Goal: Task Accomplishment & Management: Use online tool/utility

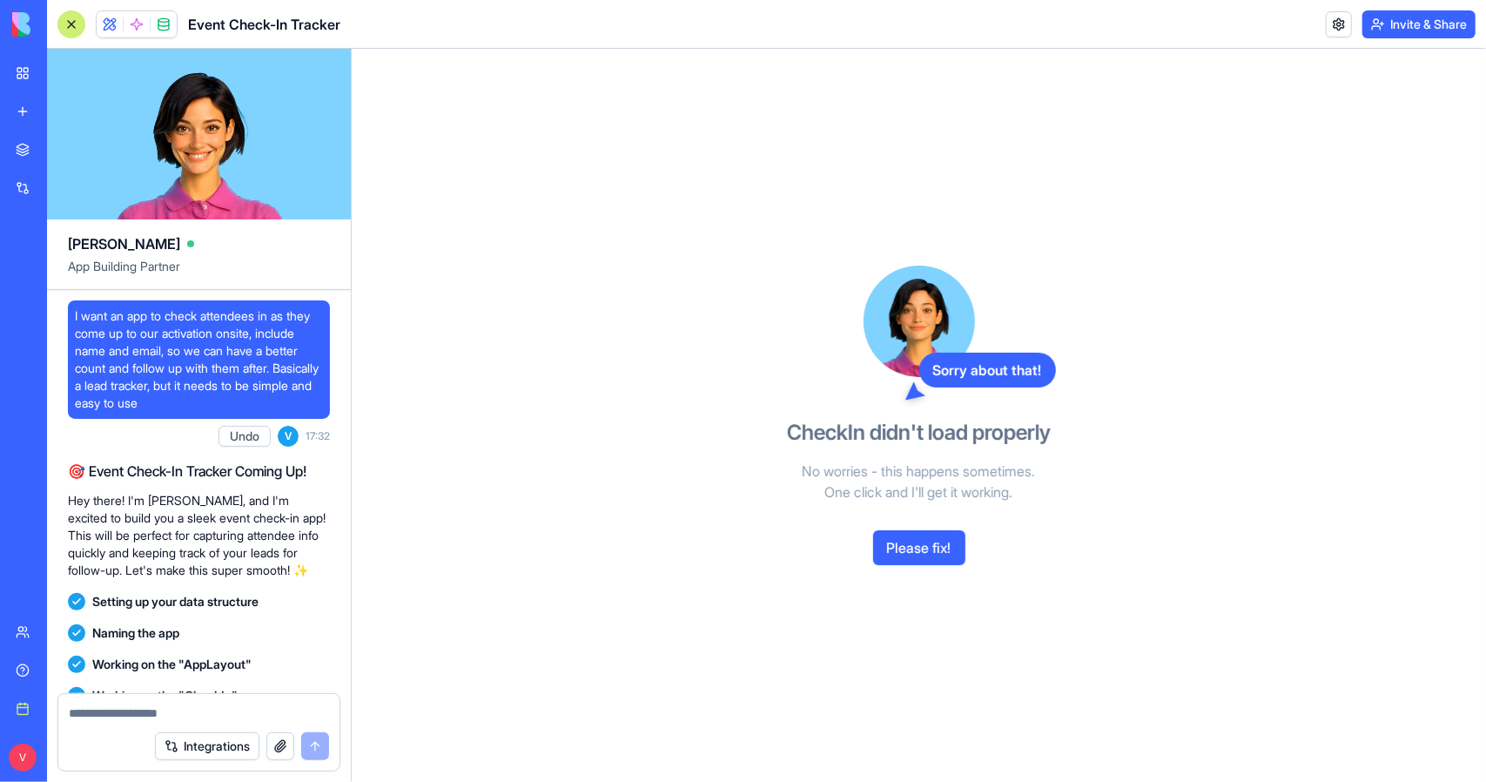
scroll to position [5342, 0]
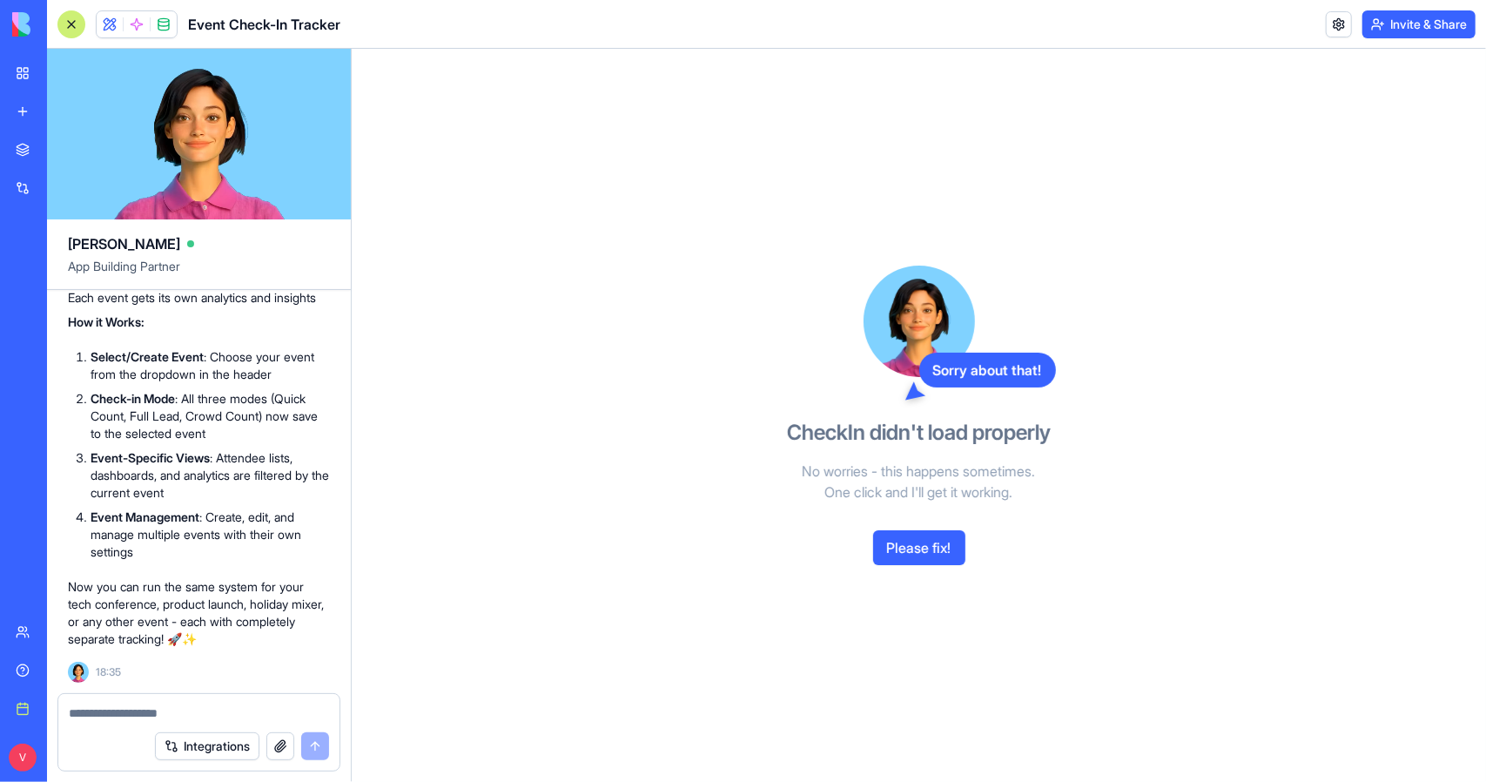
click at [936, 550] on button "Please fix!" at bounding box center [919, 547] width 92 height 35
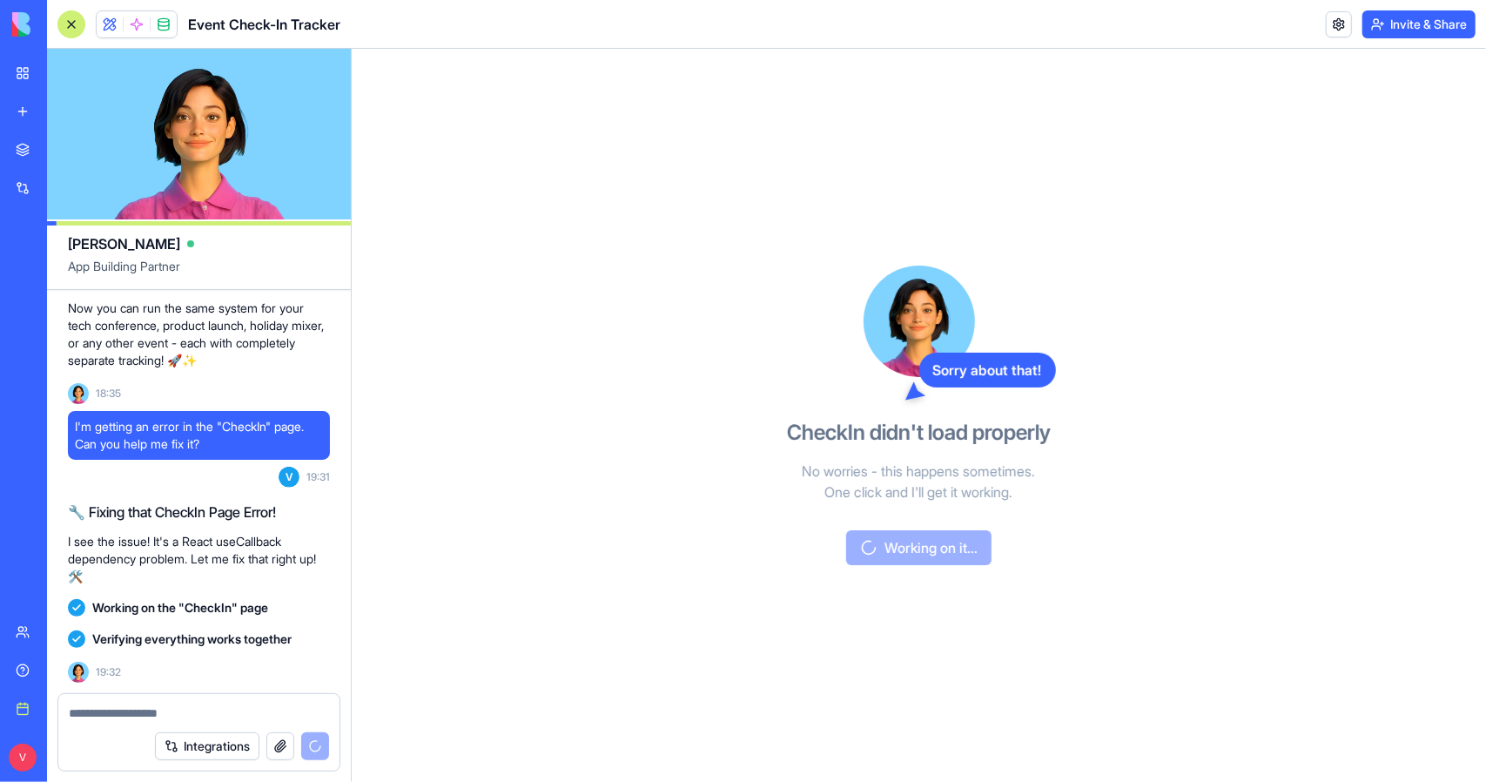
scroll to position [6070, 0]
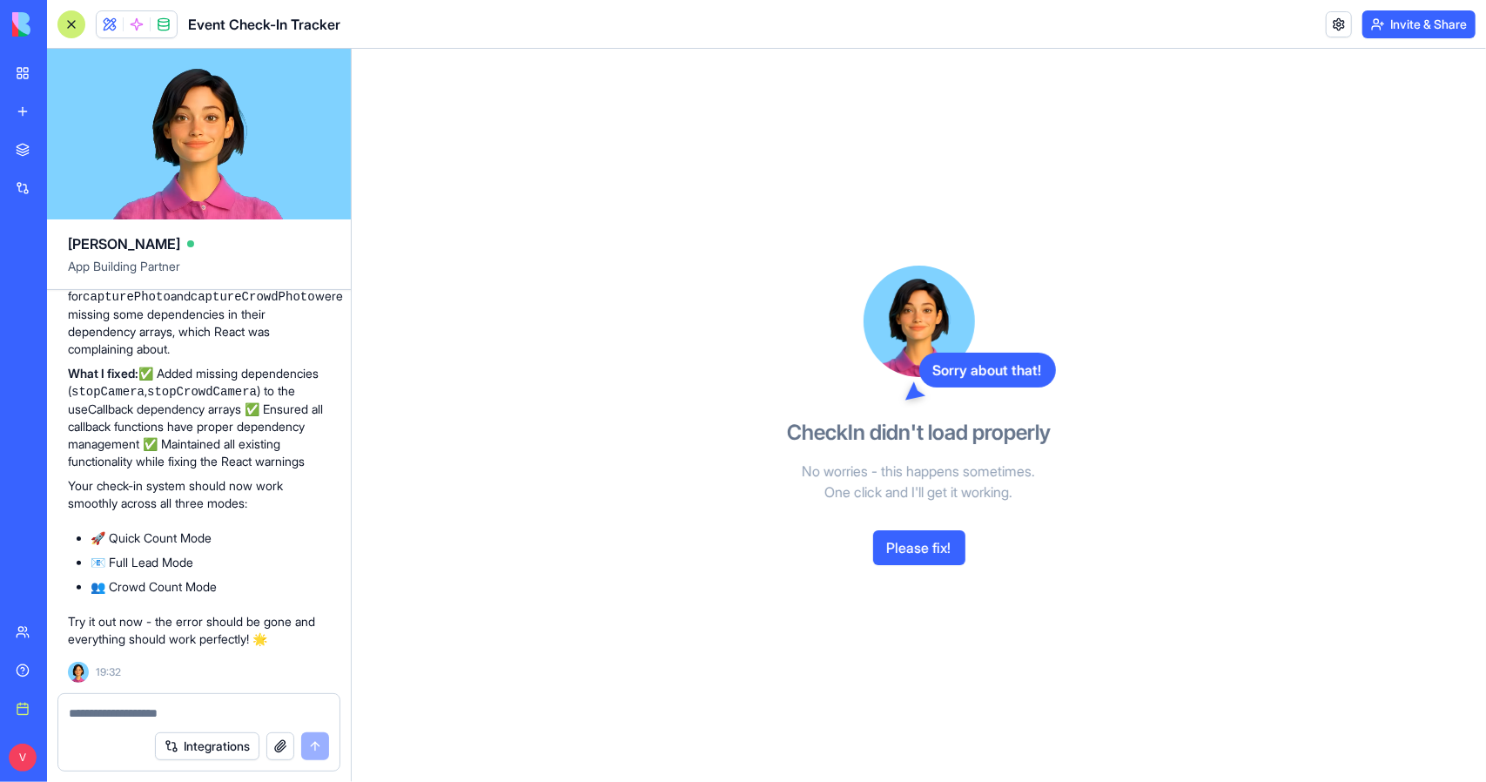
click at [958, 552] on button "Please fix!" at bounding box center [919, 547] width 92 height 35
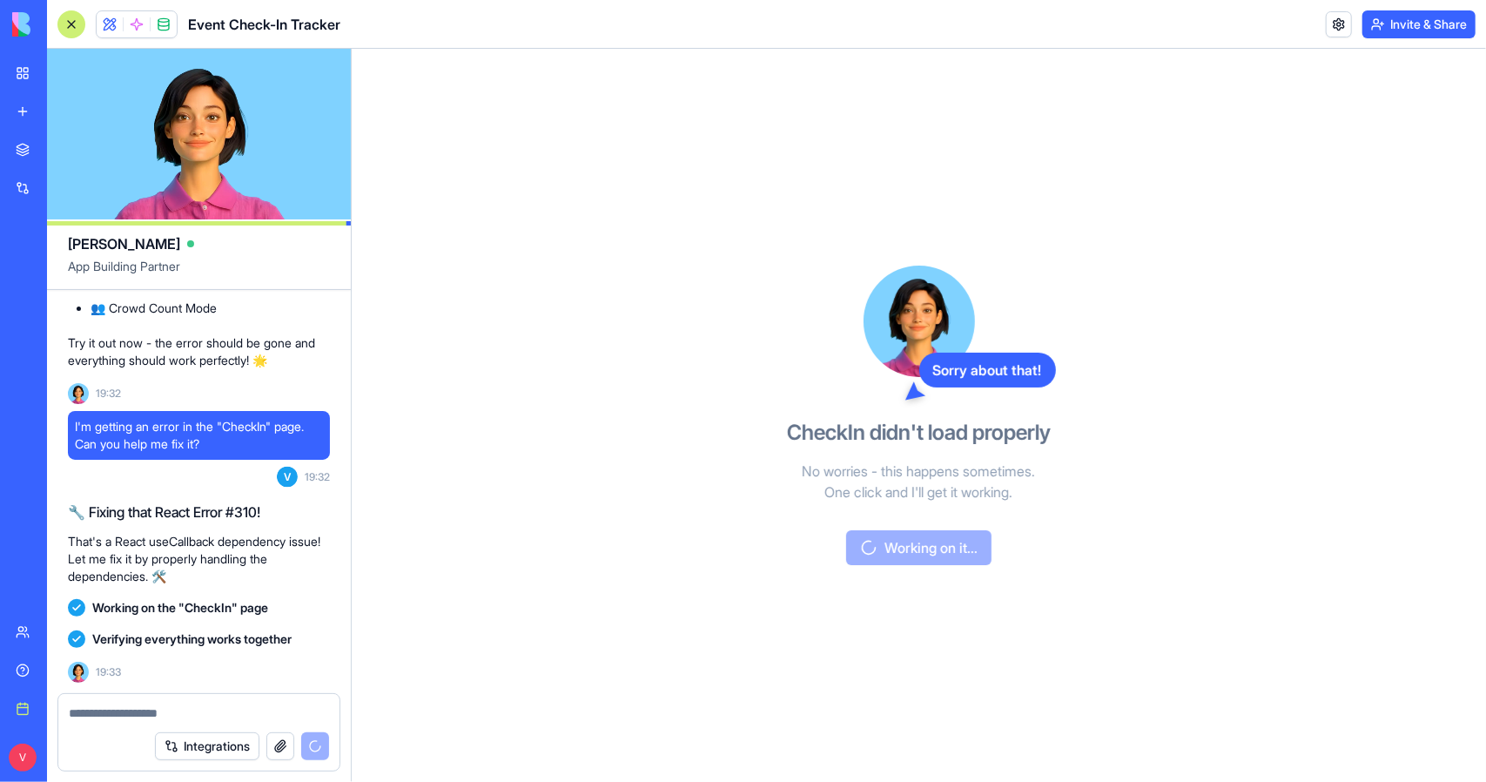
scroll to position [6857, 0]
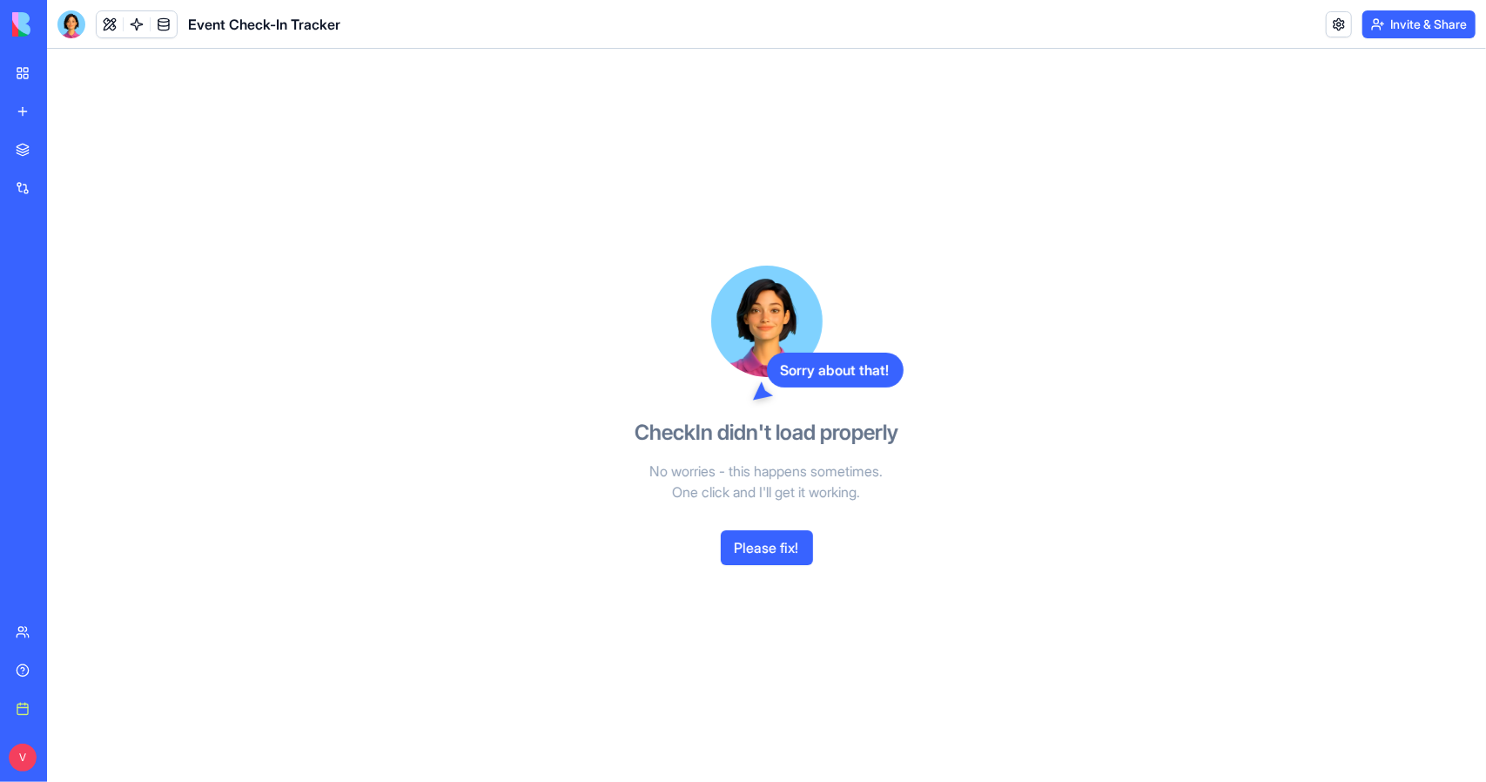
click at [790, 551] on button "Please fix!" at bounding box center [767, 547] width 92 height 35
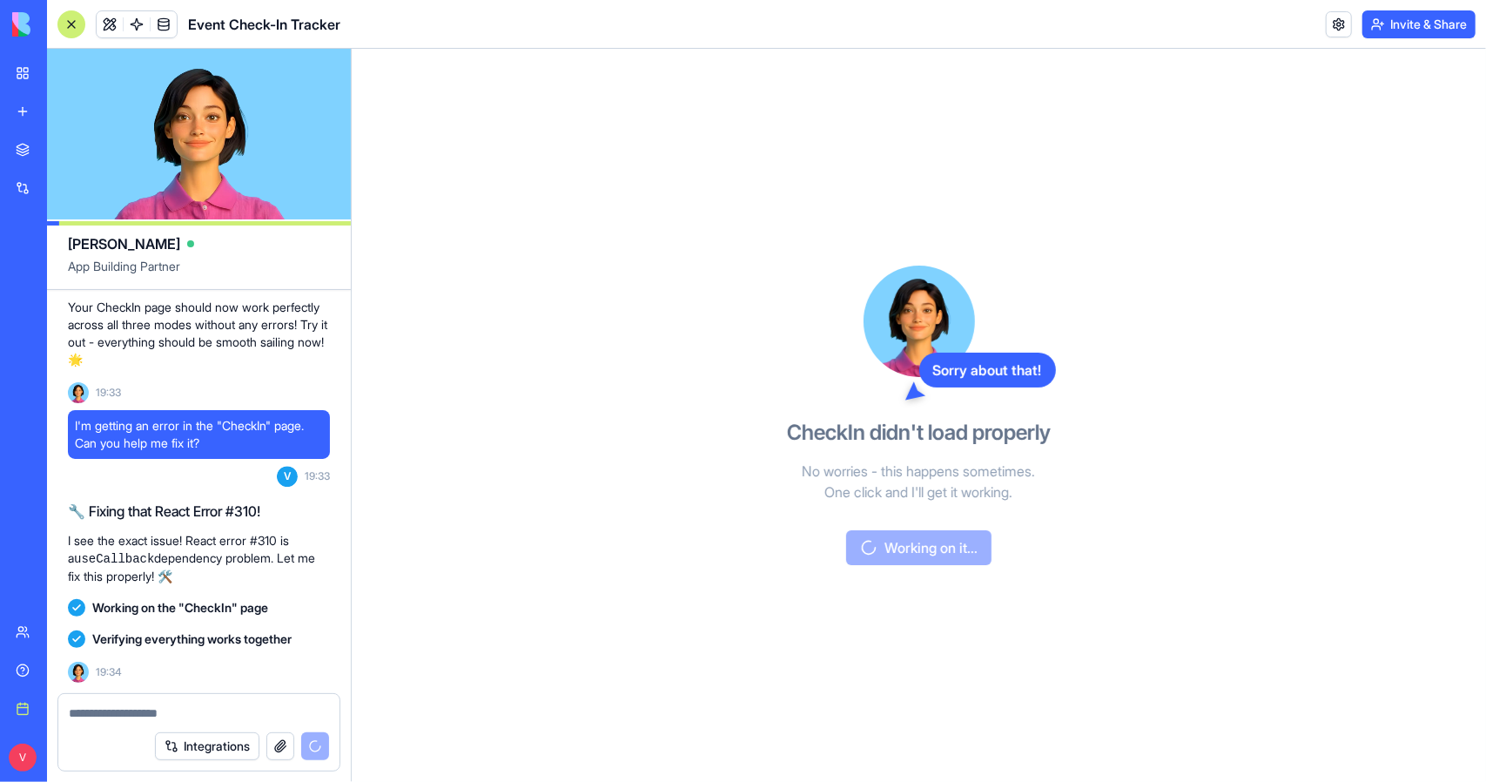
scroll to position [8386, 0]
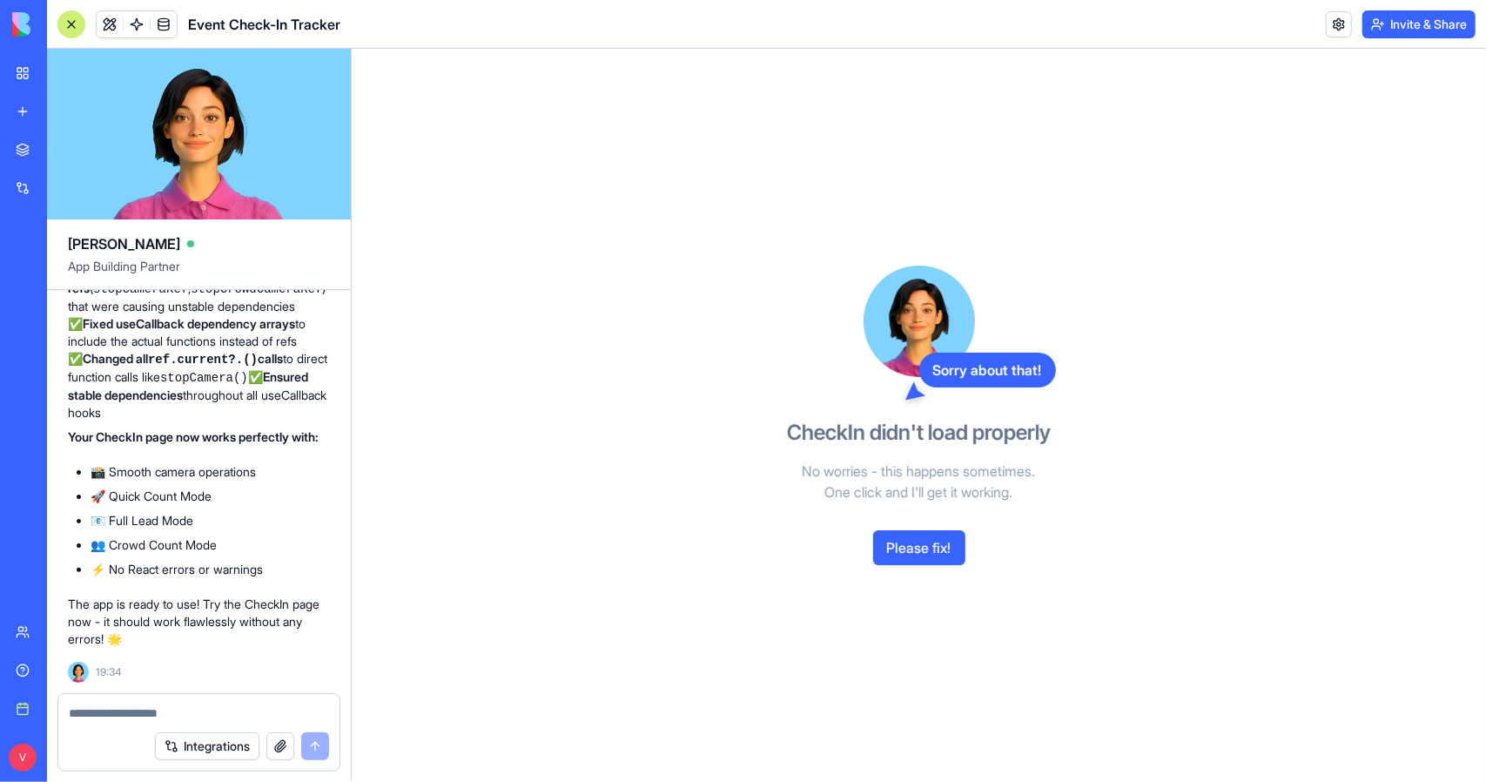
click at [181, 695] on div at bounding box center [198, 708] width 281 height 28
click at [181, 714] on textarea at bounding box center [199, 712] width 260 height 17
type textarea "**********"
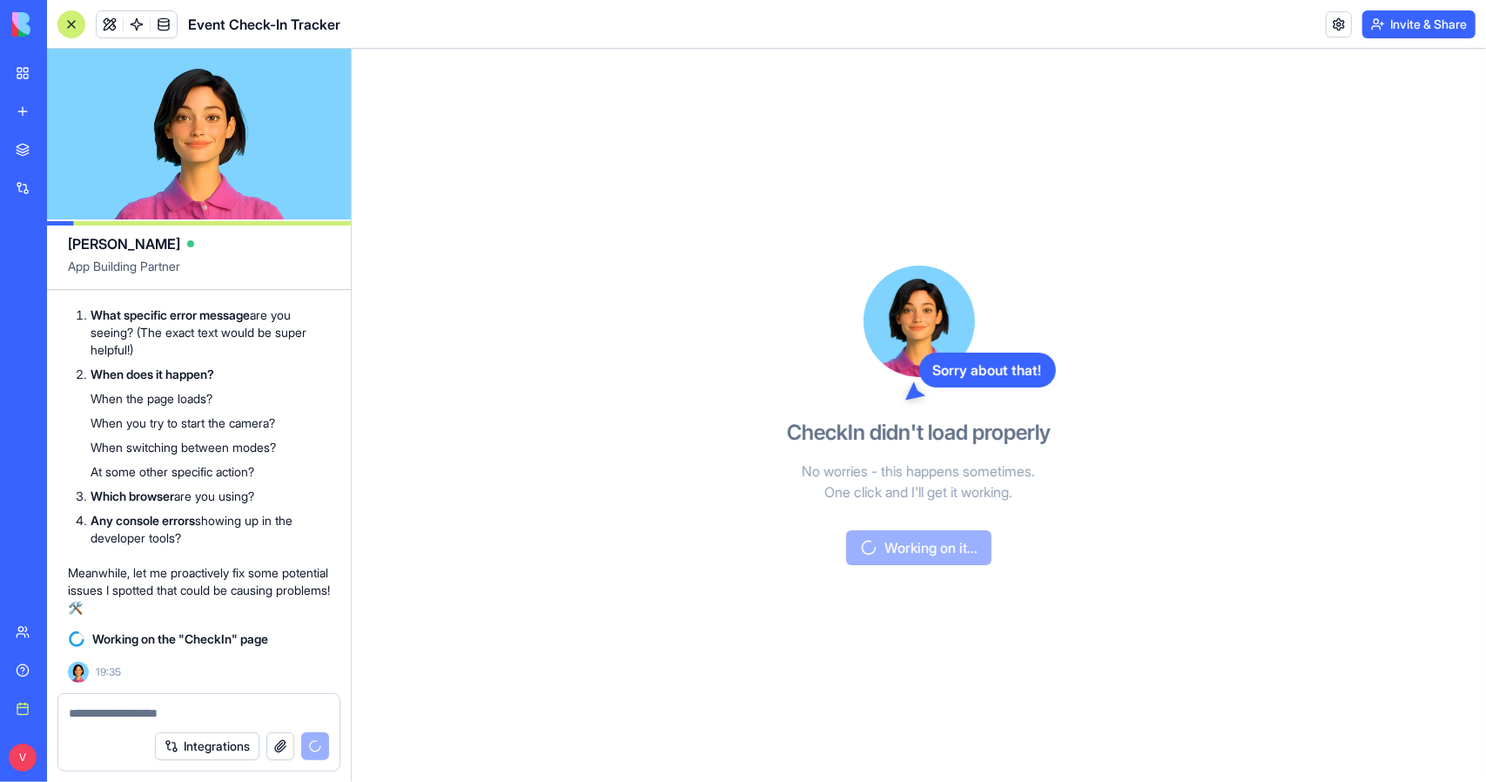
scroll to position [8925, 0]
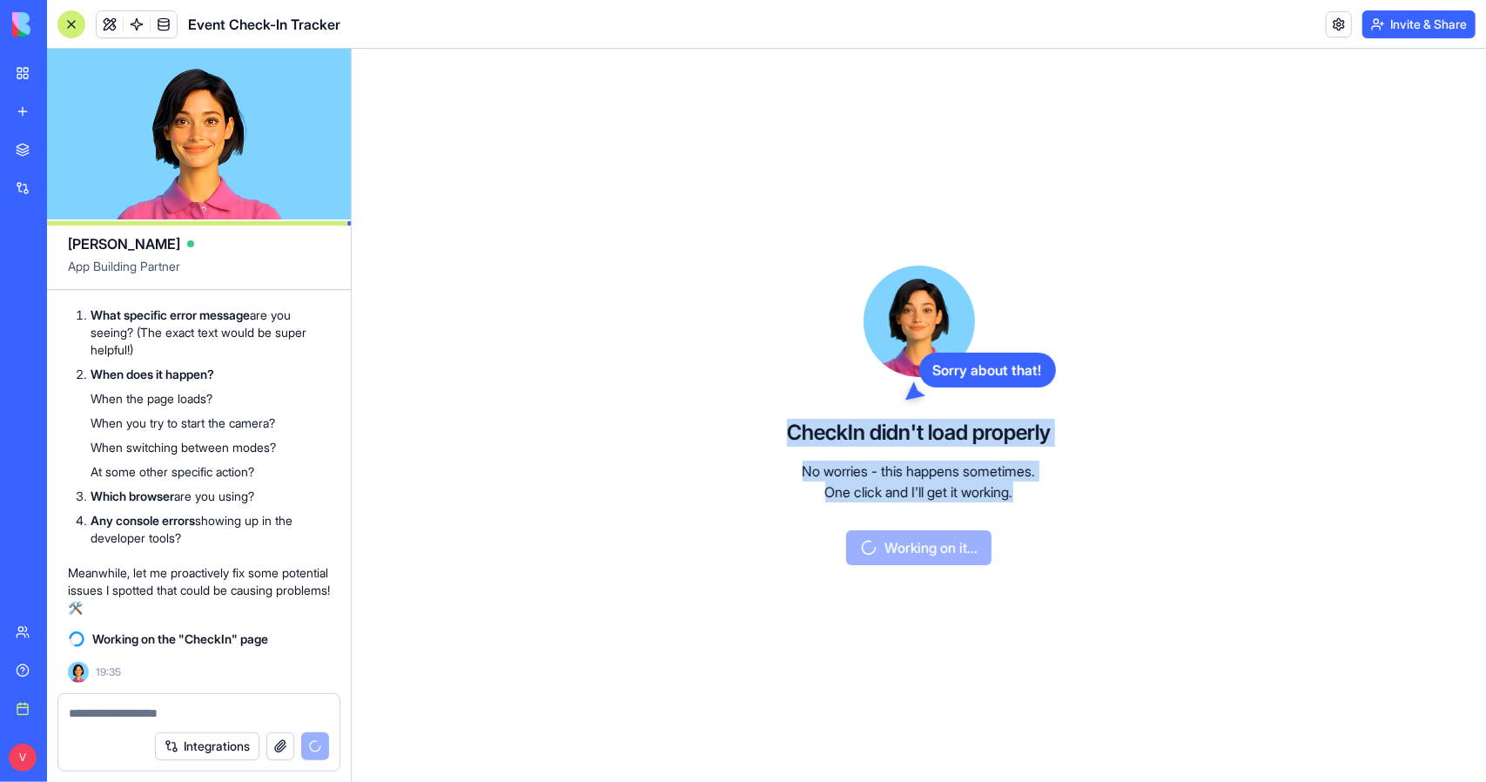
drag, startPoint x: 1048, startPoint y: 500, endPoint x: 782, endPoint y: 436, distance: 273.9
click at [782, 436] on div "Sorry about that! CheckIn didn't load properly No worries - this happens someti…" at bounding box center [919, 415] width 400 height 733
copy div "CheckIn didn't load properly No worries - this happens sometimes. One click and…"
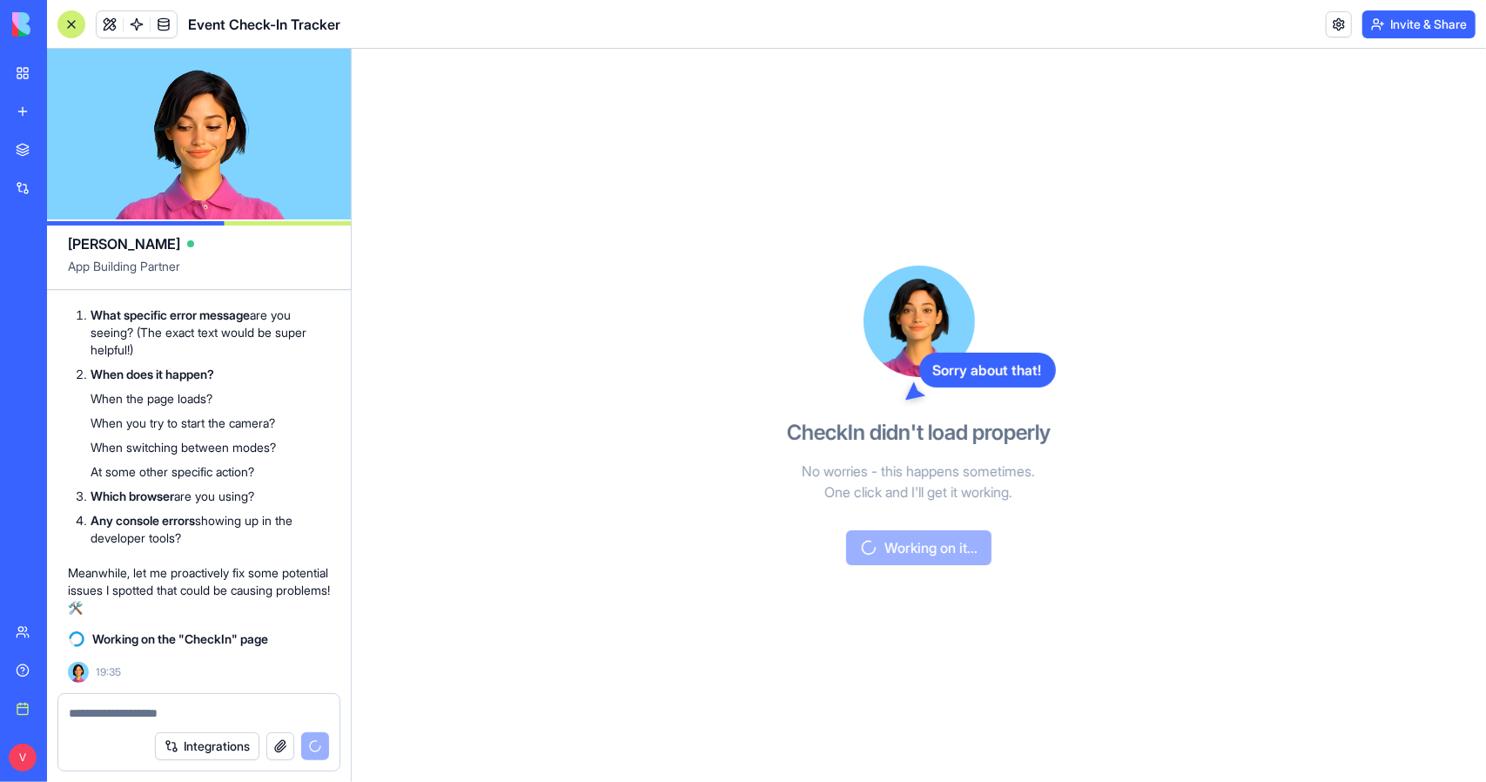
click at [212, 707] on textarea at bounding box center [199, 712] width 261 height 17
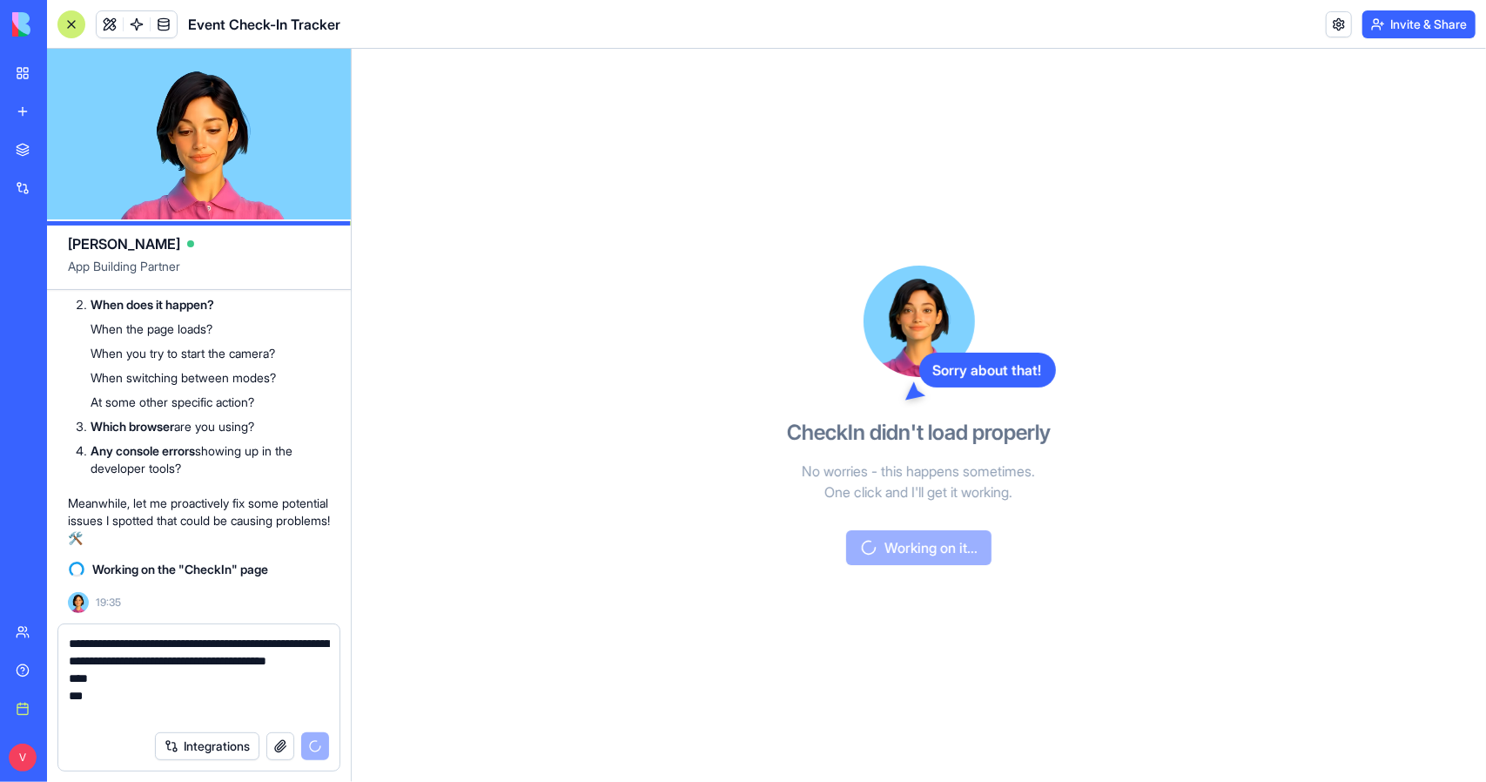
type textarea "**********"
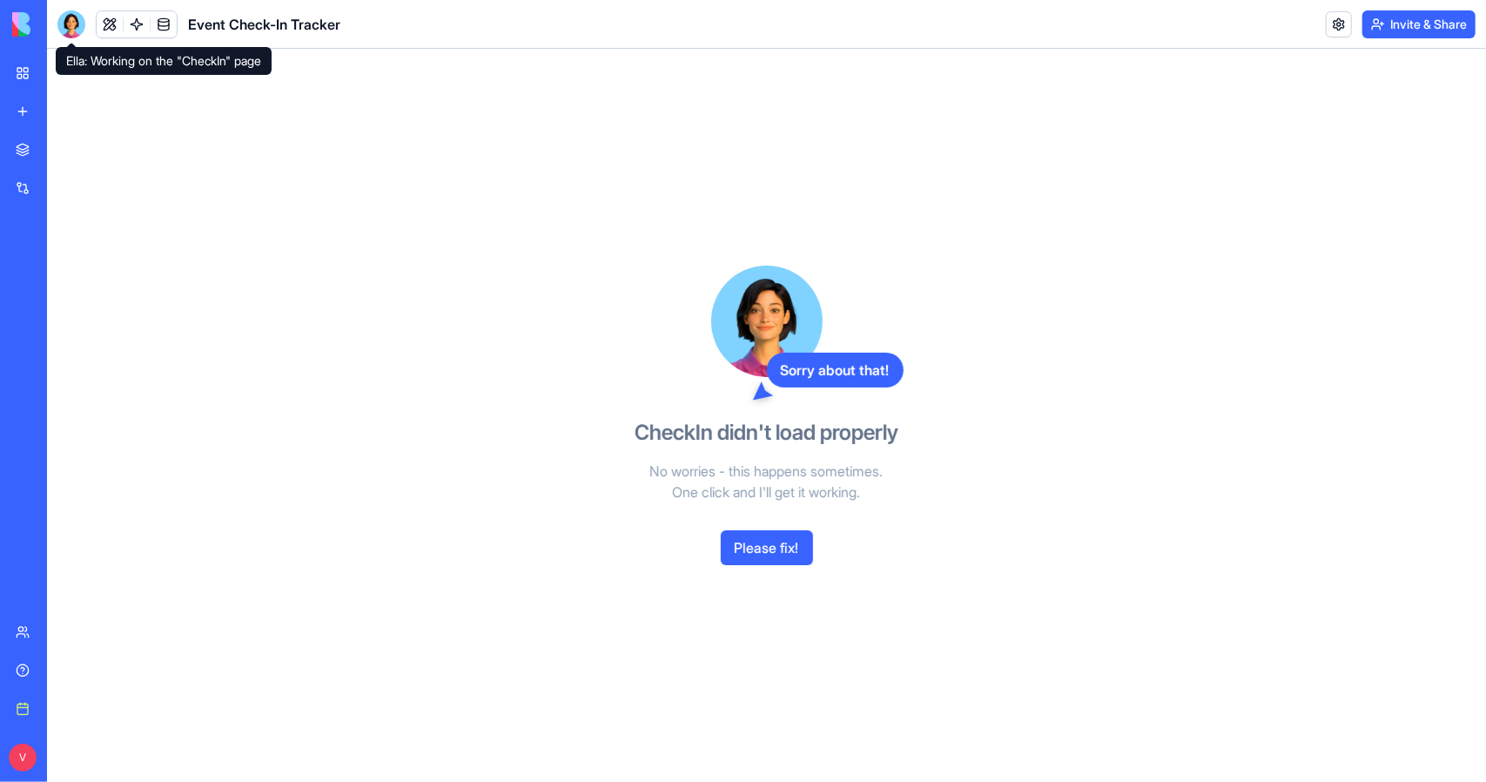
click at [74, 25] on div at bounding box center [71, 24] width 28 height 28
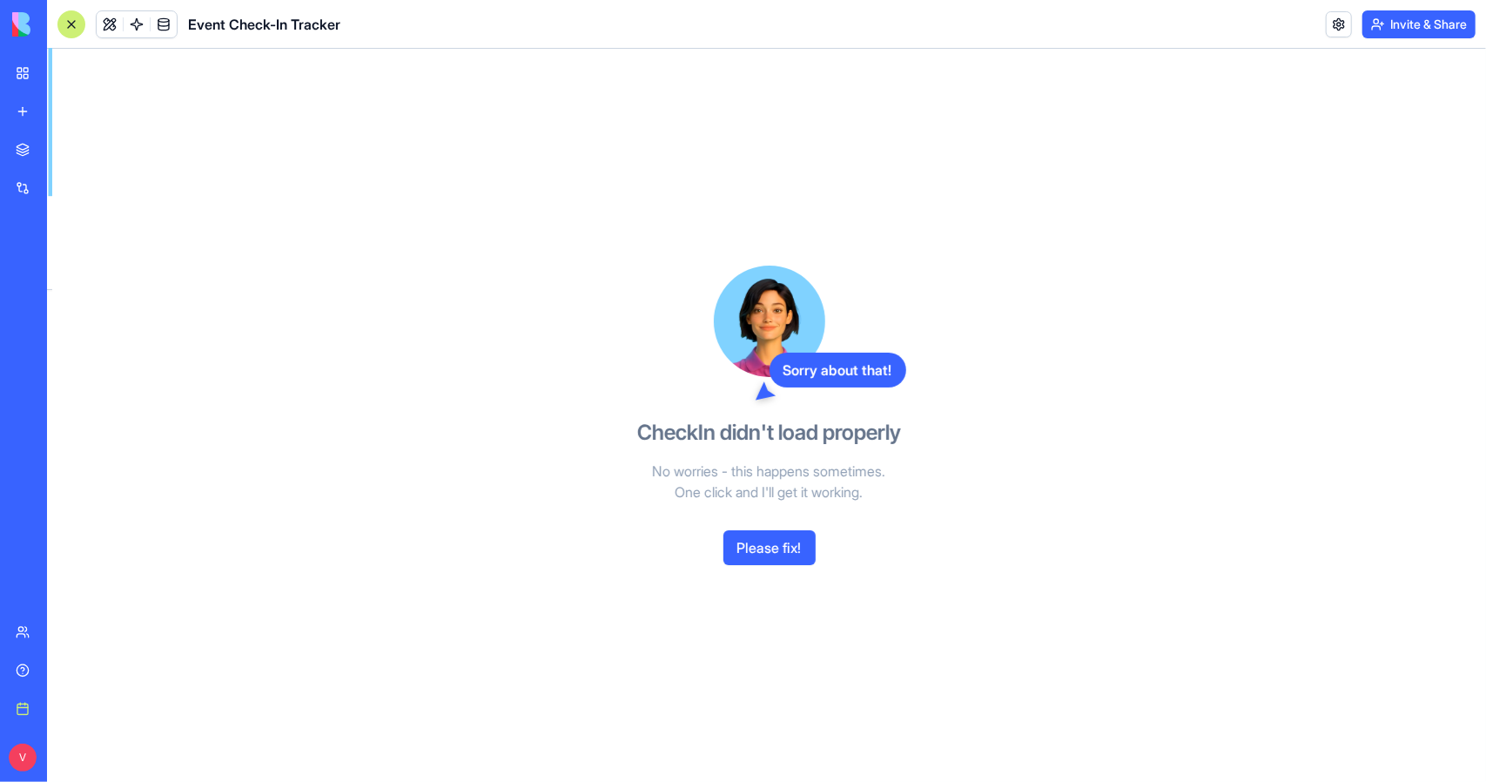
scroll to position [8925, 0]
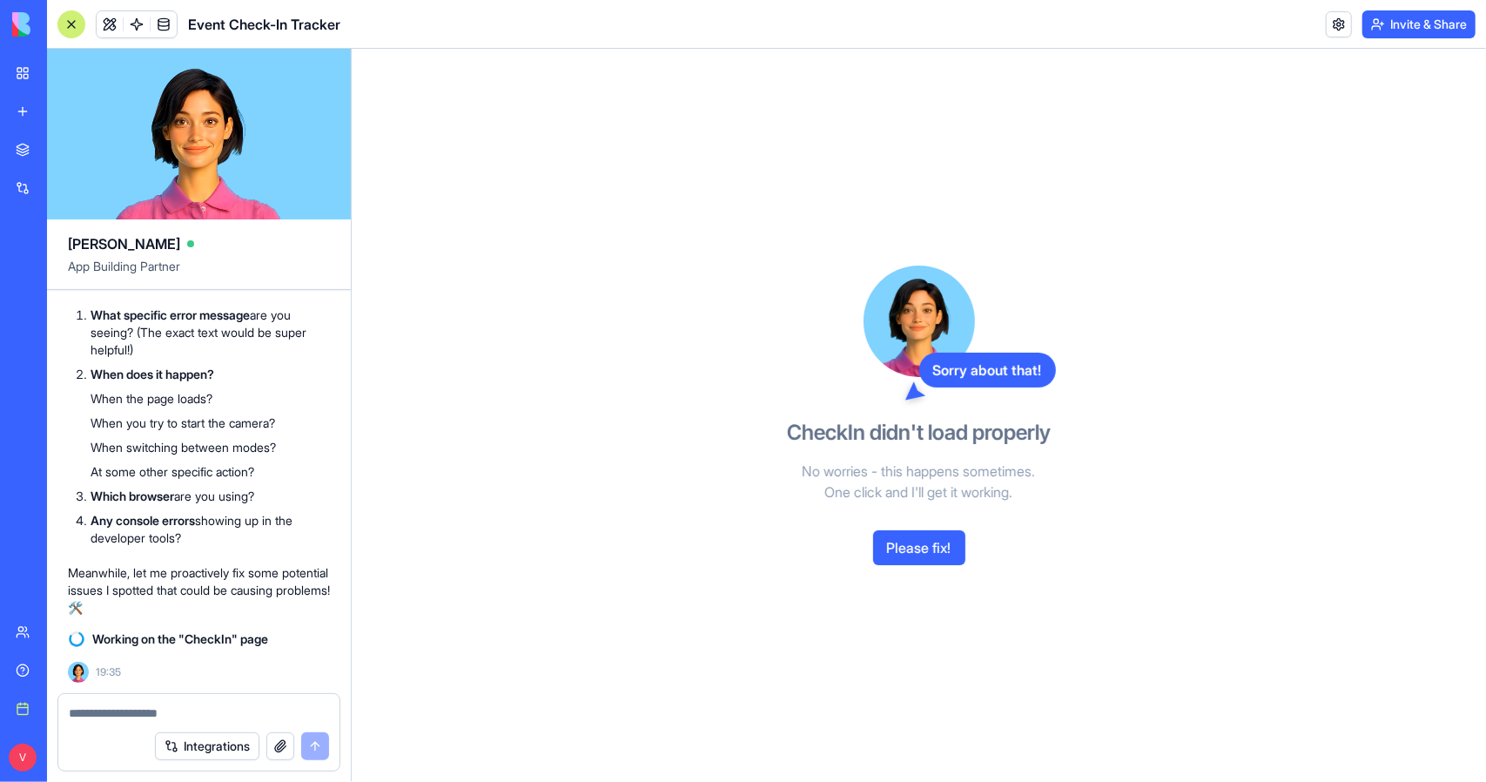
click at [279, 710] on textarea at bounding box center [199, 712] width 260 height 17
type textarea "*"
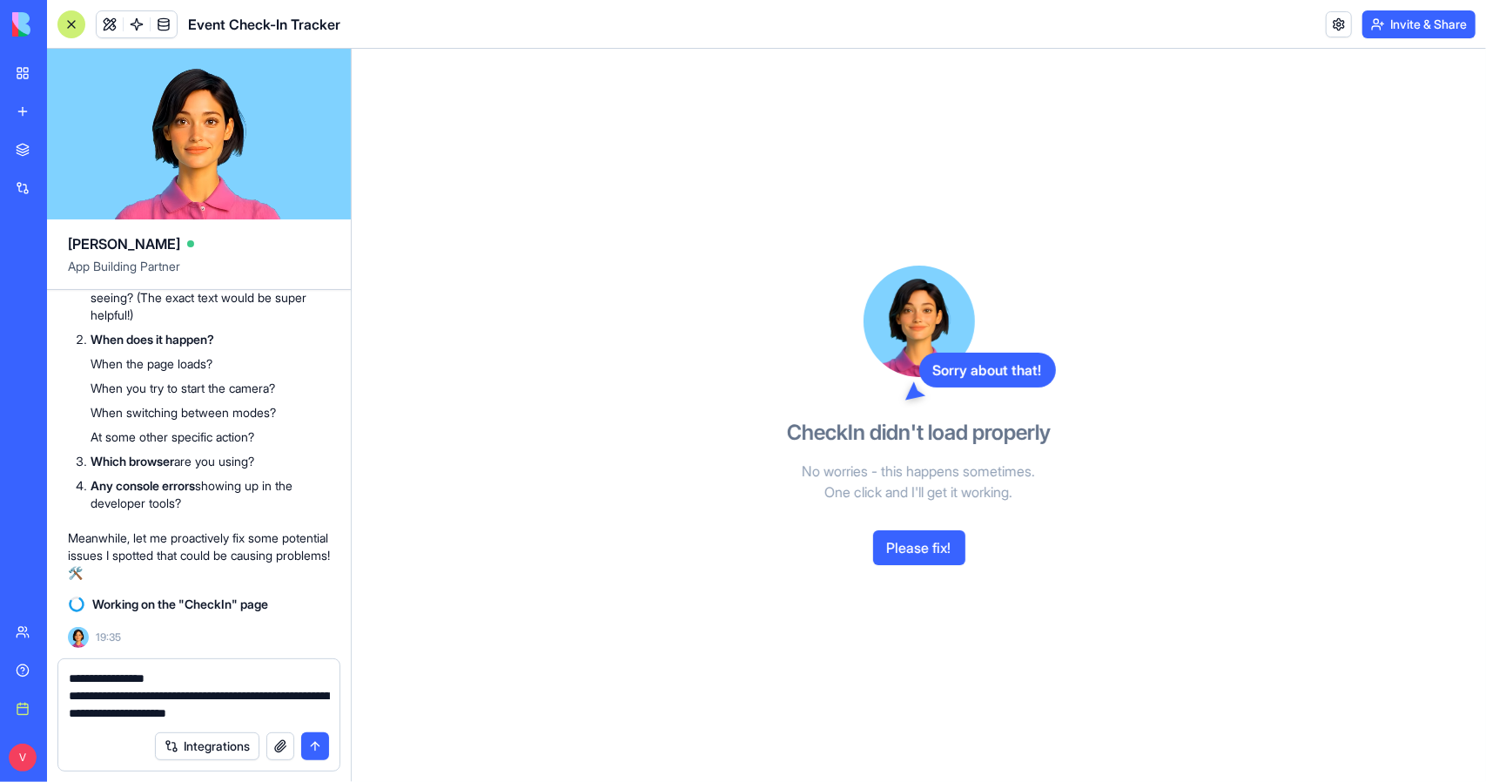
type textarea "**********"
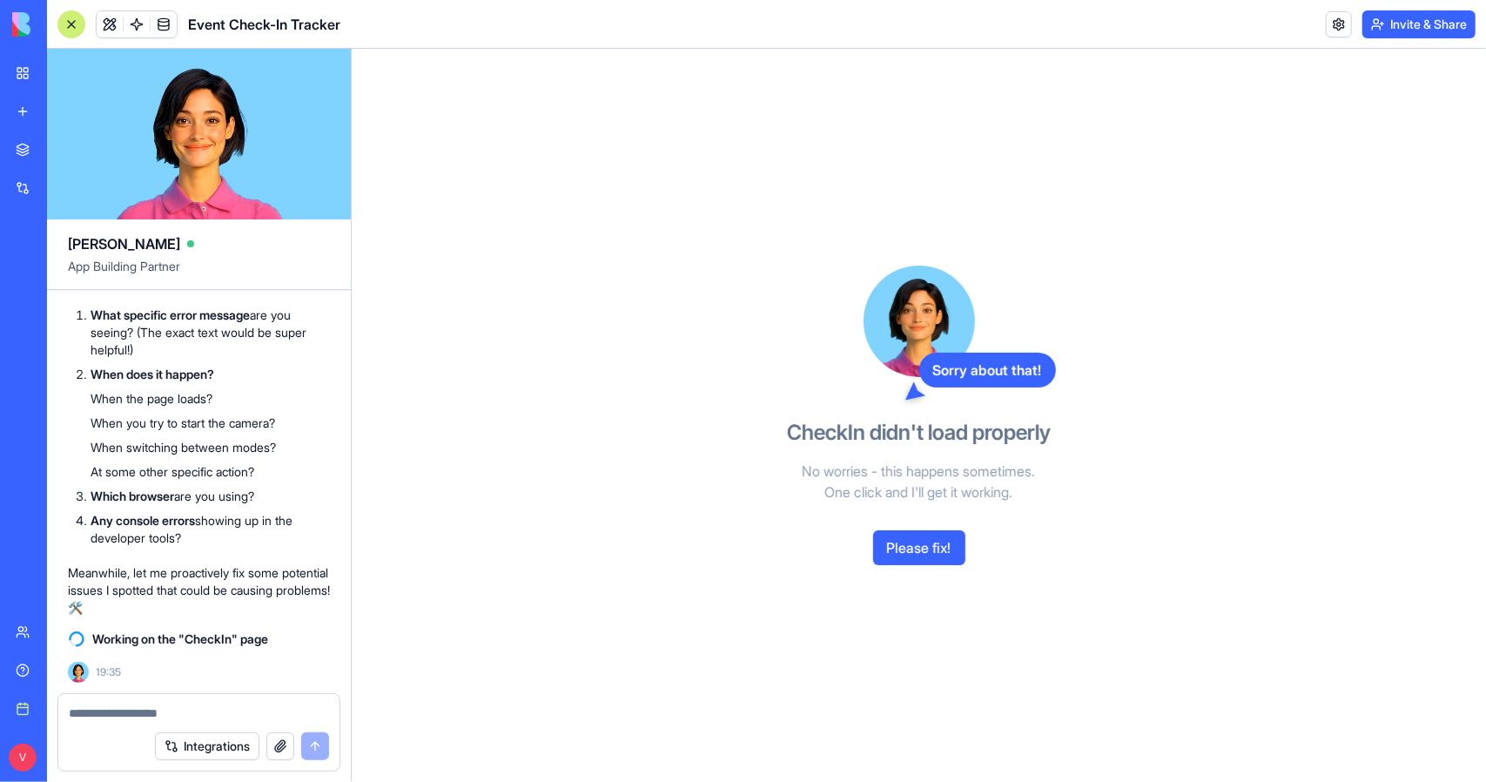
paste textarea "**********"
type textarea "**********"
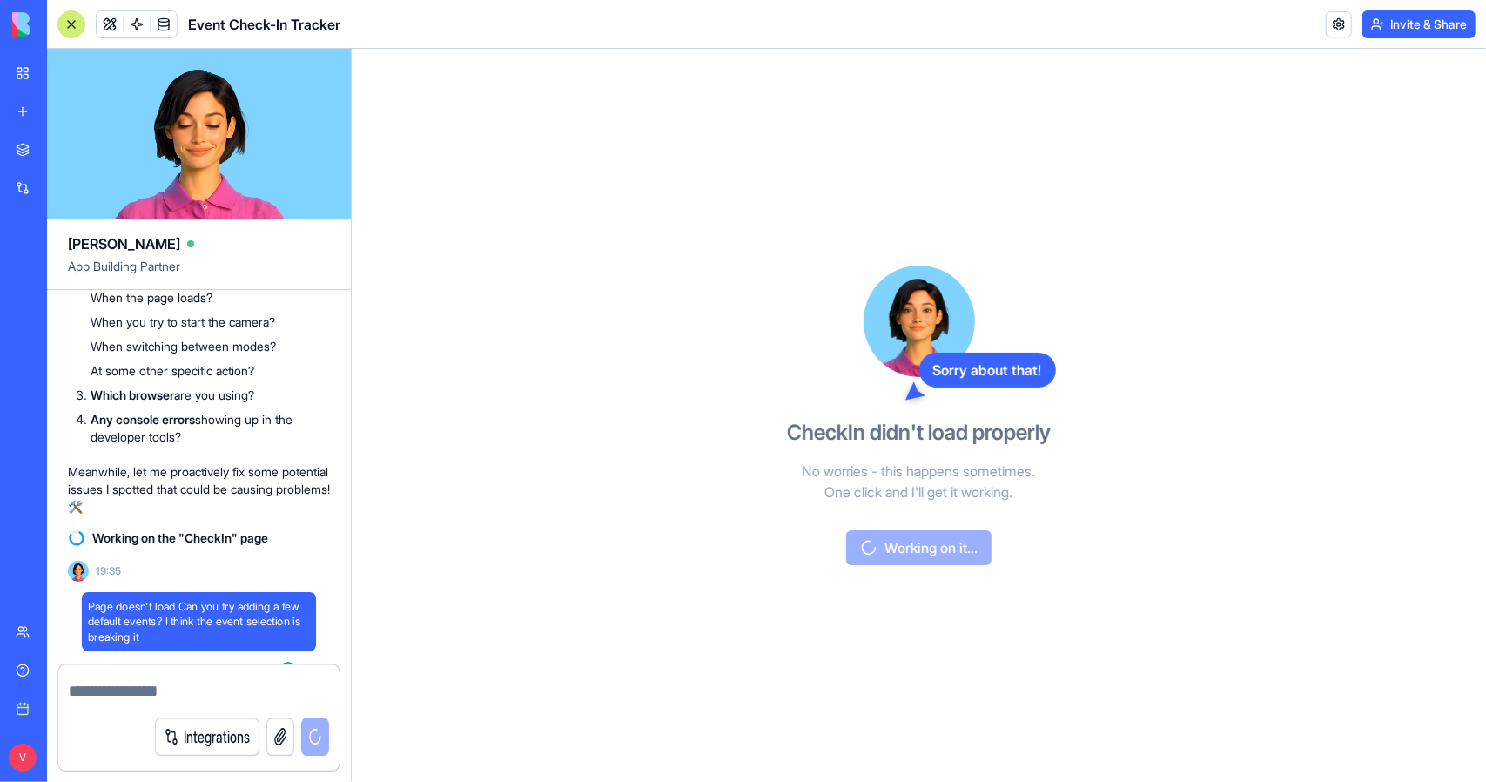
scroll to position [9026, 0]
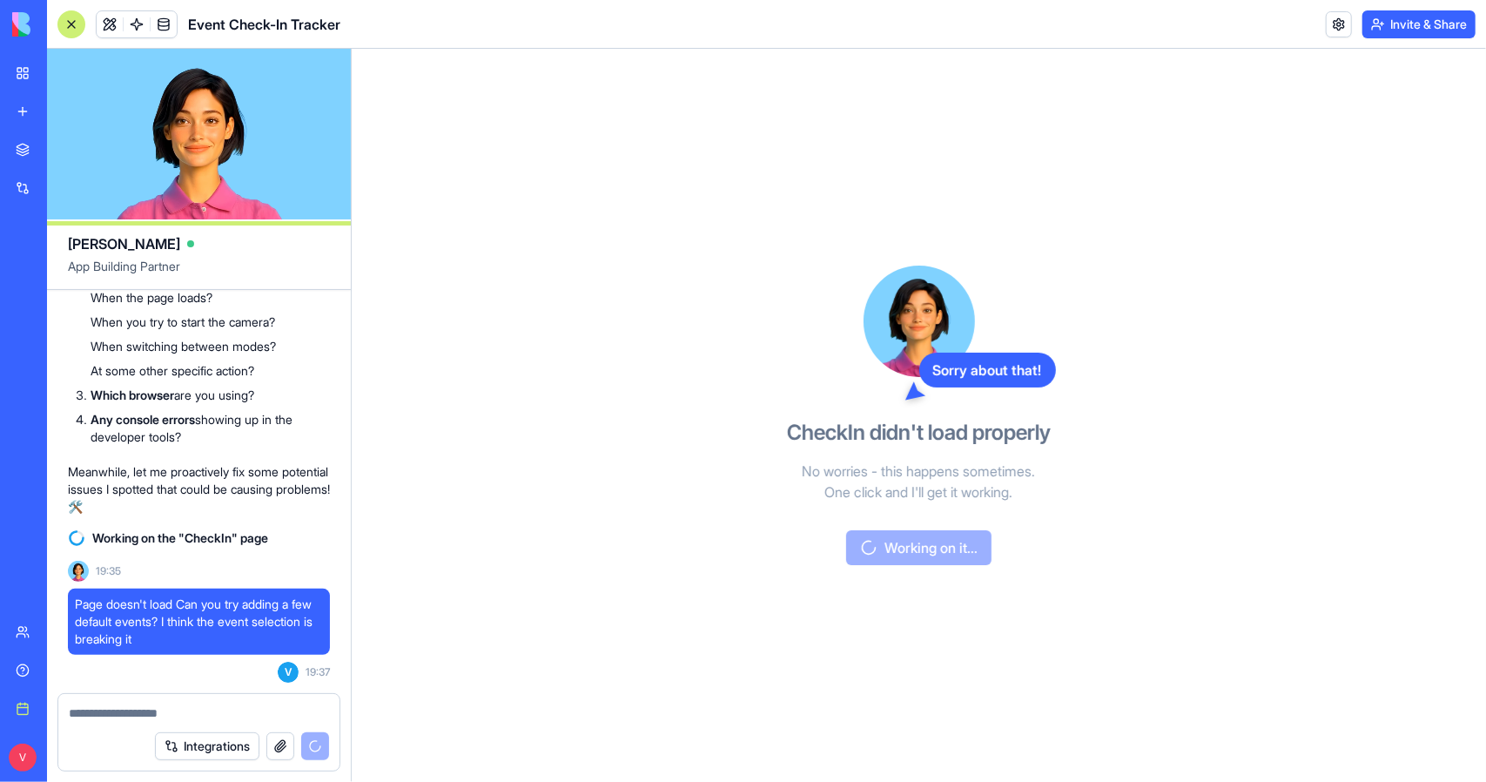
click at [171, 609] on span "Page doesn't load Can you try adding a few default events? I think the event se…" at bounding box center [199, 621] width 248 height 52
click at [225, 656] on div "Page doesn't load Can you try adding a few default events? I think the event se…" at bounding box center [199, 636] width 262 height 94
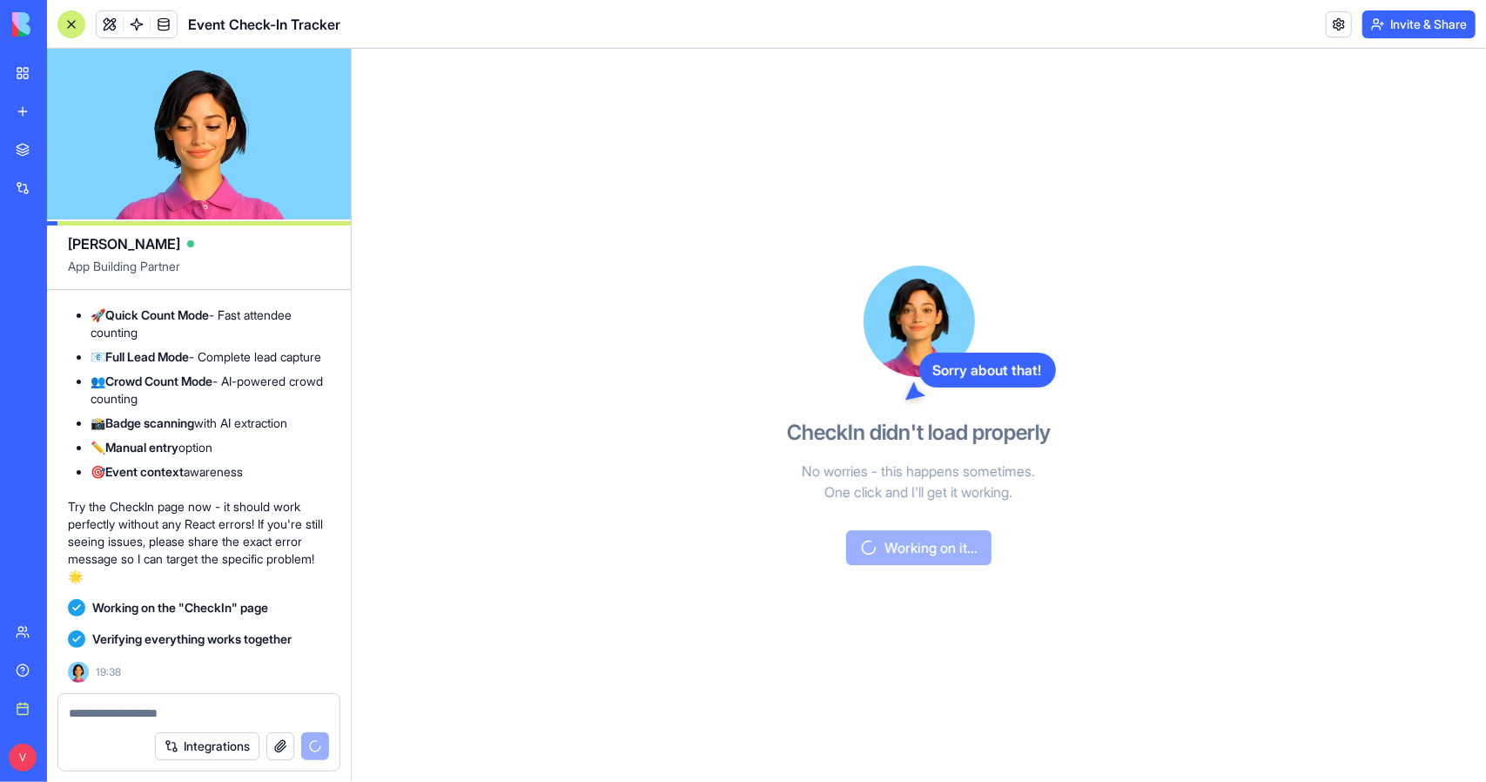
scroll to position [10701, 0]
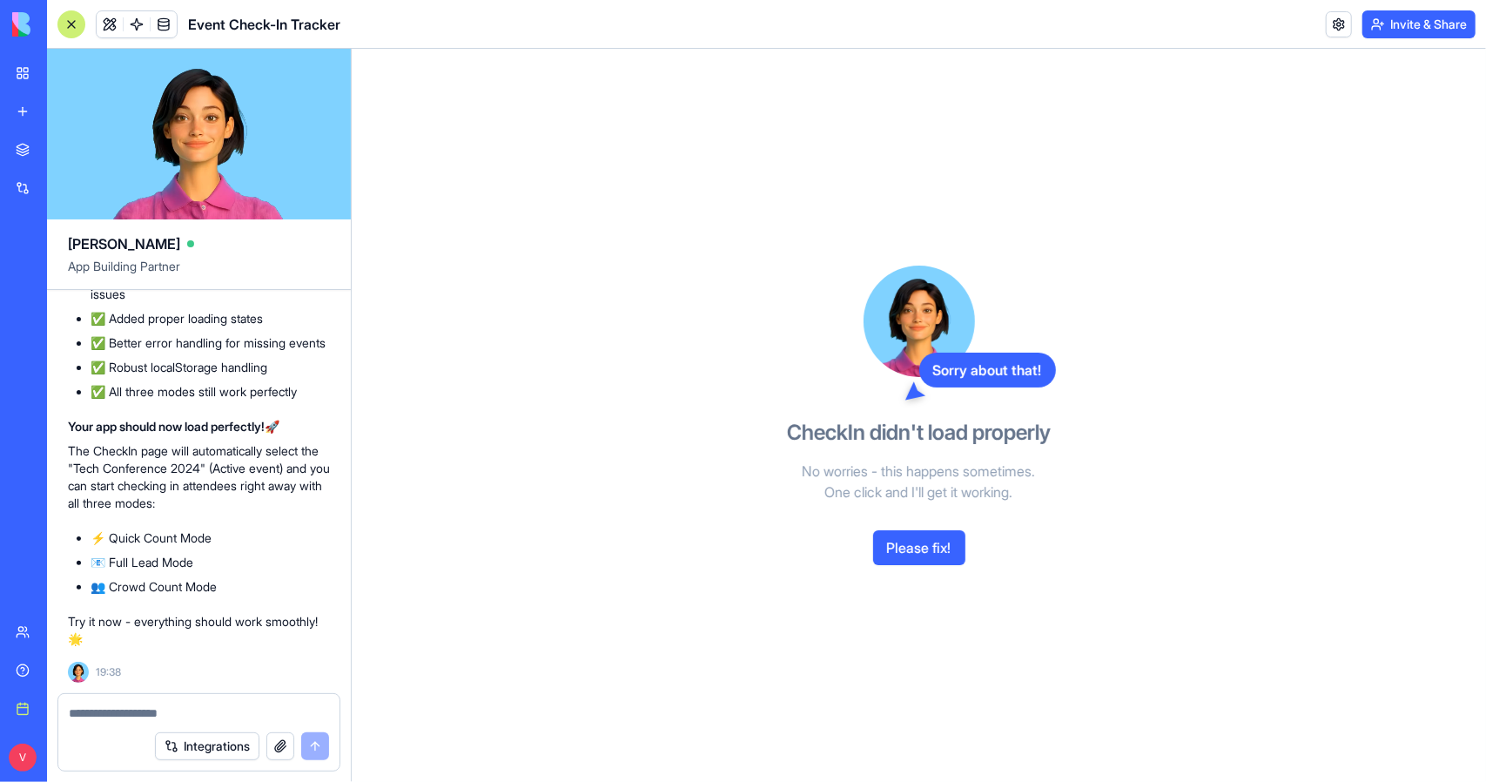
click at [930, 534] on button "Please fix!" at bounding box center [919, 547] width 92 height 35
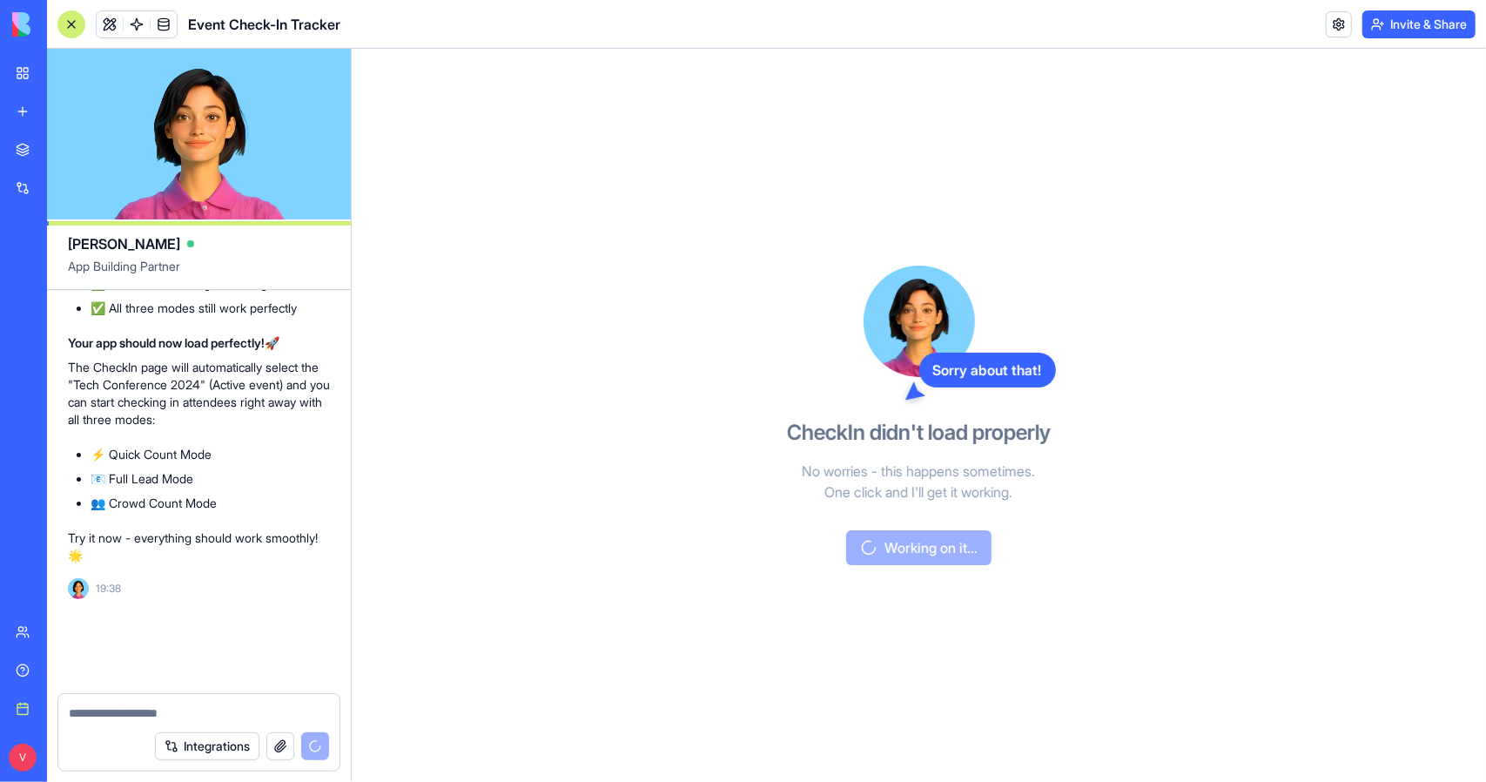
scroll to position [10785, 0]
click at [932, 568] on div "Sorry about that! CheckIn didn't load properly No worries - this happens someti…" at bounding box center [919, 415] width 400 height 733
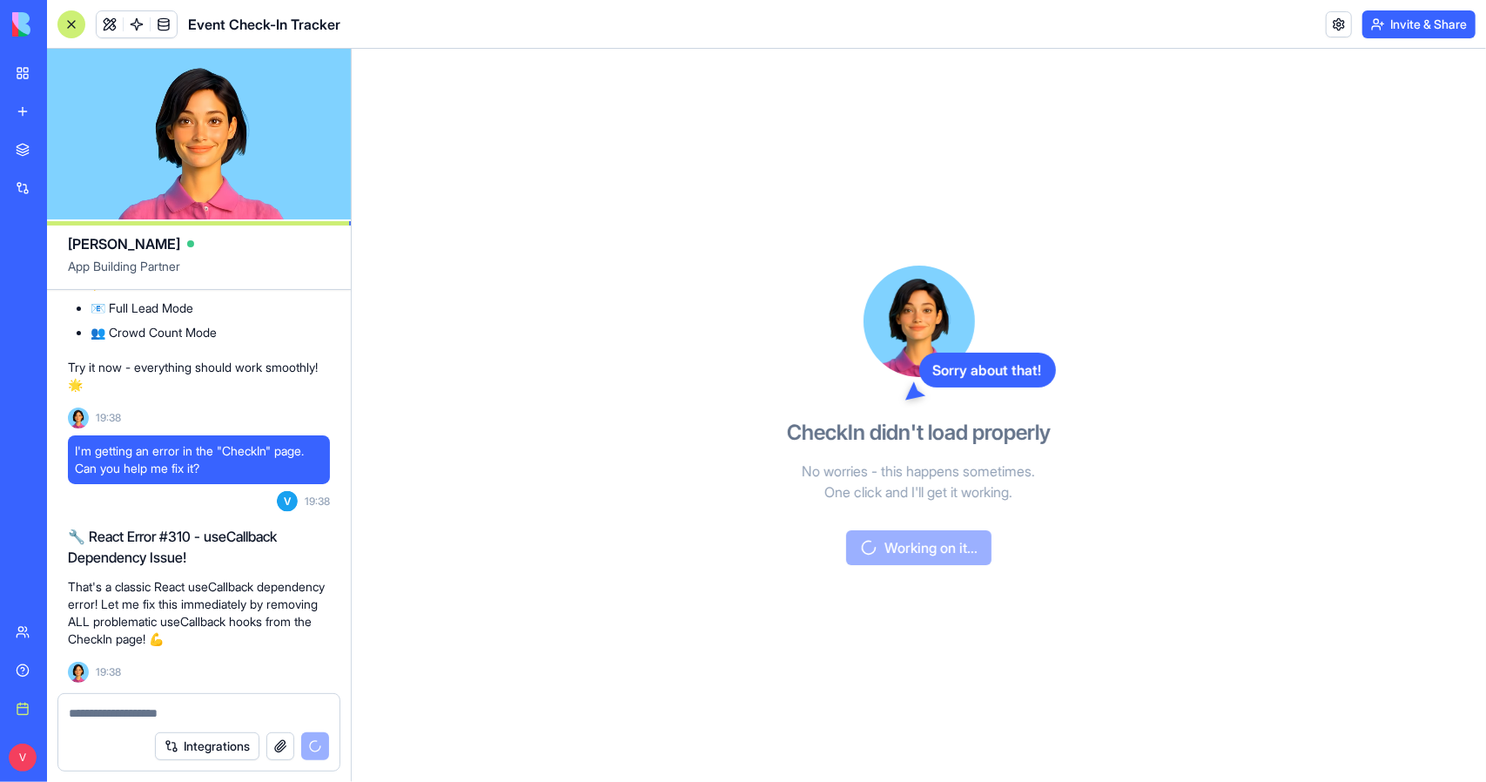
scroll to position [11004, 0]
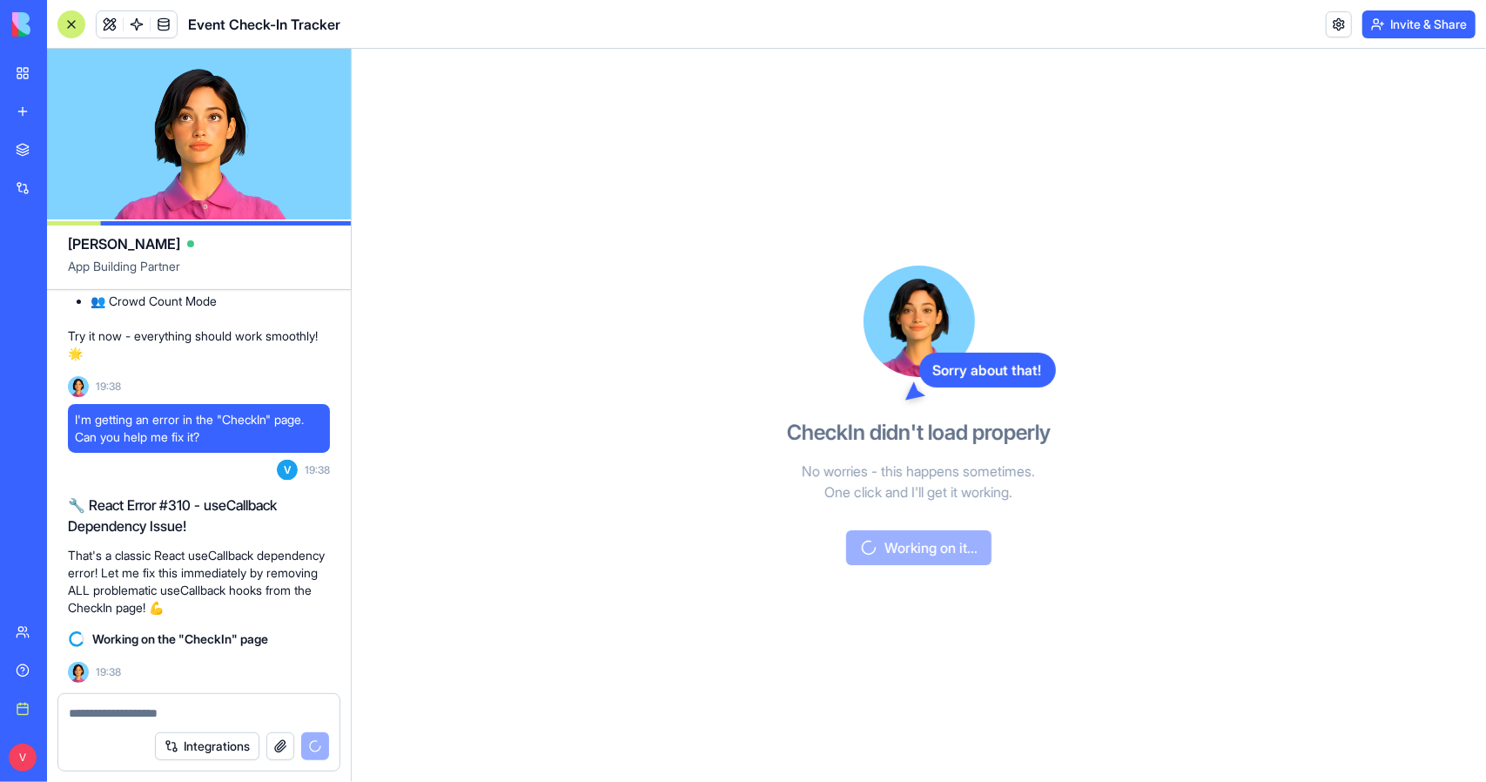
click at [25, 630] on link "Team" at bounding box center [40, 632] width 70 height 35
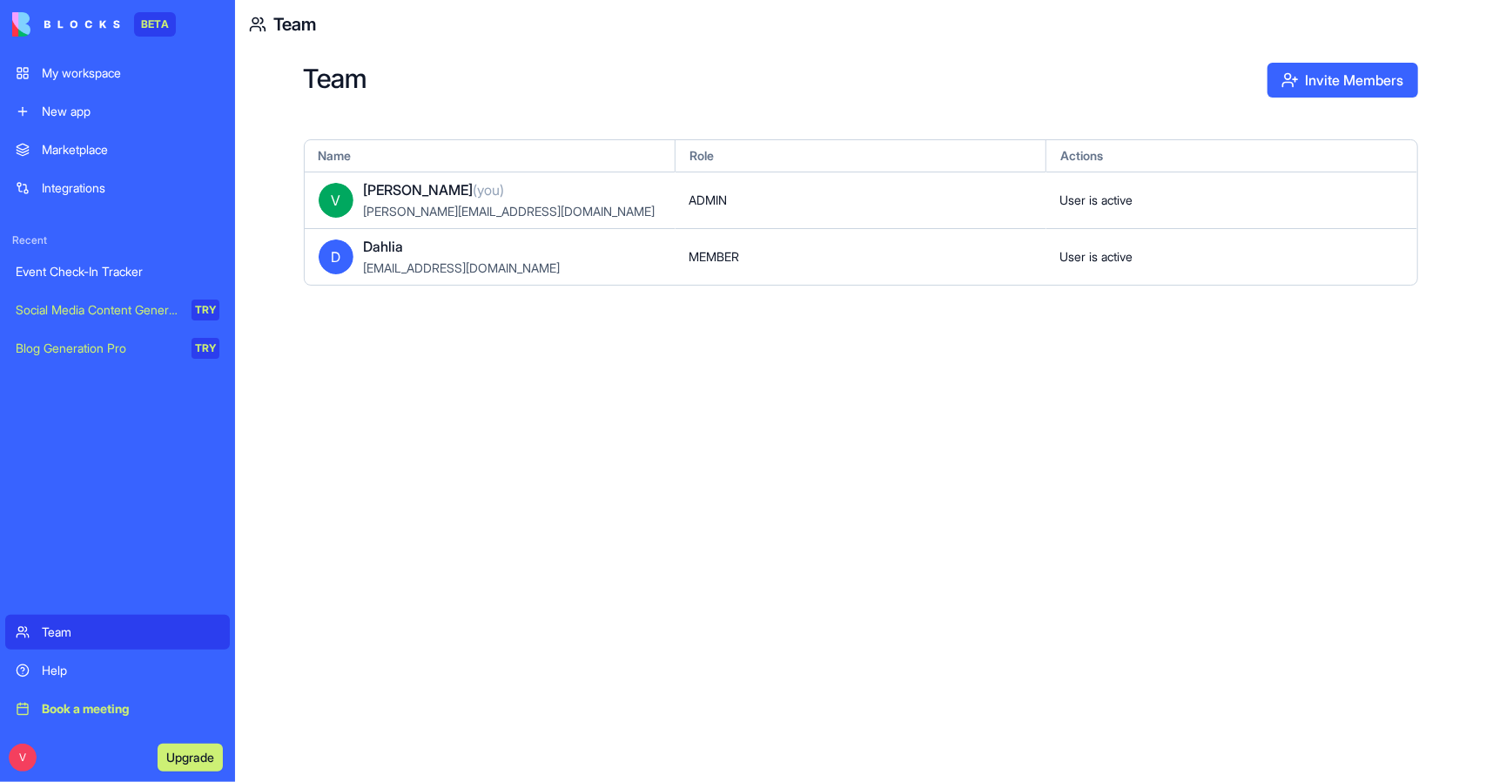
click at [151, 154] on div "Marketplace" at bounding box center [131, 149] width 178 height 17
click at [147, 187] on div "Integrations" at bounding box center [131, 187] width 178 height 17
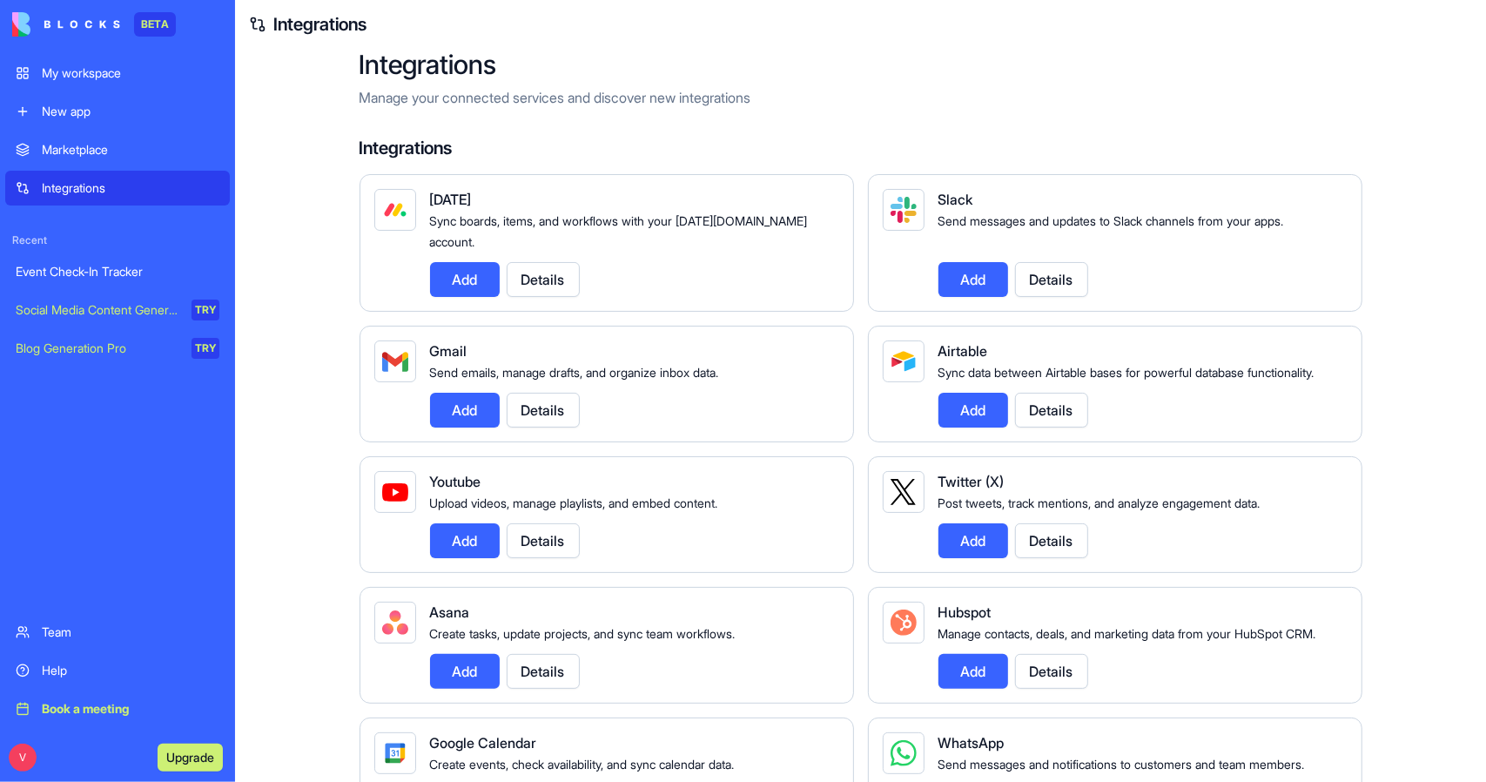
click at [147, 160] on link "Marketplace" at bounding box center [117, 149] width 225 height 35
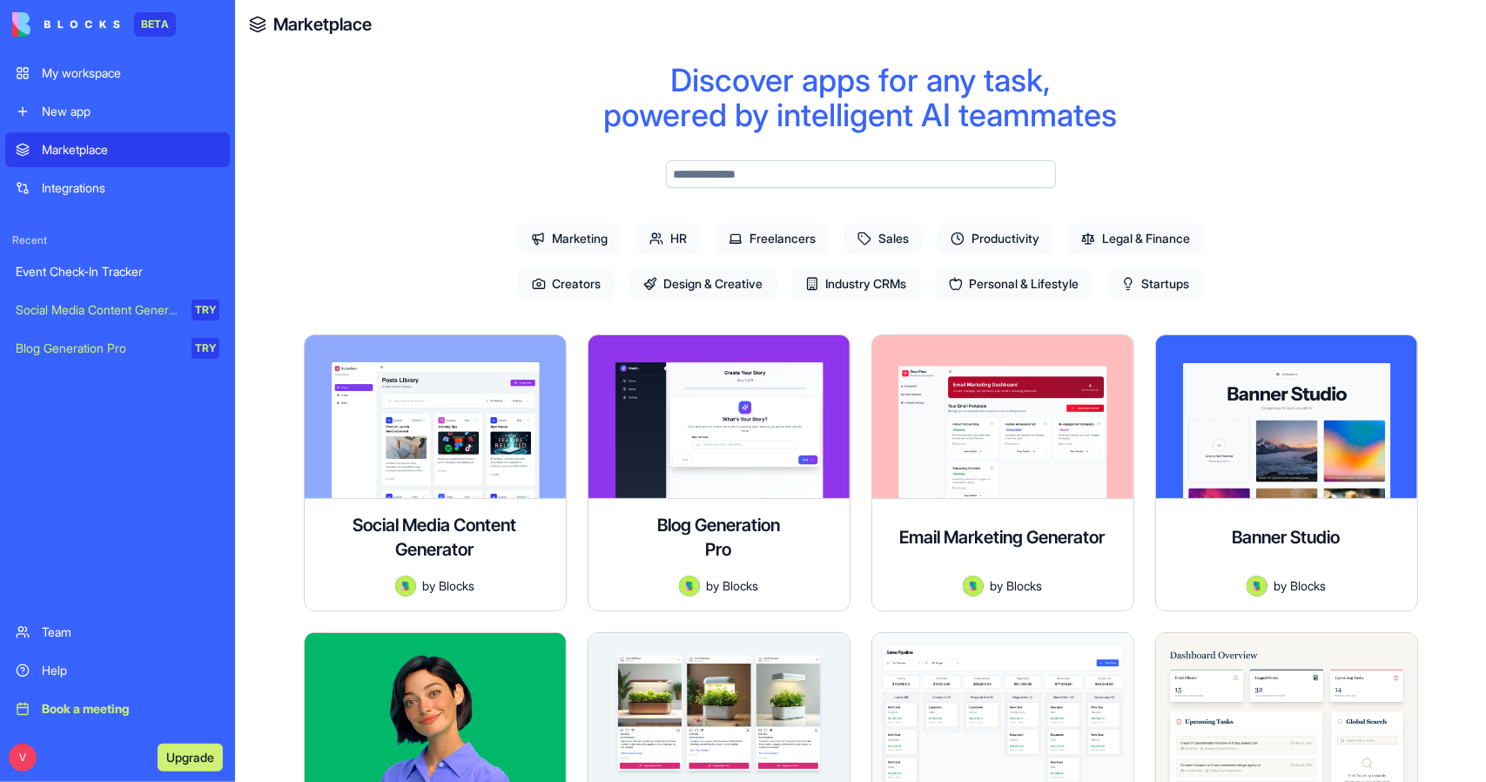
click at [148, 191] on div "Integrations" at bounding box center [131, 187] width 178 height 17
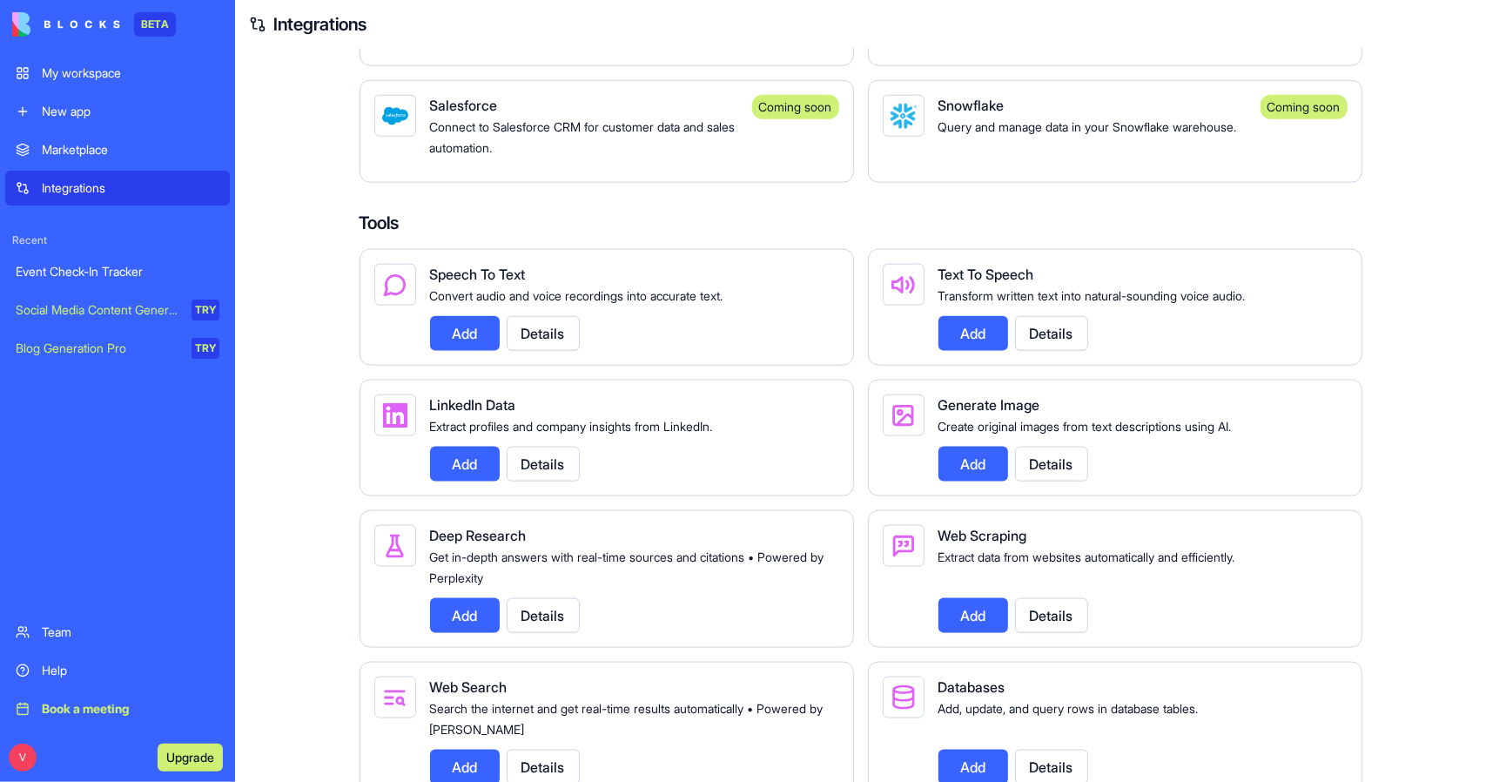
scroll to position [1759, 0]
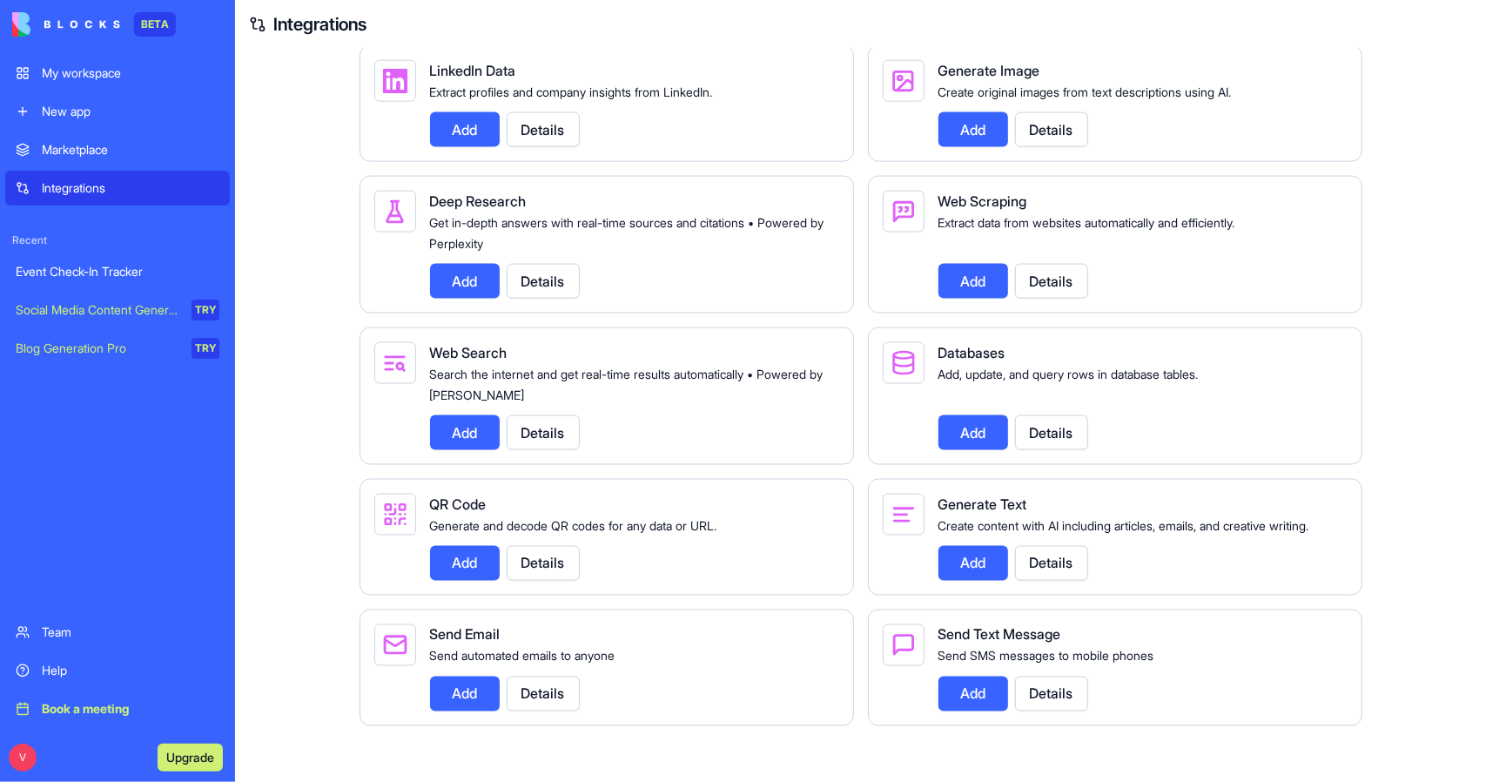
click at [130, 79] on div "My workspace" at bounding box center [131, 72] width 178 height 17
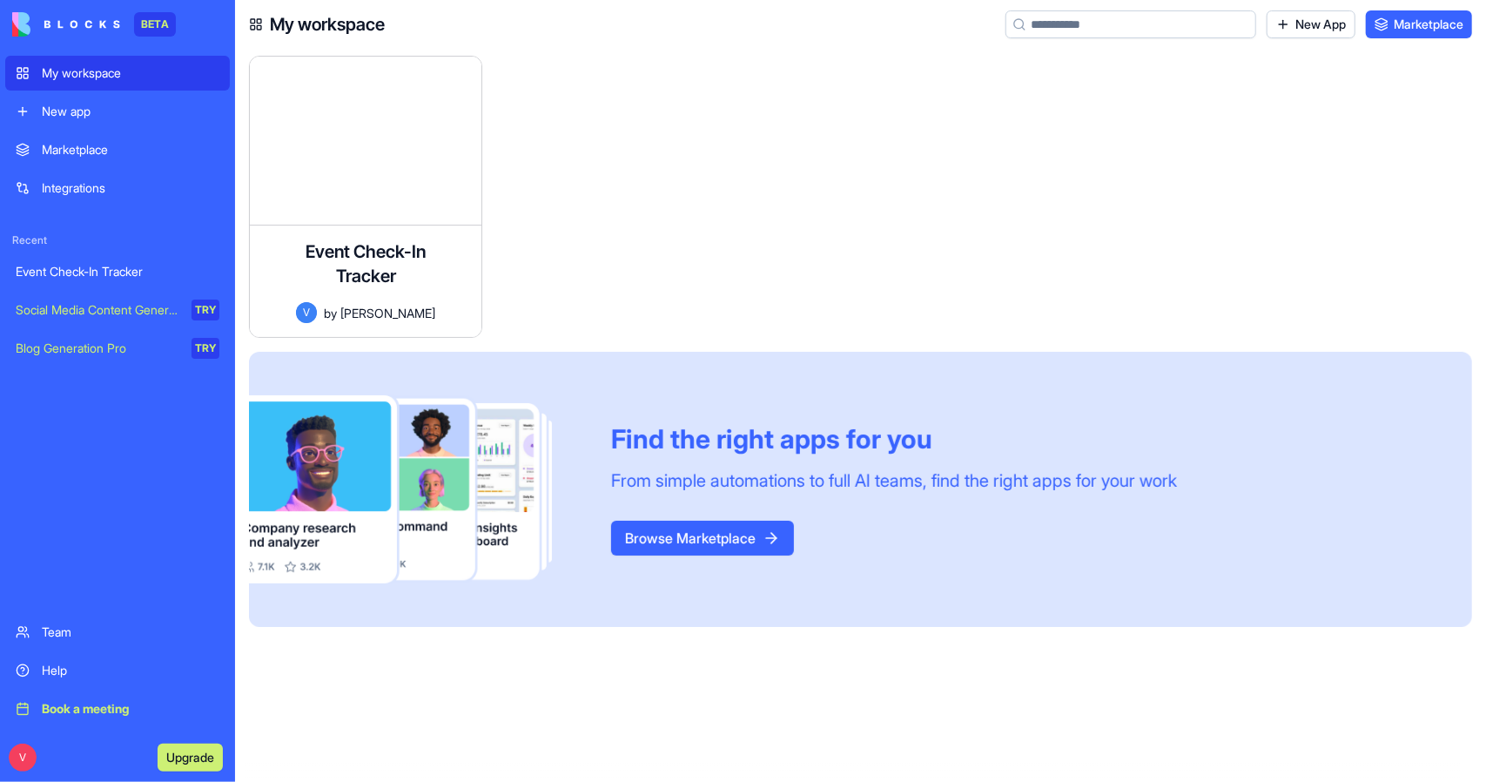
click at [130, 79] on div "My workspace" at bounding box center [131, 72] width 178 height 17
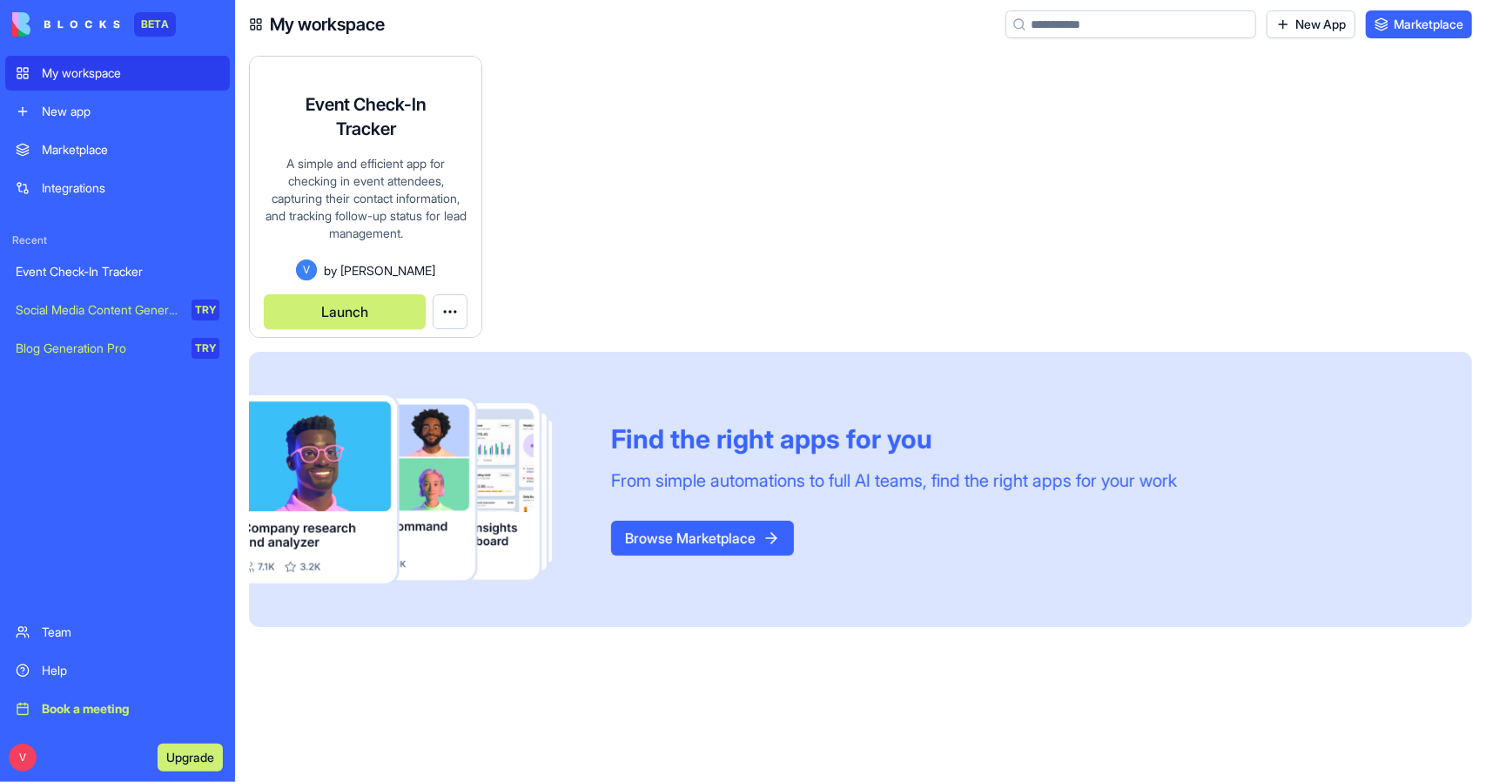
click at [320, 180] on div "Event Check-In Tracker A simple and efficient app for checking in event attende…" at bounding box center [366, 207] width 232 height 259
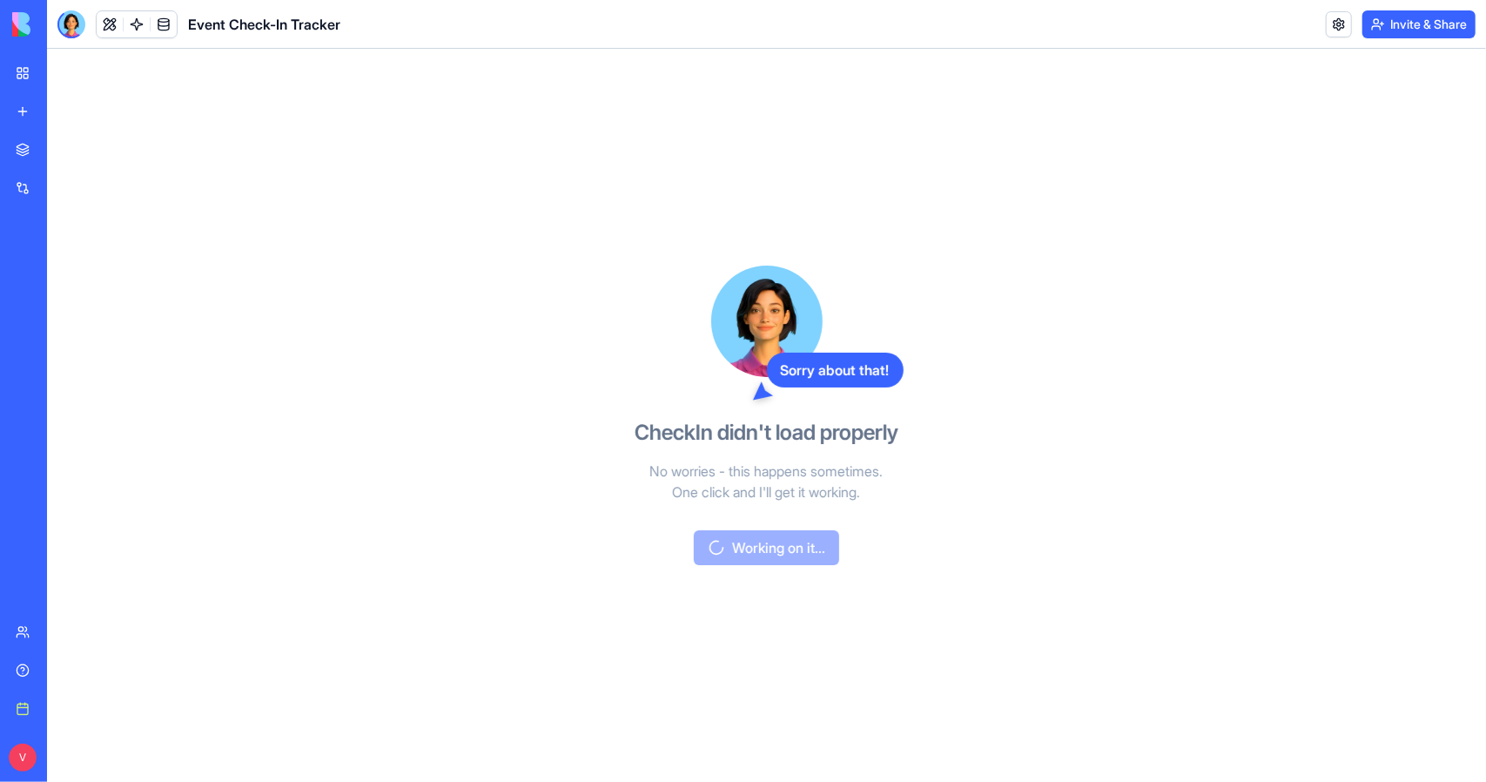
click at [731, 548] on div "Sorry about that! CheckIn didn't load properly No worries - this happens someti…" at bounding box center [767, 415] width 400 height 733
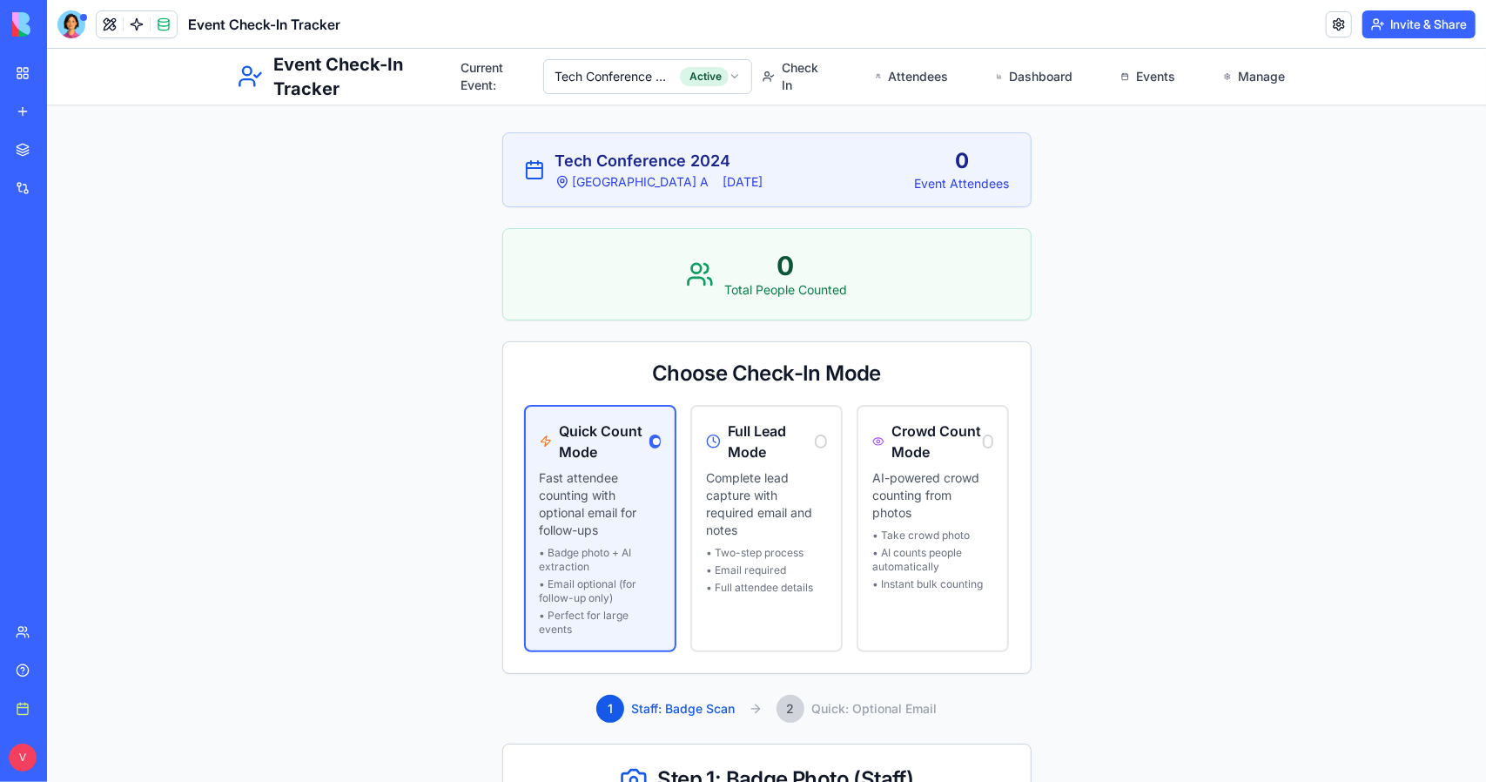
click at [714, 74] on html "Event Check-In Tracker Current Event: Tech Conference 2024 Active Check In Atte…" at bounding box center [765, 572] width 1439 height 1048
click at [1268, 78] on html "Event Check-In Tracker Current Event: Tech Conference 2024 Active Check In Atte…" at bounding box center [765, 572] width 1439 height 1048
click at [1168, 70] on link "Events" at bounding box center [1147, 75] width 75 height 49
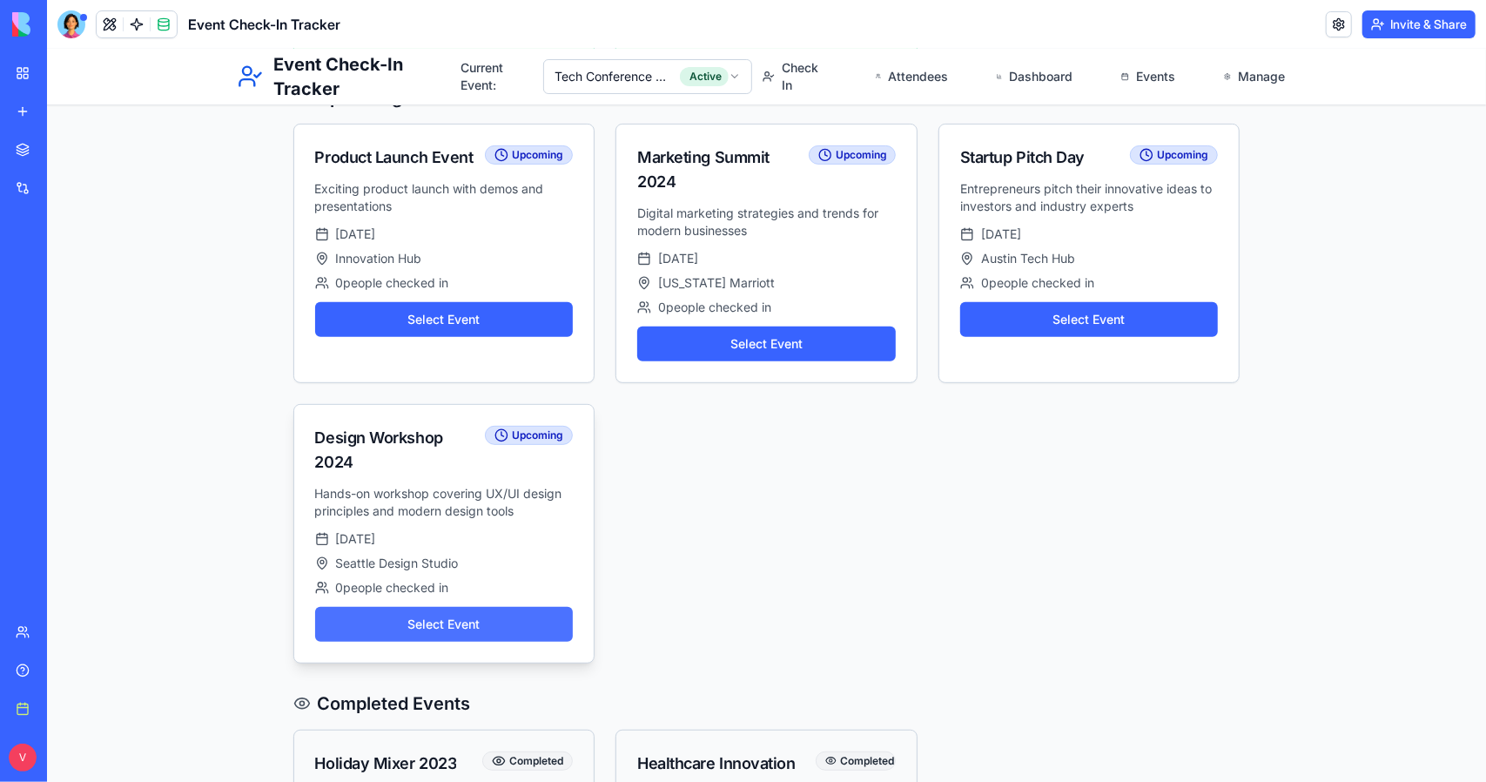
scroll to position [671, 0]
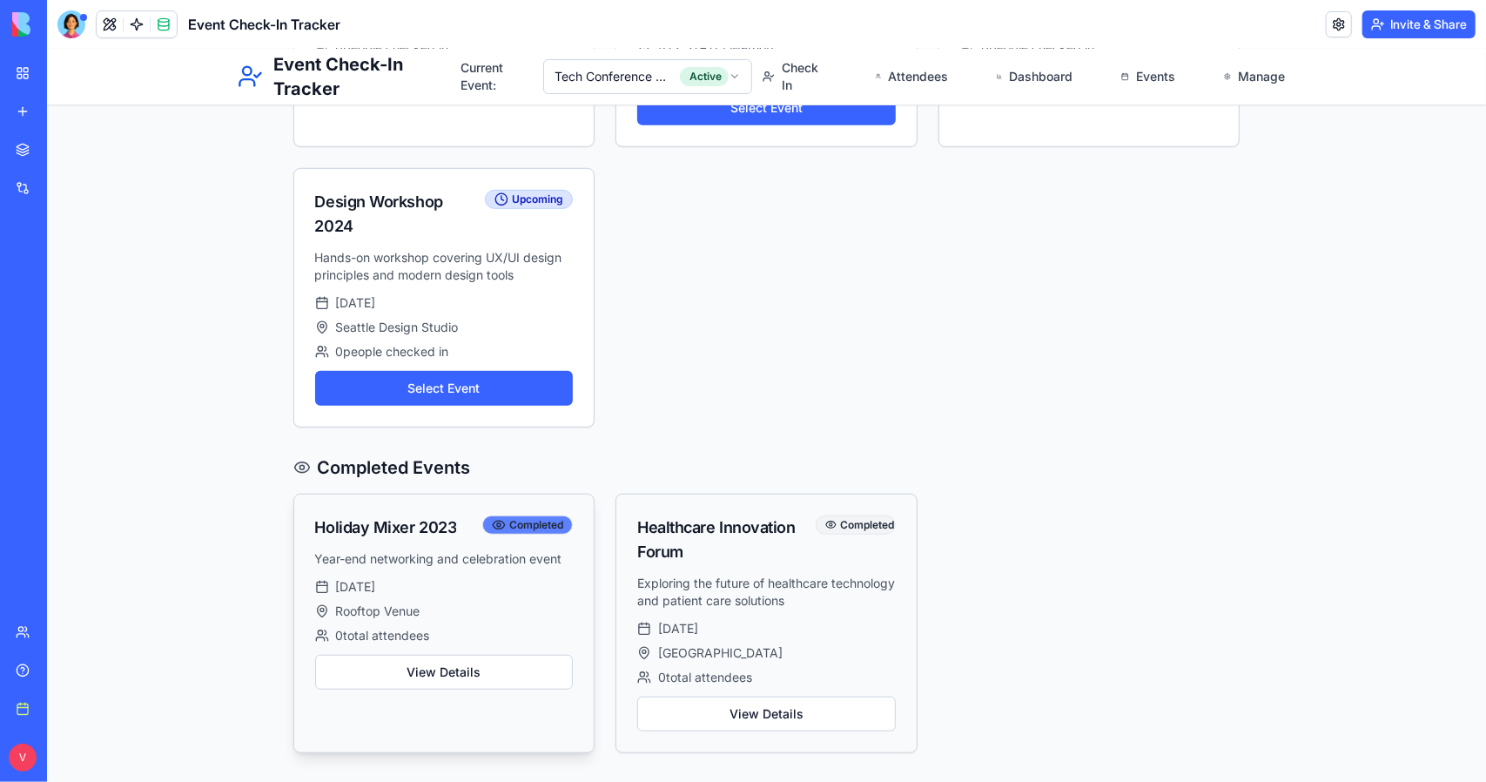
click at [528, 517] on span "Completed" at bounding box center [535, 524] width 54 height 14
click at [498, 654] on button "View Details" at bounding box center [443, 671] width 259 height 35
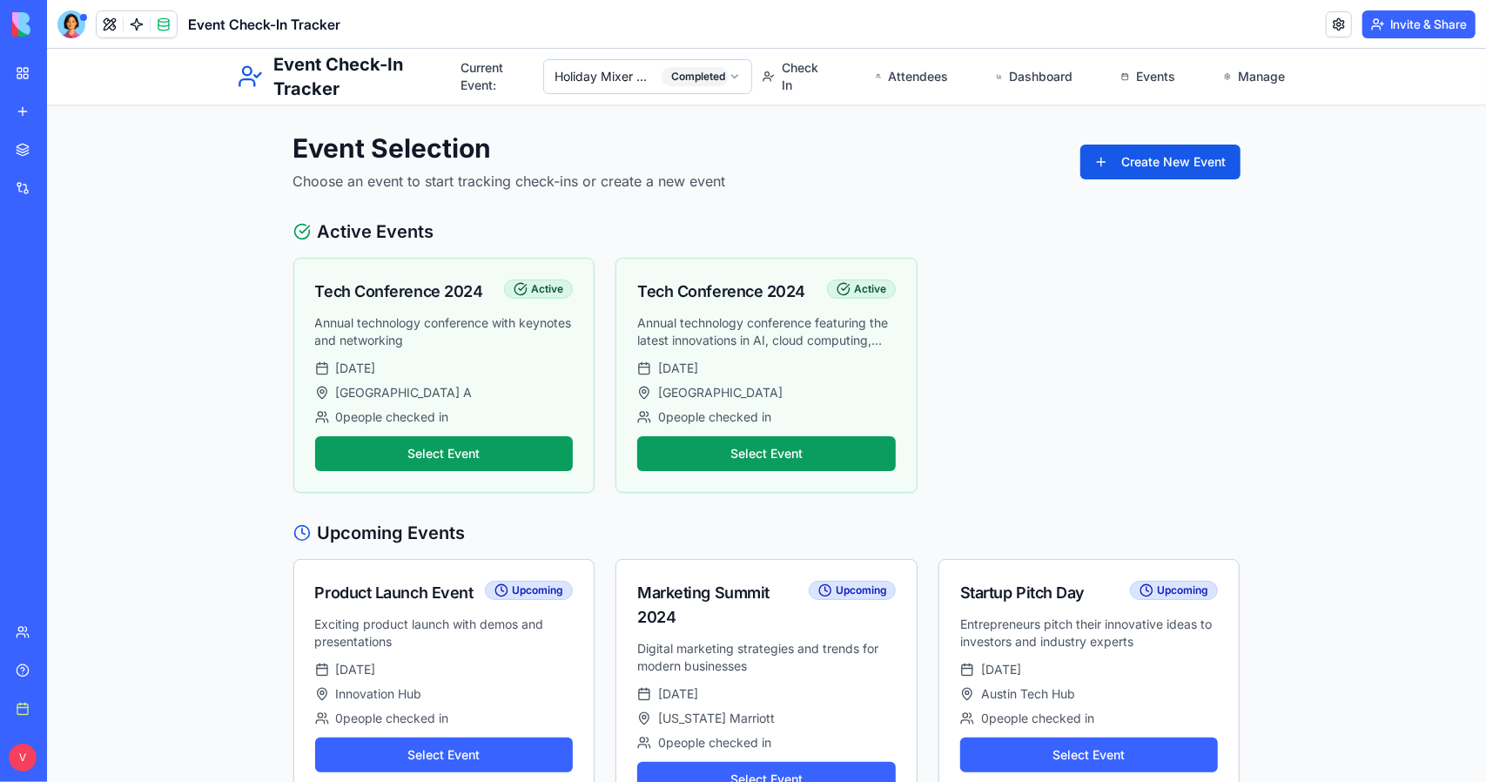
scroll to position [87, 0]
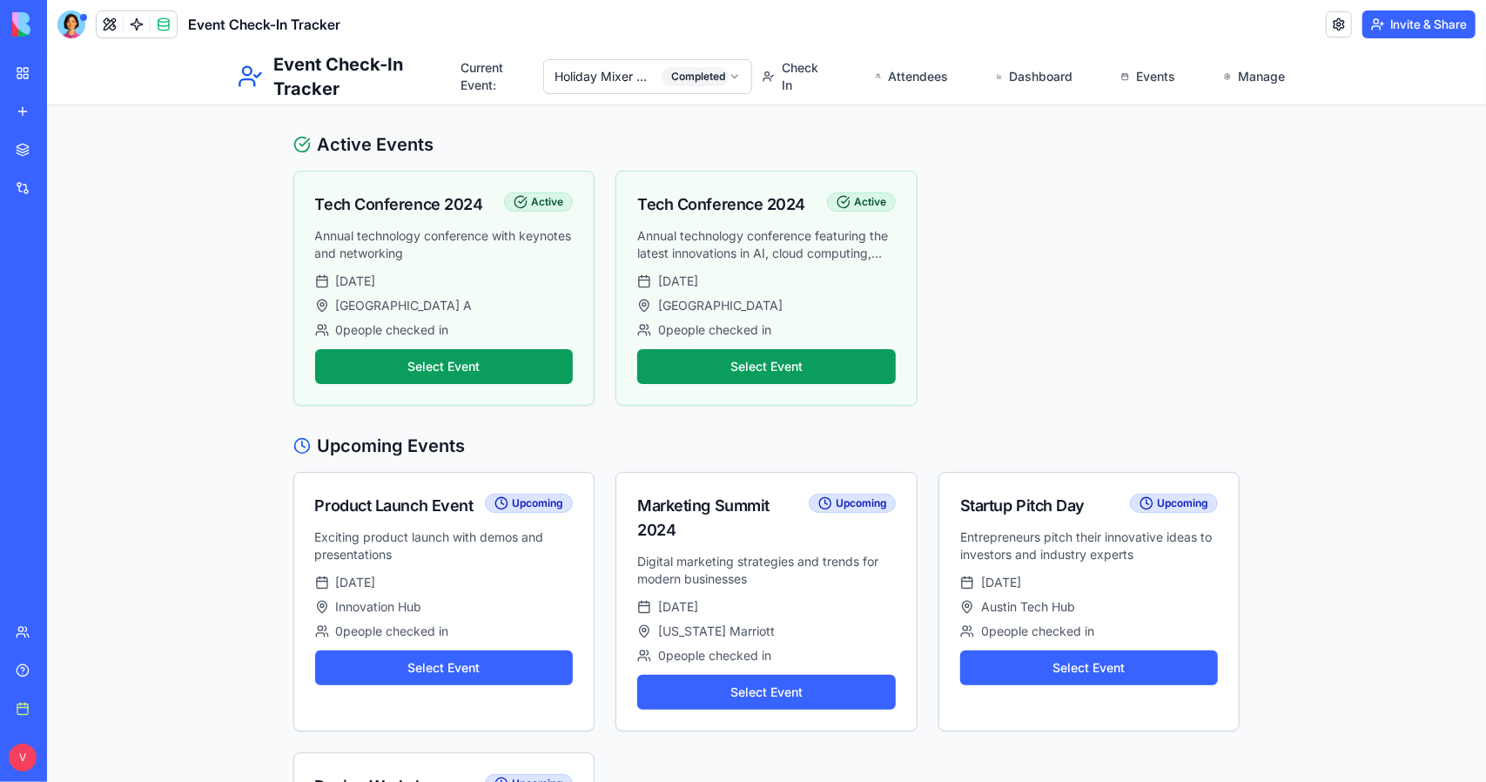
click at [1290, 46] on header "Event Check-In Tracker Invite & Share" at bounding box center [766, 24] width 1439 height 49
click at [1260, 76] on link "Manage" at bounding box center [1254, 75] width 82 height 49
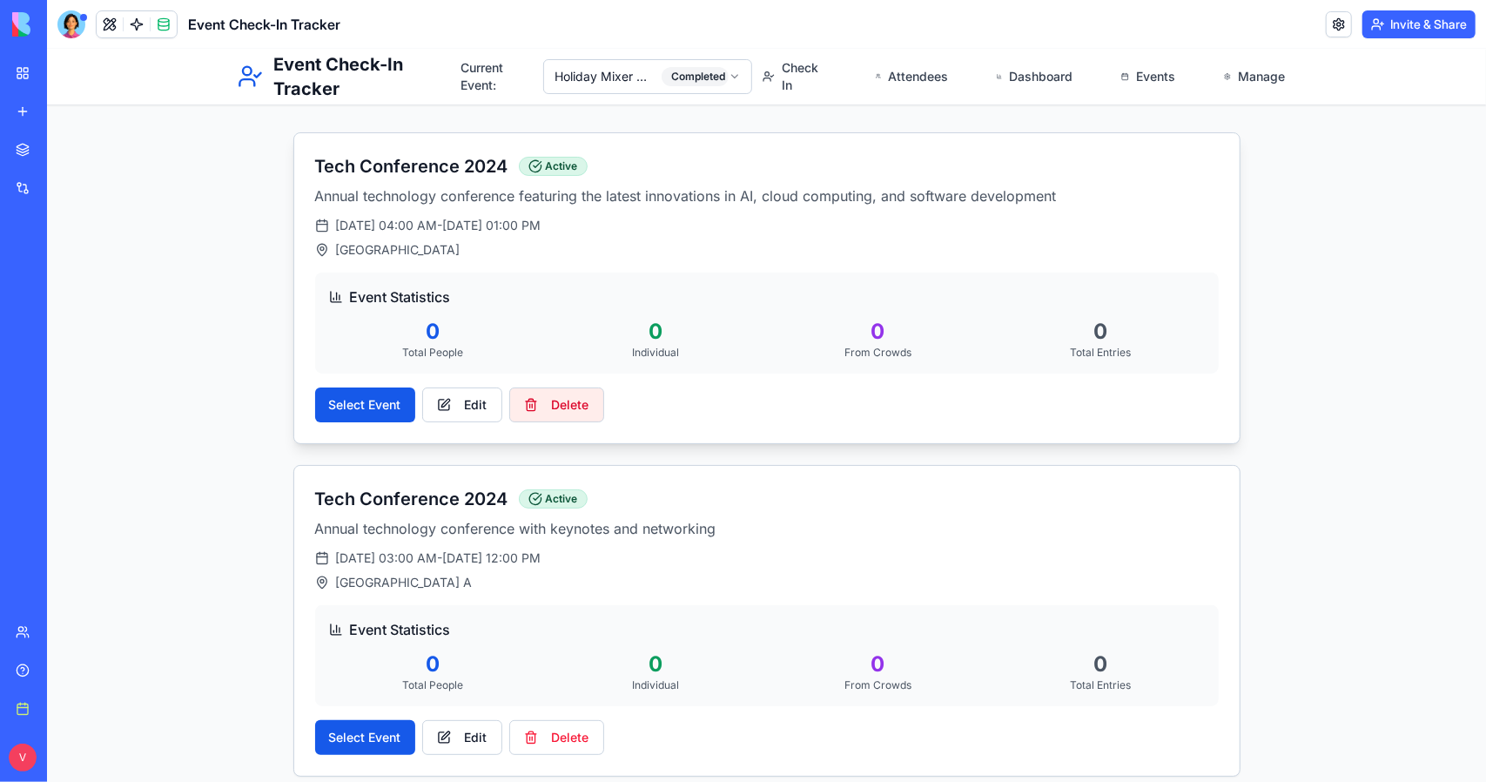
click at [549, 390] on button "Delete" at bounding box center [555, 404] width 95 height 35
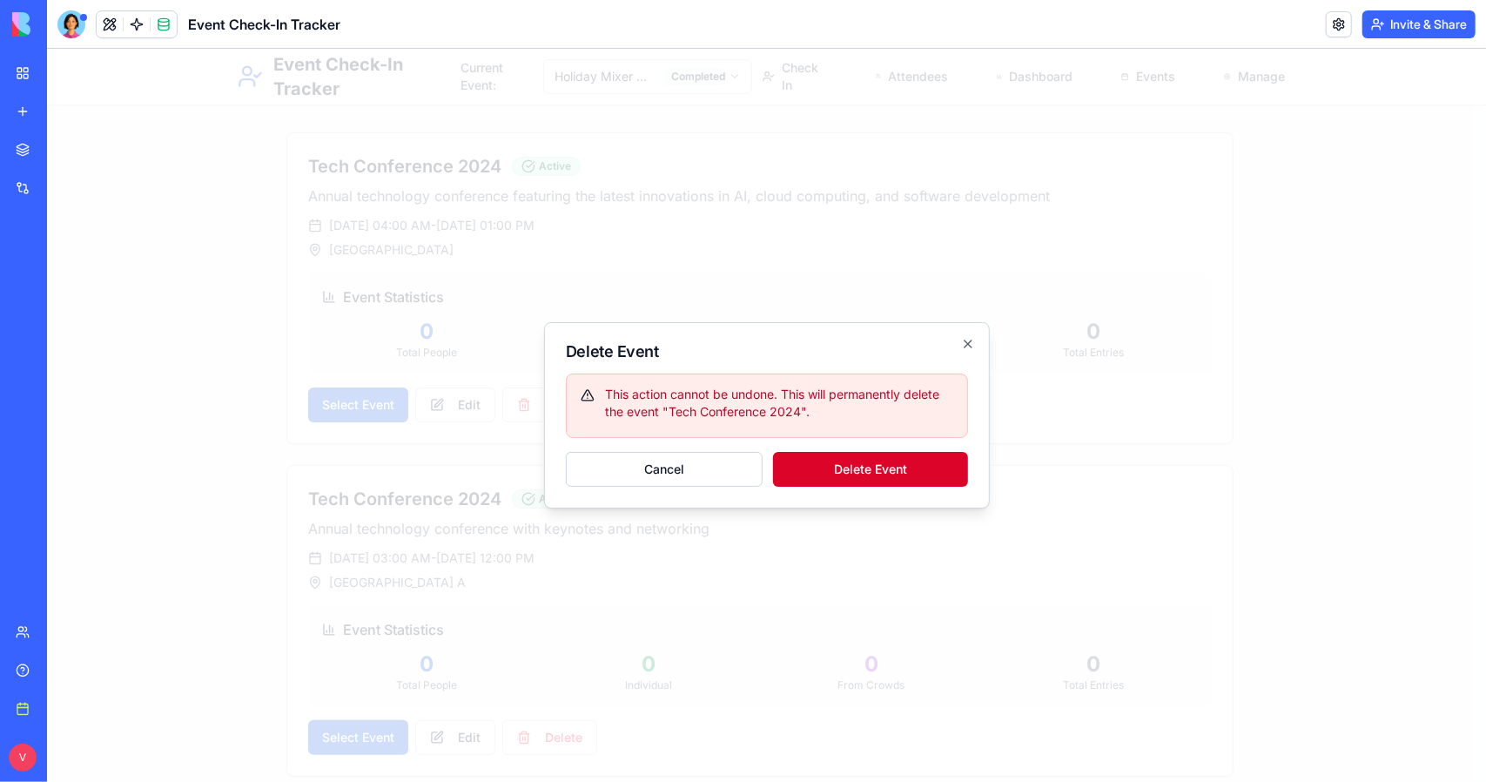
click at [830, 463] on button "Delete Event" at bounding box center [869, 468] width 195 height 35
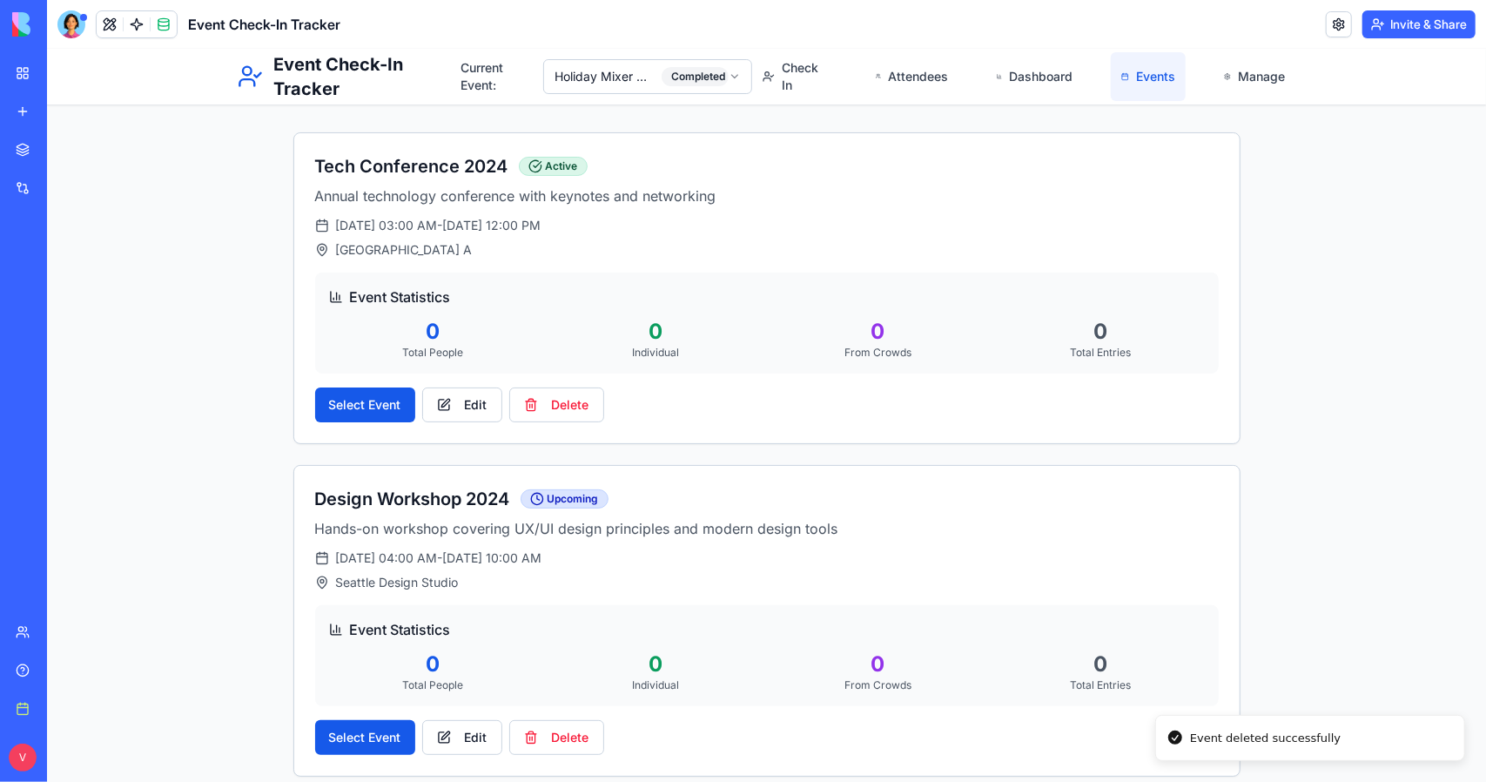
click at [1120, 85] on link "Events" at bounding box center [1147, 75] width 75 height 49
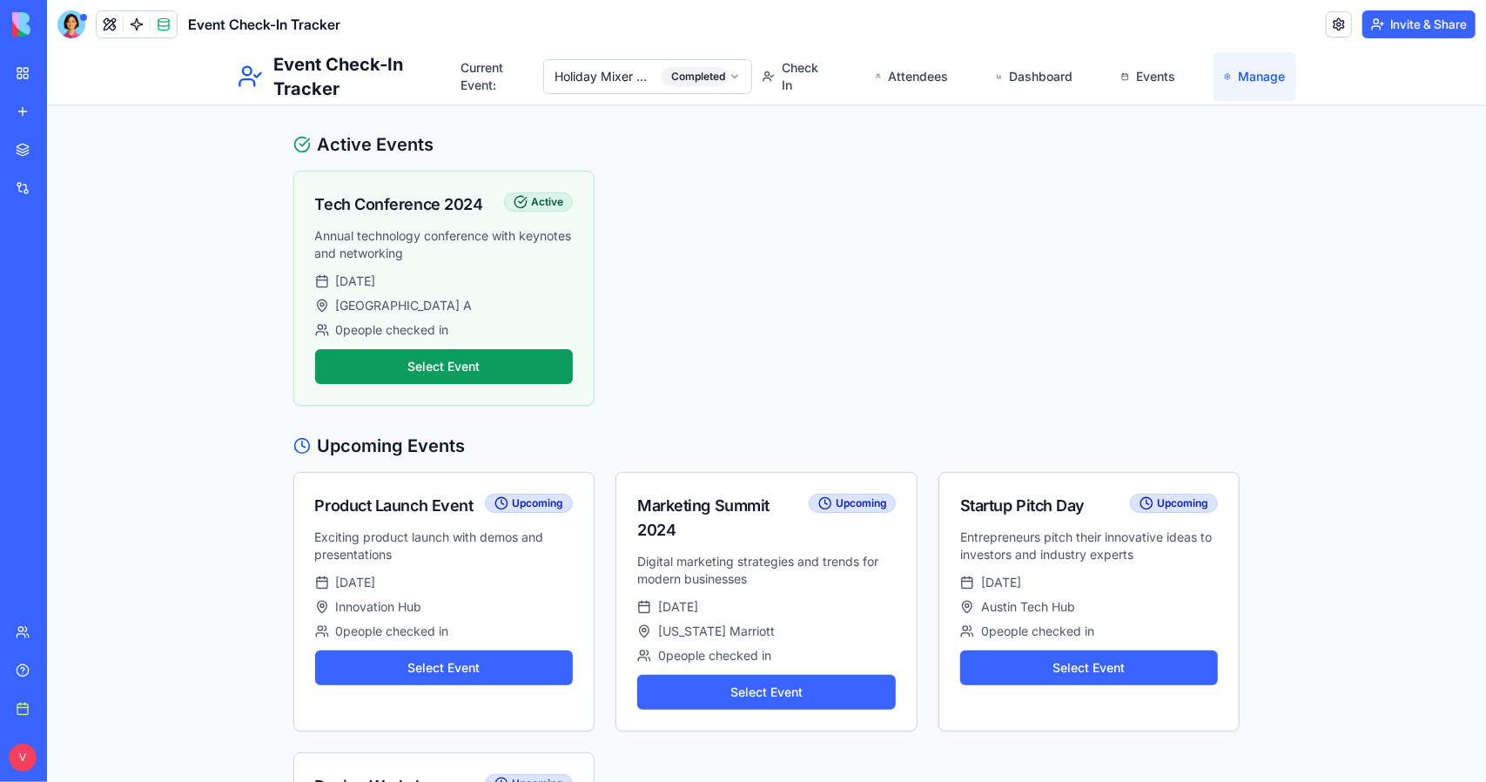
click at [1236, 99] on link "Manage" at bounding box center [1254, 75] width 82 height 49
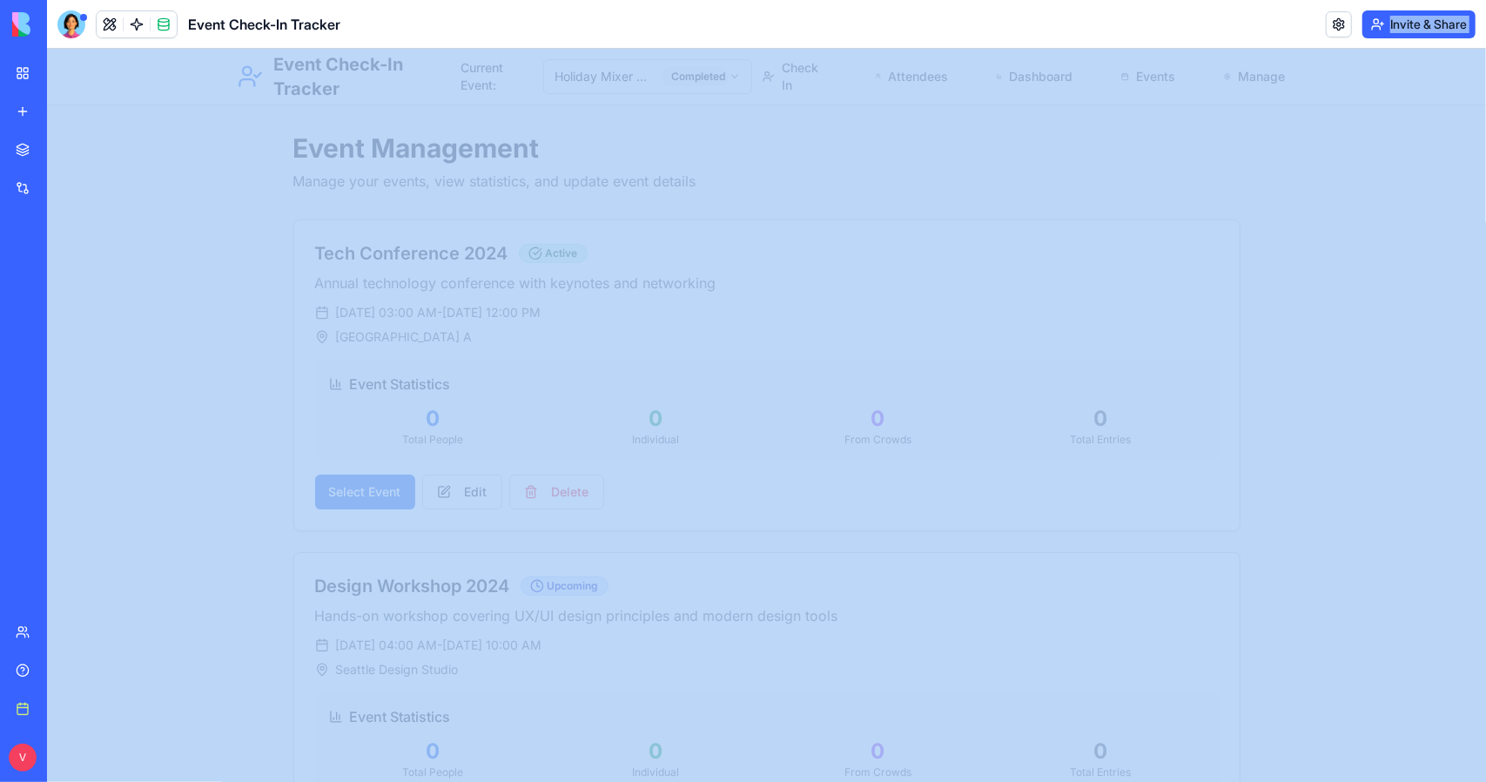
drag, startPoint x: 1193, startPoint y: 97, endPoint x: 1146, endPoint y: 49, distance: 67.1
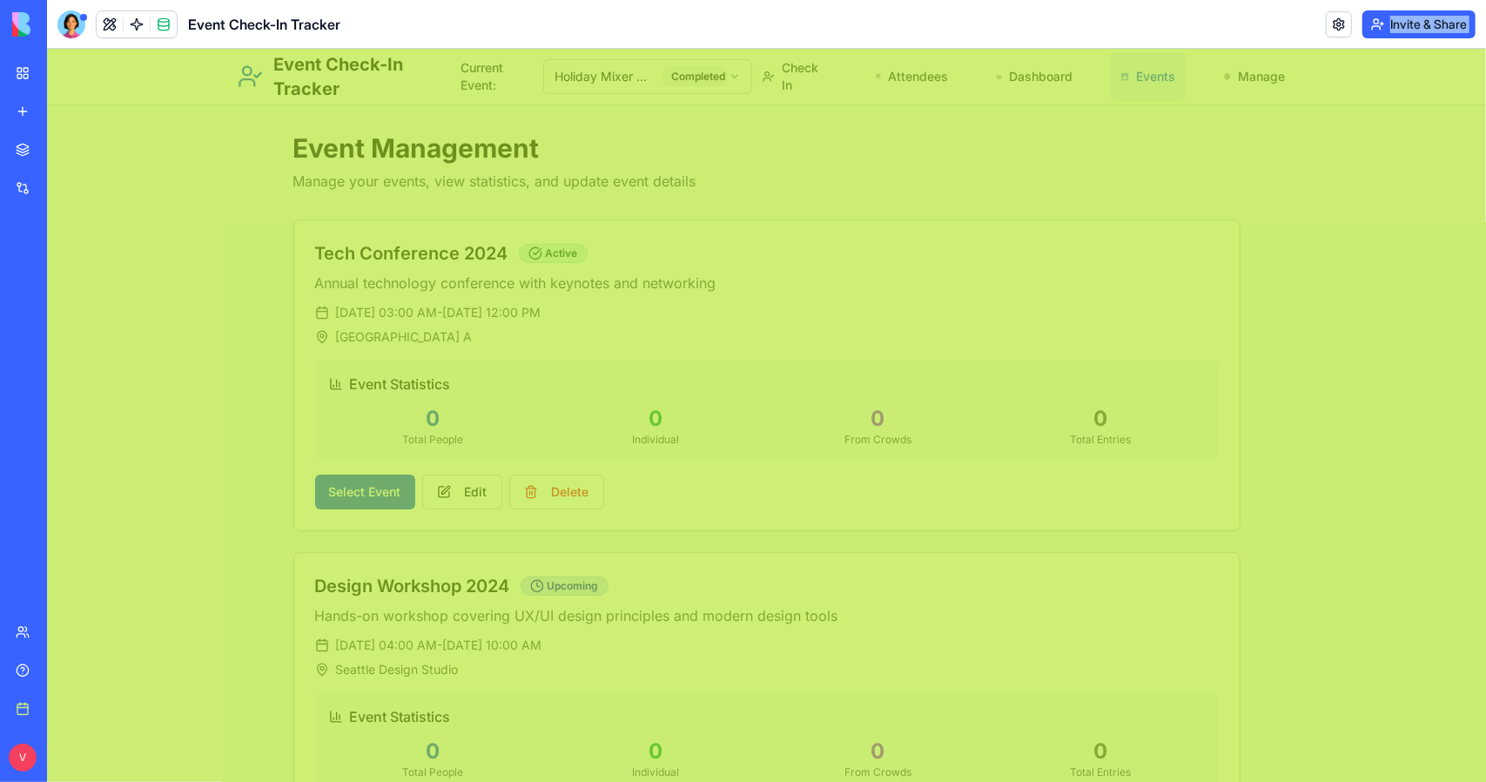
click at [1147, 57] on link "Events" at bounding box center [1147, 75] width 75 height 49
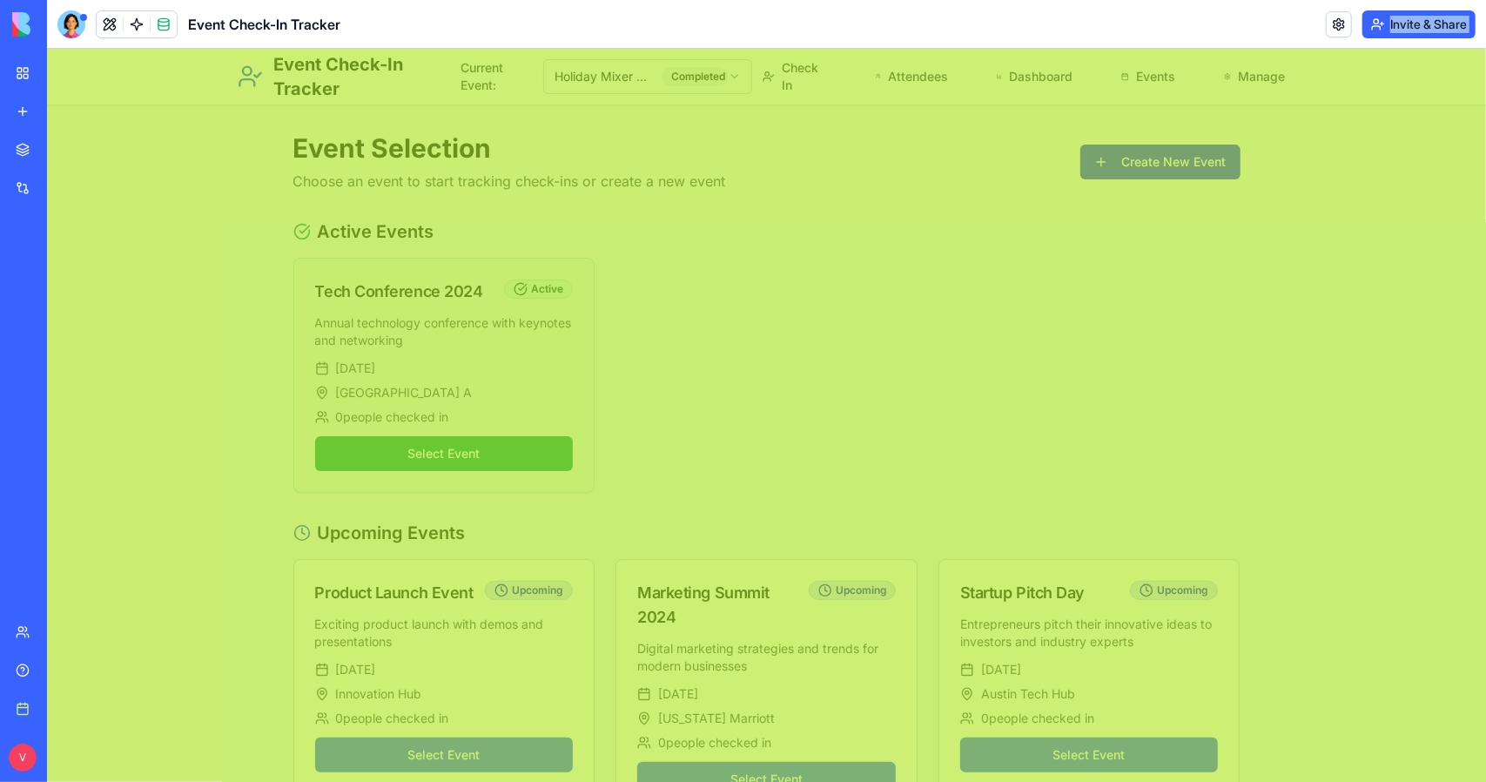
click at [1174, 147] on button "Create New Event" at bounding box center [1160, 161] width 160 height 35
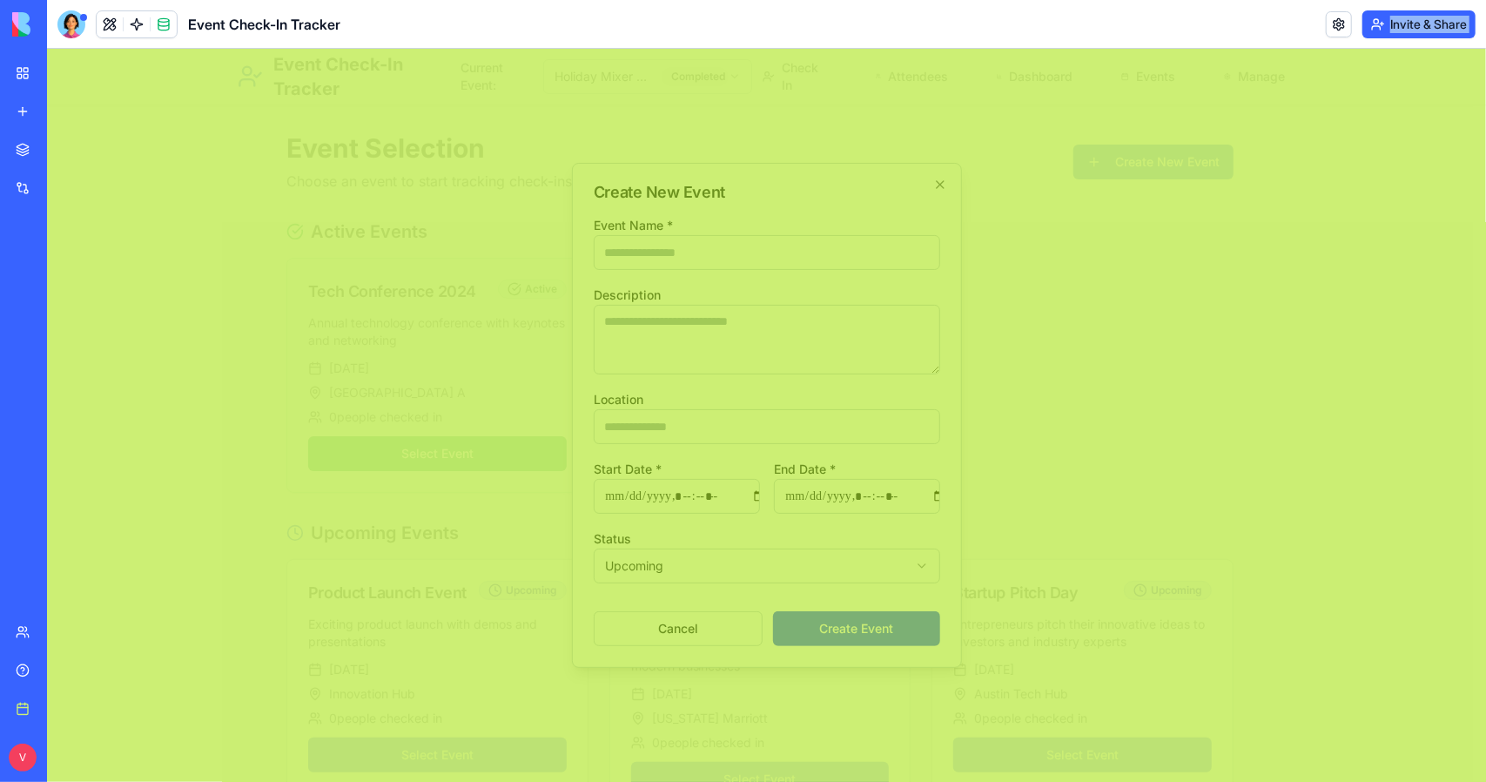
drag, startPoint x: 1359, startPoint y: 317, endPoint x: 1363, endPoint y: 284, distance: 33.4
click at [1359, 315] on div at bounding box center [765, 414] width 1439 height 733
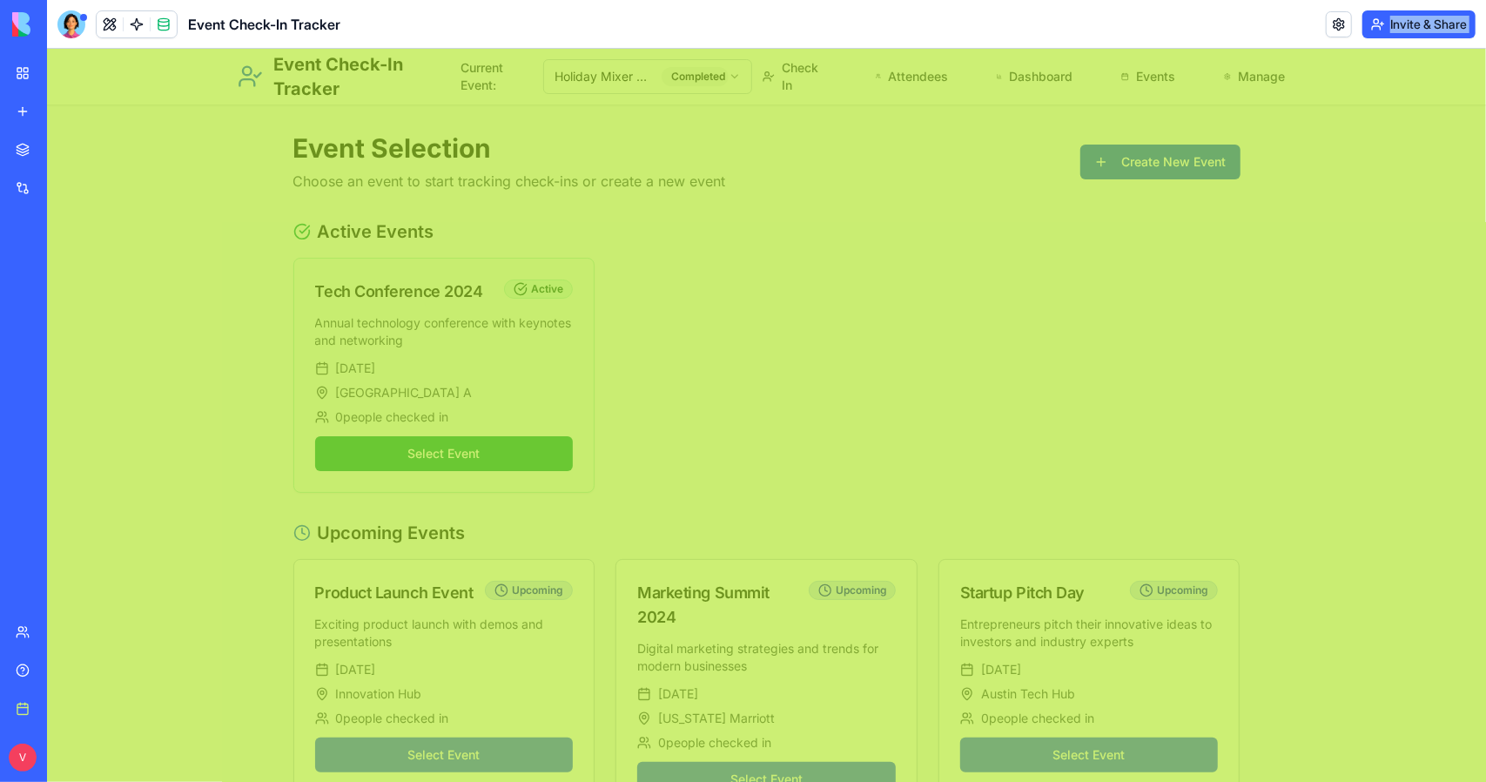
click at [1321, 162] on main "Event Selection Choose an event to start tracking check-ins or create a new eve…" at bounding box center [765, 763] width 1439 height 1431
click at [1355, 64] on header "Event Check-In Tracker Current Event: Holiday Mixer 2023 Completed Check In Att…" at bounding box center [765, 76] width 1439 height 57
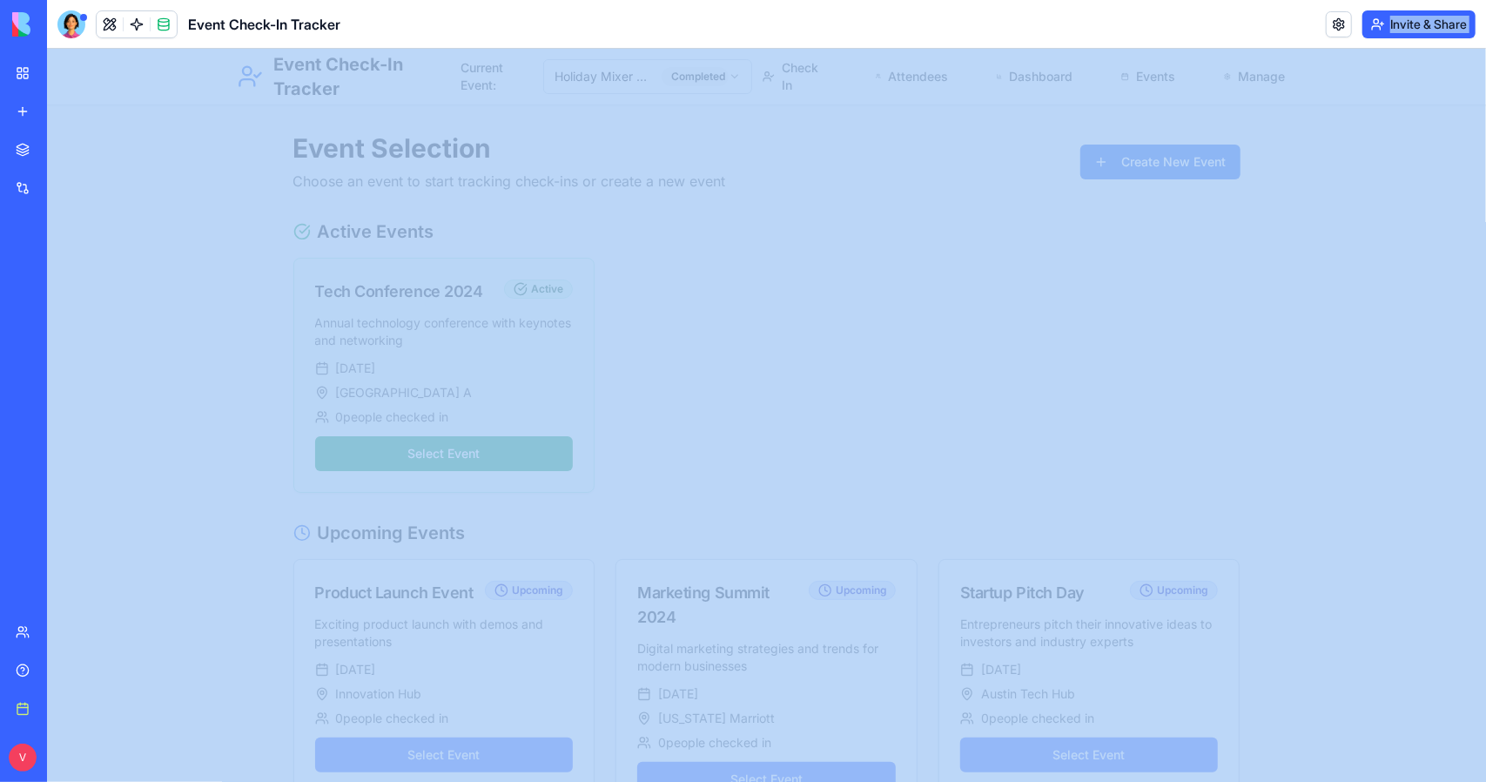
click at [1425, 13] on button "Invite & Share" at bounding box center [1418, 24] width 113 height 28
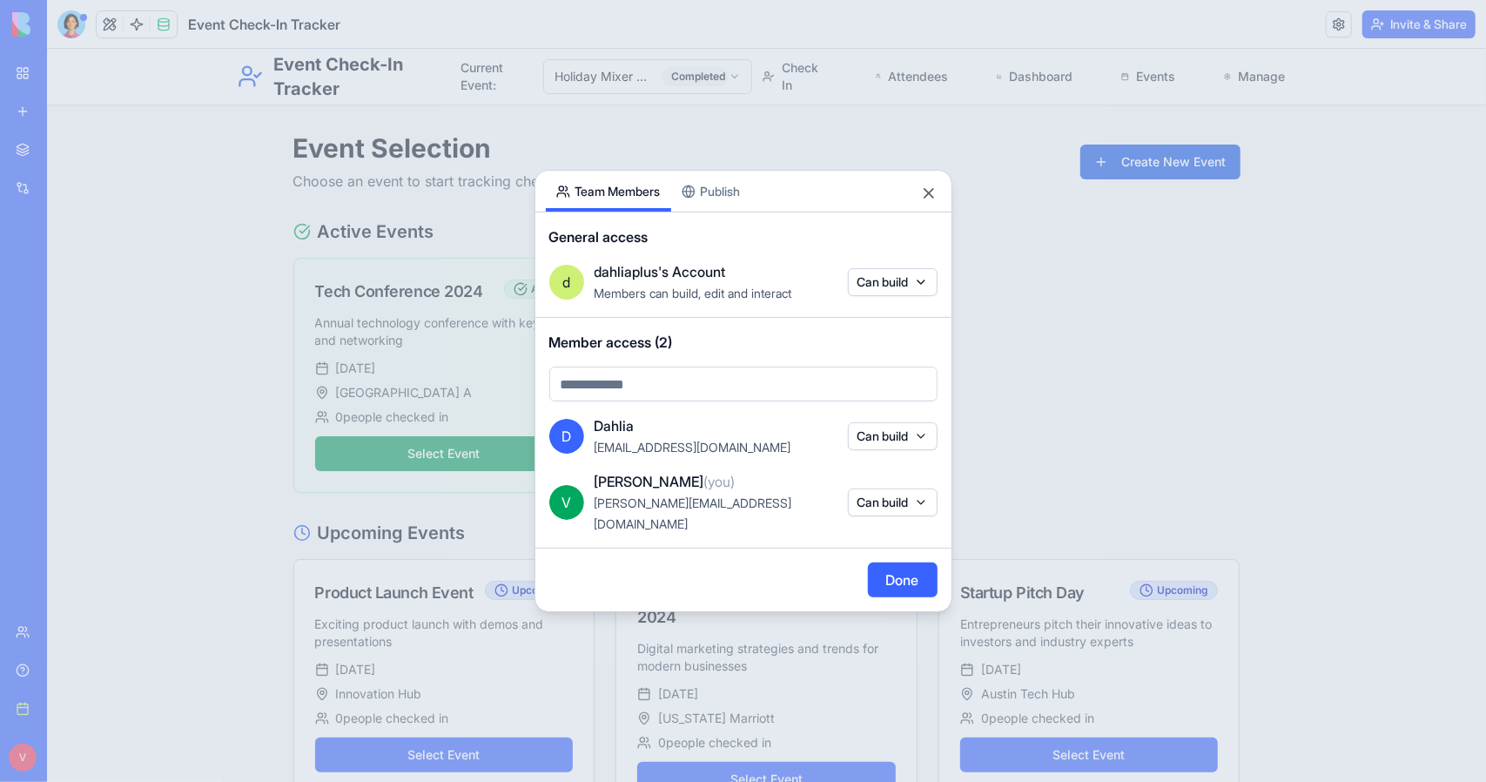
click at [1038, 396] on div at bounding box center [743, 391] width 1486 height 782
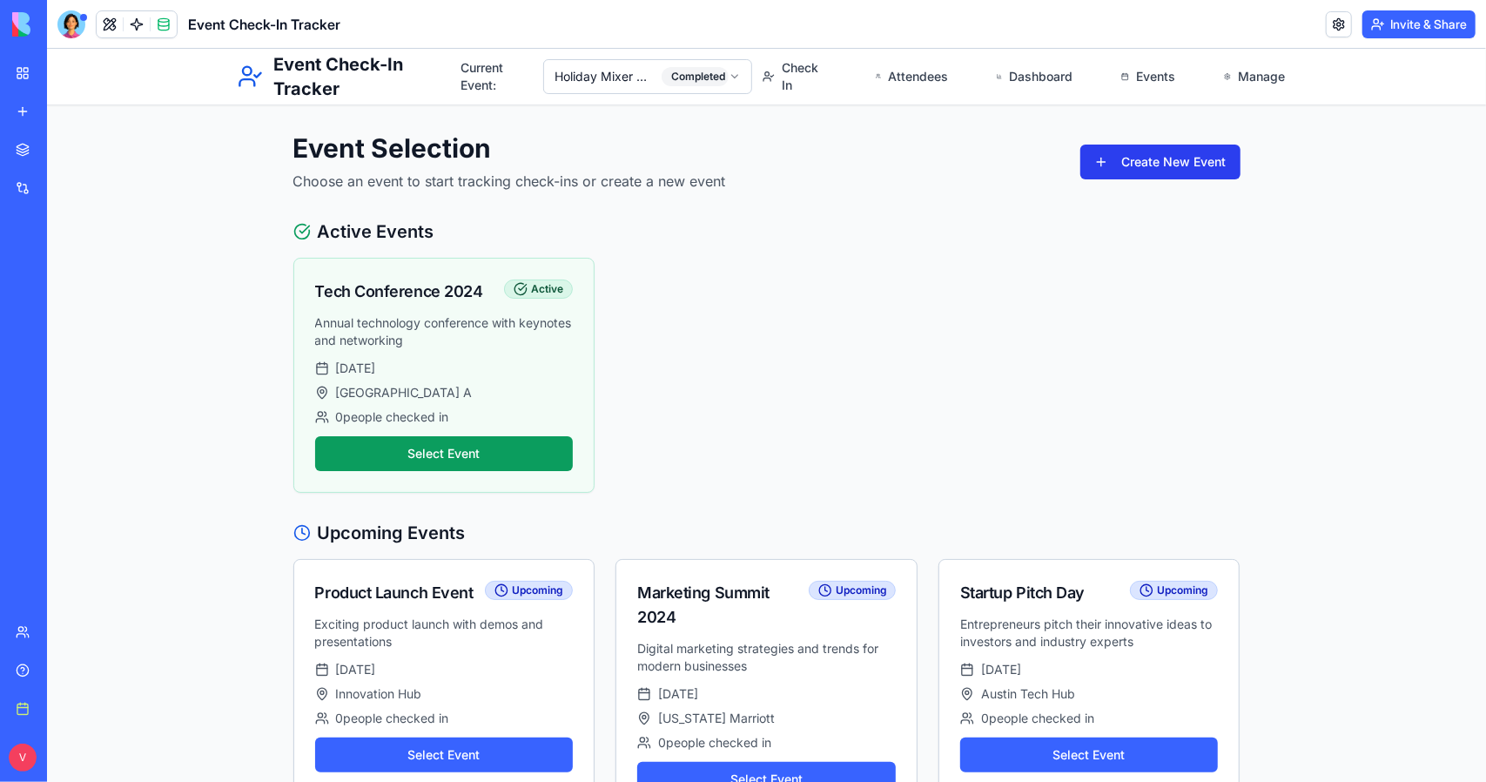
click at [1180, 149] on button "Create New Event" at bounding box center [1160, 161] width 160 height 35
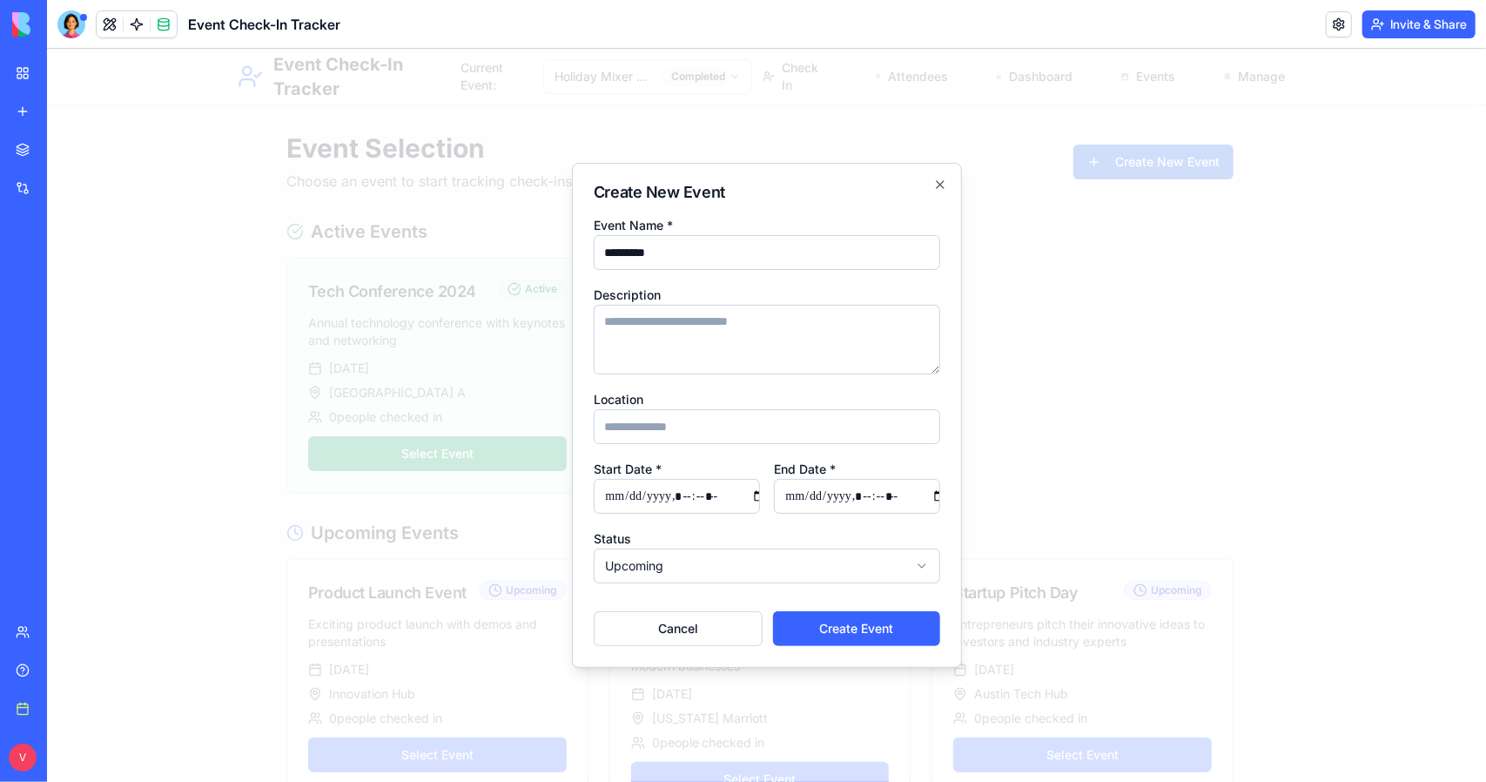
type input "*********"
click at [660, 440] on input "Location" at bounding box center [766, 425] width 346 height 35
type input "*"
click at [664, 498] on input "Start Date *" at bounding box center [676, 495] width 166 height 35
click at [610, 496] on input "Start Date *" at bounding box center [676, 495] width 166 height 35
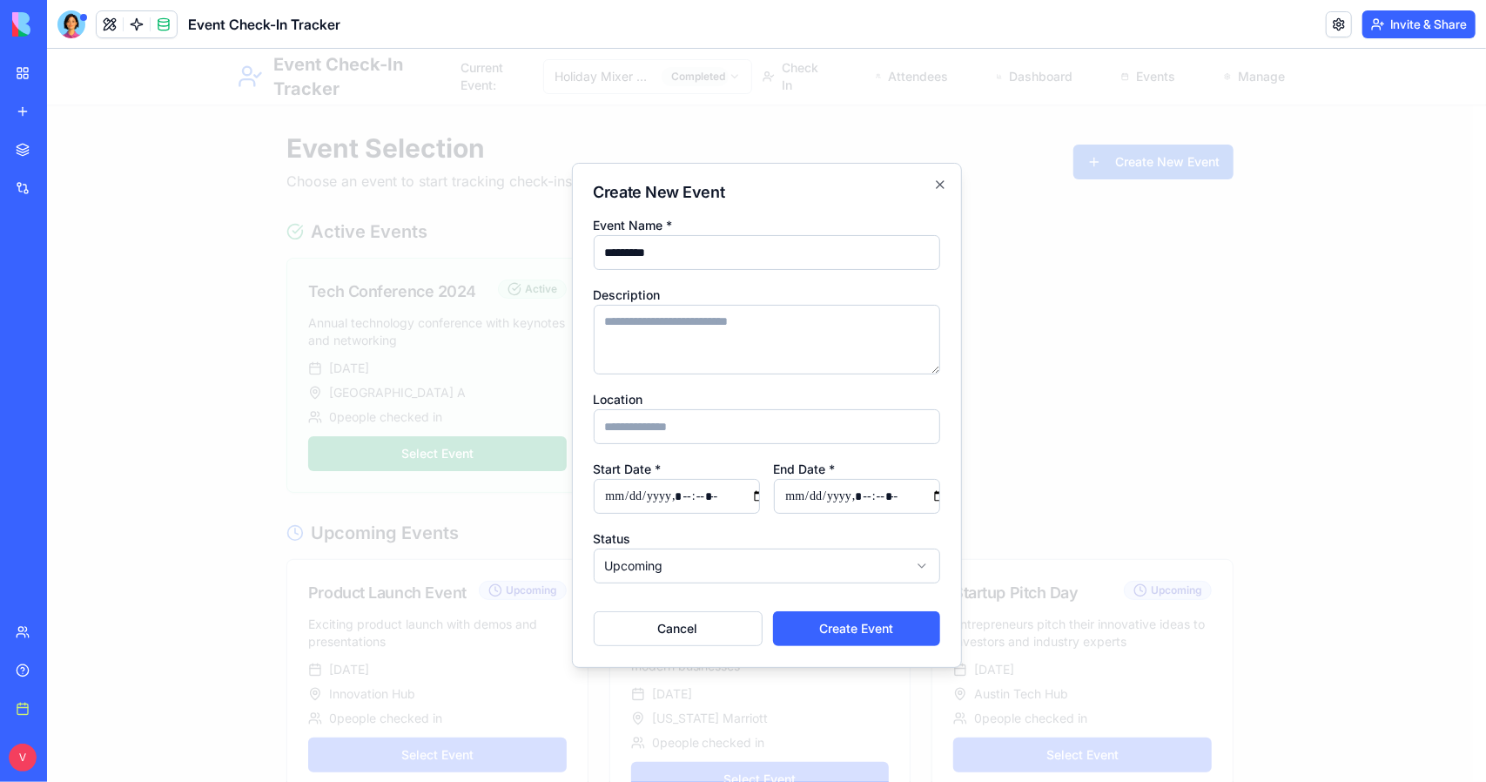
click at [795, 501] on input "End Date *" at bounding box center [856, 495] width 166 height 35
click at [767, 535] on div "Status Upcoming ******** ****** *********" at bounding box center [766, 555] width 346 height 56
click at [779, 569] on body "Event Check-In Tracker Current Event: Holiday Mixer 2023 Completed Check In Att…" at bounding box center [759, 763] width 1426 height 1431
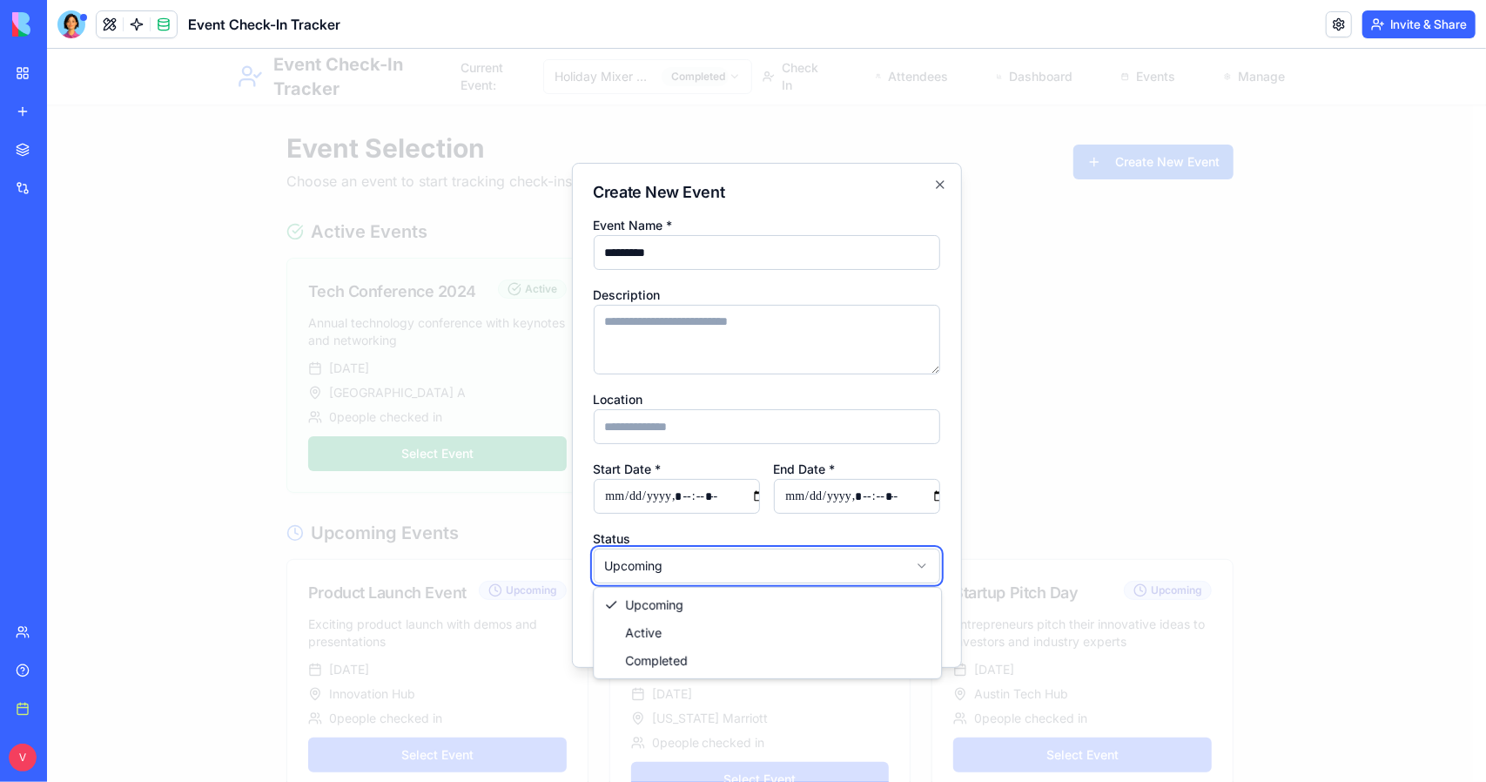
click at [797, 548] on body "Event Check-In Tracker Current Event: Holiday Mixer 2023 Completed Check In Att…" at bounding box center [759, 763] width 1426 height 1431
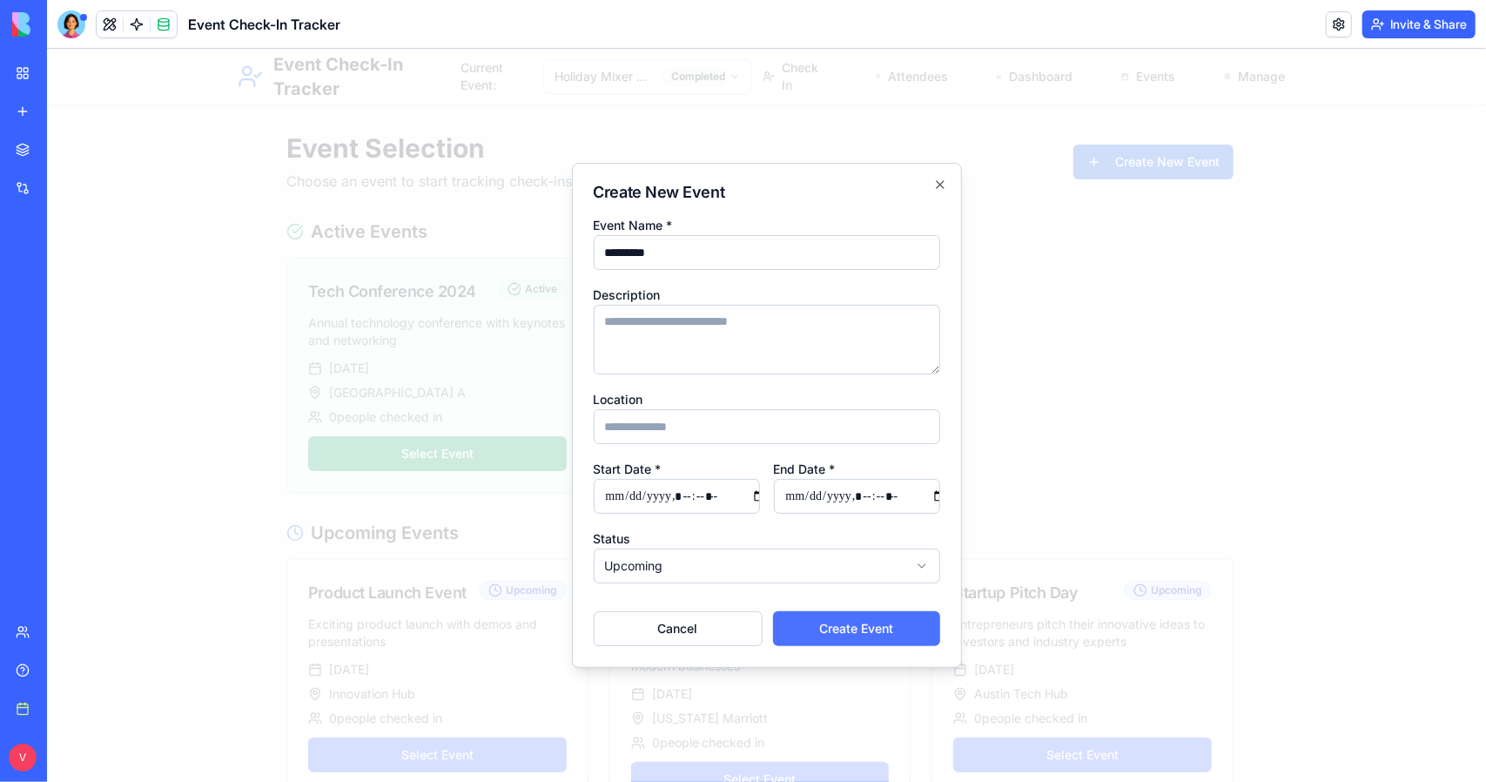
click at [885, 634] on button "Create Event" at bounding box center [855, 627] width 167 height 35
click at [694, 497] on input "Start Date *" at bounding box center [676, 495] width 166 height 35
click at [690, 498] on input "Start Date *" at bounding box center [676, 495] width 166 height 35
type input "**********"
click at [865, 493] on input "End Date *" at bounding box center [856, 495] width 166 height 35
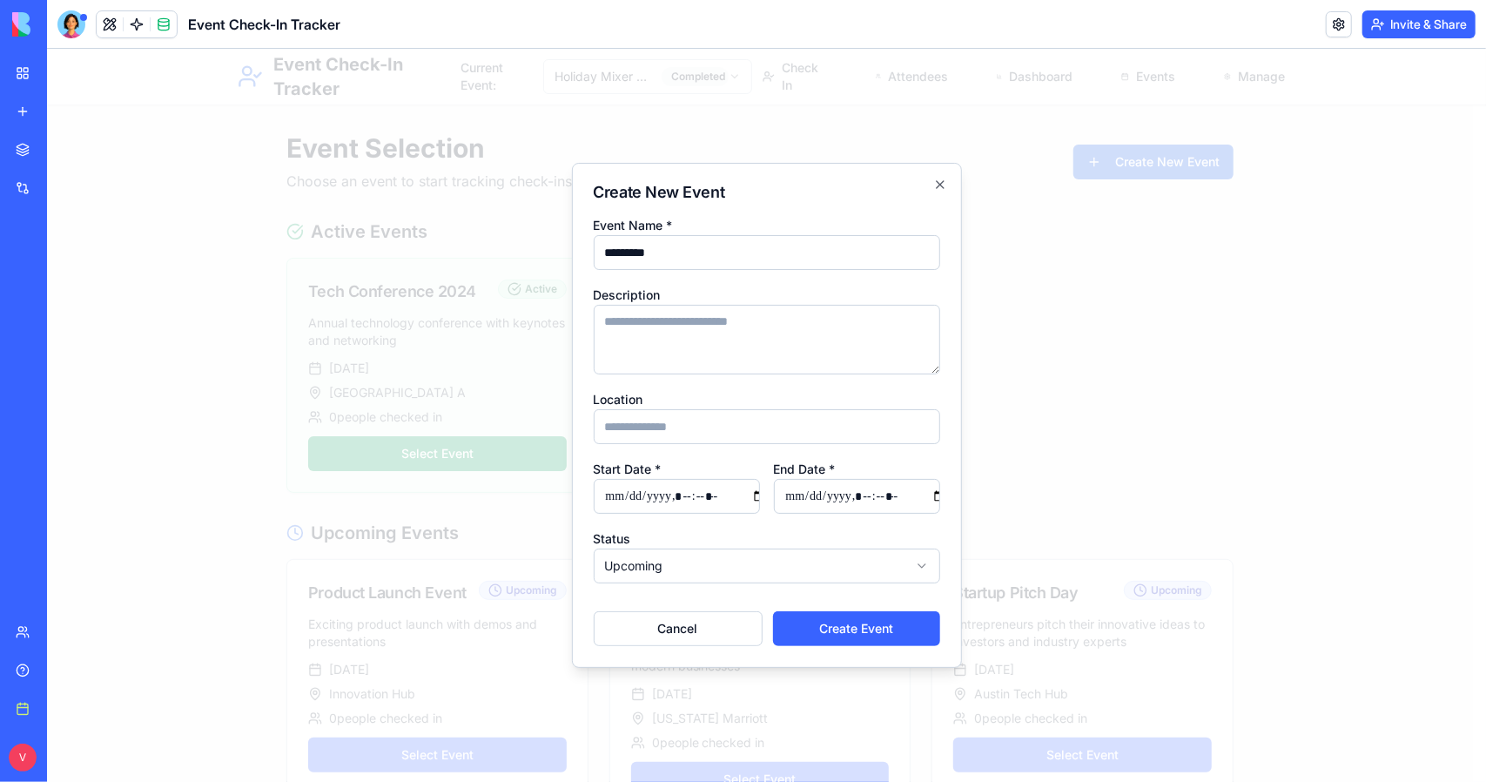
type input "**********"
click at [873, 616] on button "Create Event" at bounding box center [855, 627] width 167 height 35
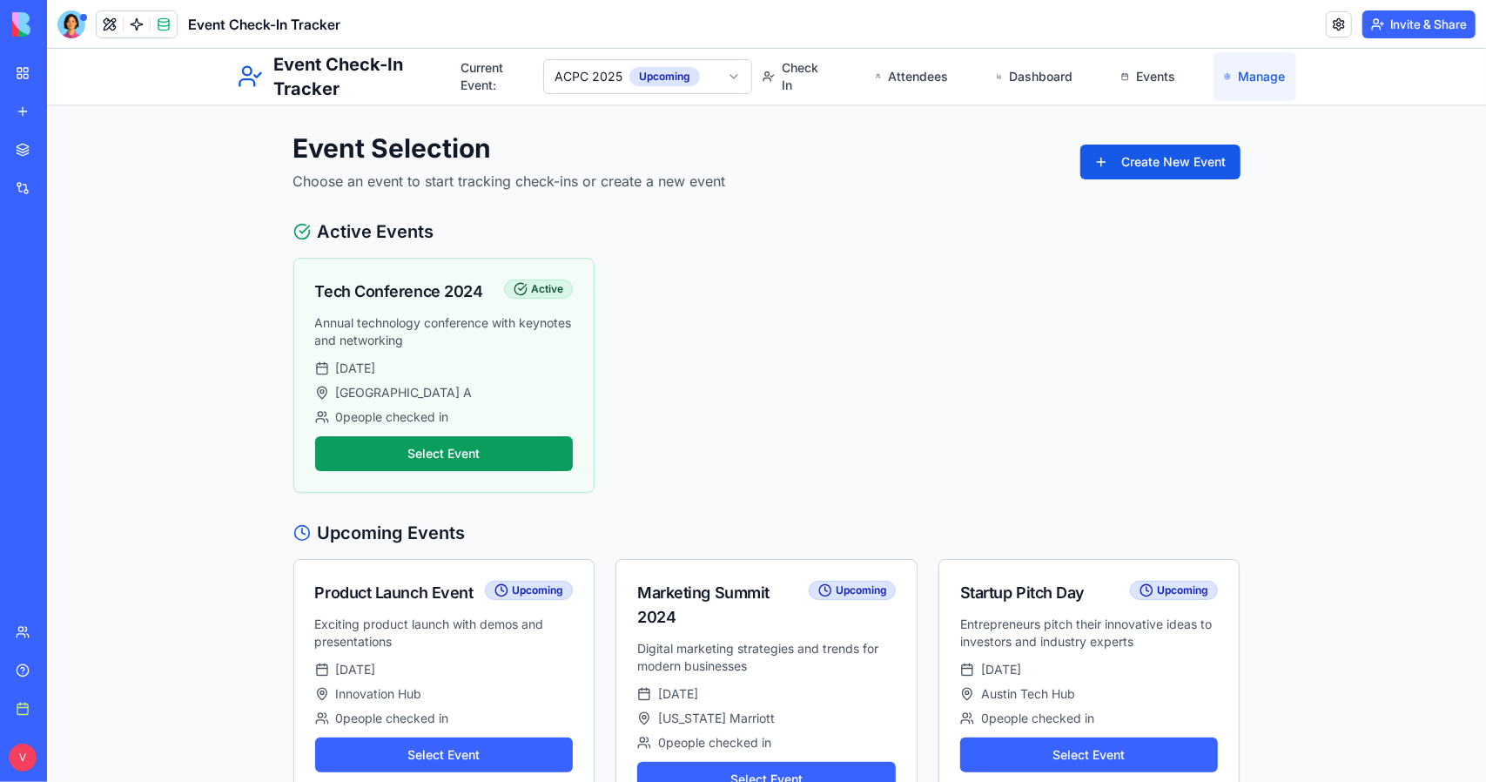
click at [1263, 71] on link "Manage" at bounding box center [1254, 75] width 82 height 49
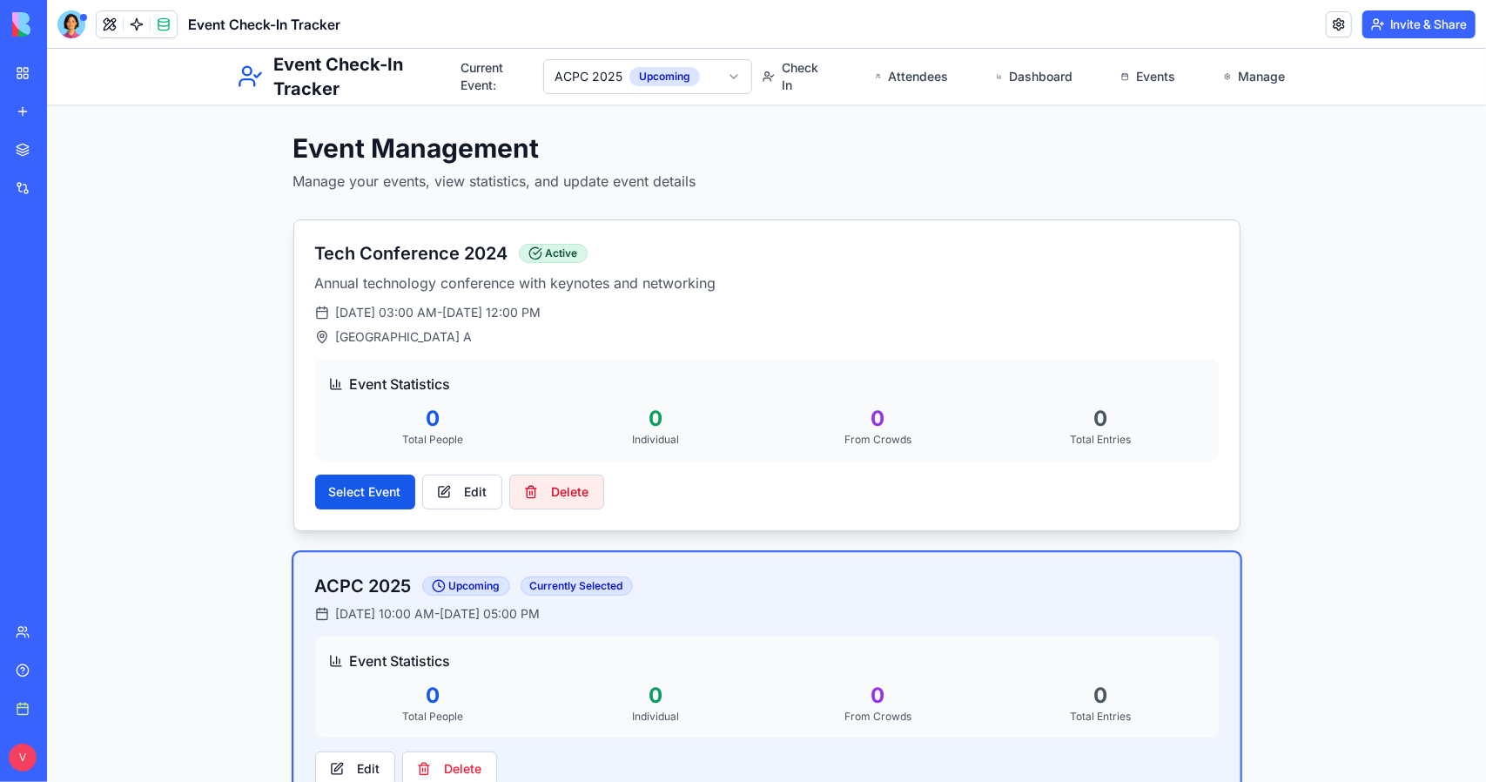
click at [557, 491] on button "Delete" at bounding box center [555, 491] width 95 height 35
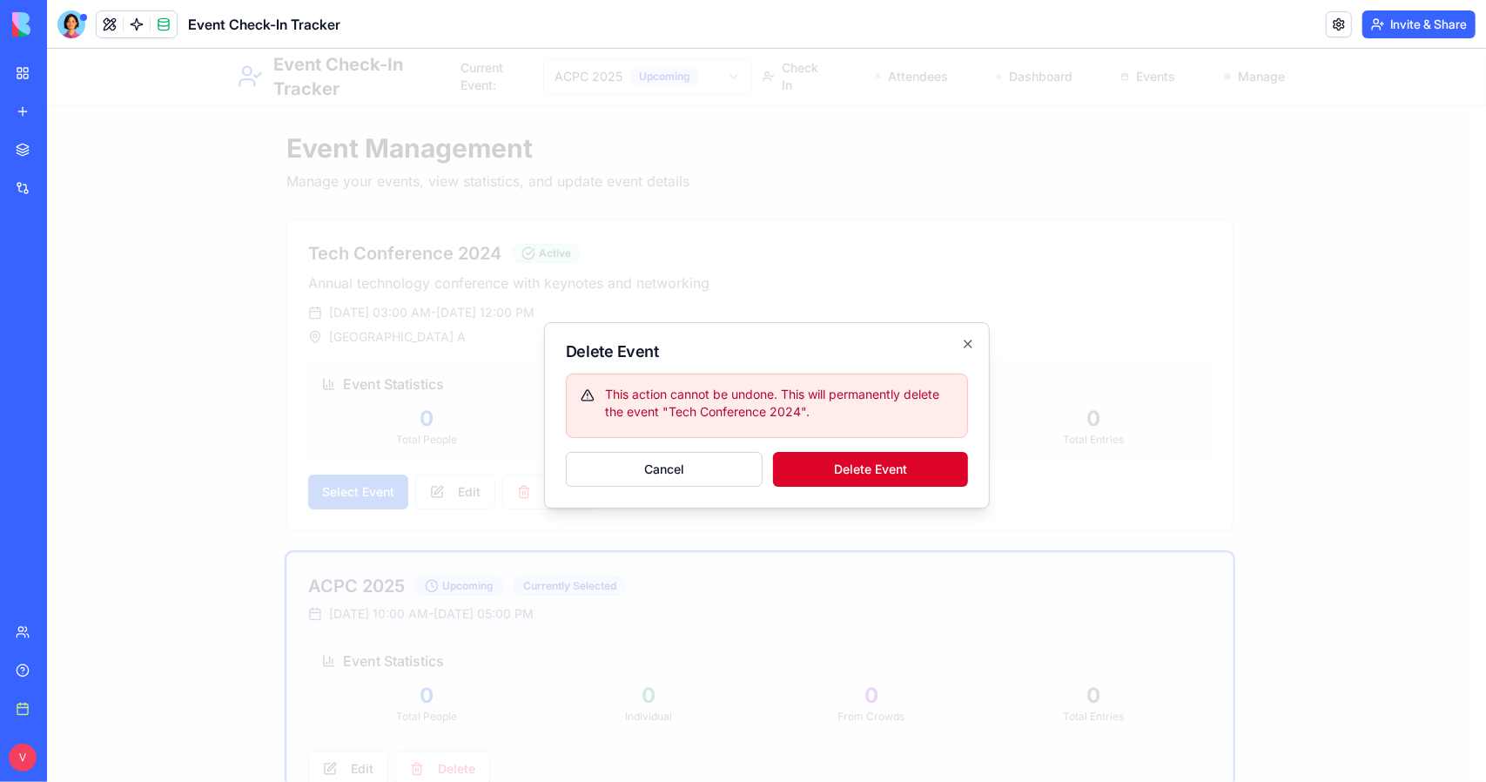
click at [817, 468] on button "Delete Event" at bounding box center [869, 468] width 195 height 35
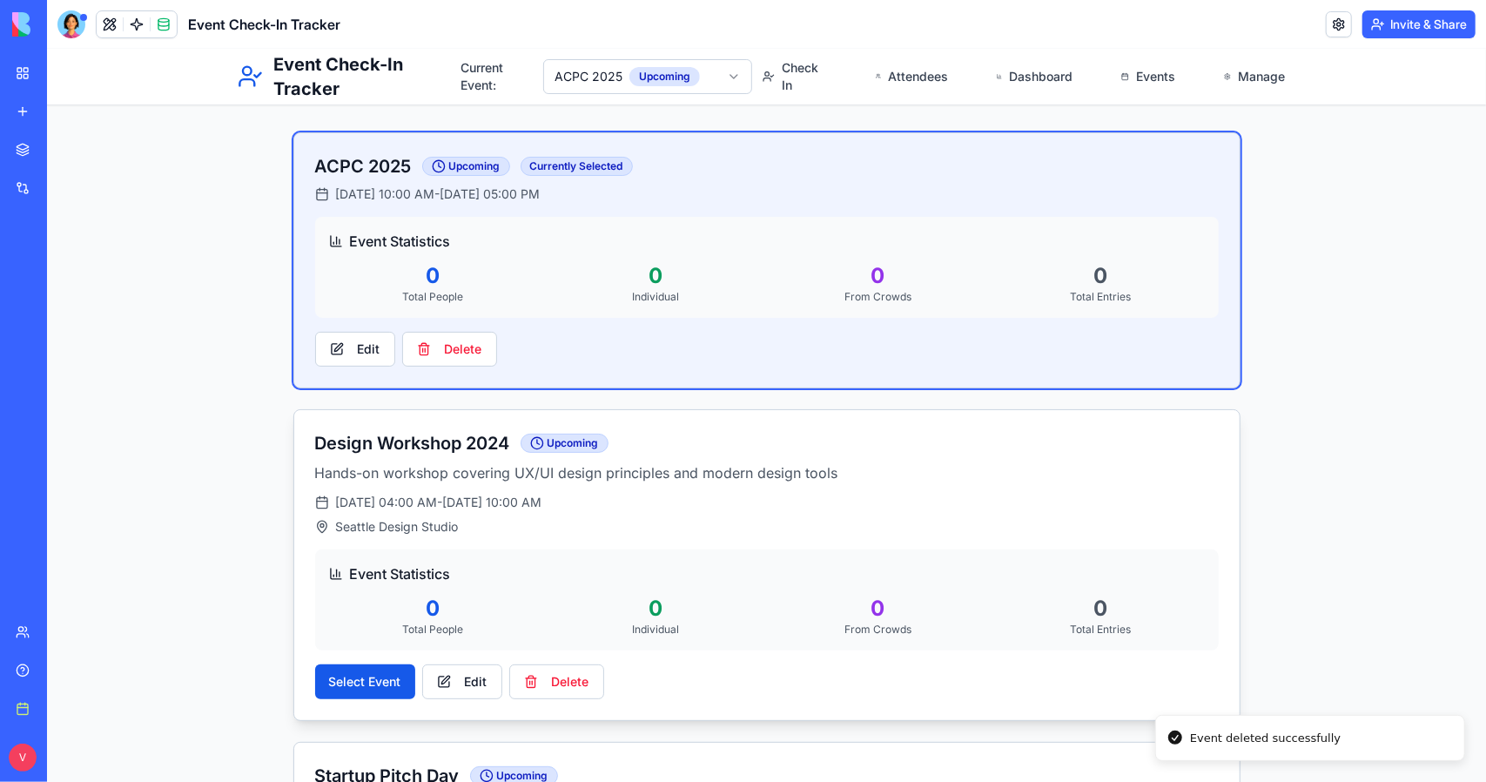
scroll to position [174, 0]
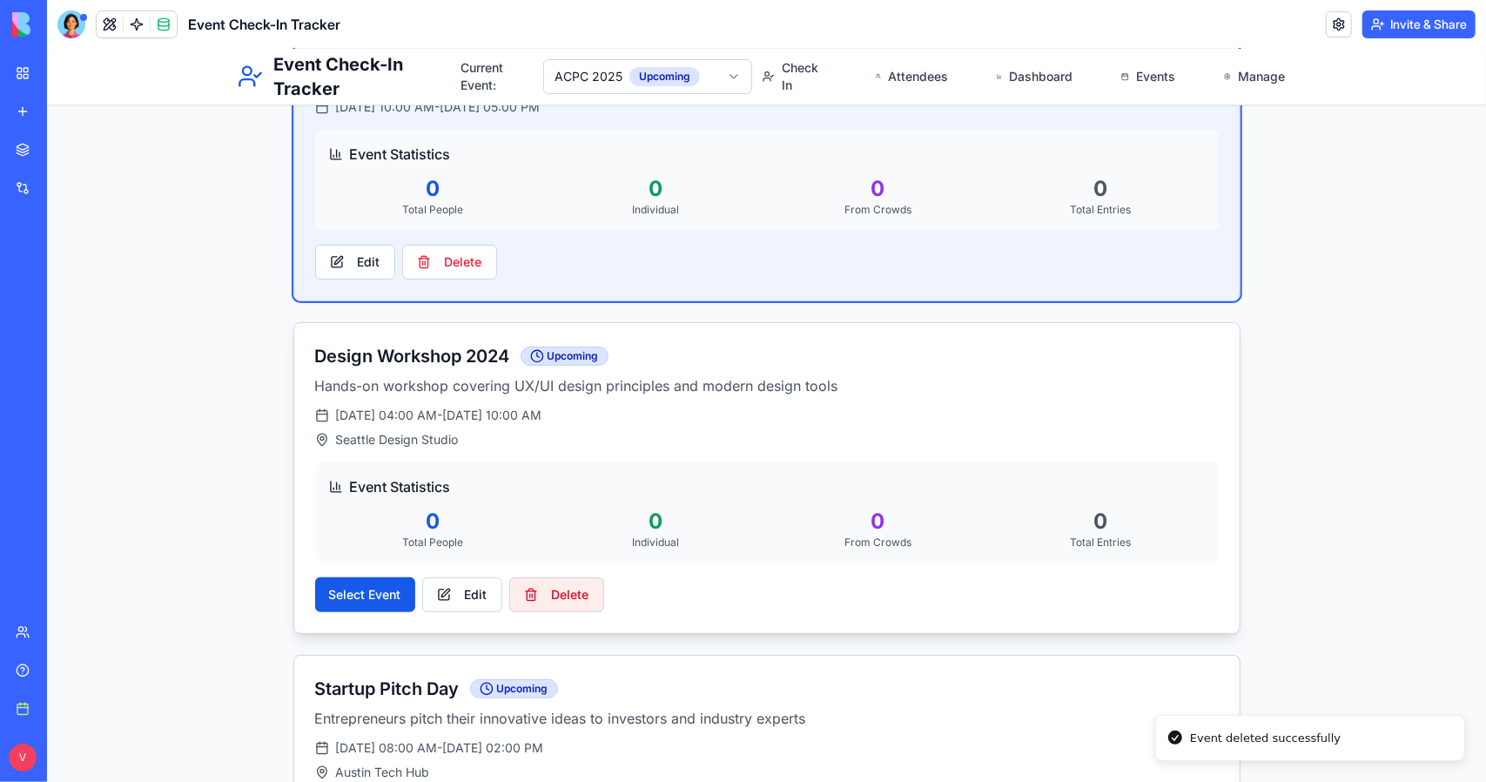
click at [562, 592] on button "Delete" at bounding box center [555, 593] width 95 height 35
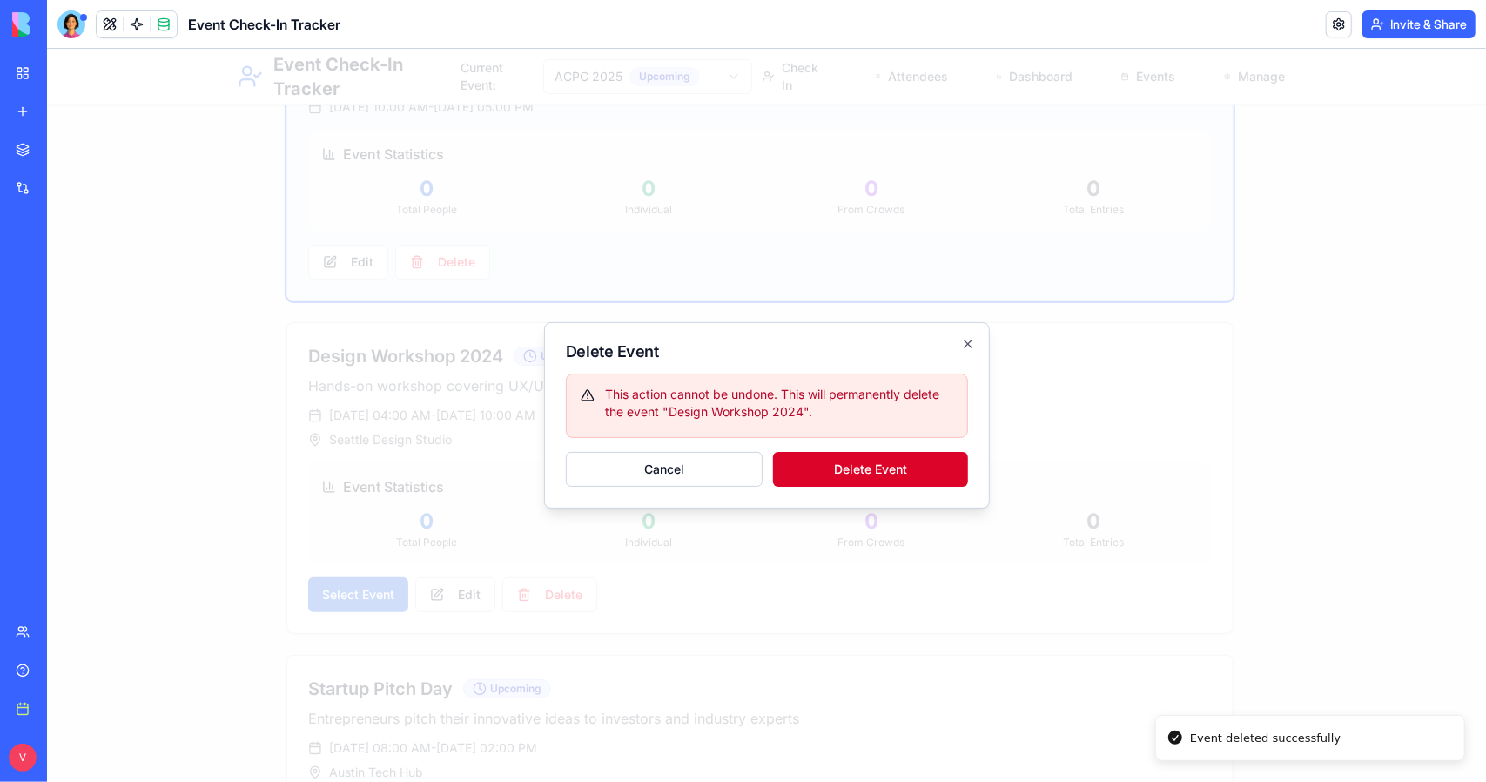
click at [837, 476] on button "Delete Event" at bounding box center [869, 468] width 195 height 35
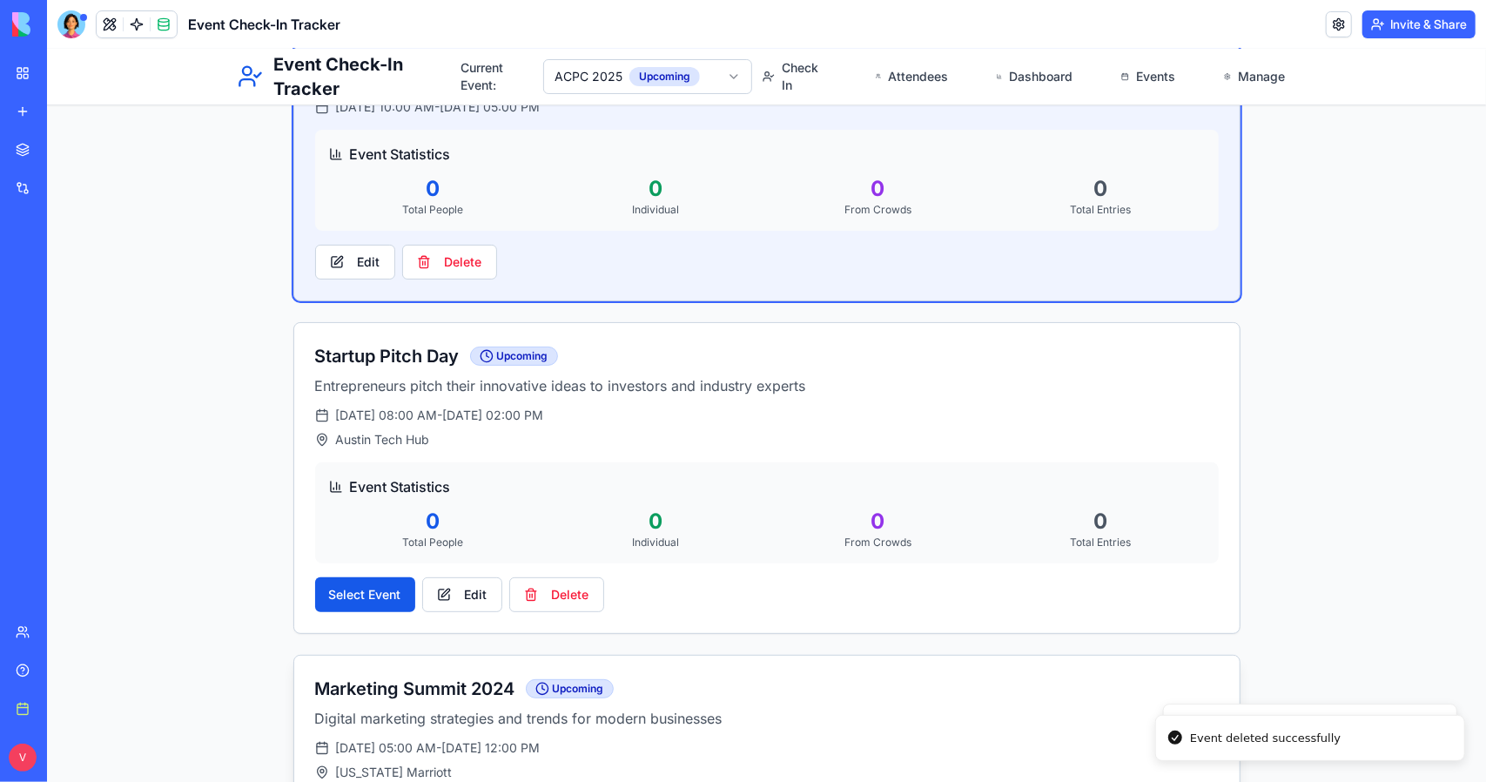
scroll to position [435, 0]
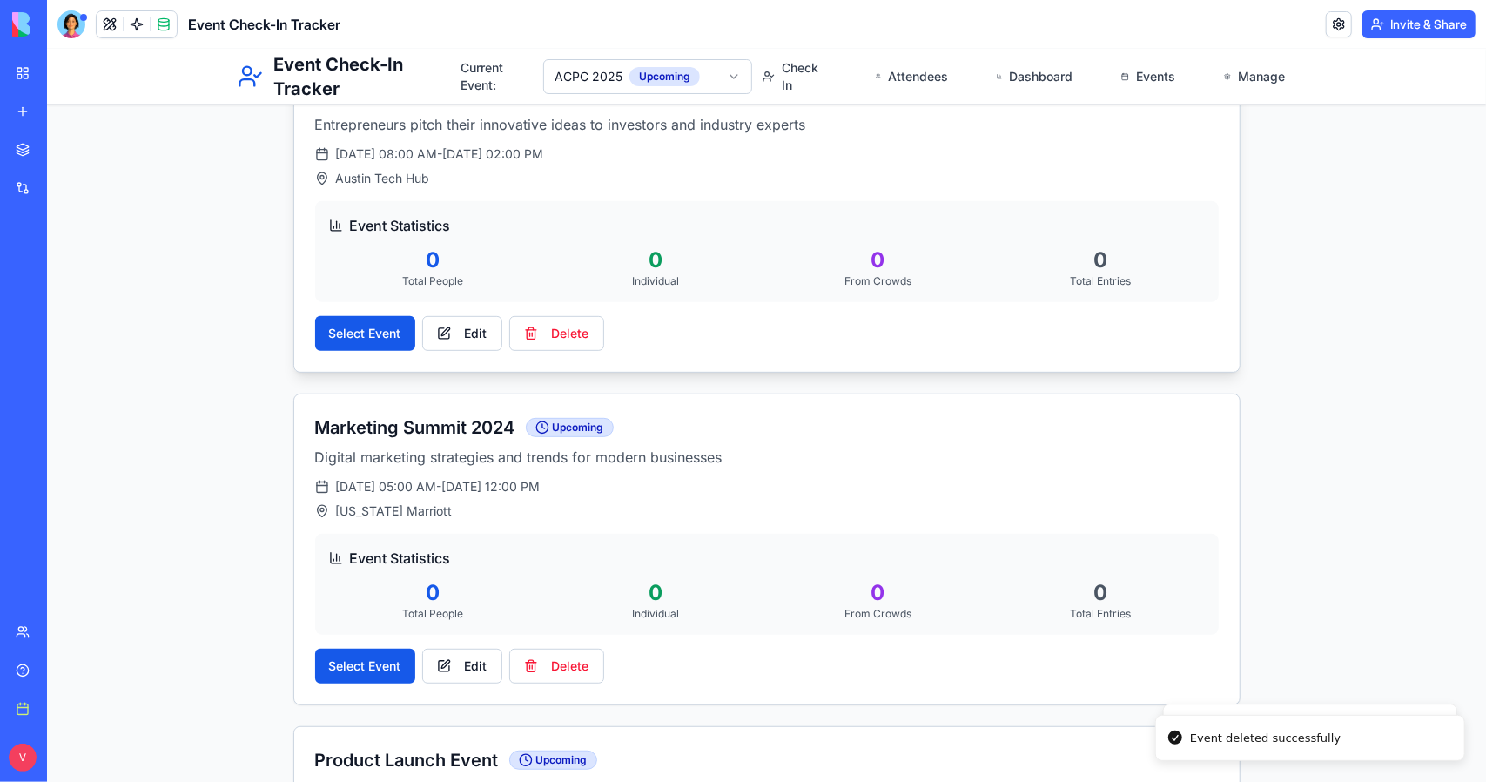
click at [553, 354] on div "Startup Pitch Day Upcoming Entrepreneurs pitch their innovative ideas to invest…" at bounding box center [765, 216] width 945 height 310
click at [559, 336] on button "Delete" at bounding box center [555, 332] width 95 height 35
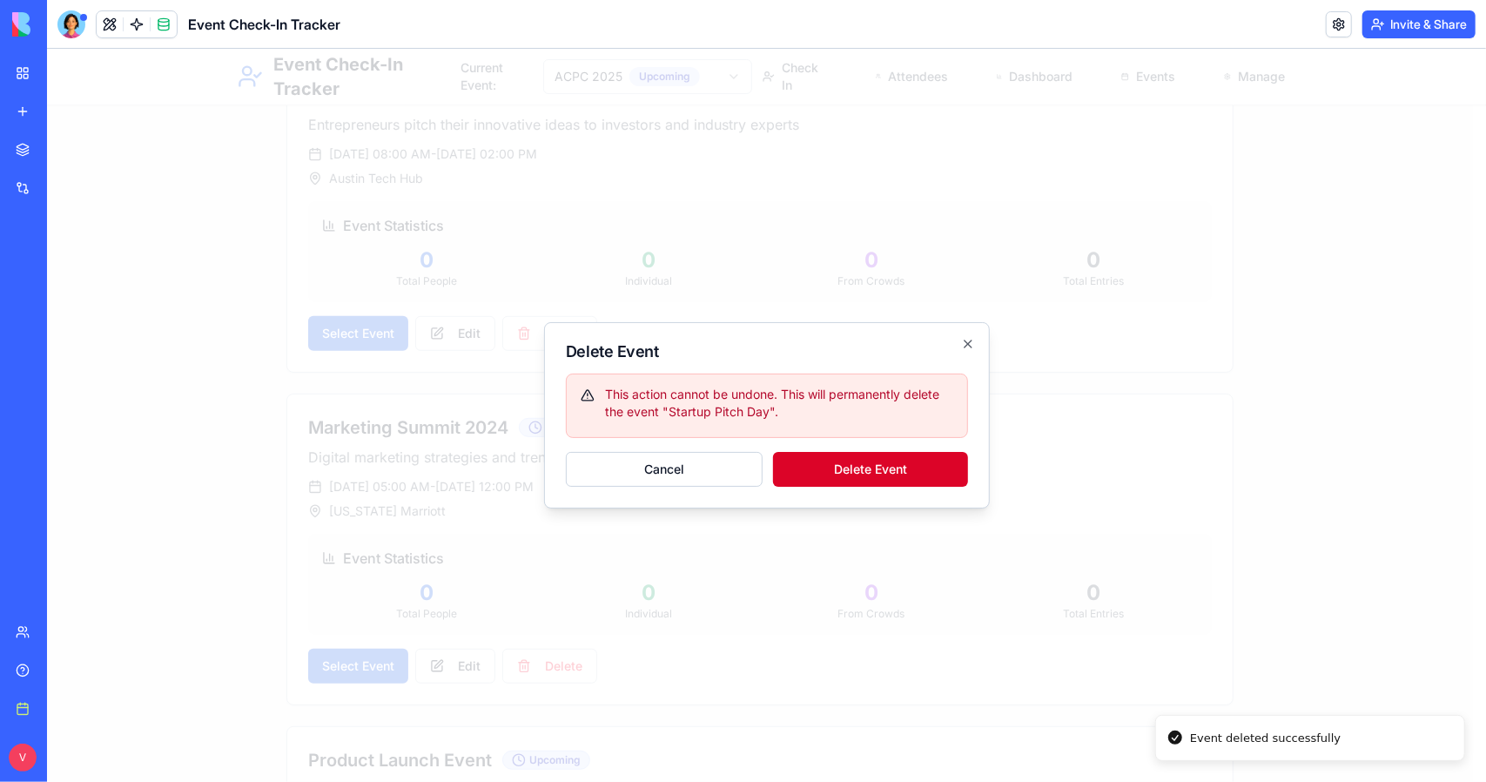
click at [818, 466] on button "Delete Event" at bounding box center [869, 468] width 195 height 35
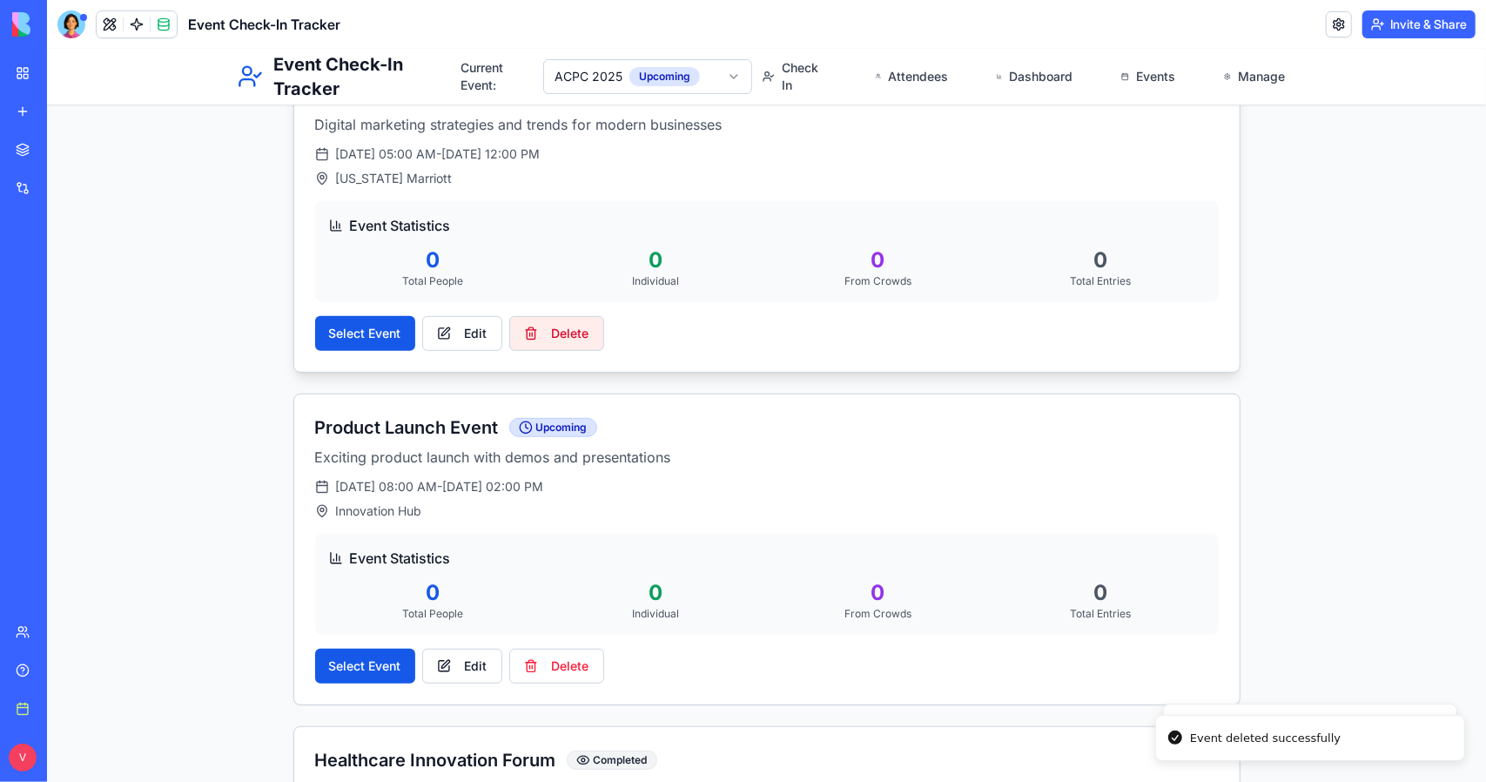
click at [579, 340] on button "Delete" at bounding box center [555, 332] width 95 height 35
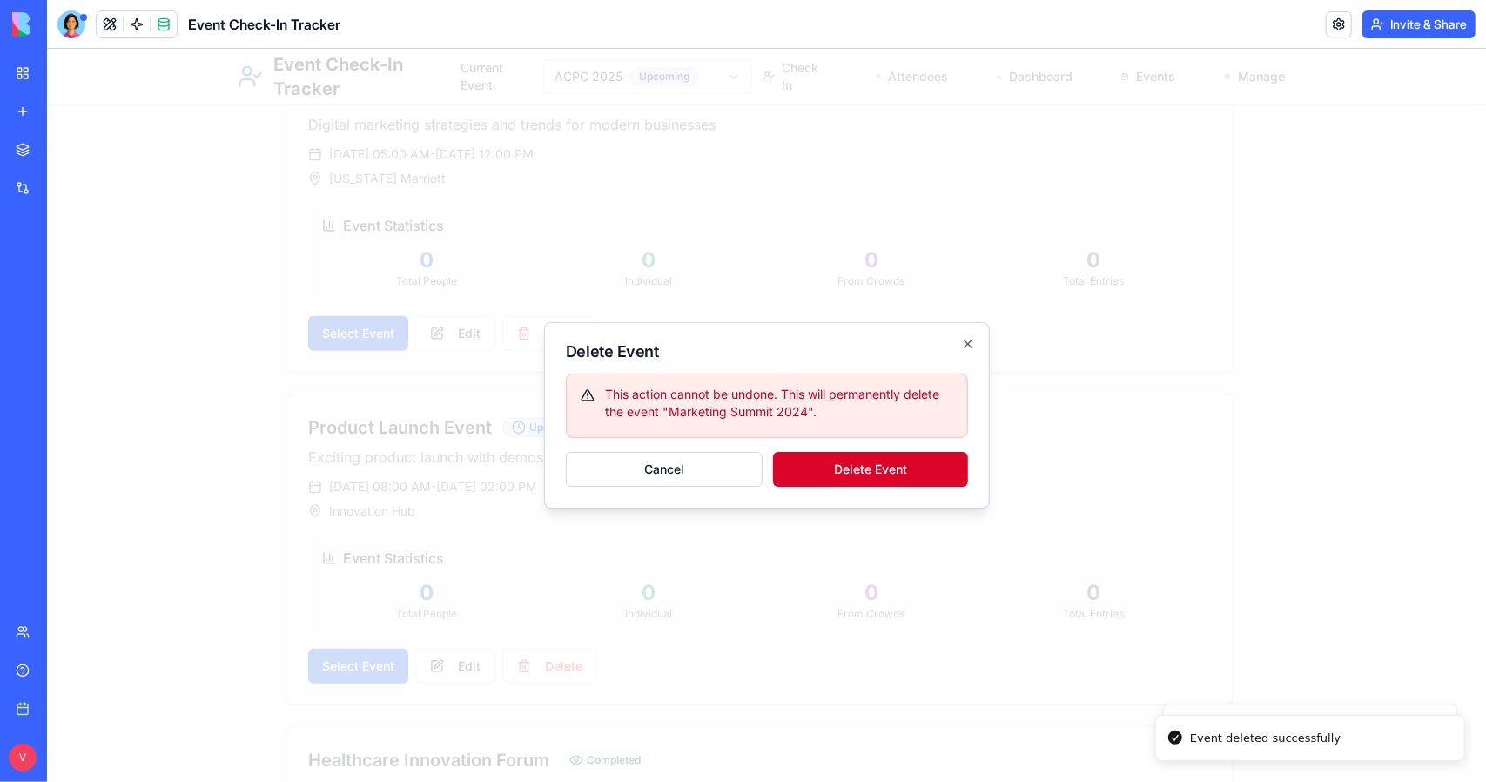
click at [898, 469] on button "Delete Event" at bounding box center [869, 468] width 195 height 35
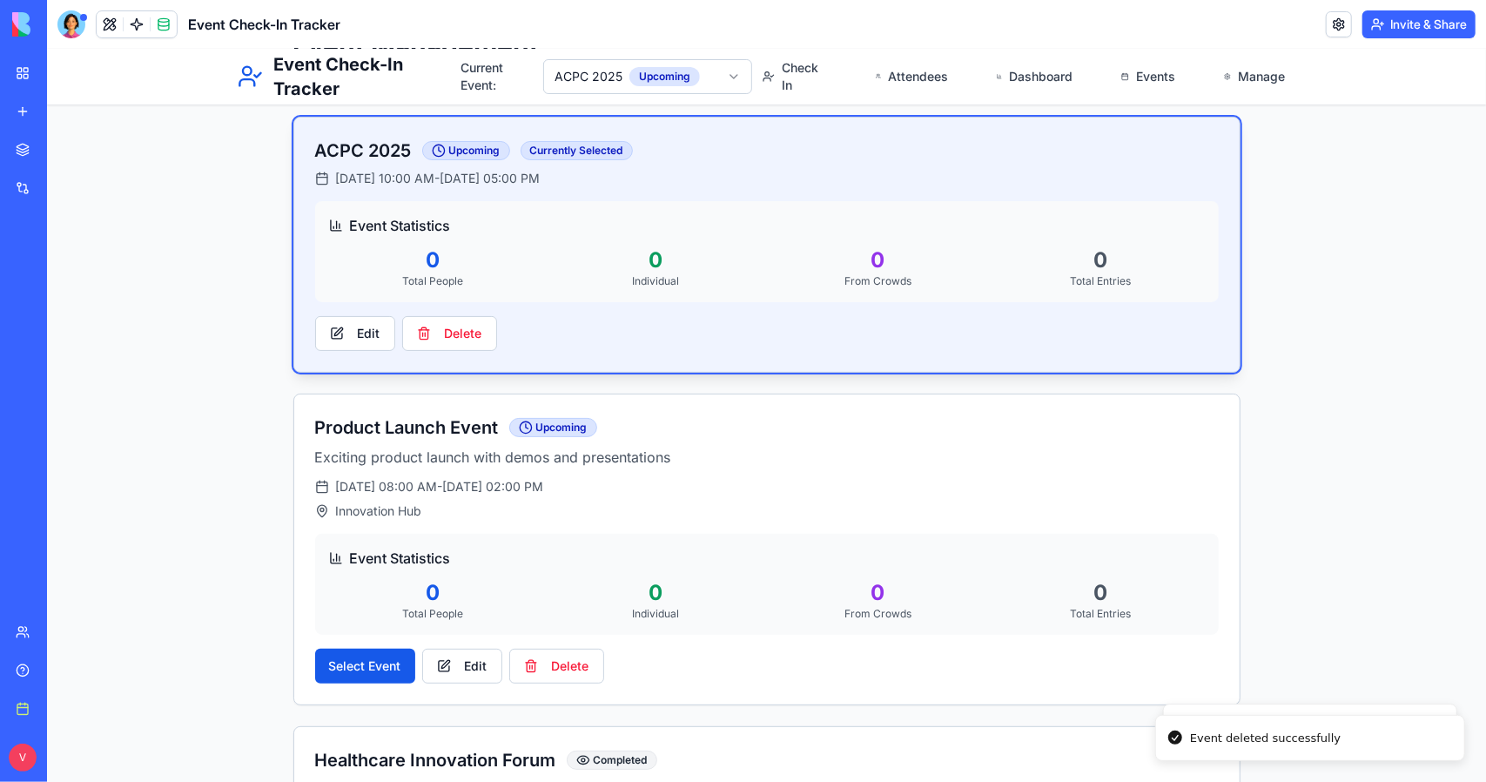
click at [523, 329] on div "Edit Delete" at bounding box center [766, 332] width 904 height 35
click at [549, 657] on button "Delete" at bounding box center [555, 665] width 95 height 35
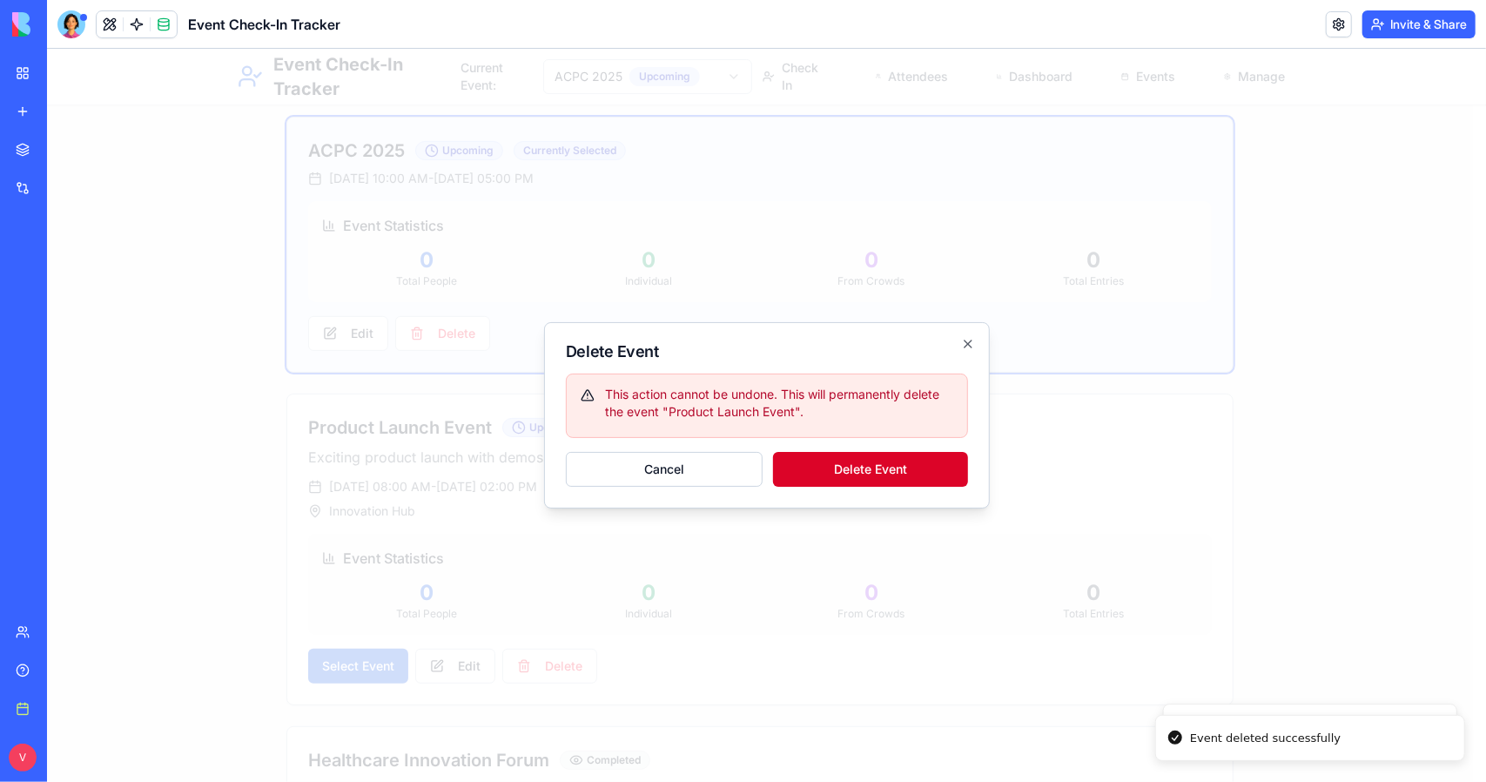
click at [812, 460] on button "Delete Event" at bounding box center [869, 468] width 195 height 35
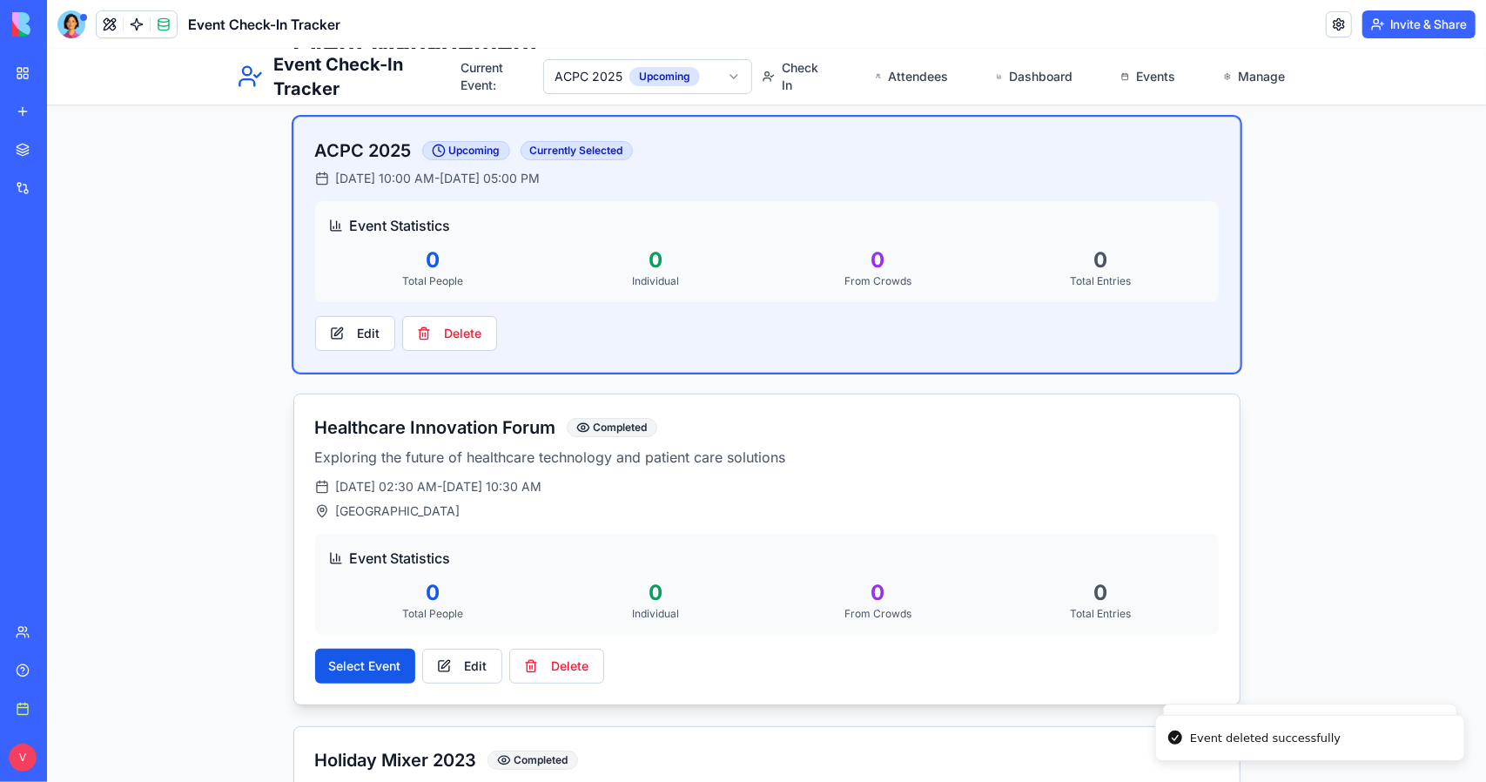
scroll to position [364, 0]
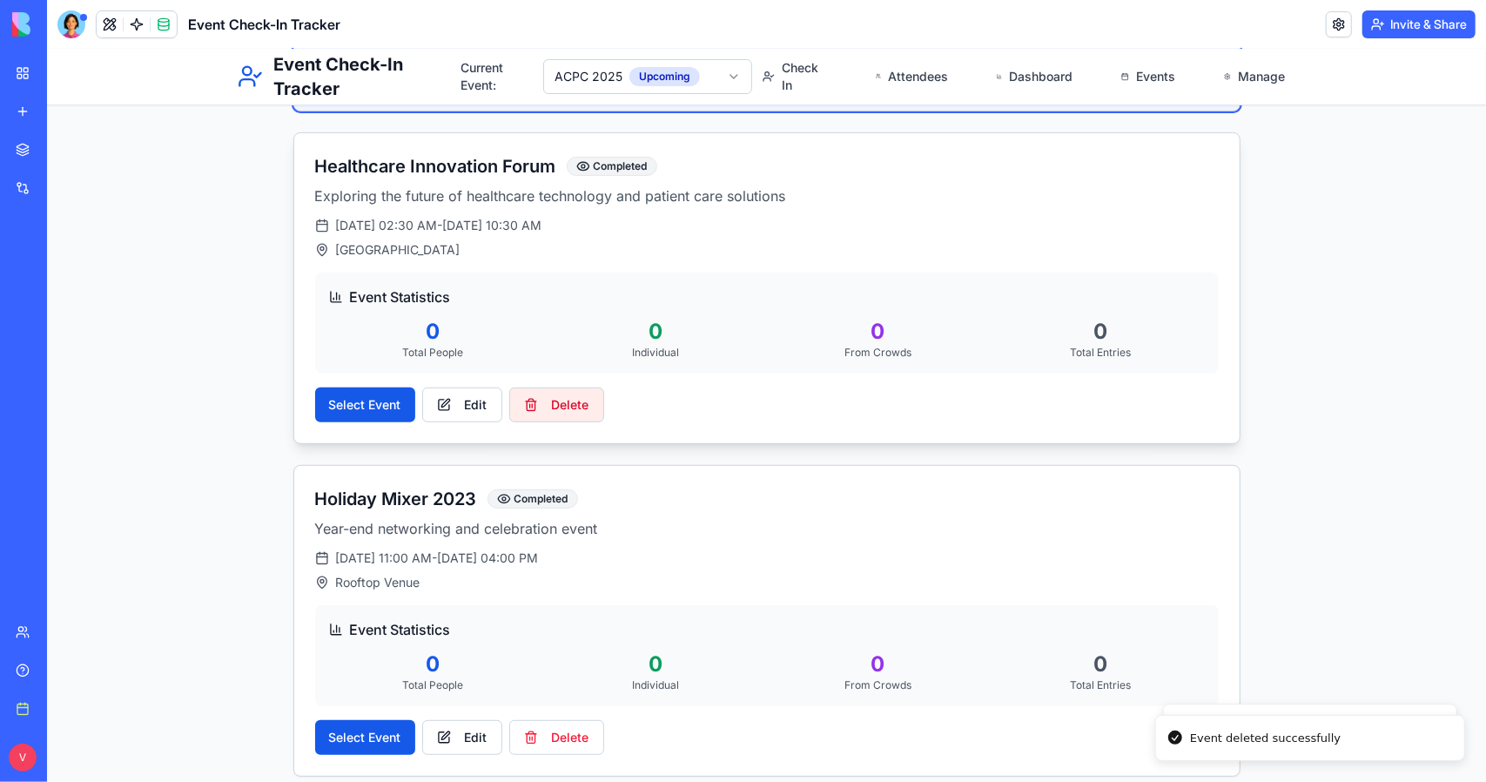
click at [557, 408] on button "Delete" at bounding box center [555, 404] width 95 height 35
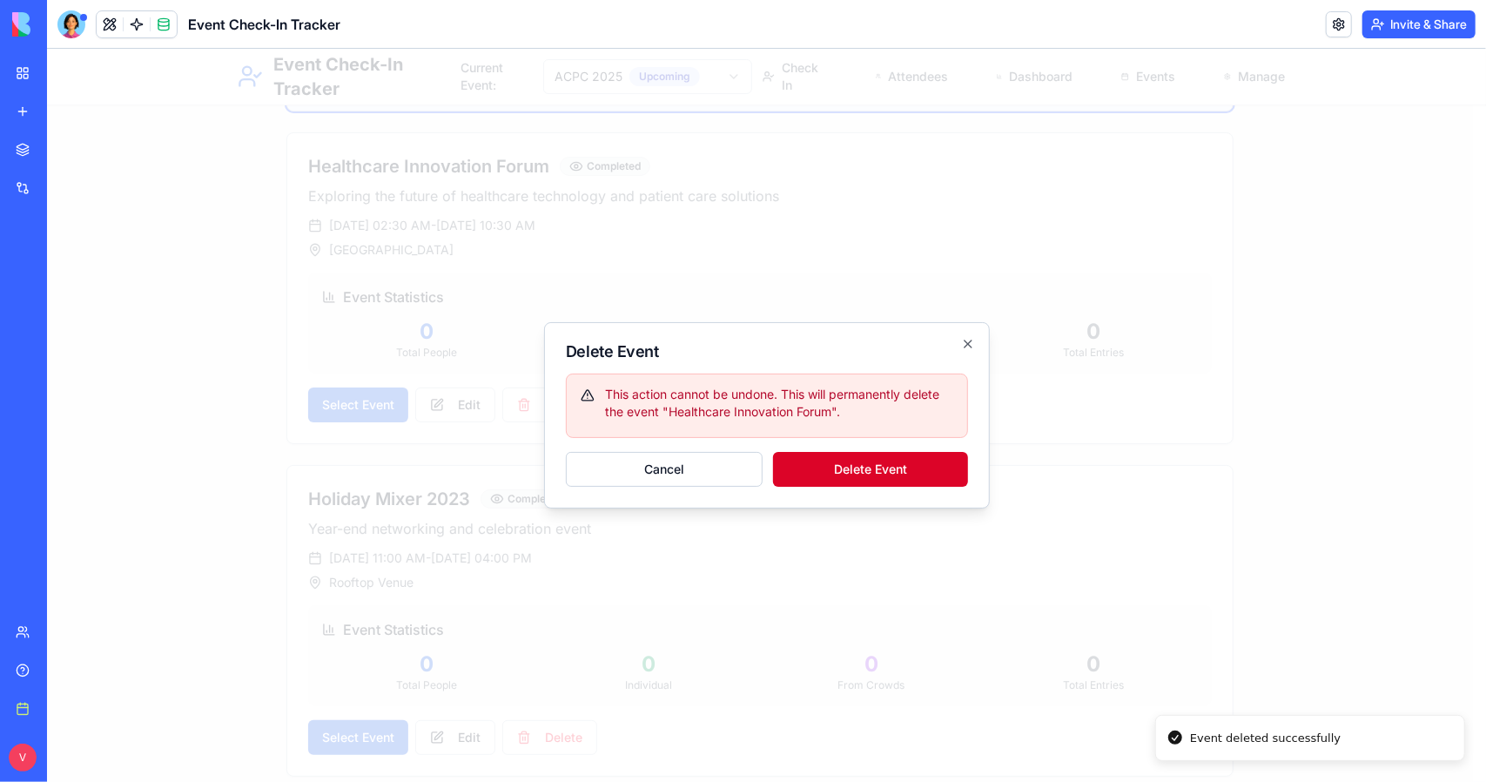
click at [905, 461] on button "Delete Event" at bounding box center [869, 468] width 195 height 35
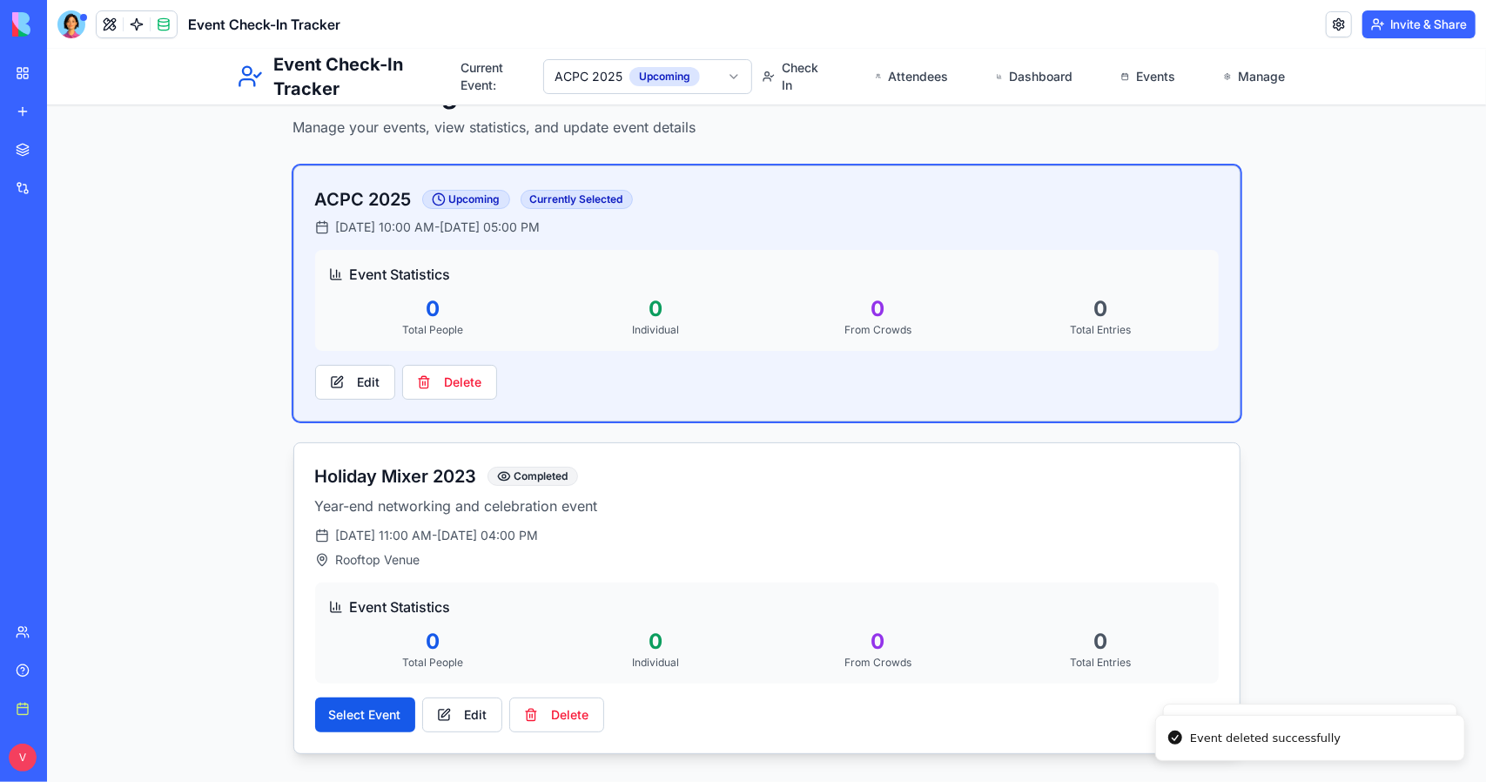
scroll to position [52, 0]
click at [560, 720] on button "Delete" at bounding box center [555, 715] width 95 height 35
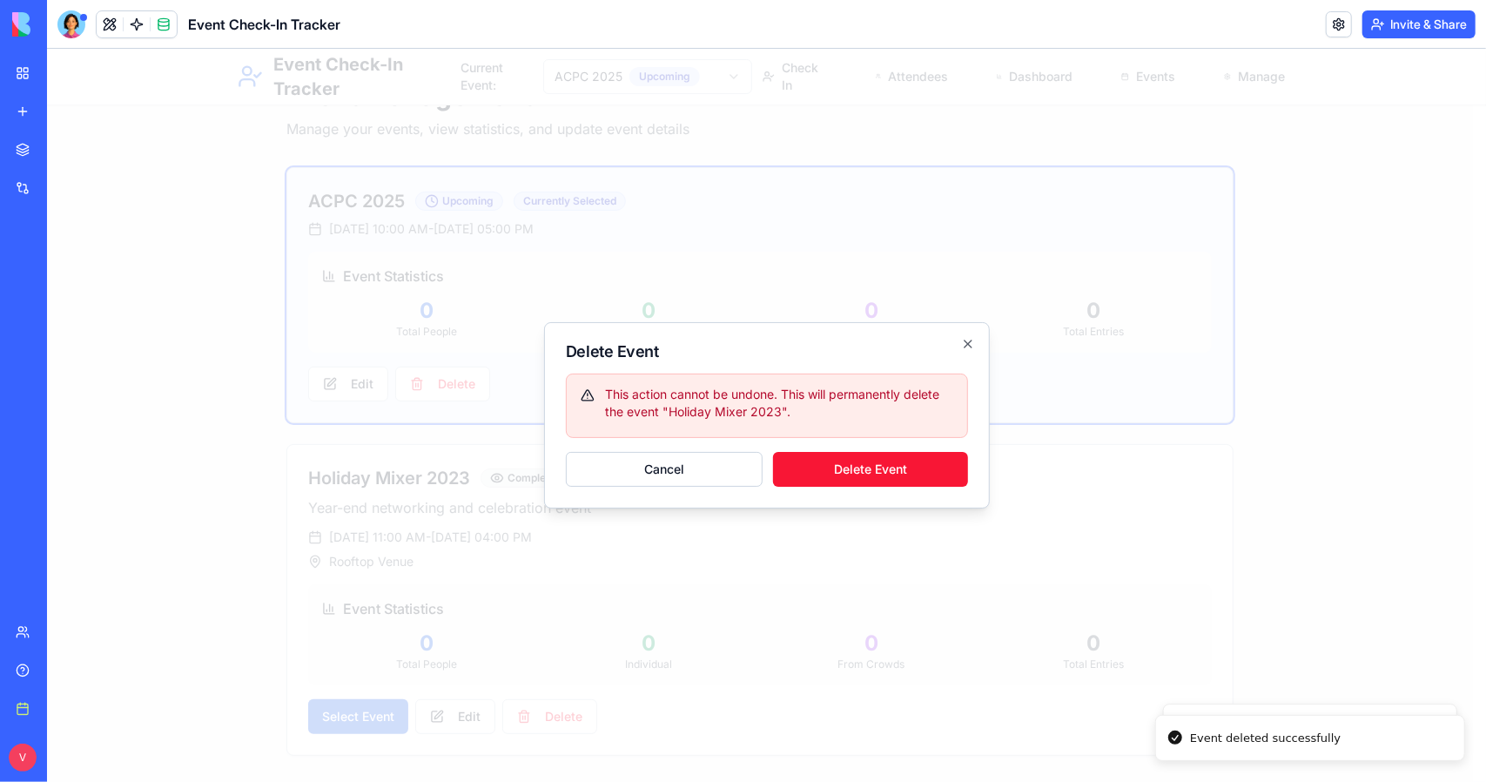
click at [809, 487] on div "Delete Event This action cannot be undone. This will permanently delete the eve…" at bounding box center [766, 414] width 446 height 186
click at [816, 478] on button "Delete Event" at bounding box center [869, 468] width 195 height 35
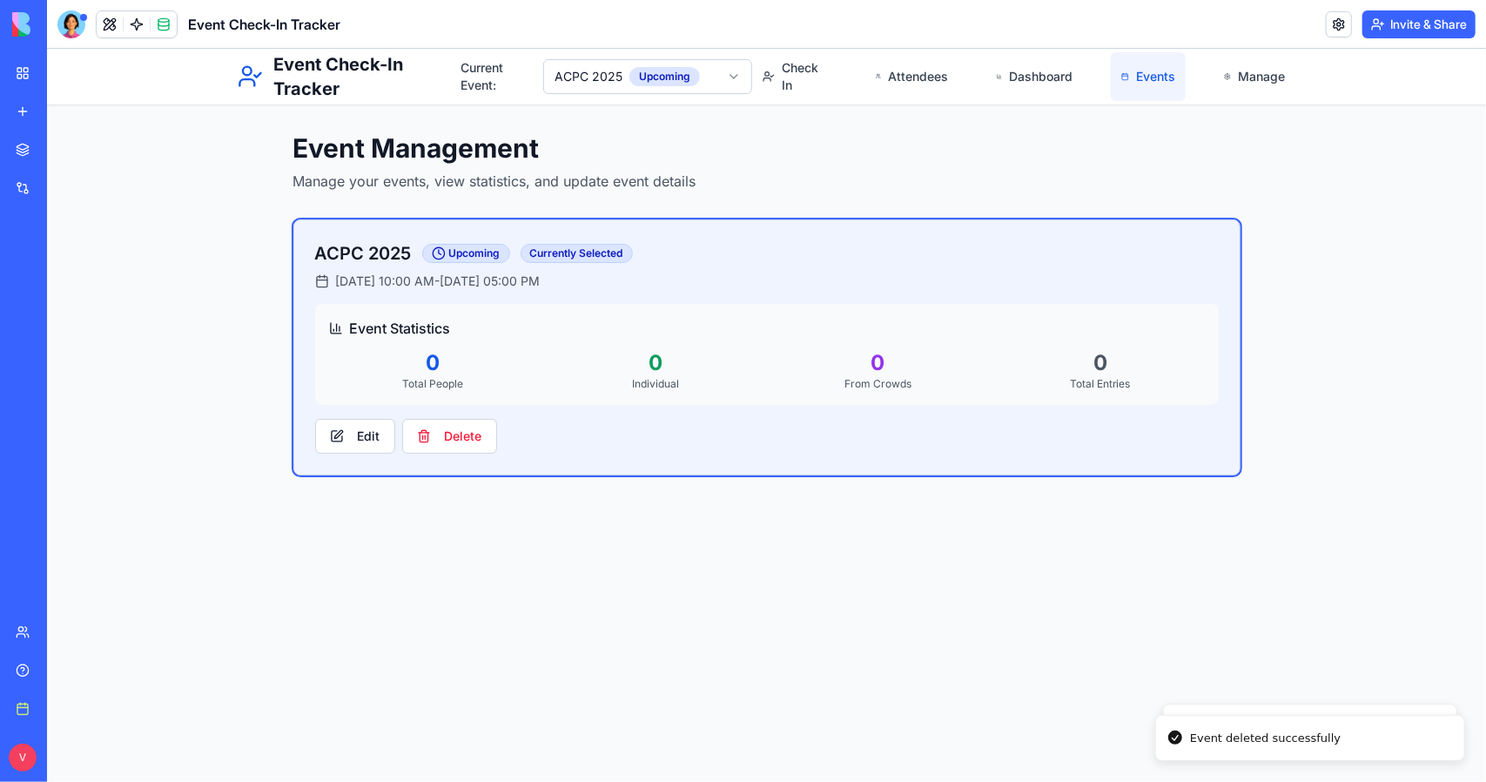
click at [1154, 80] on link "Events" at bounding box center [1147, 75] width 75 height 49
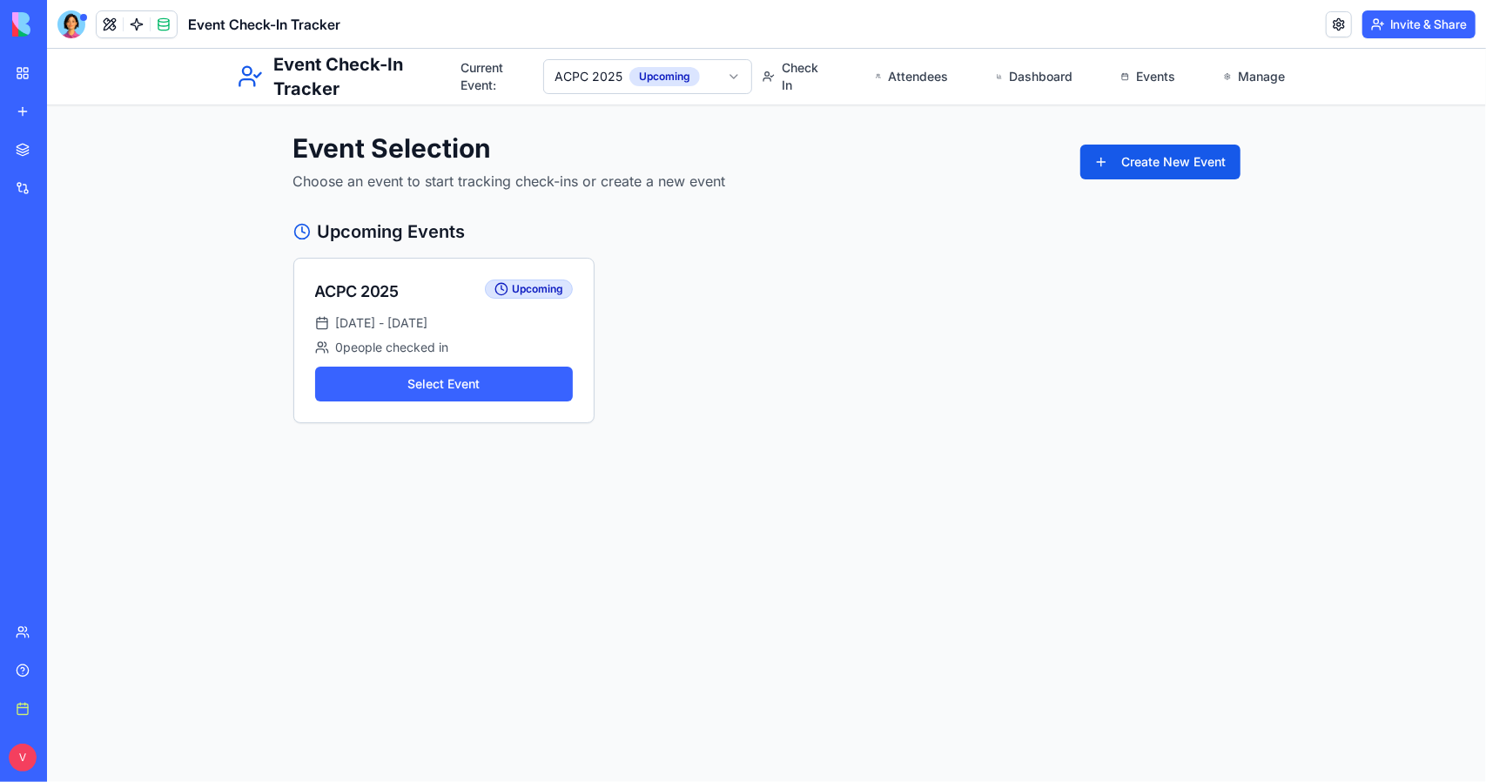
click at [699, 84] on html "Event Check-In Tracker Current Event: ACPC 2025 Upcoming Check In Attendees Das…" at bounding box center [765, 414] width 1439 height 733
drag, startPoint x: 979, startPoint y: 252, endPoint x: 1078, endPoint y: 205, distance: 109.8
click at [988, 251] on html "Event Check-In Tracker Current Event: ACPC 2025 Upcoming Check In Attendees Das…" at bounding box center [765, 414] width 1439 height 733
click at [1190, 165] on button "Create New Event" at bounding box center [1160, 161] width 160 height 35
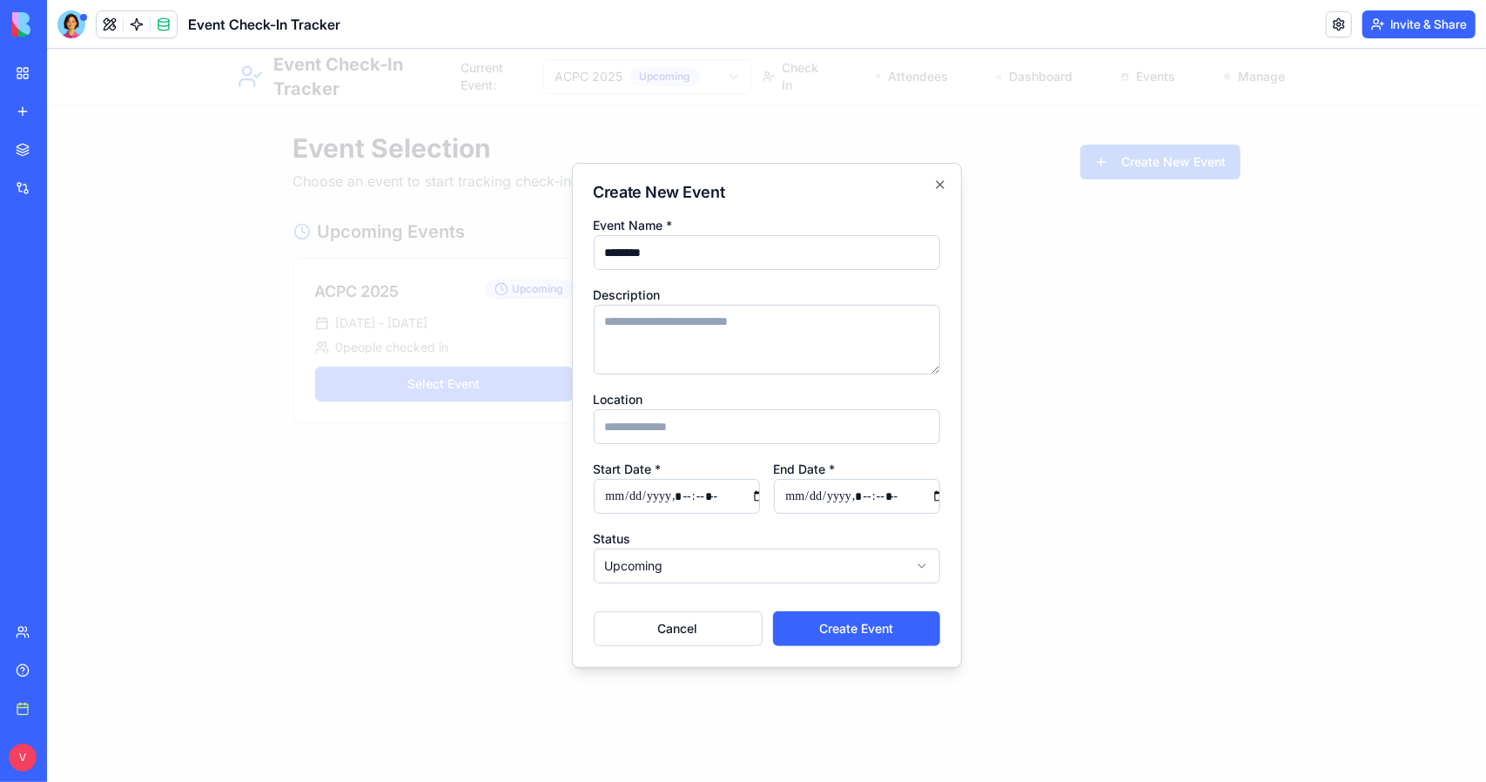
type input "********"
click at [691, 421] on input "Location" at bounding box center [766, 425] width 346 height 35
type input "**********"
click at [617, 504] on input "Start Date *" at bounding box center [676, 495] width 166 height 35
click at [687, 498] on input "Start Date *" at bounding box center [676, 495] width 166 height 35
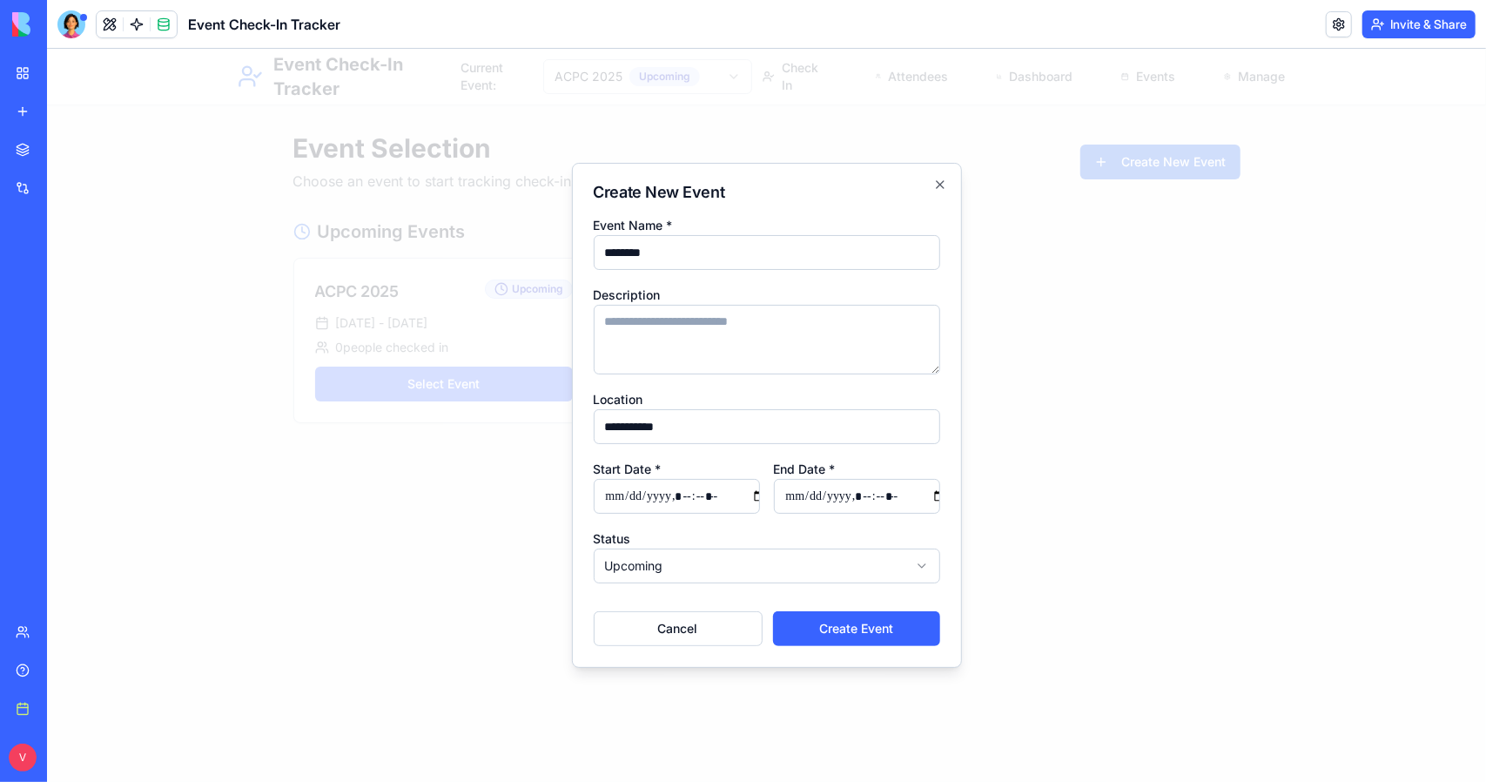
type input "**********"
click at [720, 568] on body "**********" at bounding box center [765, 414] width 1439 height 733
click at [868, 629] on button "Create Event" at bounding box center [855, 627] width 167 height 35
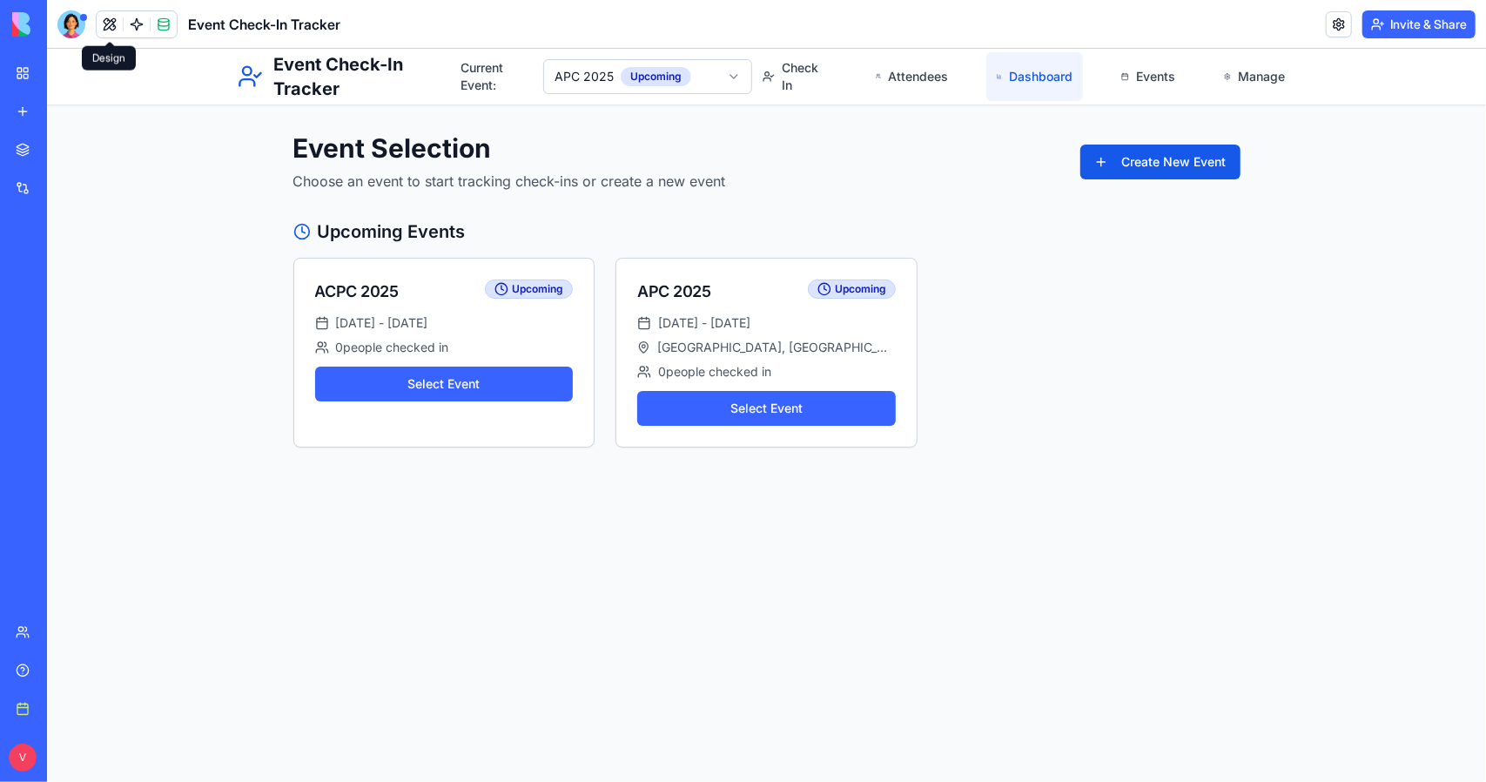
click at [1018, 79] on link "Dashboard" at bounding box center [1034, 75] width 97 height 49
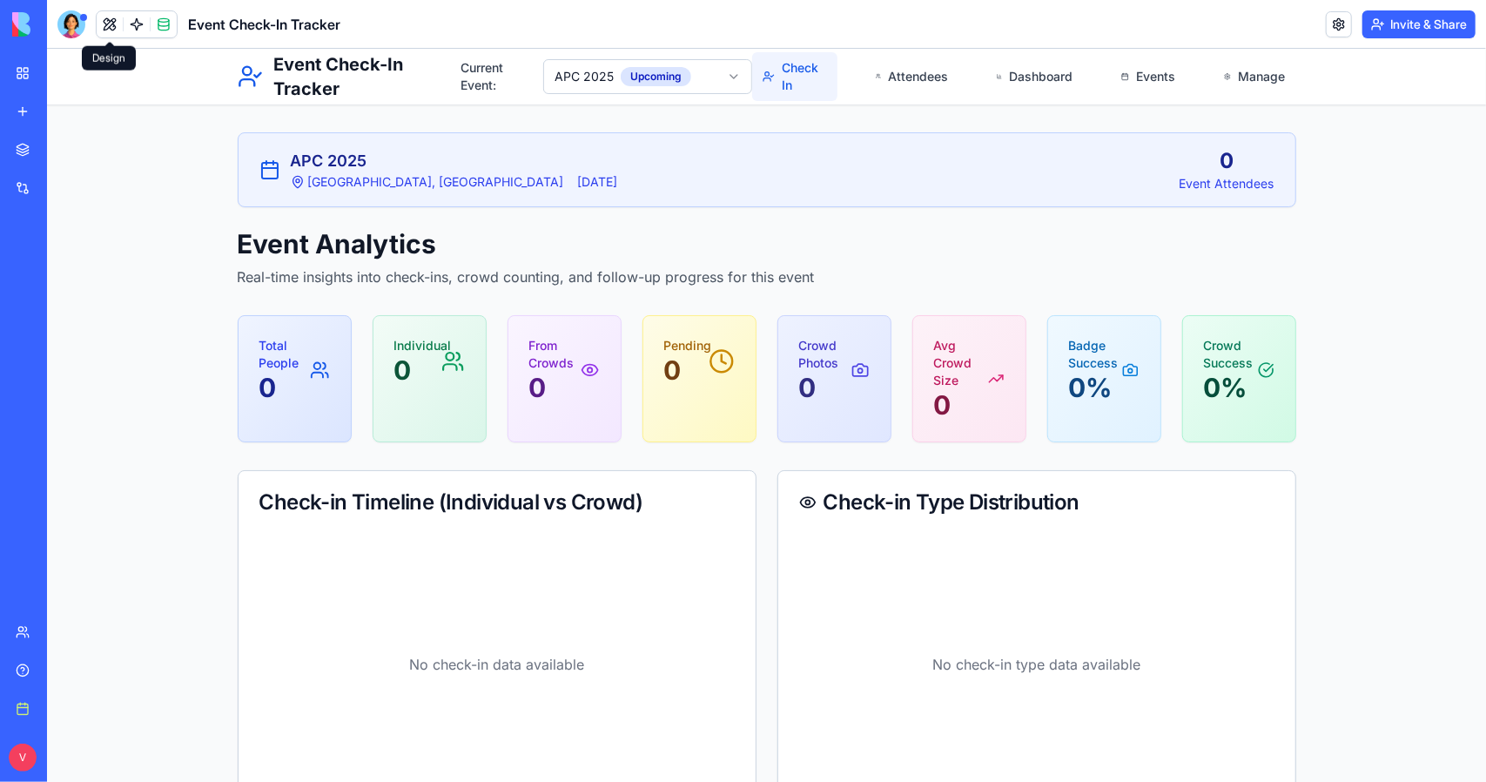
click at [784, 68] on link "Check In" at bounding box center [793, 75] width 85 height 49
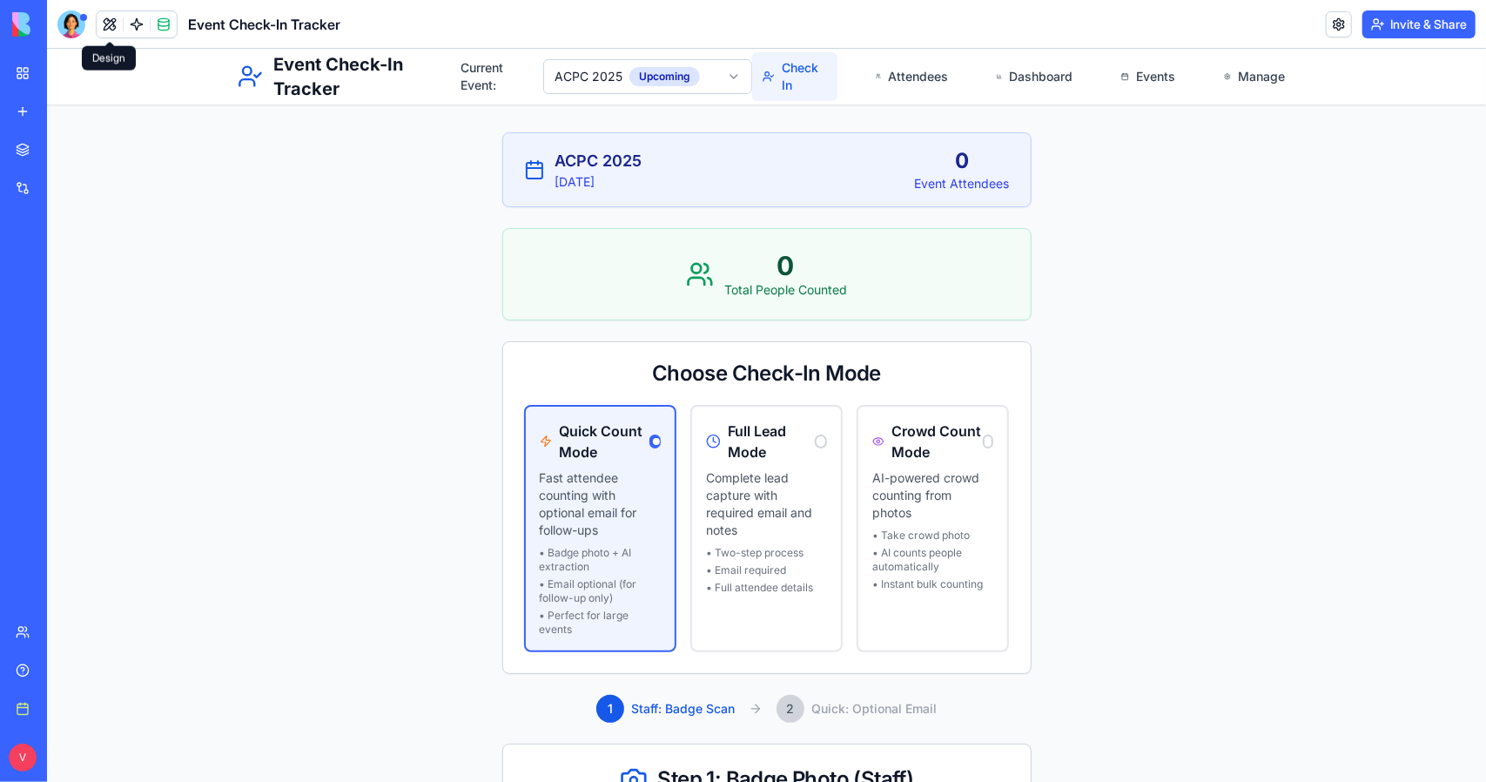
click at [785, 82] on link "Check In" at bounding box center [793, 75] width 85 height 49
click at [886, 77] on link "Attendees" at bounding box center [912, 75] width 94 height 49
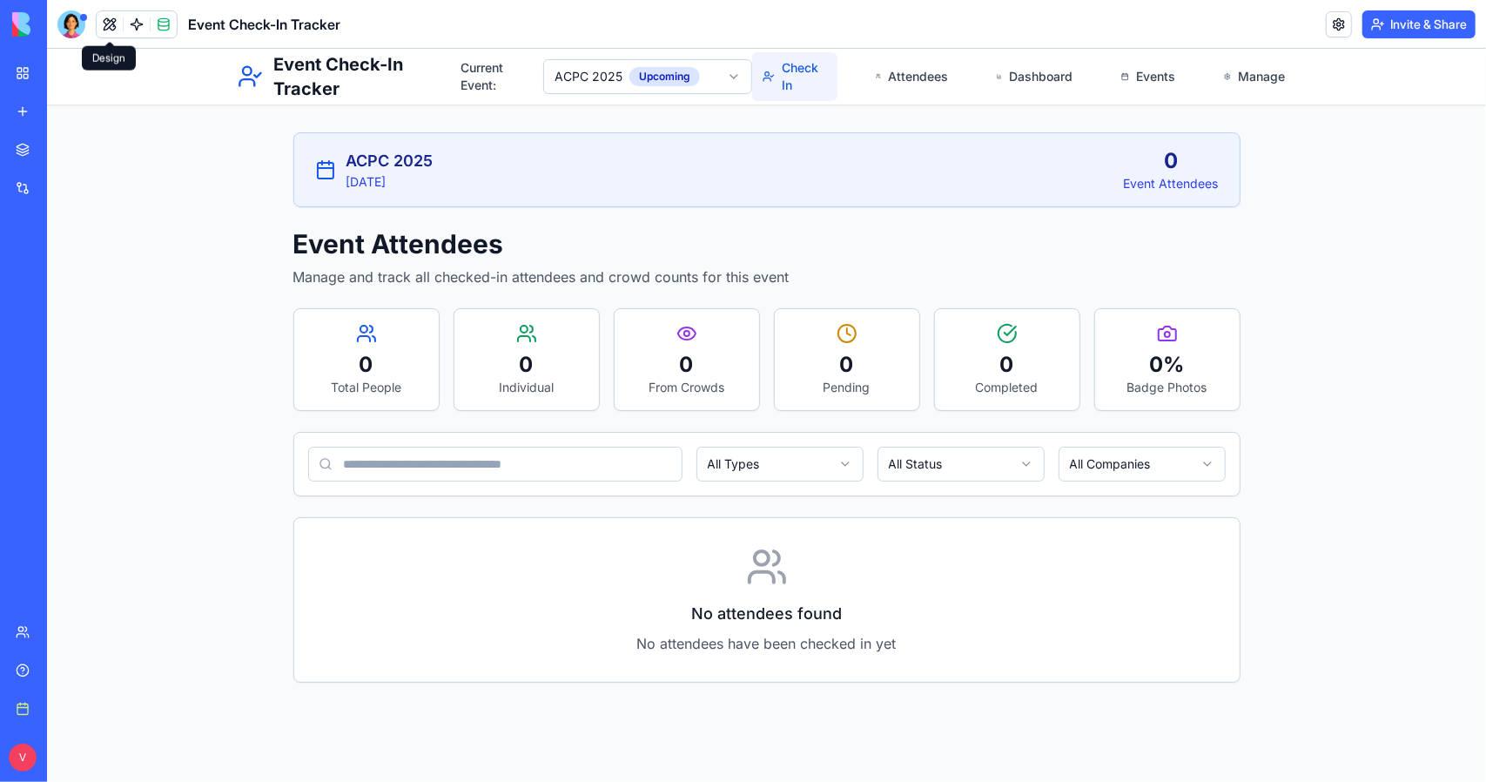
click at [802, 87] on link "Check In" at bounding box center [793, 75] width 85 height 49
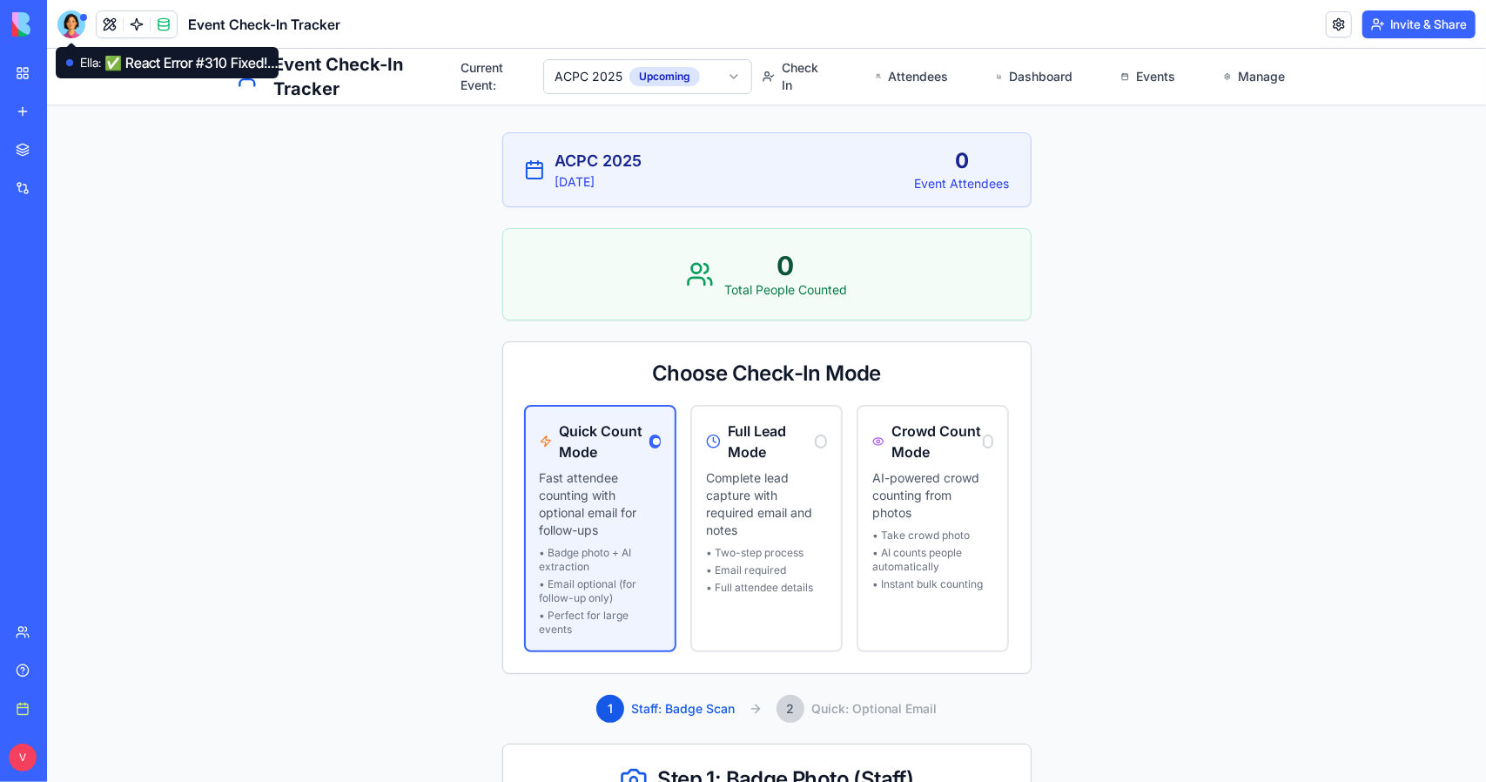
click at [80, 33] on div at bounding box center [71, 24] width 28 height 28
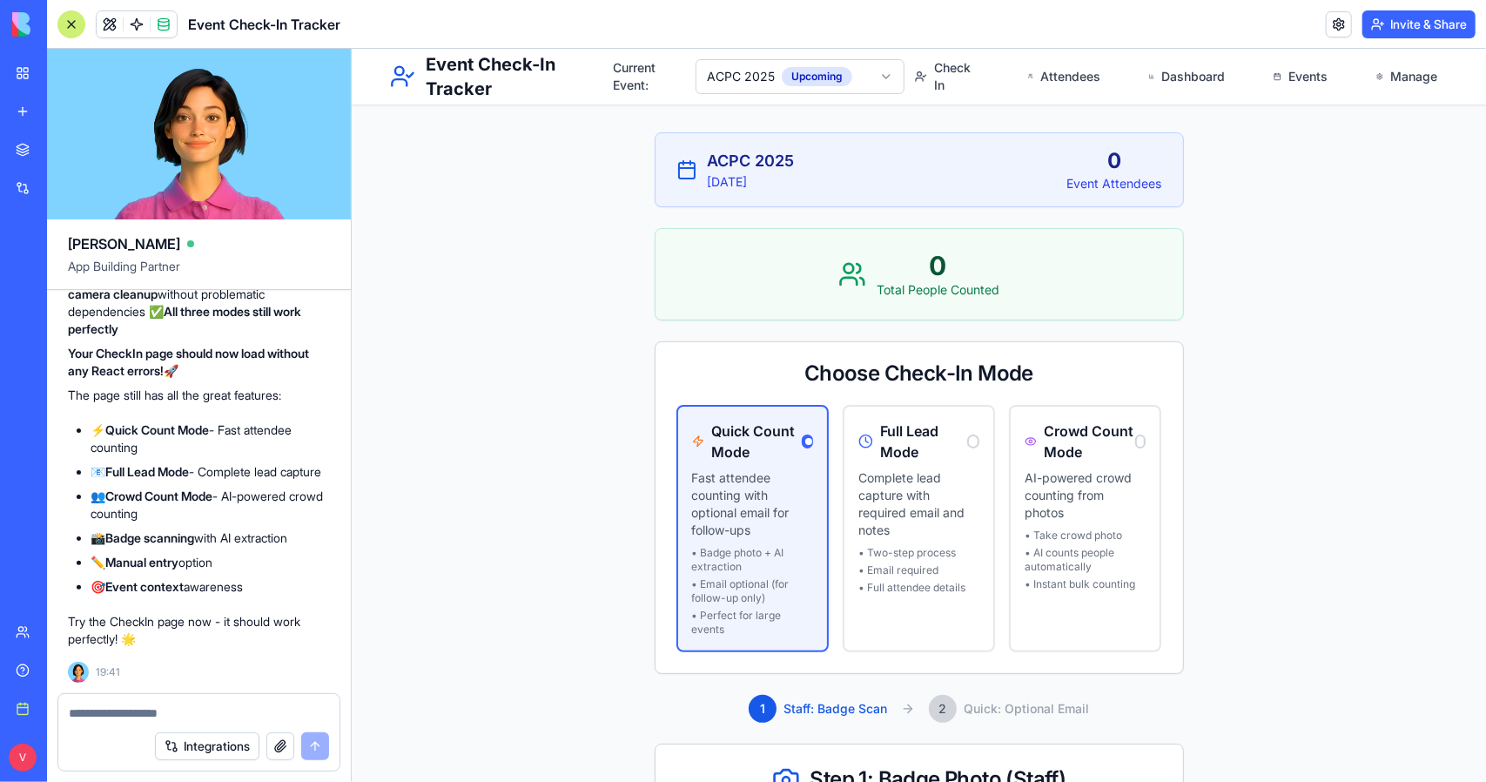
click at [195, 710] on textarea at bounding box center [199, 712] width 260 height 17
type textarea "**********"
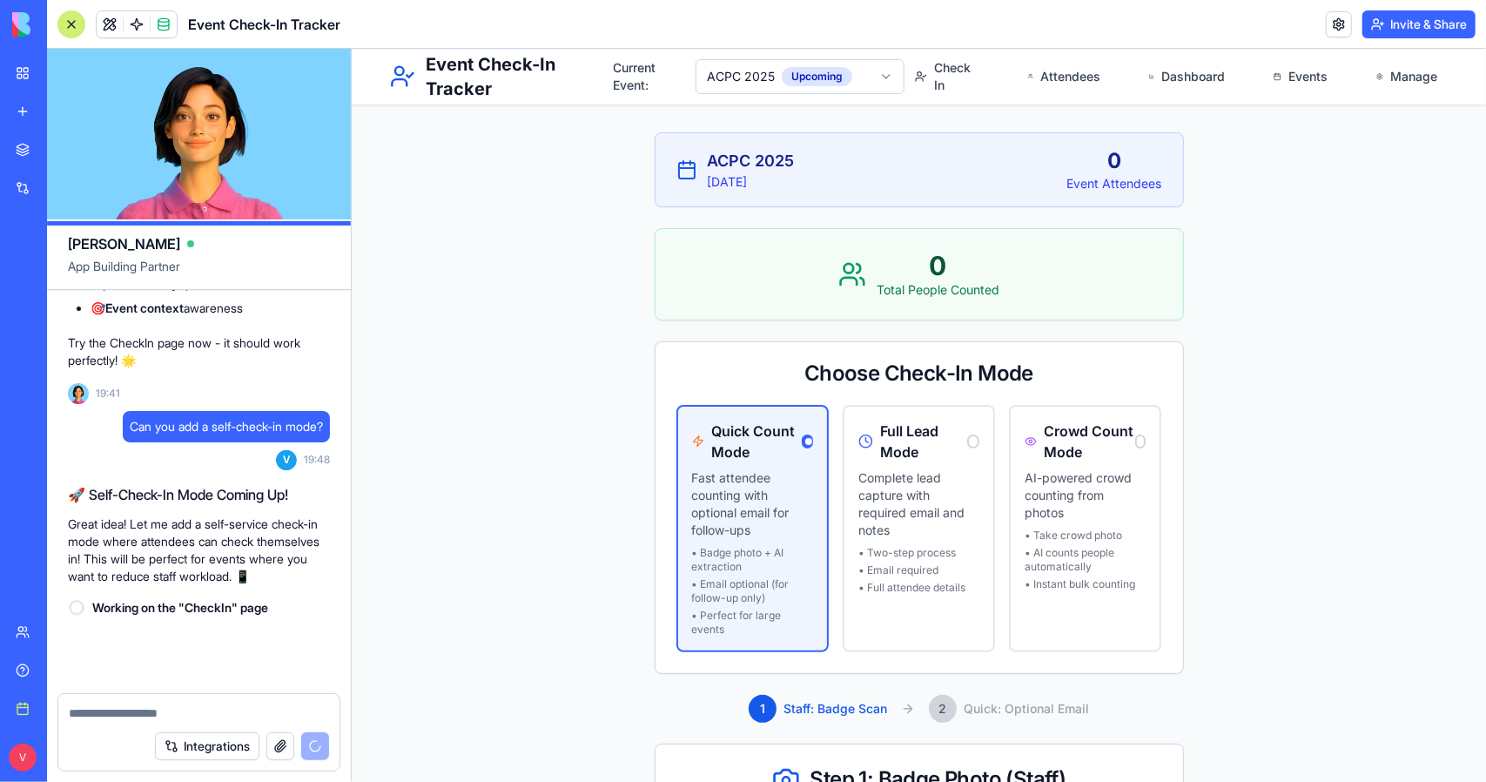
scroll to position [11885, 0]
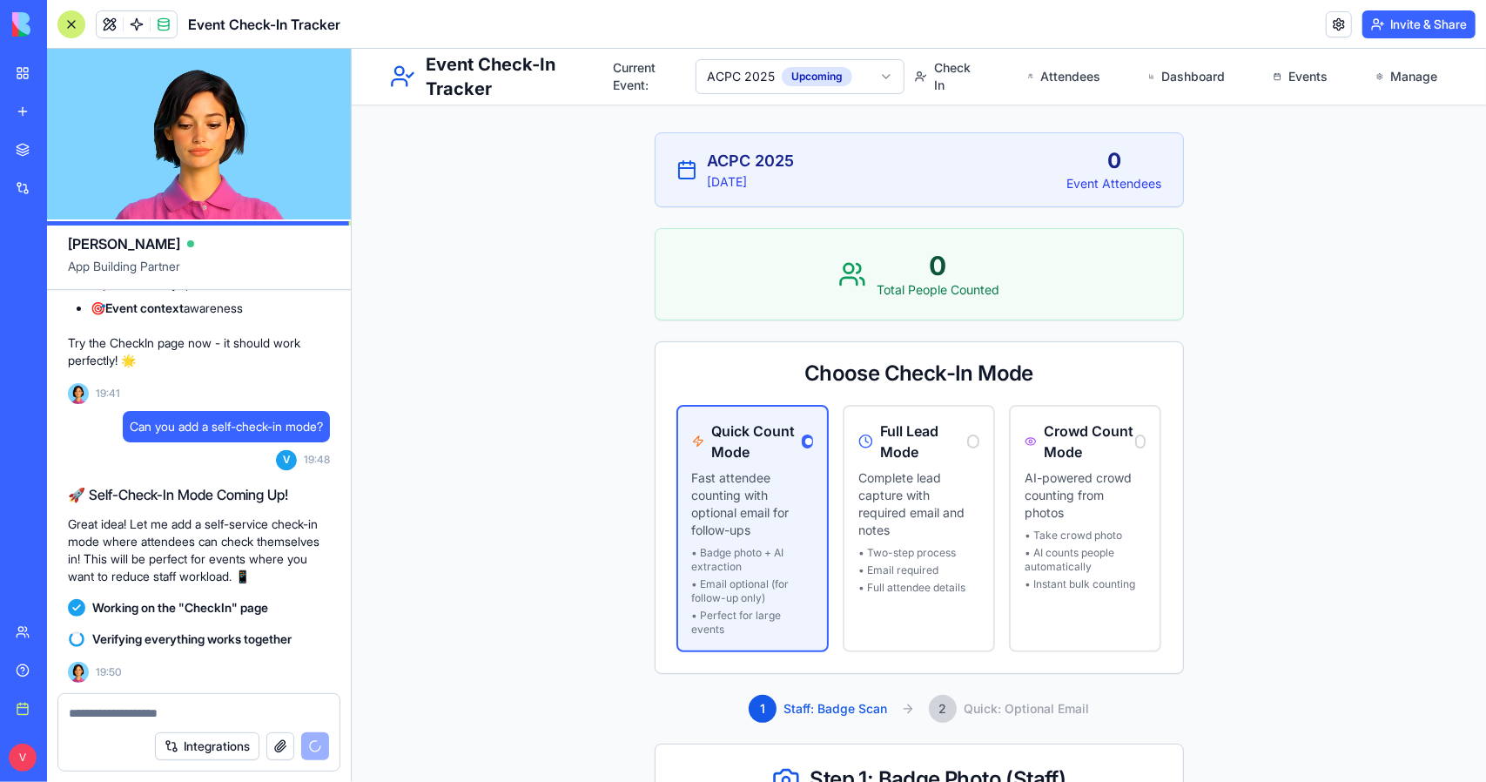
click at [492, 633] on main "ACPC 2025 [DATE] 0 Event Attendees 0 Total People Counted Choose Check-In Mode …" at bounding box center [918, 572] width 1134 height 1048
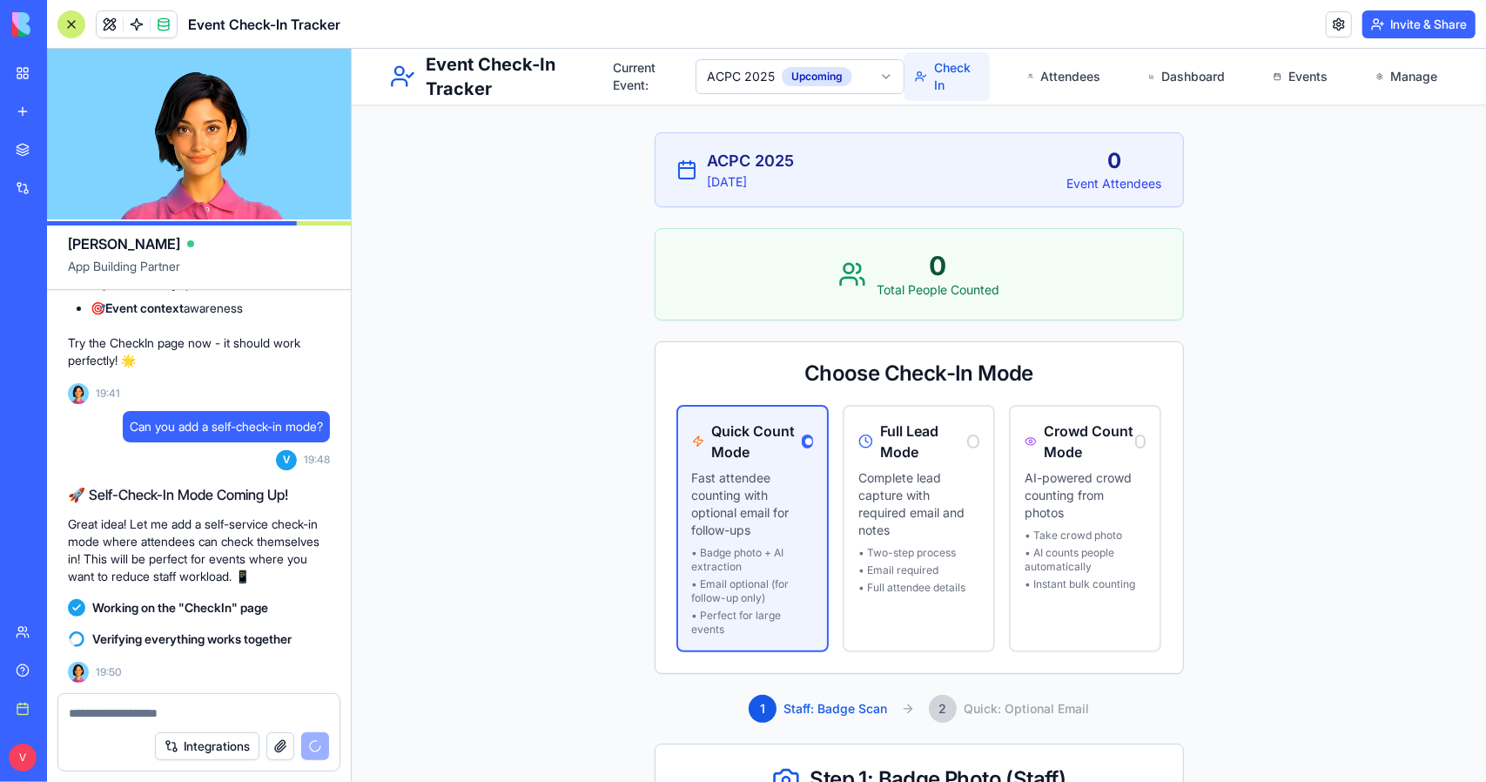
click at [948, 78] on link "Check In" at bounding box center [946, 75] width 85 height 49
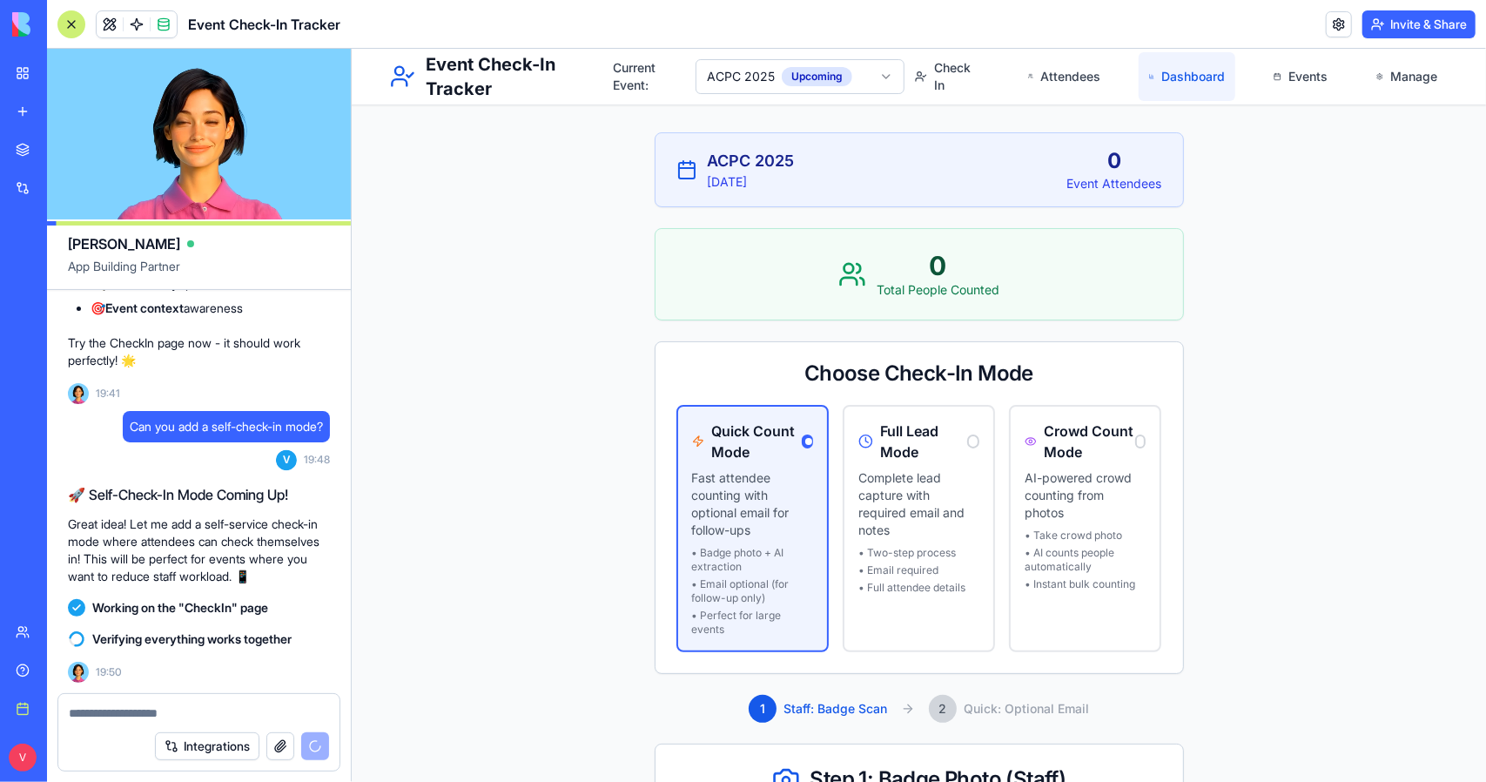
click at [1164, 82] on link "Dashboard" at bounding box center [1186, 75] width 97 height 49
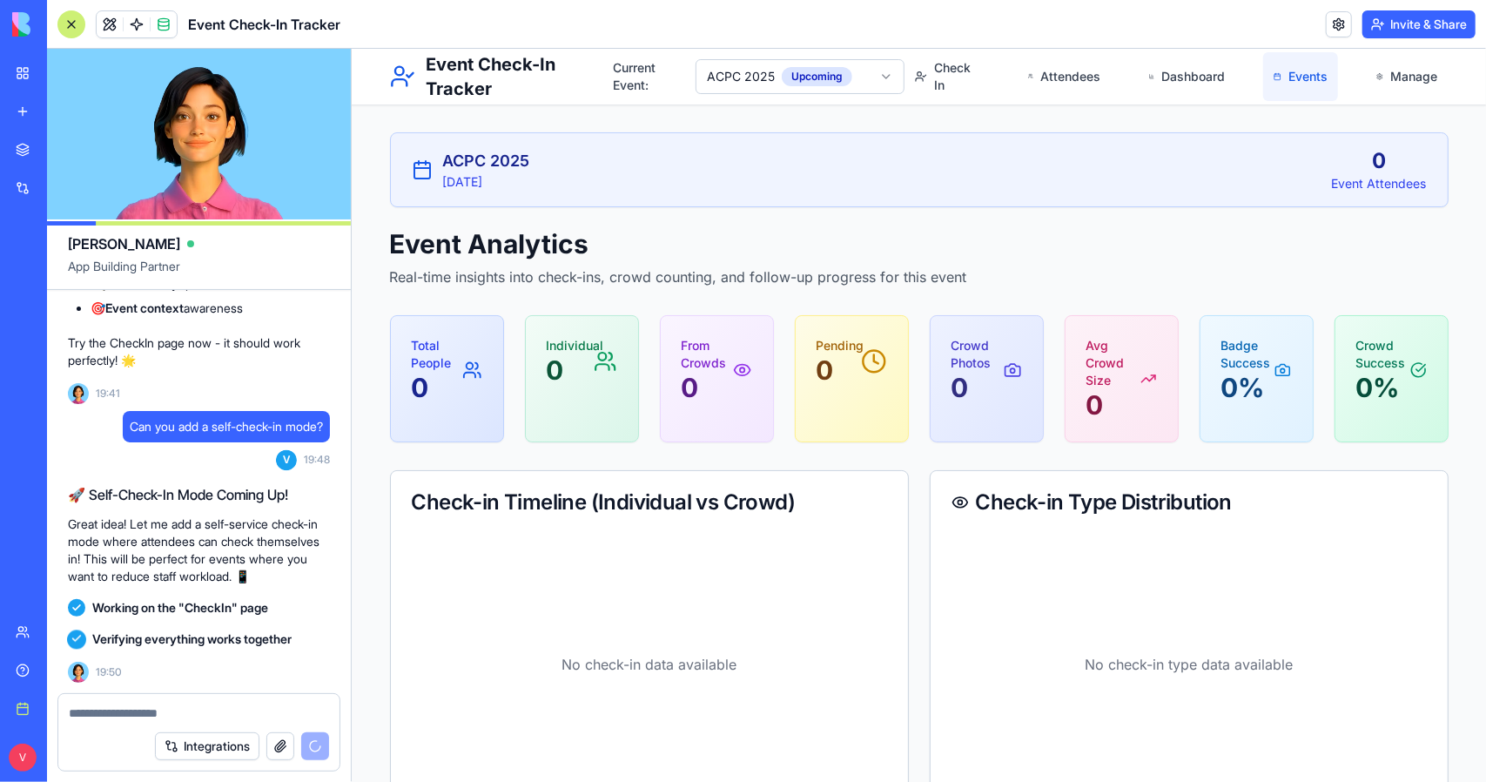
click at [1308, 89] on link "Events" at bounding box center [1299, 75] width 75 height 49
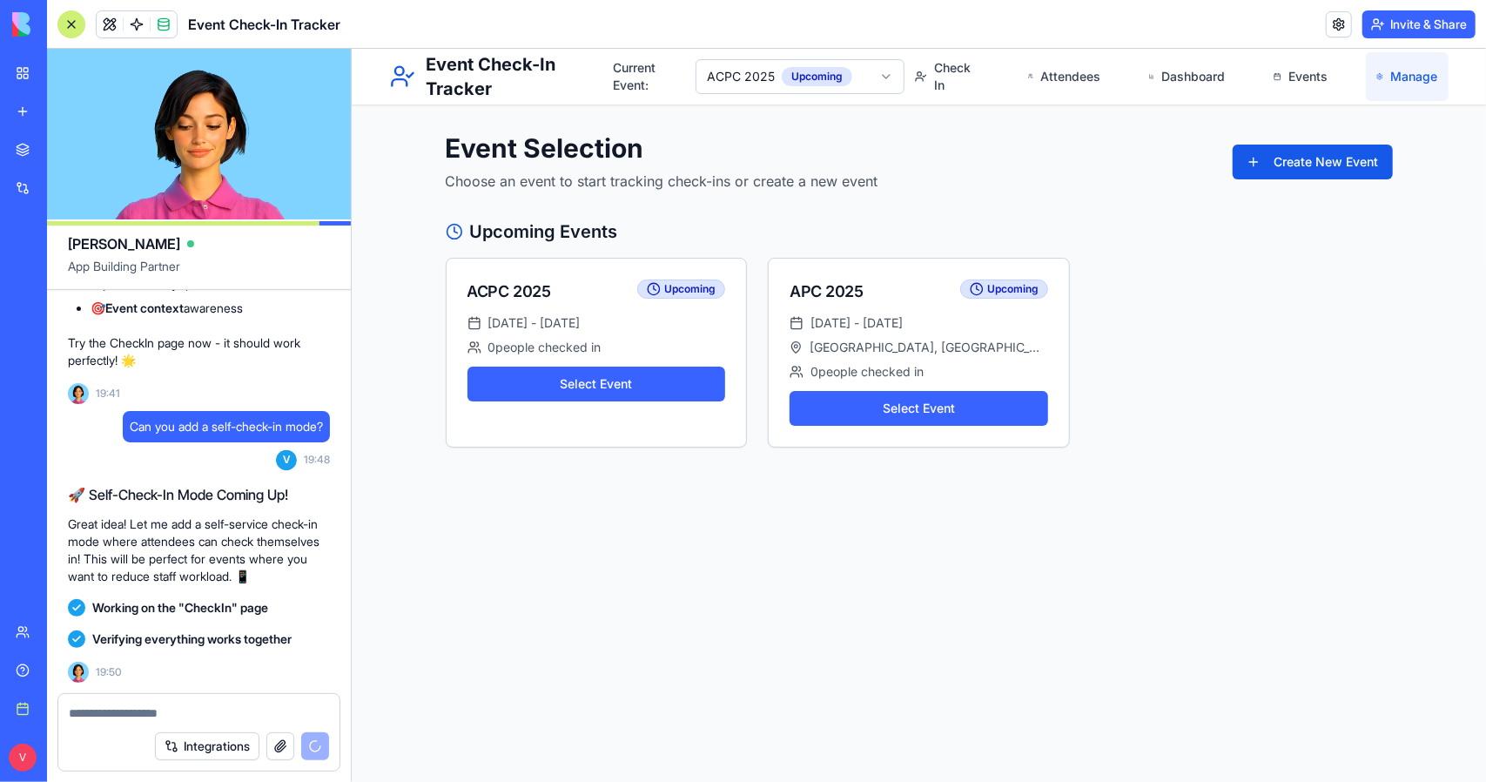
click at [1382, 91] on link "Manage" at bounding box center [1406, 75] width 82 height 49
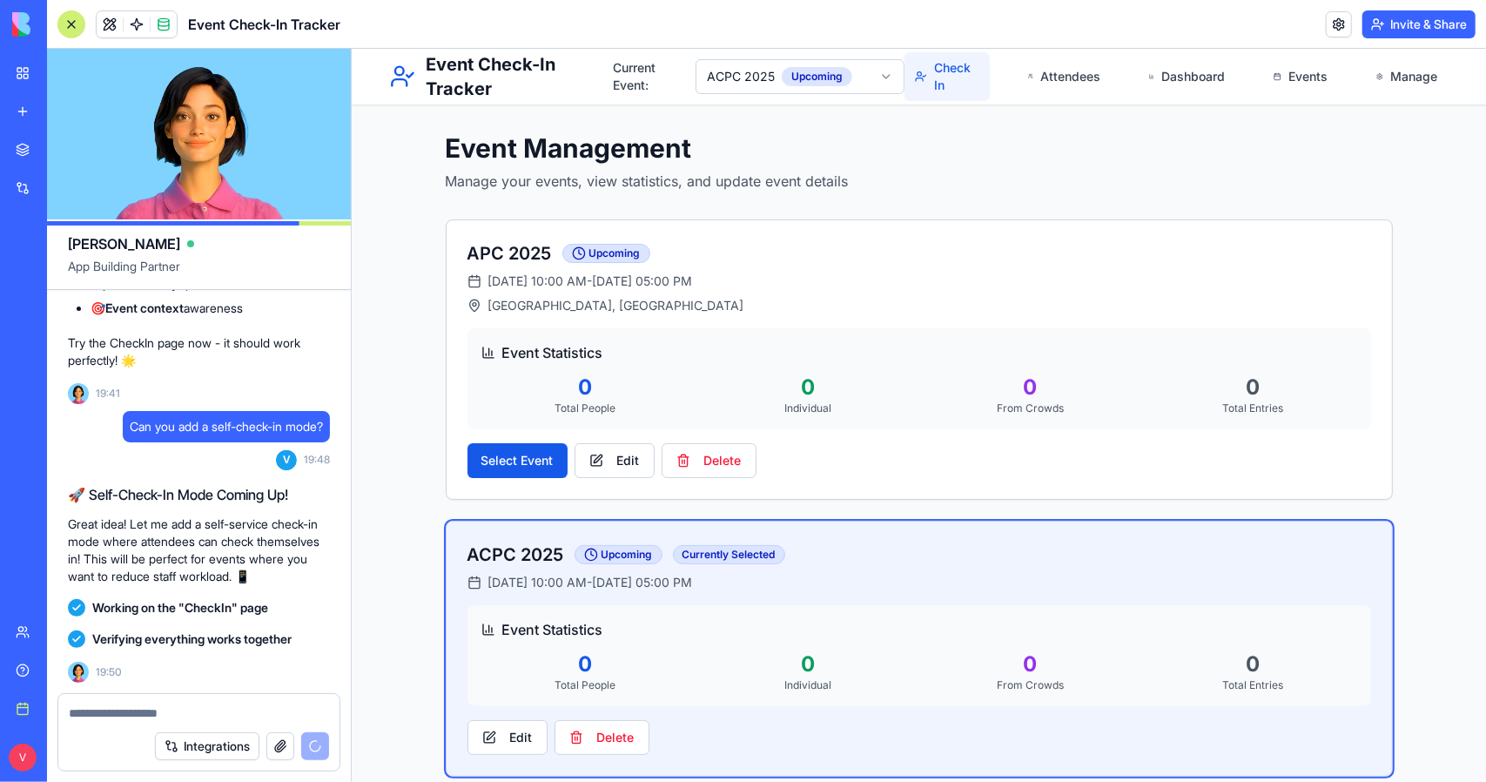
click at [959, 84] on link "Check In" at bounding box center [946, 75] width 85 height 49
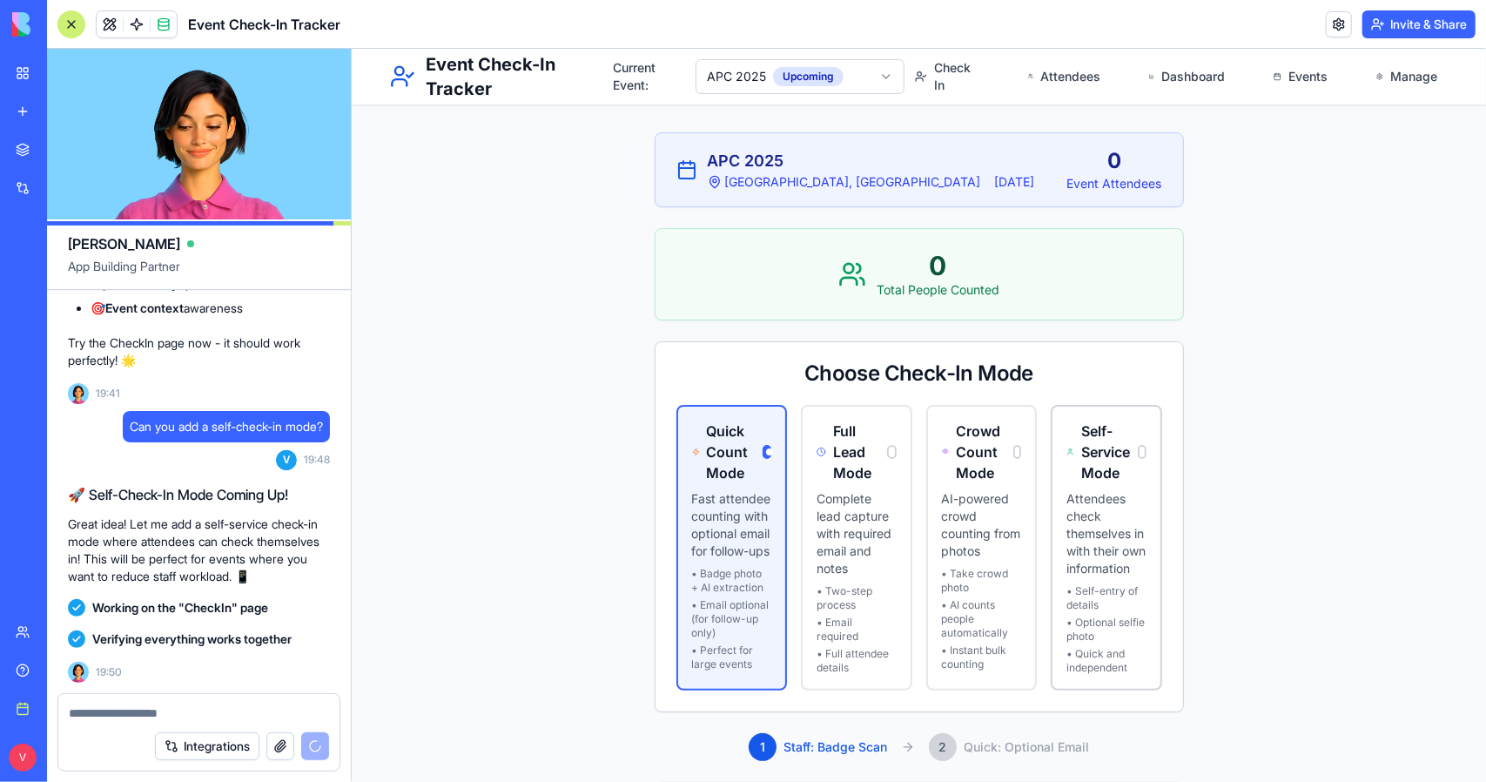
click at [1111, 484] on div "Self-Service Mode Attendees check themselves in with their own information • Se…" at bounding box center [1105, 547] width 111 height 286
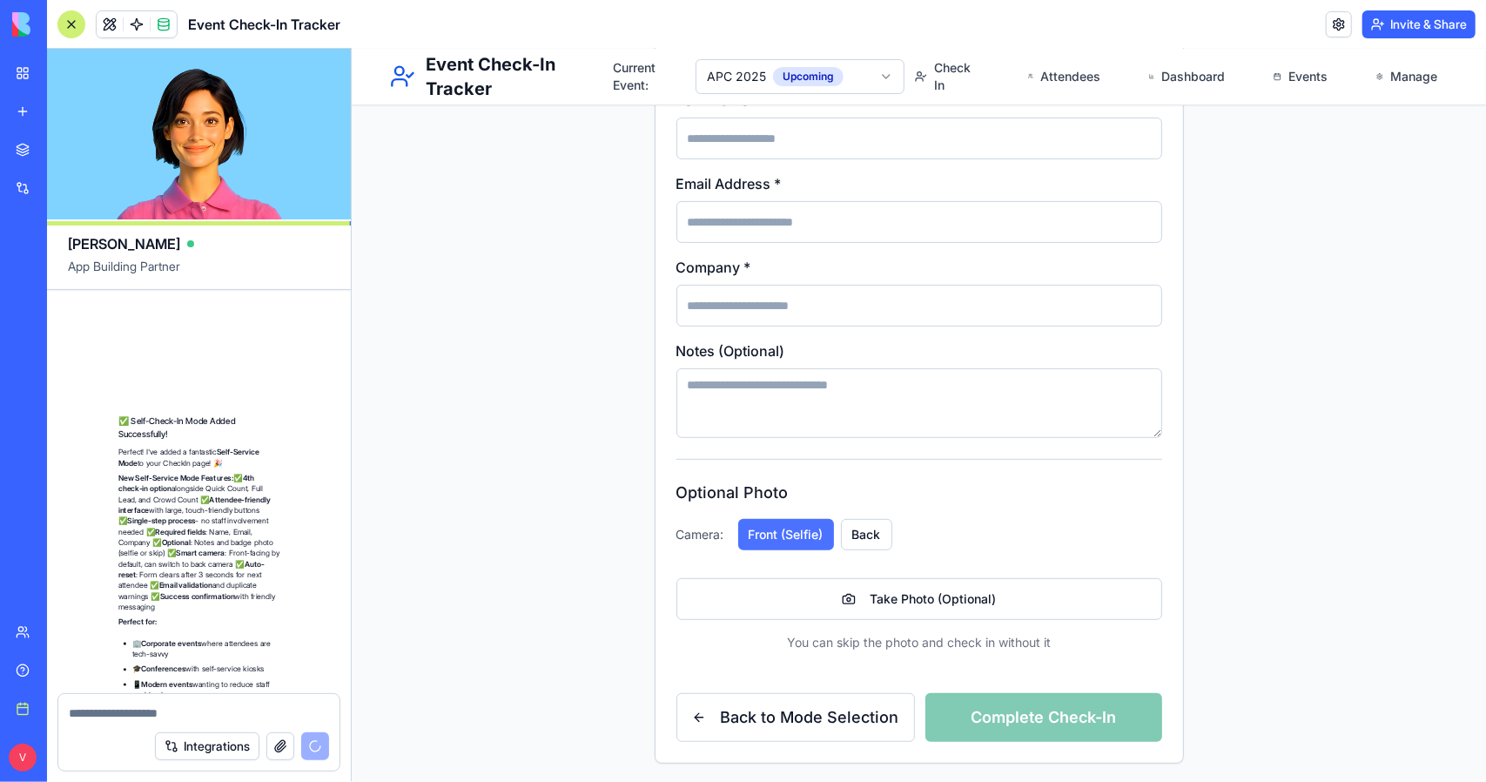
scroll to position [12700, 0]
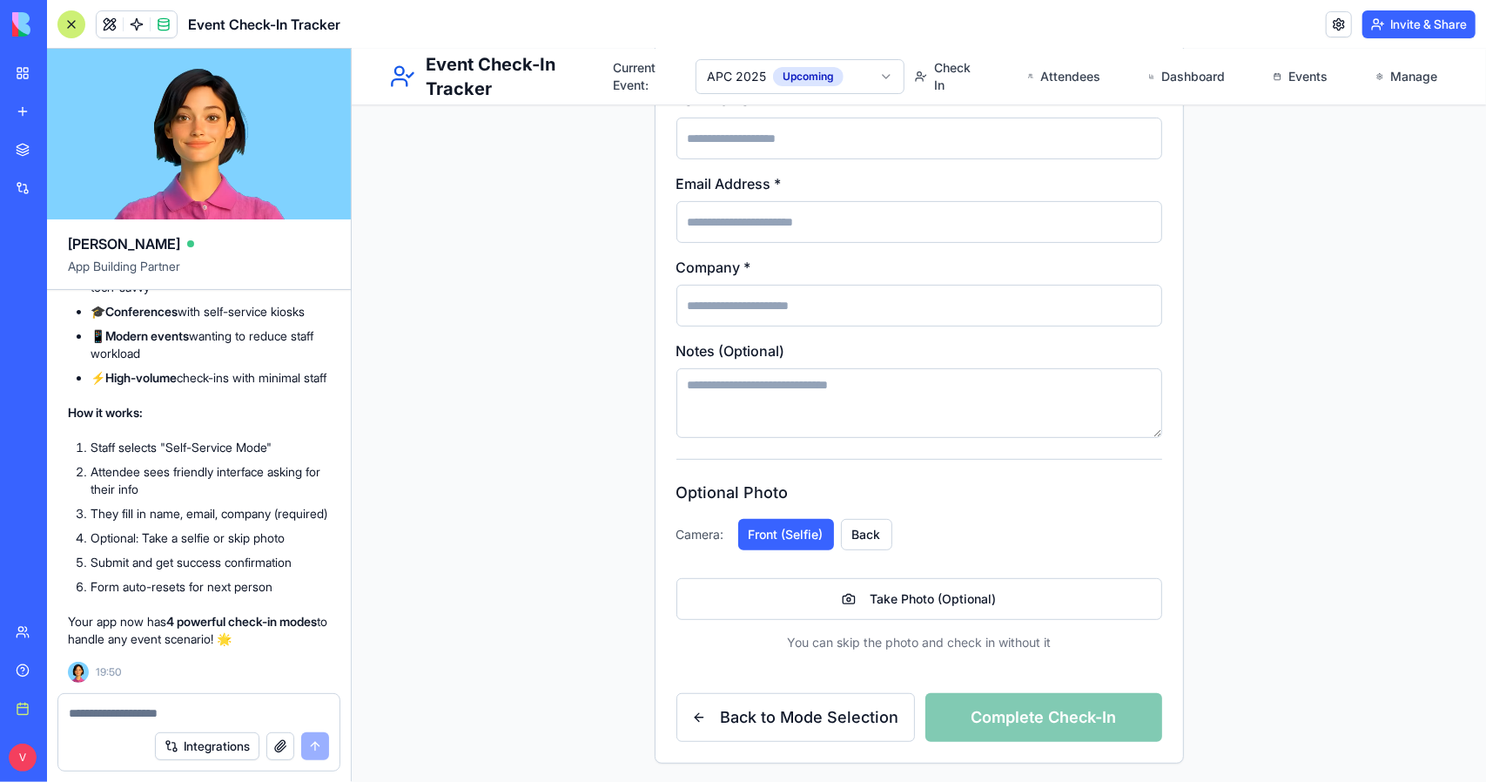
click at [209, 700] on div at bounding box center [198, 708] width 281 height 28
click at [212, 708] on textarea at bounding box center [199, 712] width 261 height 17
click at [1410, 17] on button "Invite & Share" at bounding box center [1418, 24] width 113 height 28
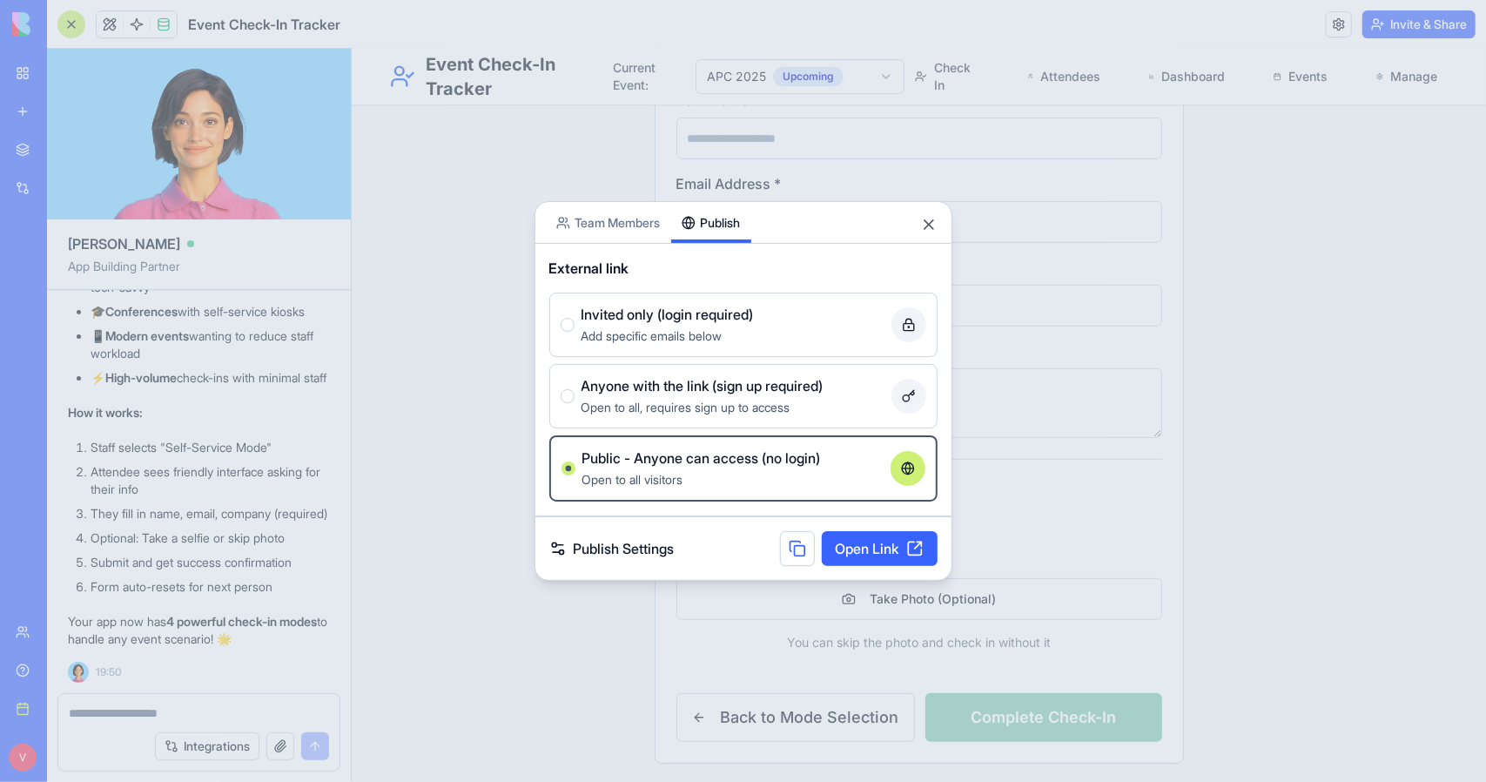
click at [711, 201] on div "Share App Team Members Publish External link Invited only (login required) Add …" at bounding box center [744, 391] width 418 height 380
click at [804, 549] on button at bounding box center [797, 548] width 35 height 35
click at [1186, 506] on div at bounding box center [743, 391] width 1486 height 782
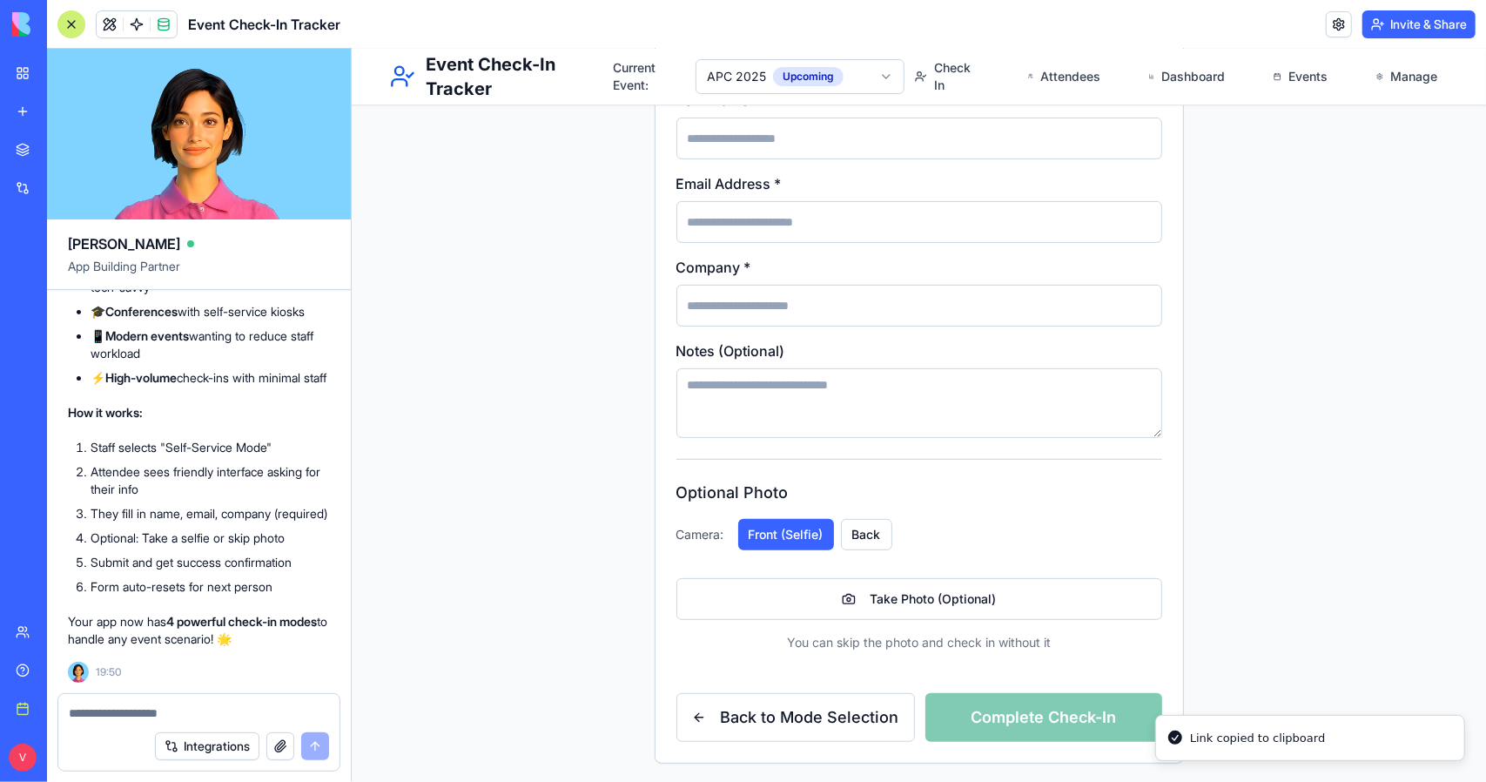
click at [1345, 494] on main "APC 2025 [GEOGRAPHIC_DATA], [GEOGRAPHIC_DATA] [DATE] 0 Event Attendees 0 Total …" at bounding box center [918, 245] width 1134 height 1091
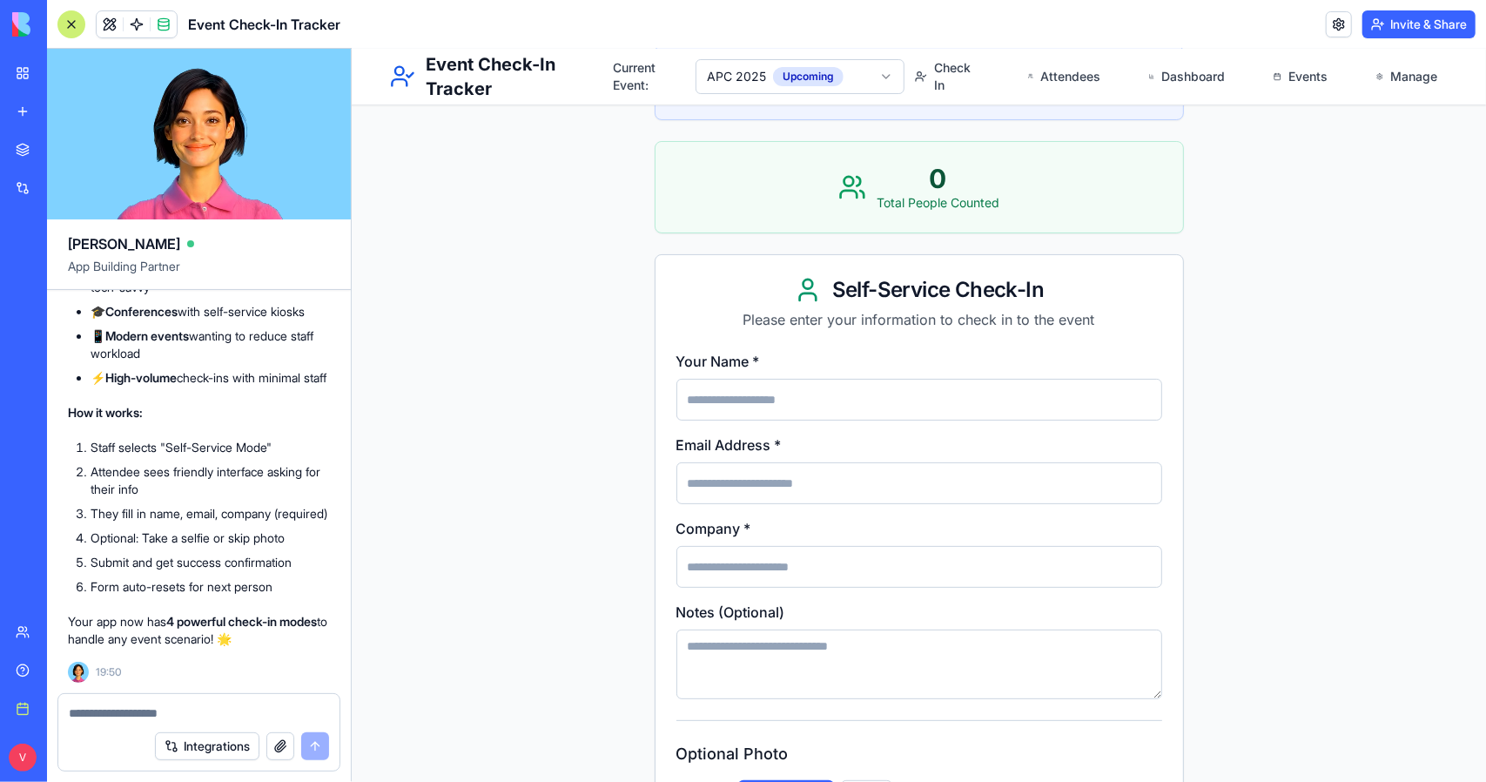
scroll to position [0, 0]
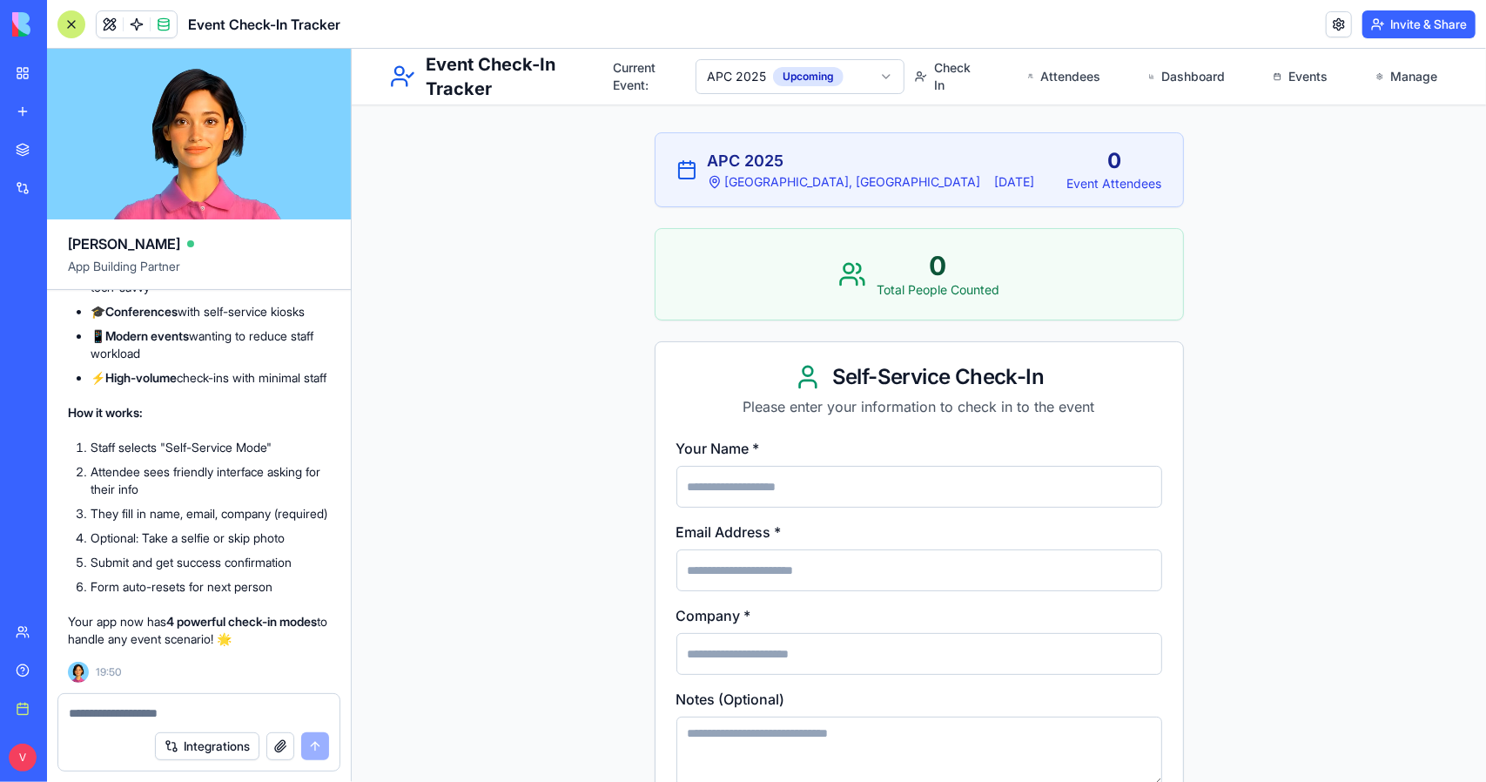
click at [1236, 78] on nav "Check In Attendees Dashboard Events Manage" at bounding box center [1175, 75] width 543 height 49
click at [1210, 77] on link "Dashboard" at bounding box center [1186, 75] width 97 height 49
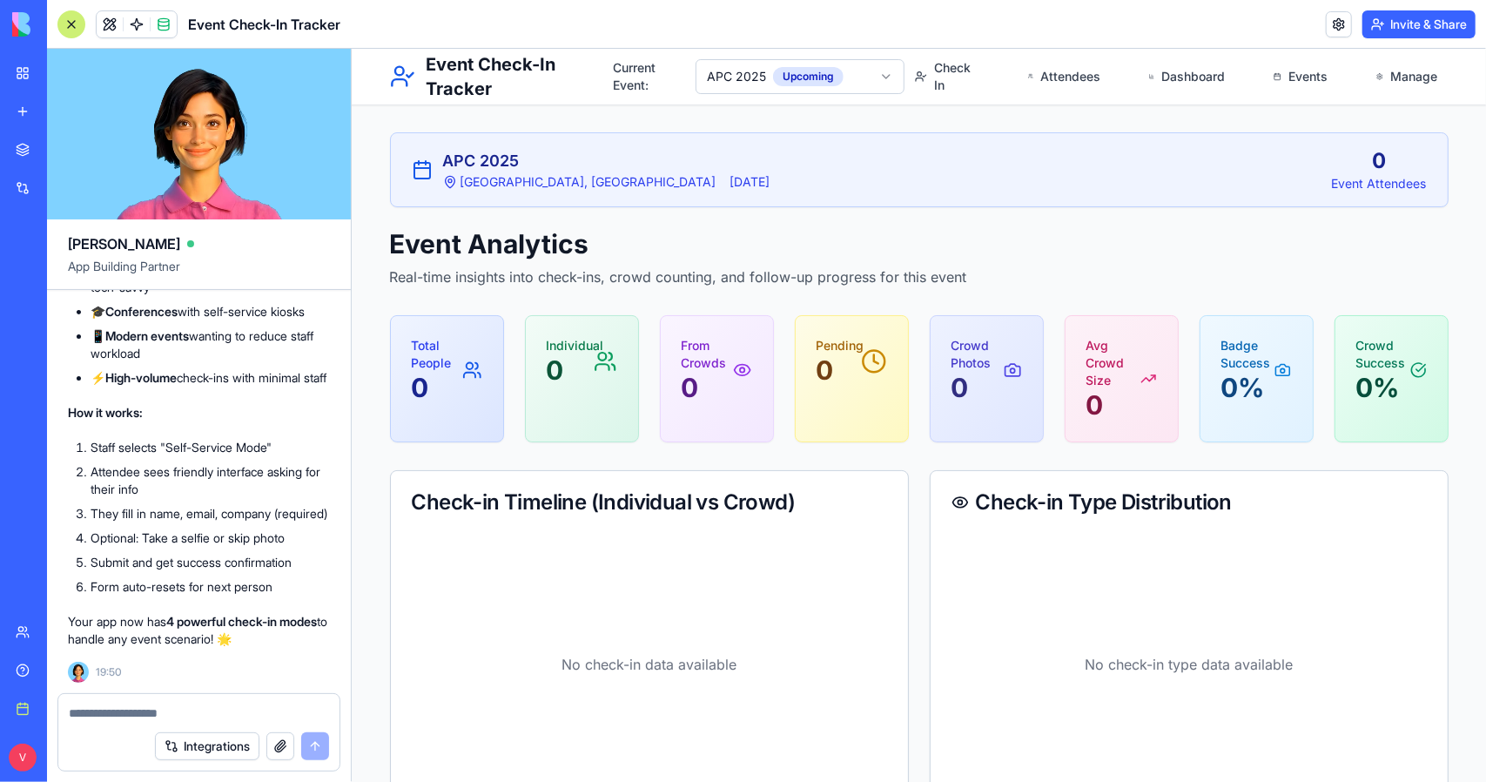
click at [1255, 75] on nav "Check In Attendees Dashboard Events Manage" at bounding box center [1175, 75] width 543 height 49
click at [1264, 73] on link "Events" at bounding box center [1299, 75] width 75 height 49
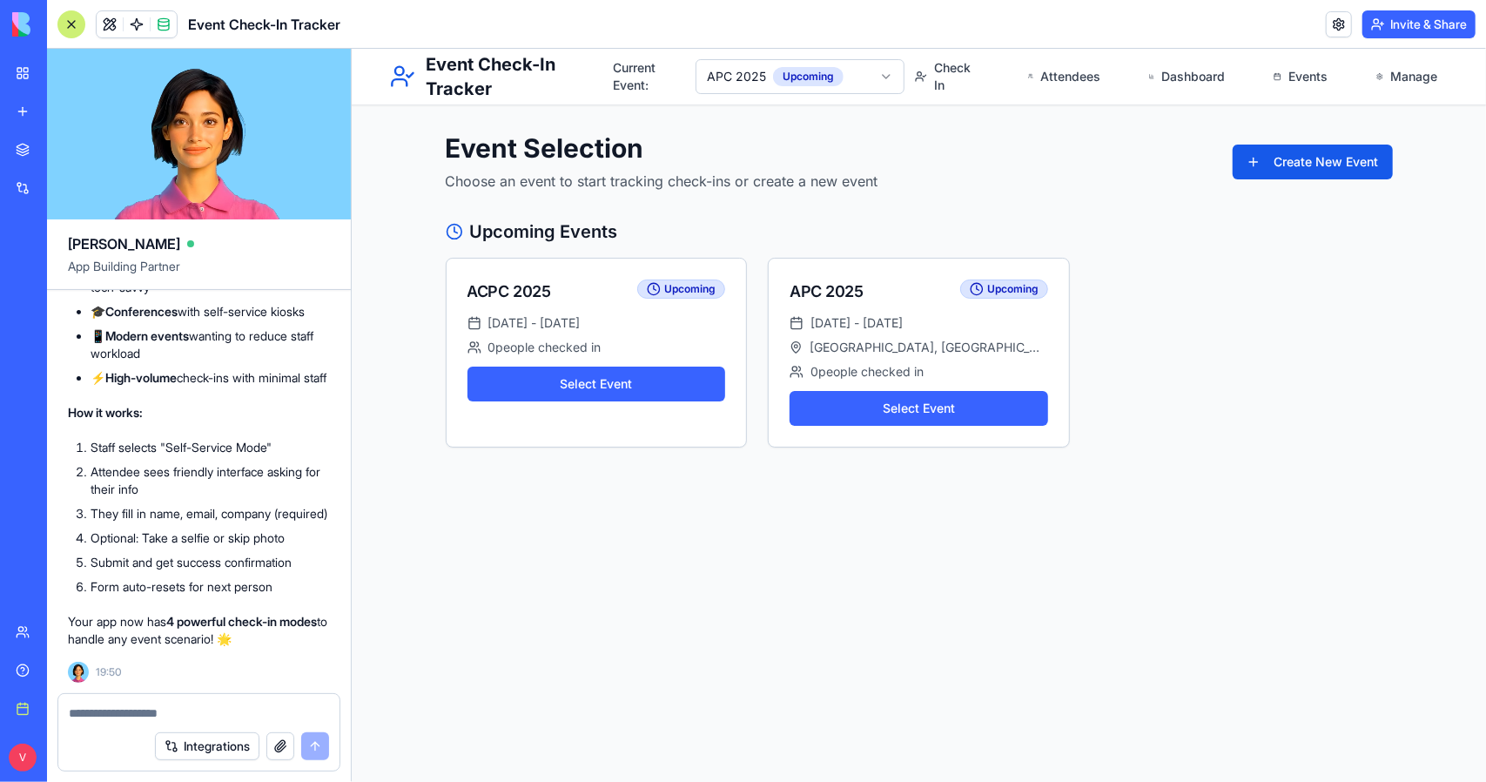
click at [1398, 27] on button "Invite & Share" at bounding box center [1418, 24] width 113 height 28
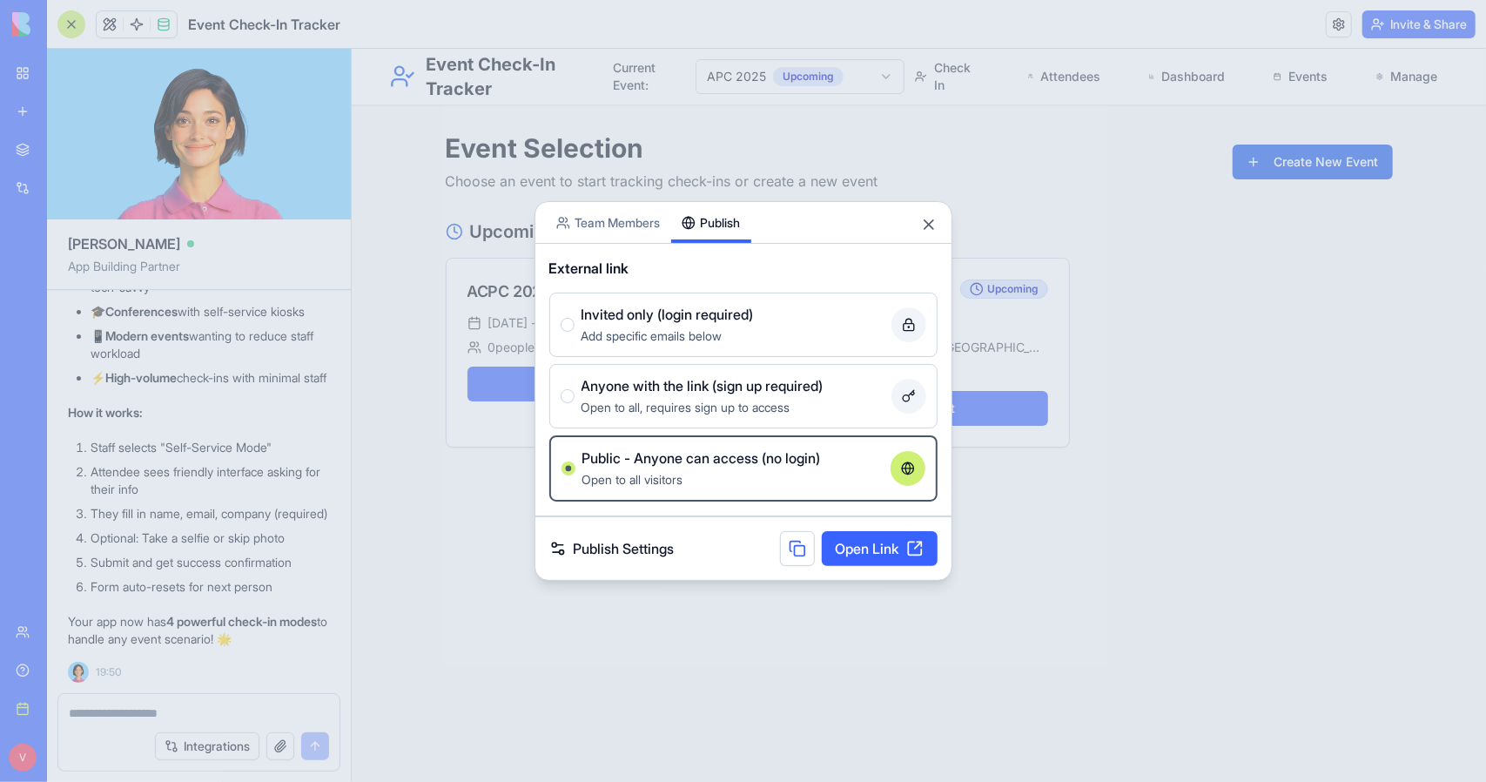
click at [621, 219] on button "Team Members" at bounding box center [608, 222] width 125 height 41
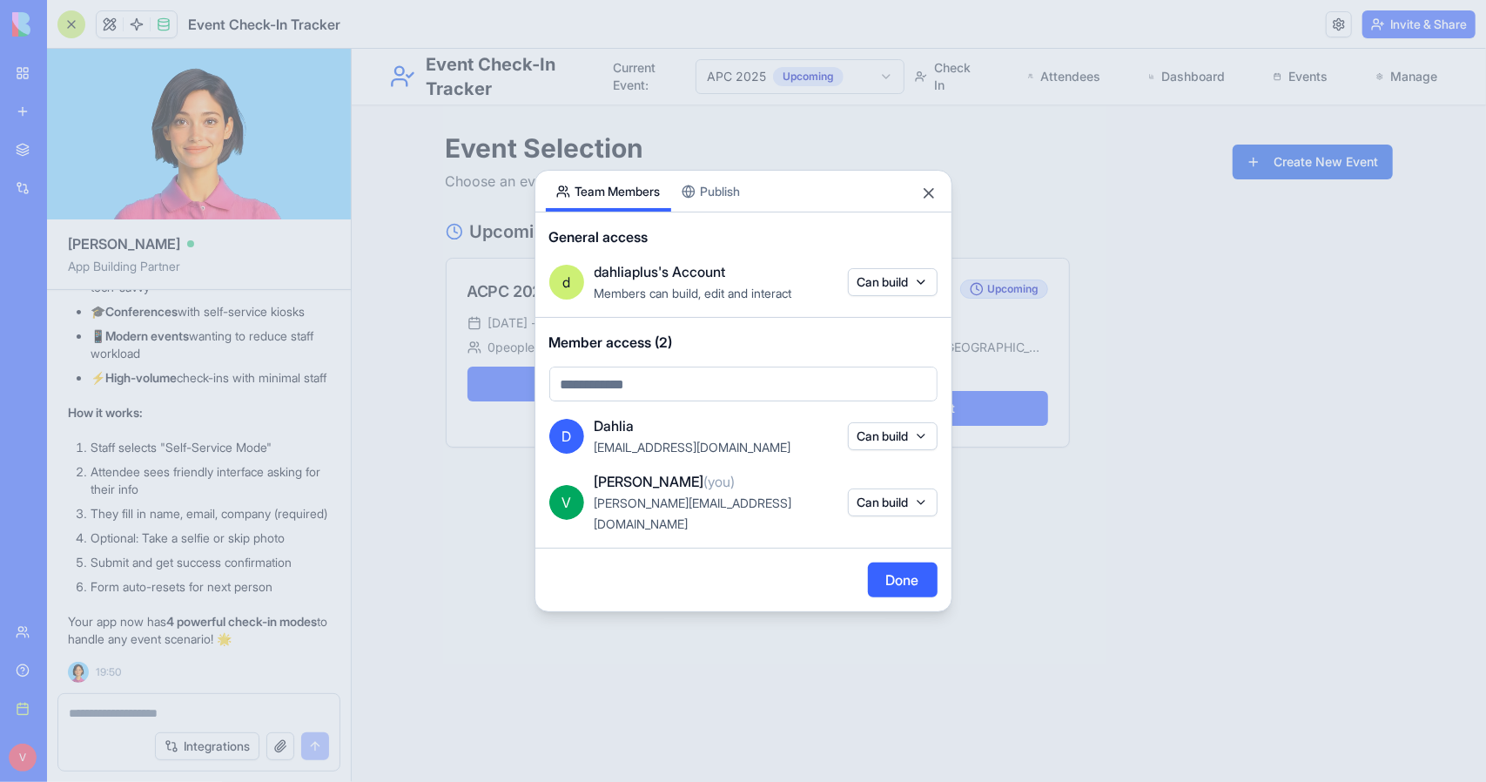
click at [1087, 540] on div at bounding box center [743, 391] width 1486 height 782
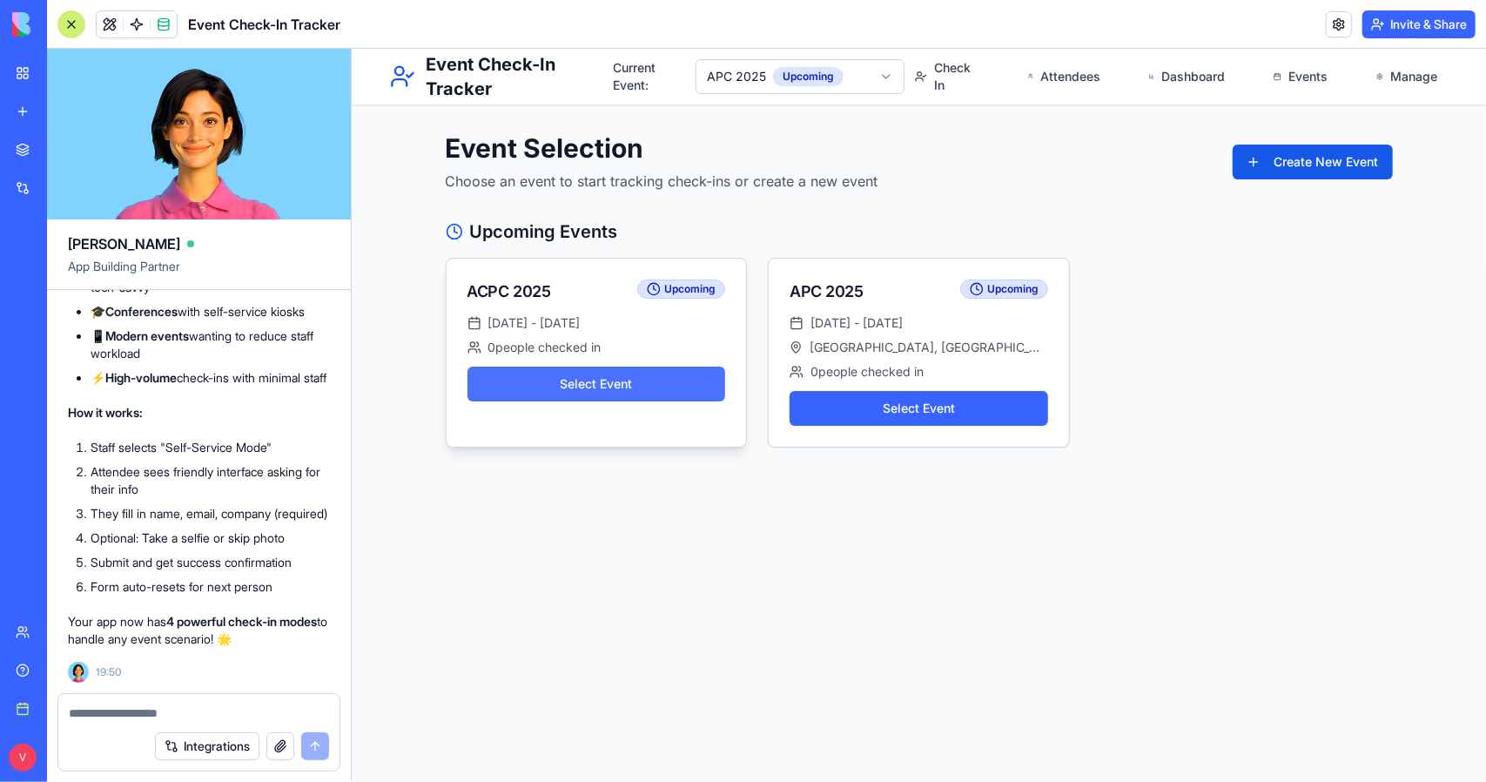
click at [646, 388] on button "Select Event" at bounding box center [596, 383] width 259 height 35
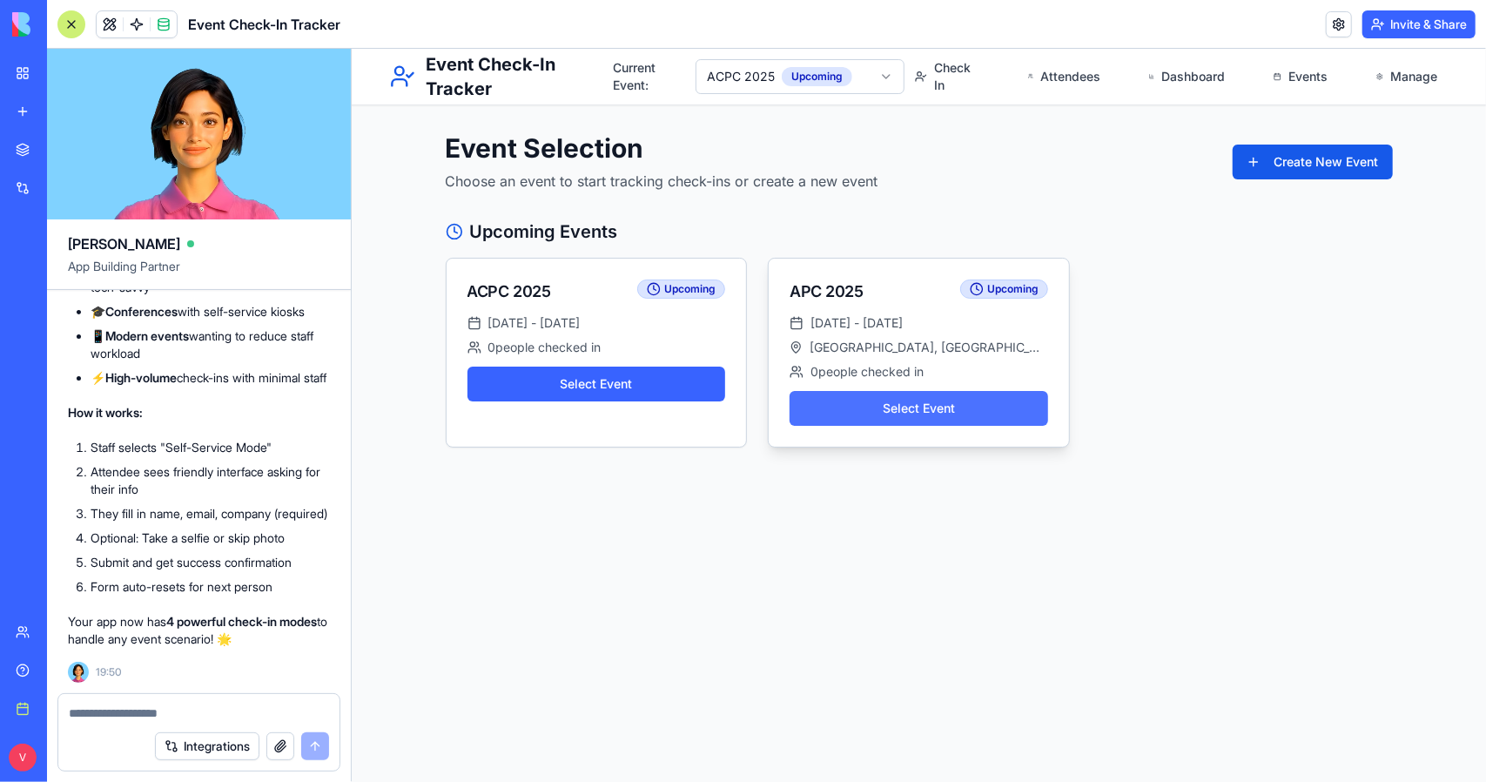
click at [852, 416] on button "Select Event" at bounding box center [918, 407] width 259 height 35
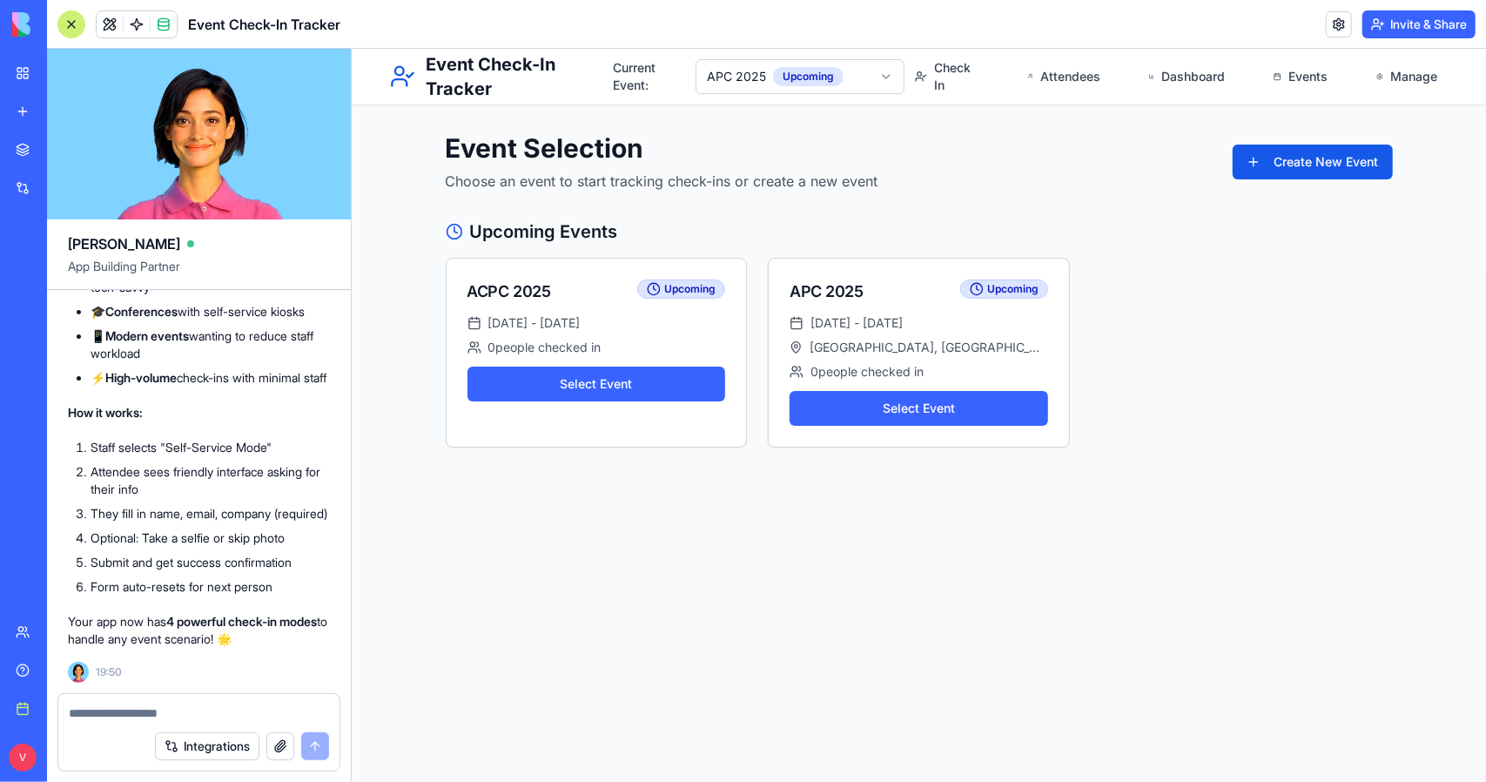
click at [1418, 22] on button "Invite & Share" at bounding box center [1418, 24] width 113 height 28
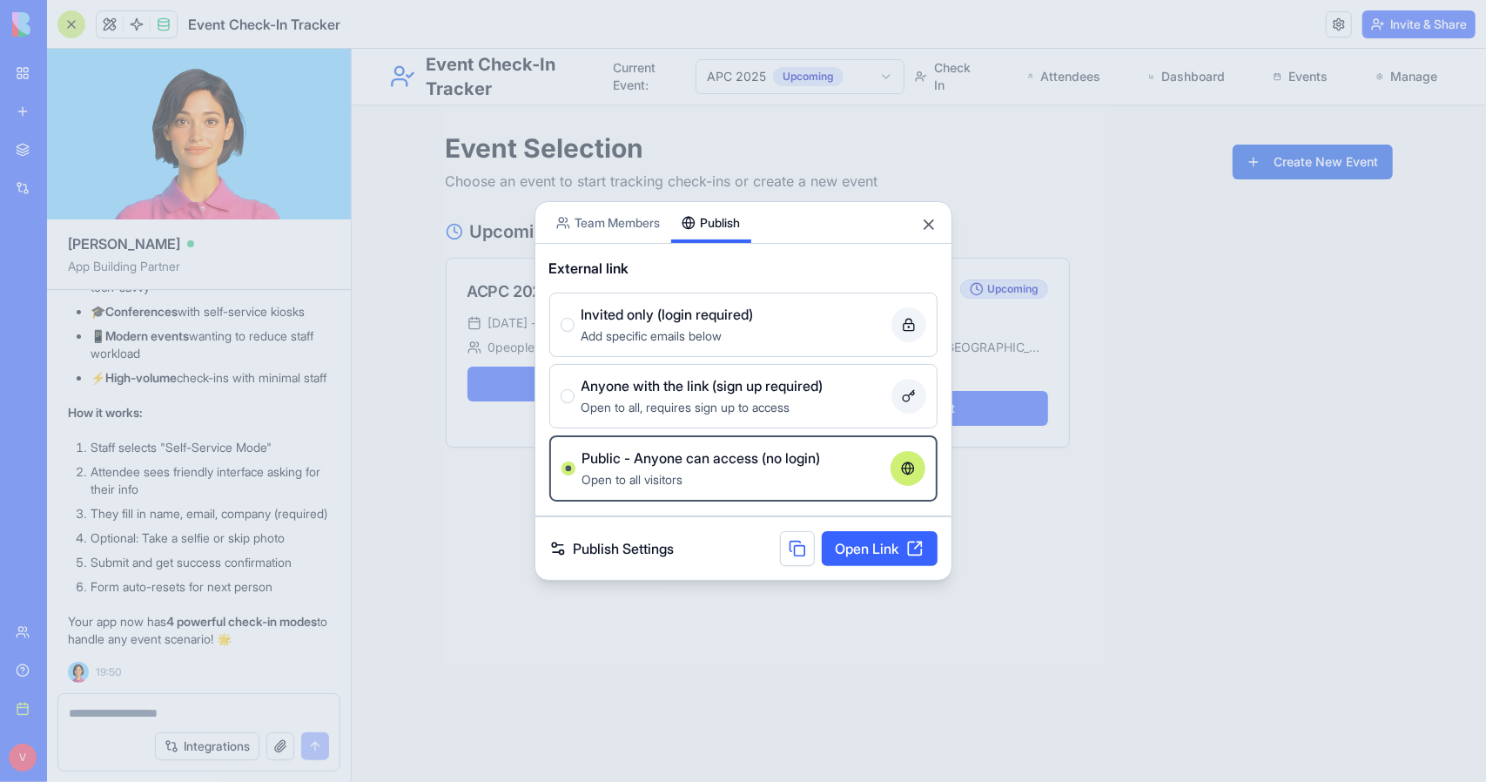
click at [724, 205] on button "Publish" at bounding box center [711, 222] width 80 height 41
click at [797, 541] on button at bounding box center [797, 548] width 35 height 35
click at [932, 227] on button "Close" at bounding box center [928, 224] width 17 height 17
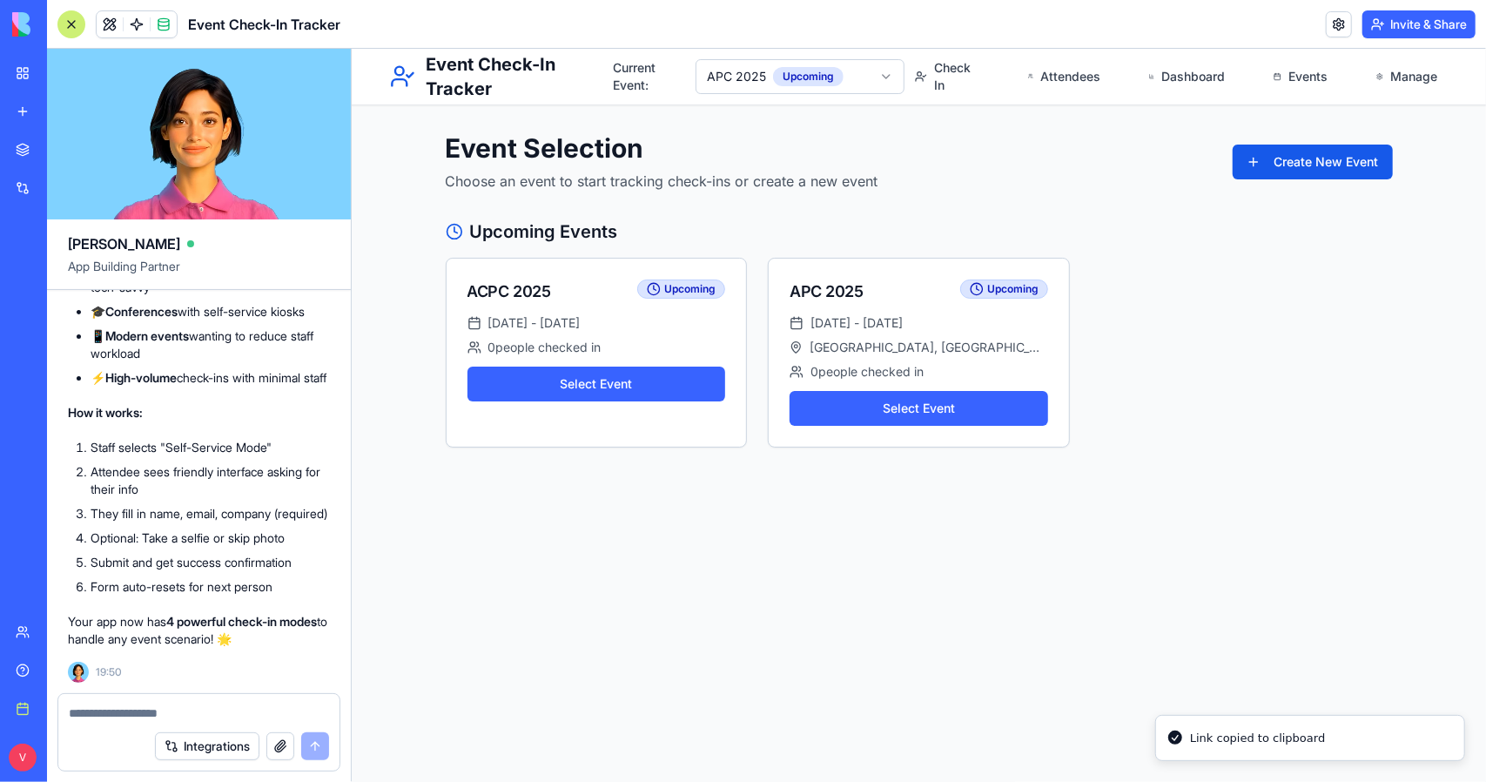
click at [194, 700] on div at bounding box center [198, 708] width 281 height 28
click at [181, 724] on div "Integrations" at bounding box center [198, 746] width 281 height 49
click at [189, 715] on textarea at bounding box center [199, 712] width 261 height 17
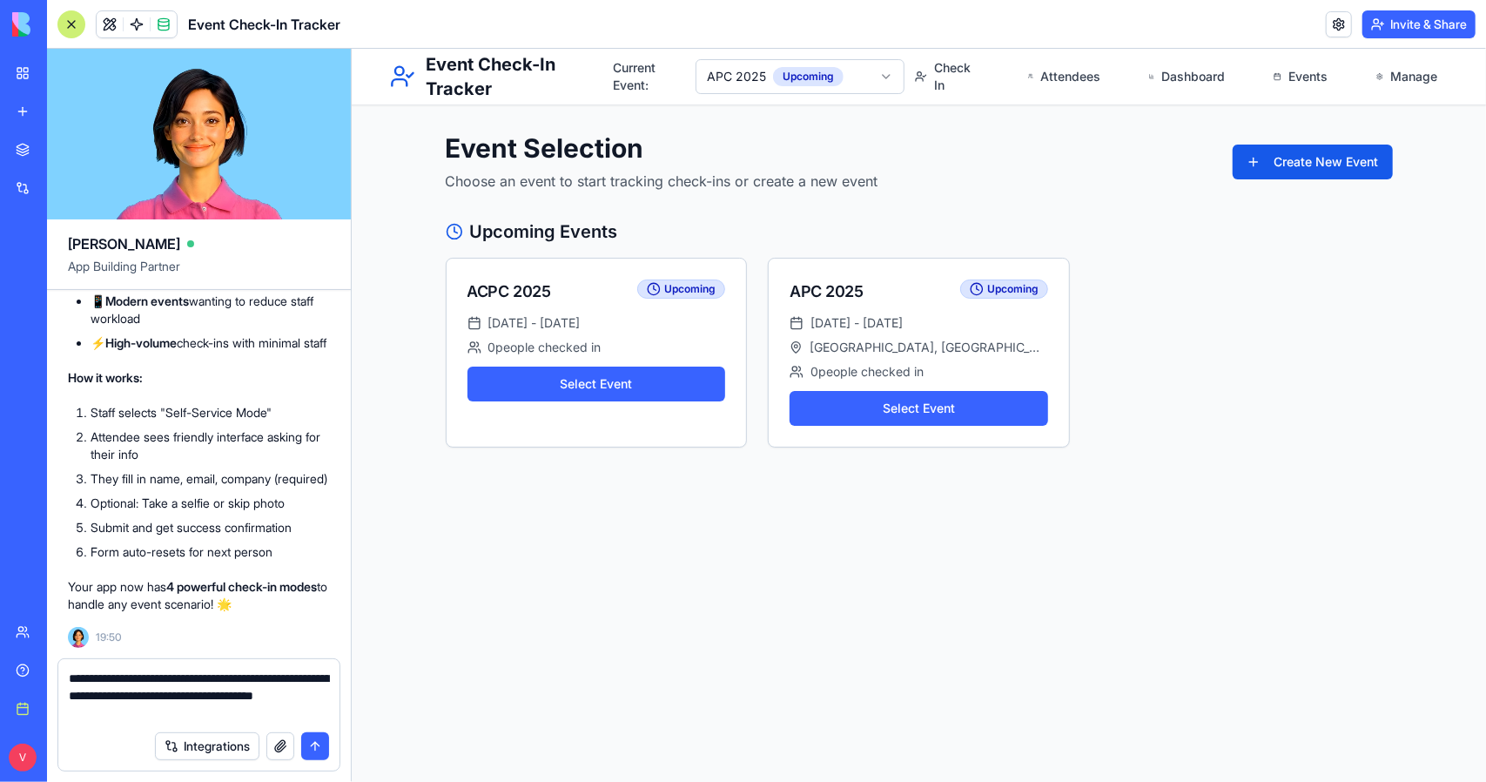
type textarea "**********"
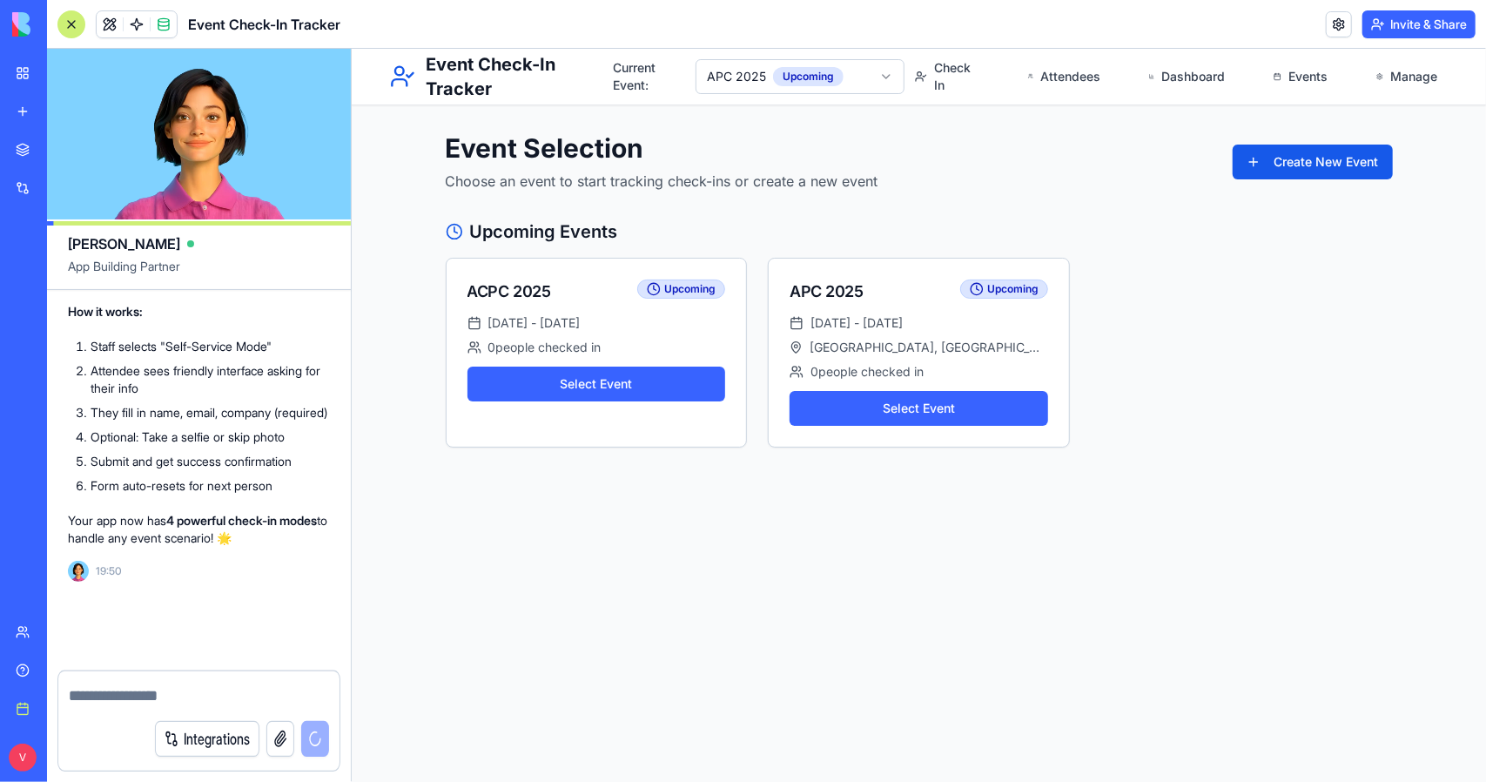
scroll to position [12801, 0]
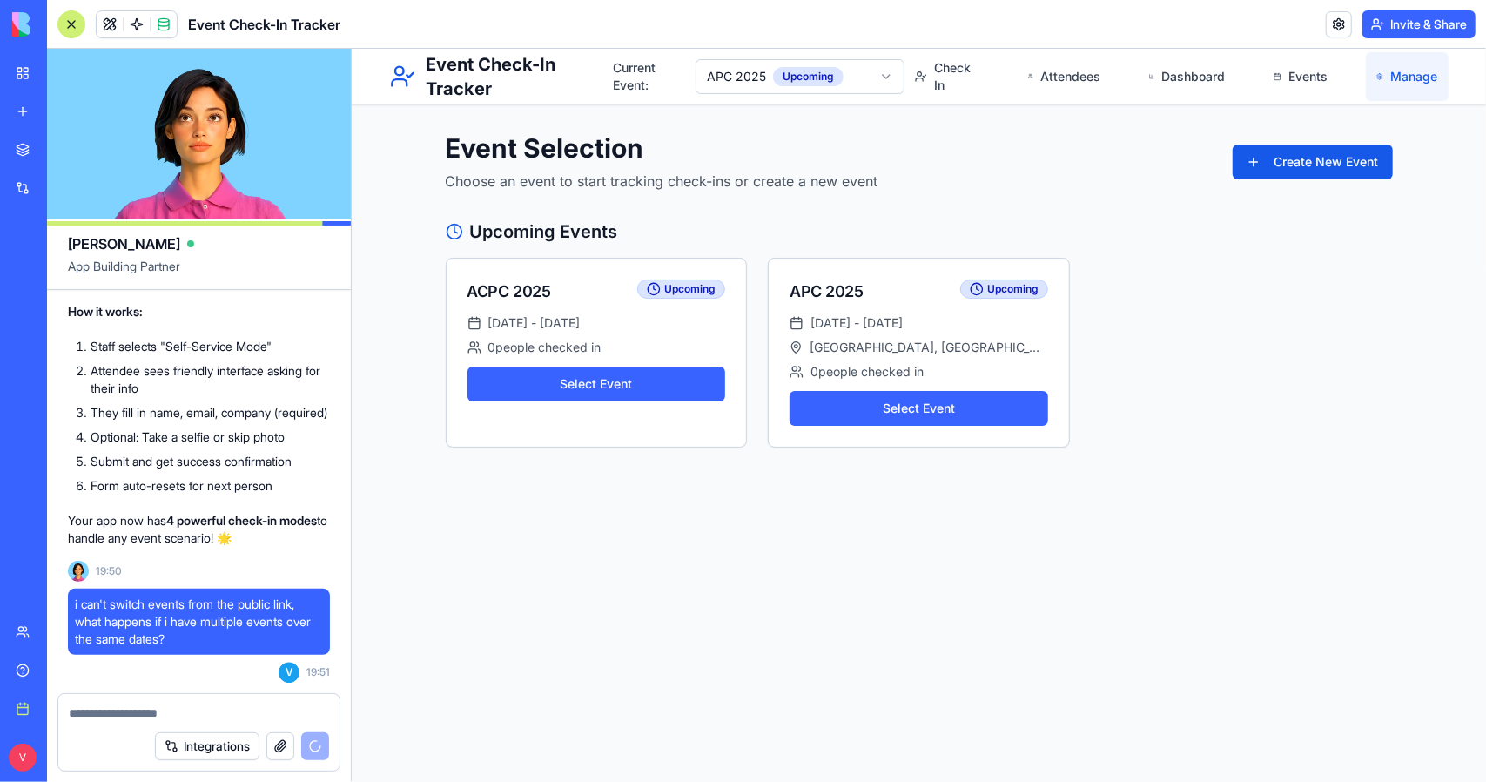
click at [1403, 83] on link "Manage" at bounding box center [1406, 75] width 82 height 49
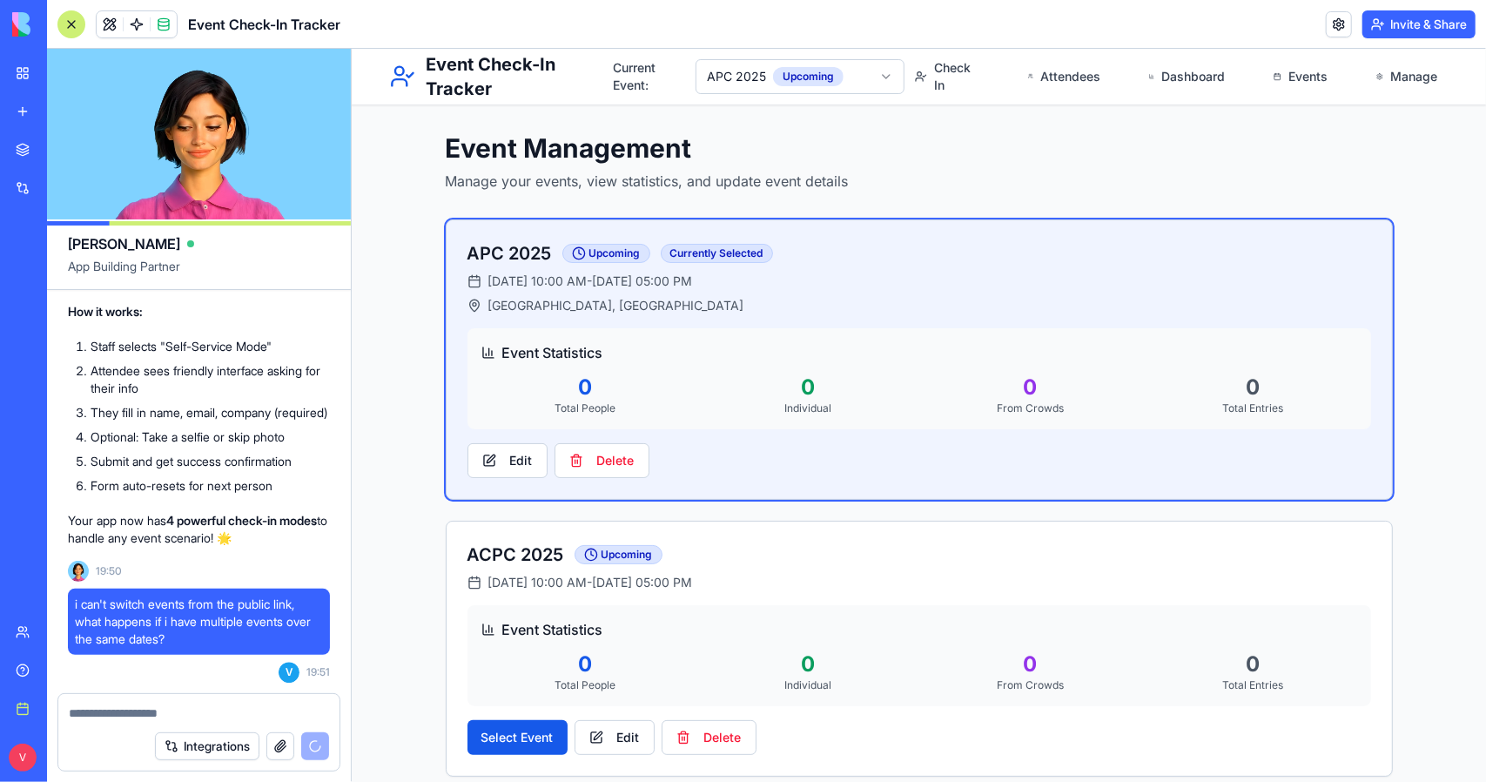
scroll to position [21, 0]
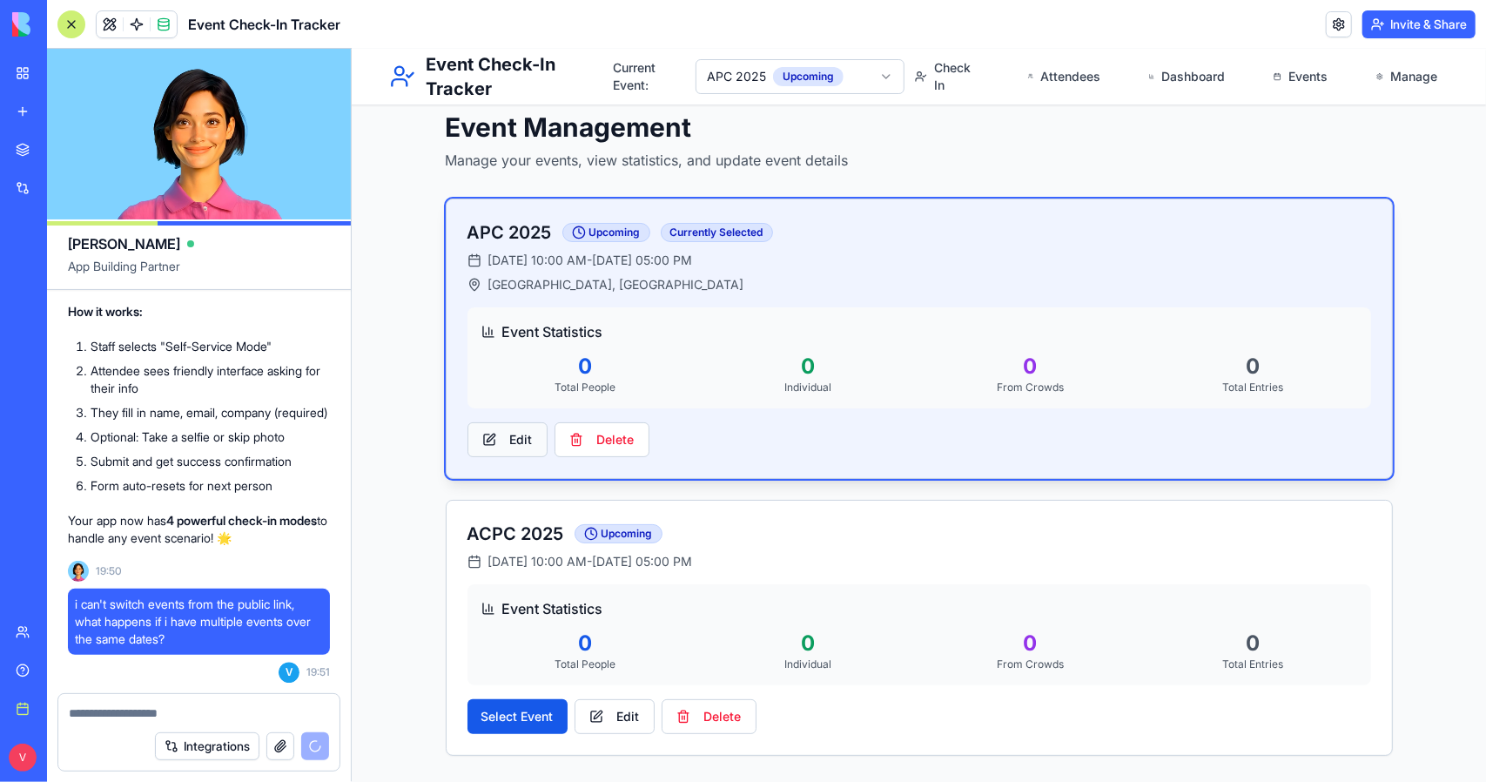
click at [483, 437] on button "Edit" at bounding box center [507, 438] width 80 height 35
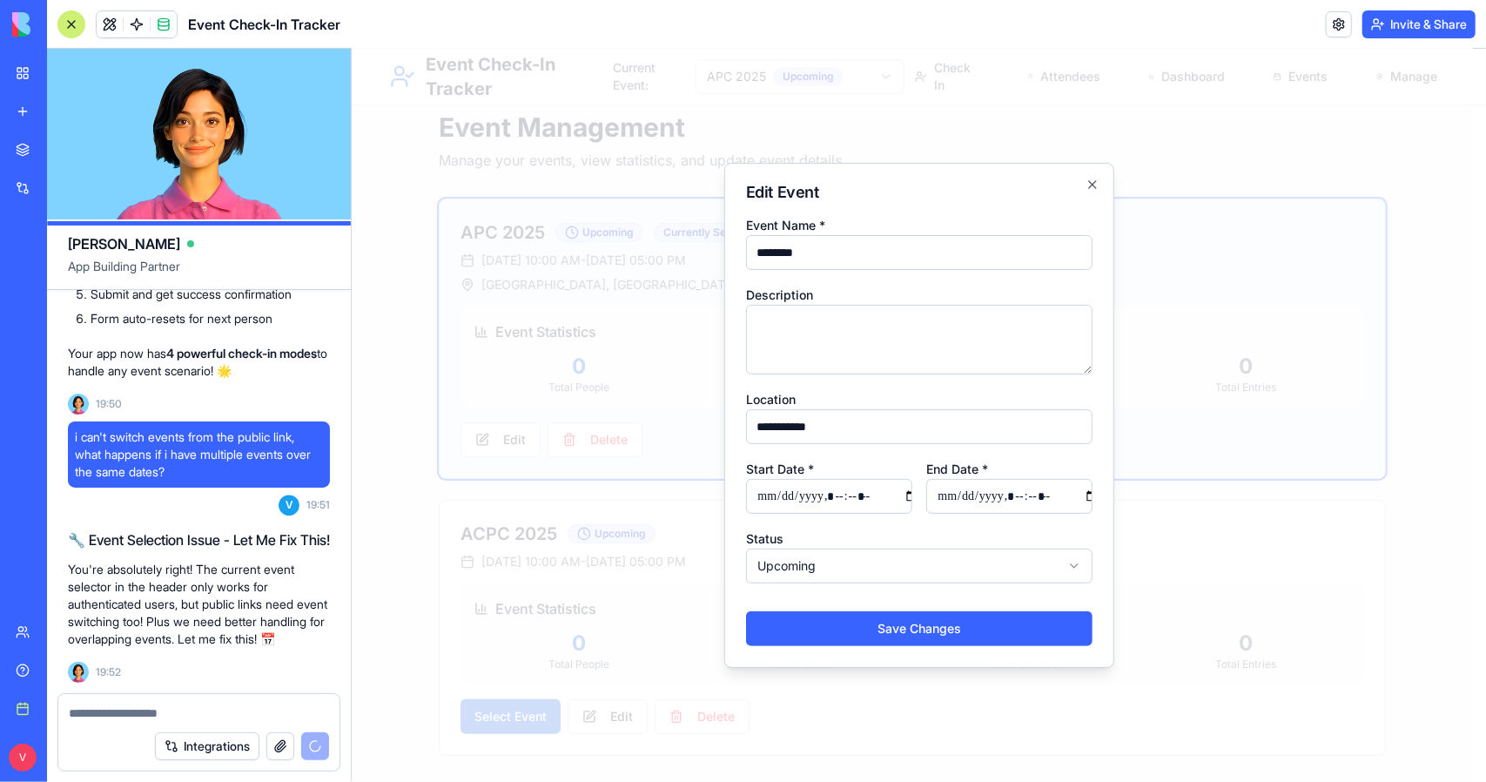
scroll to position [13049, 0]
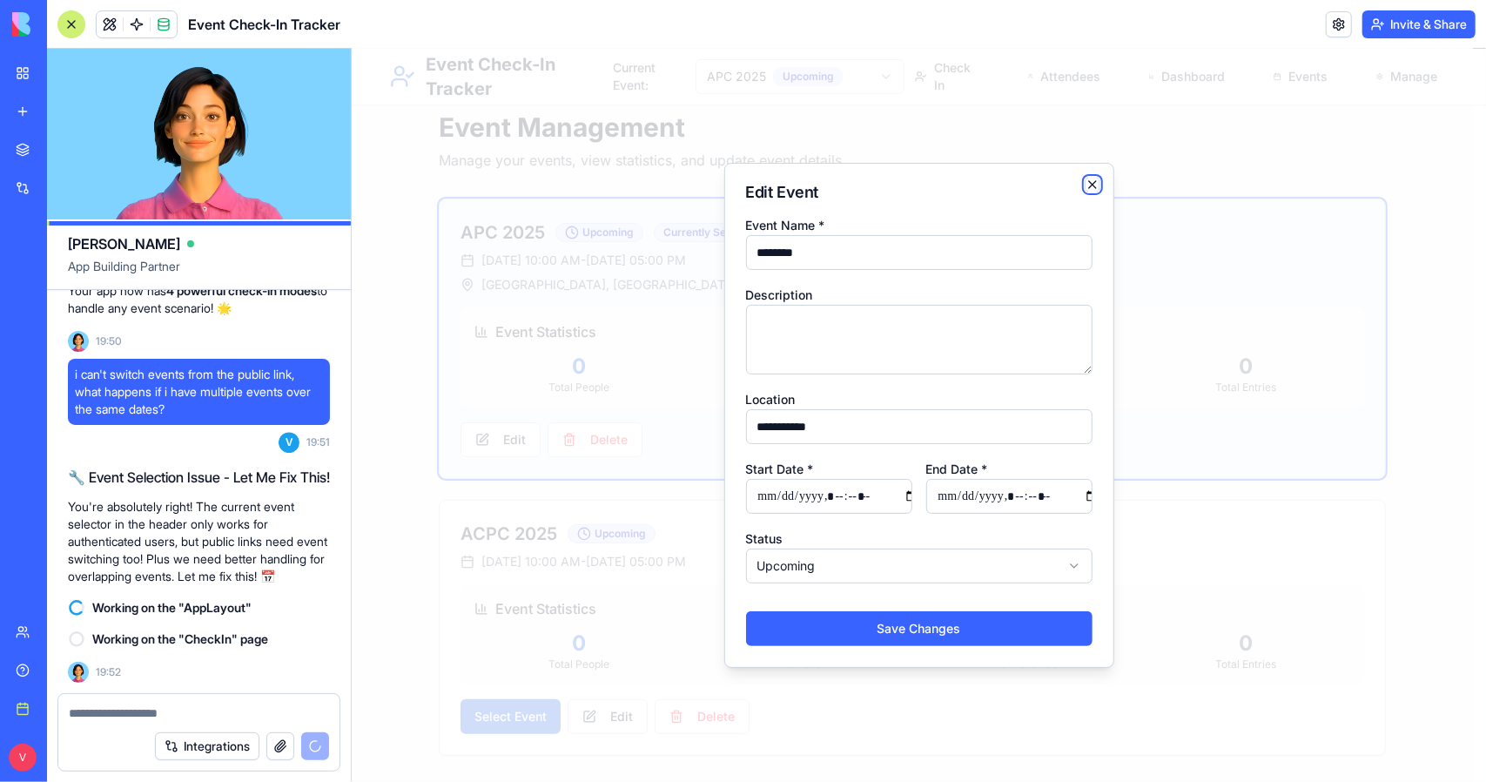
click at [1085, 181] on icon "button" at bounding box center [1092, 184] width 14 height 14
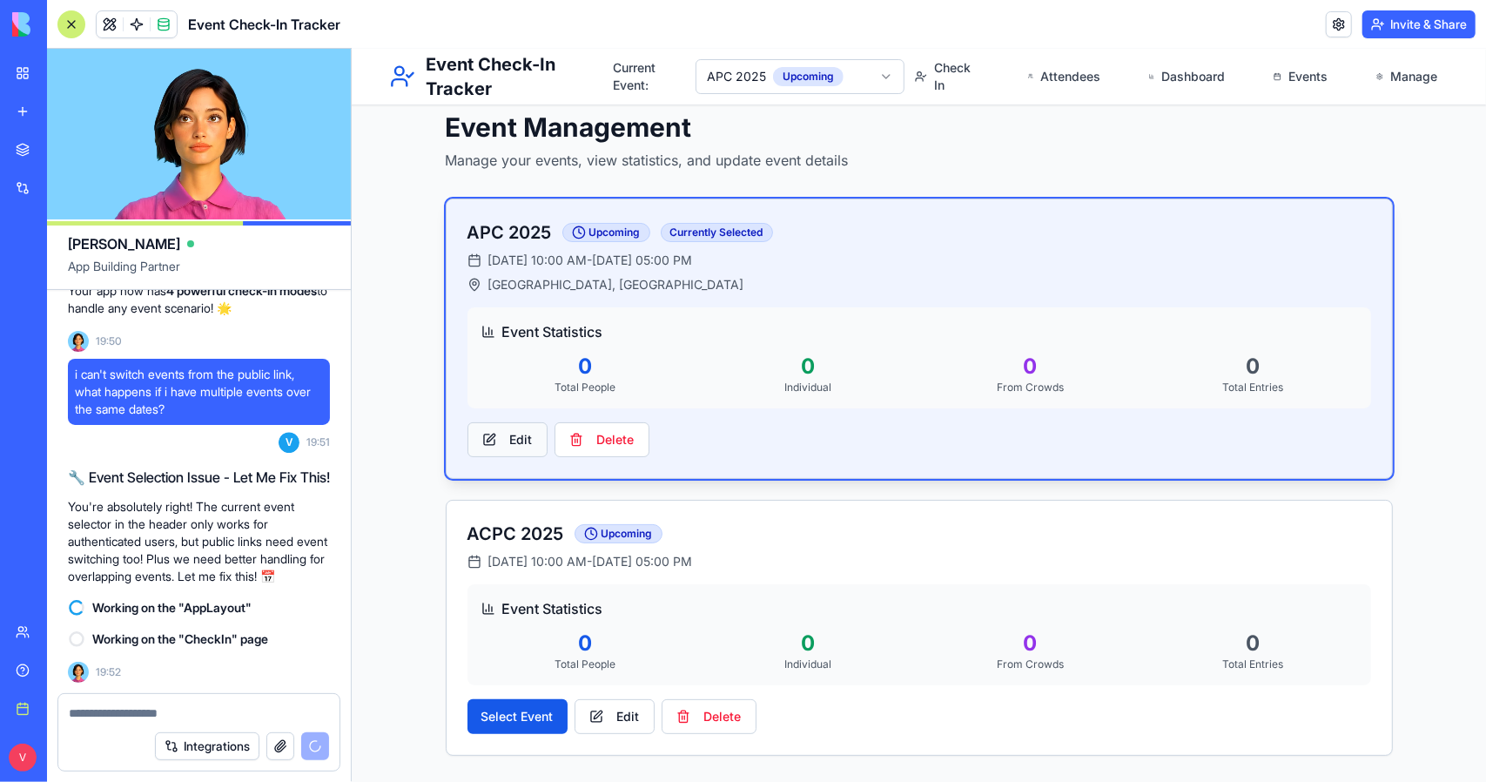
scroll to position [0, 0]
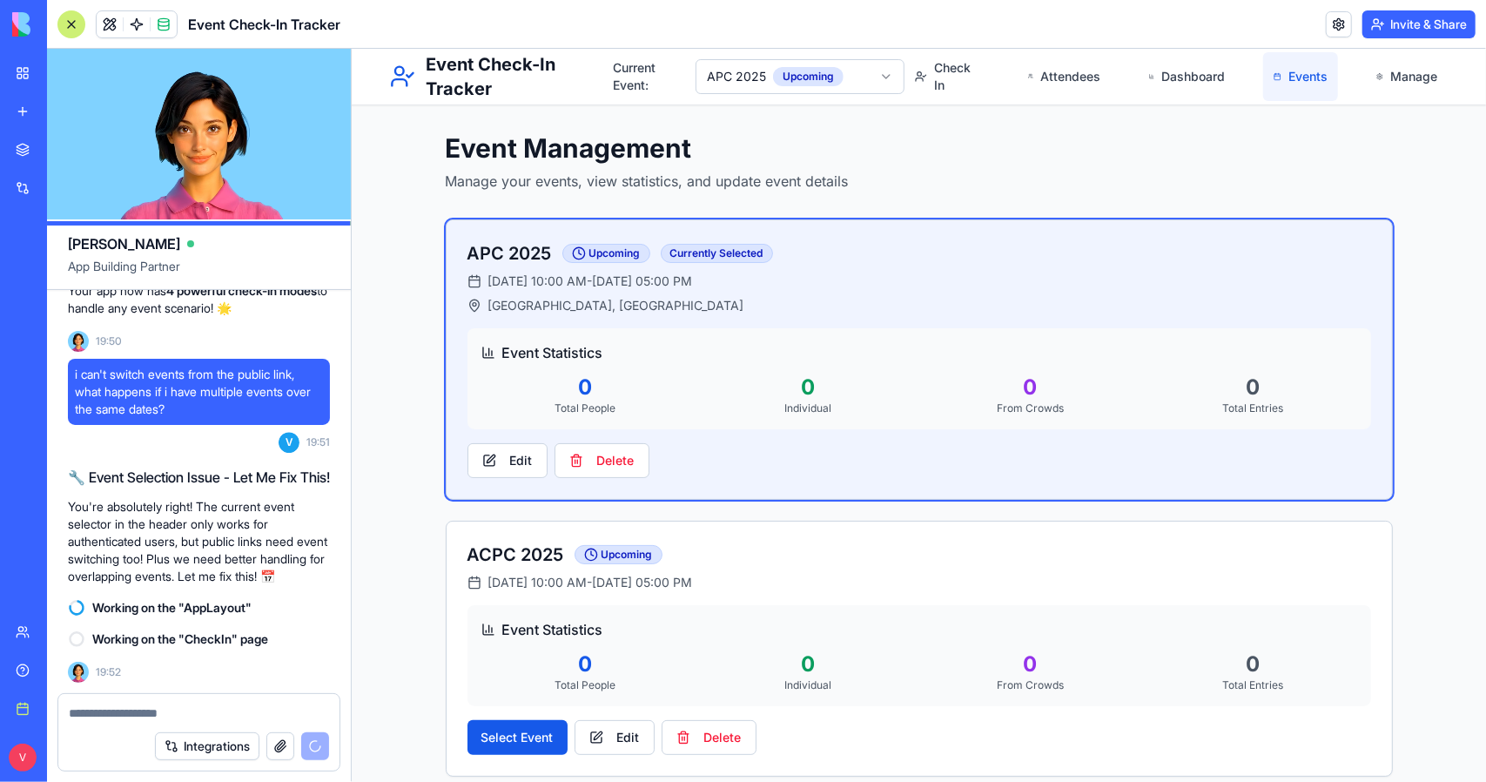
click at [1324, 86] on link "Events" at bounding box center [1299, 75] width 75 height 49
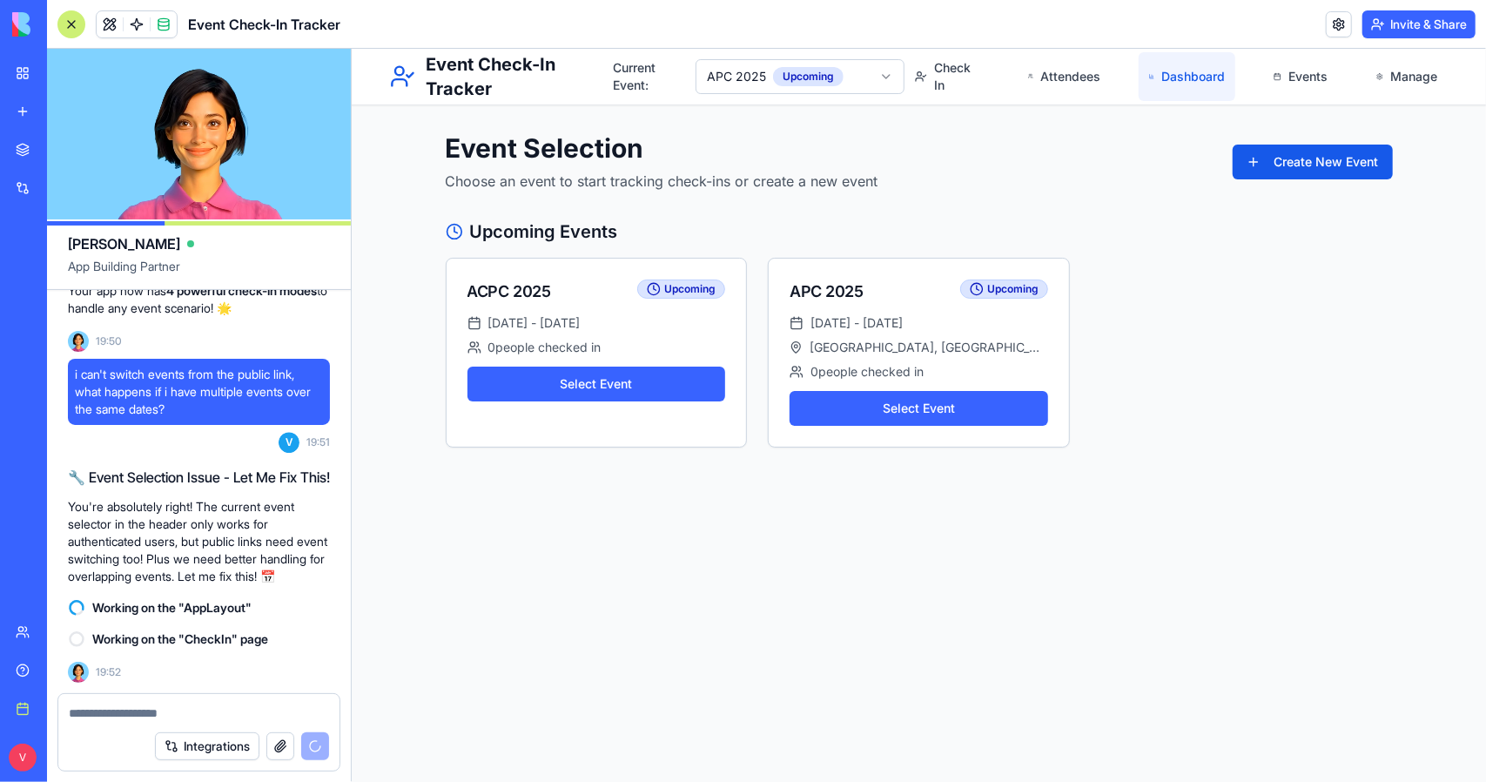
click at [1228, 80] on link "Dashboard" at bounding box center [1186, 75] width 97 height 49
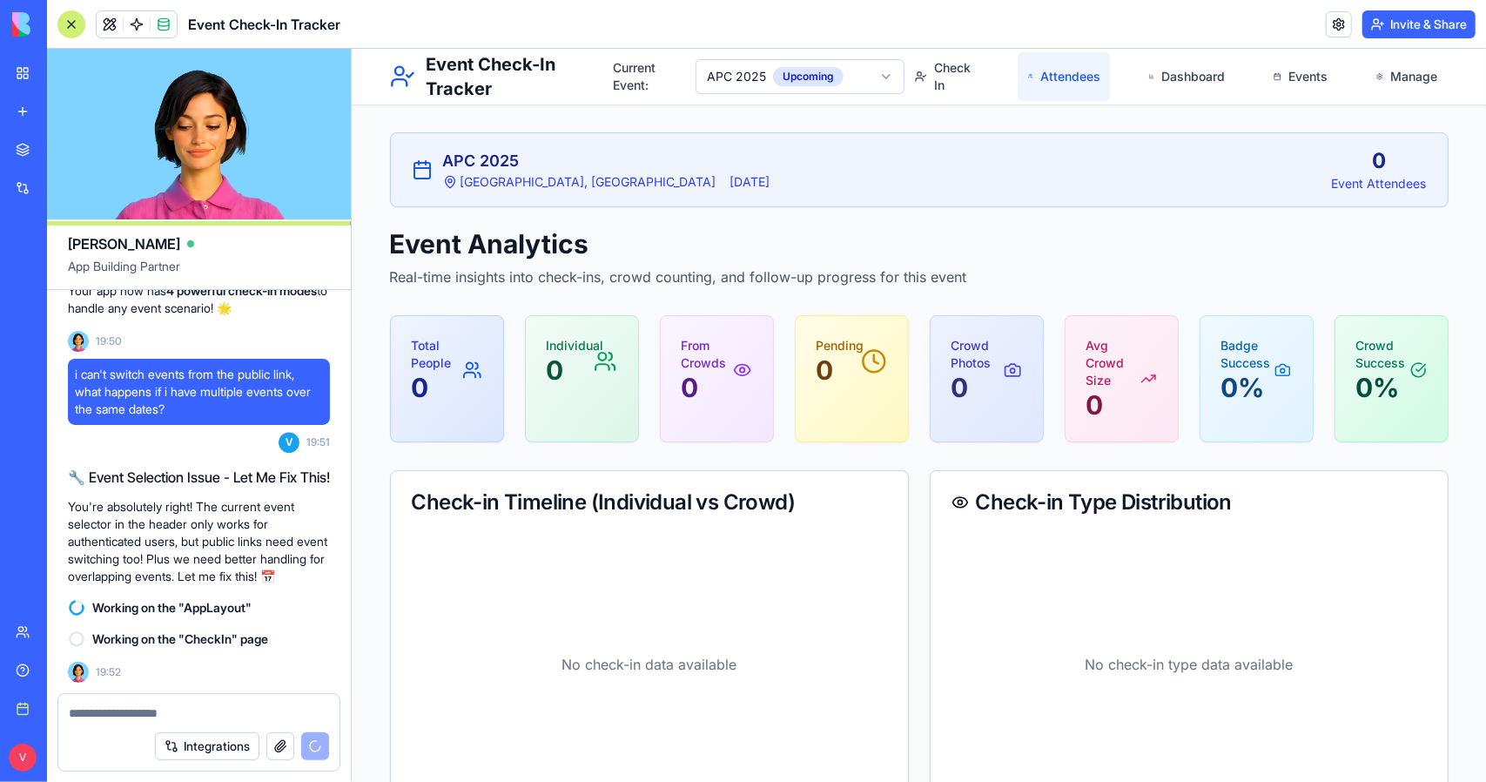
click at [1078, 80] on link "Attendees" at bounding box center [1064, 75] width 94 height 49
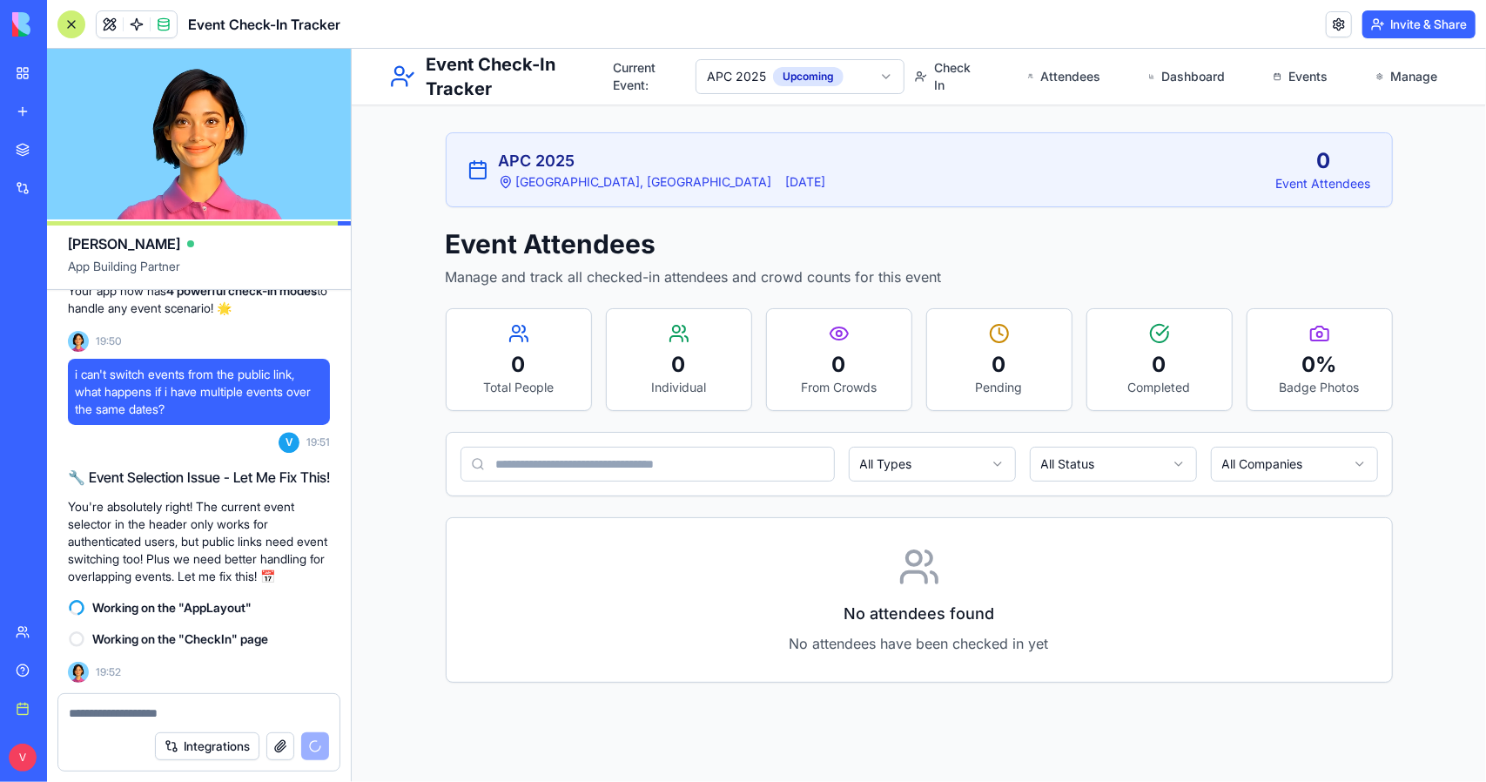
click at [689, 564] on div "No attendees found No attendees have been checked in yet" at bounding box center [918, 599] width 945 height 164
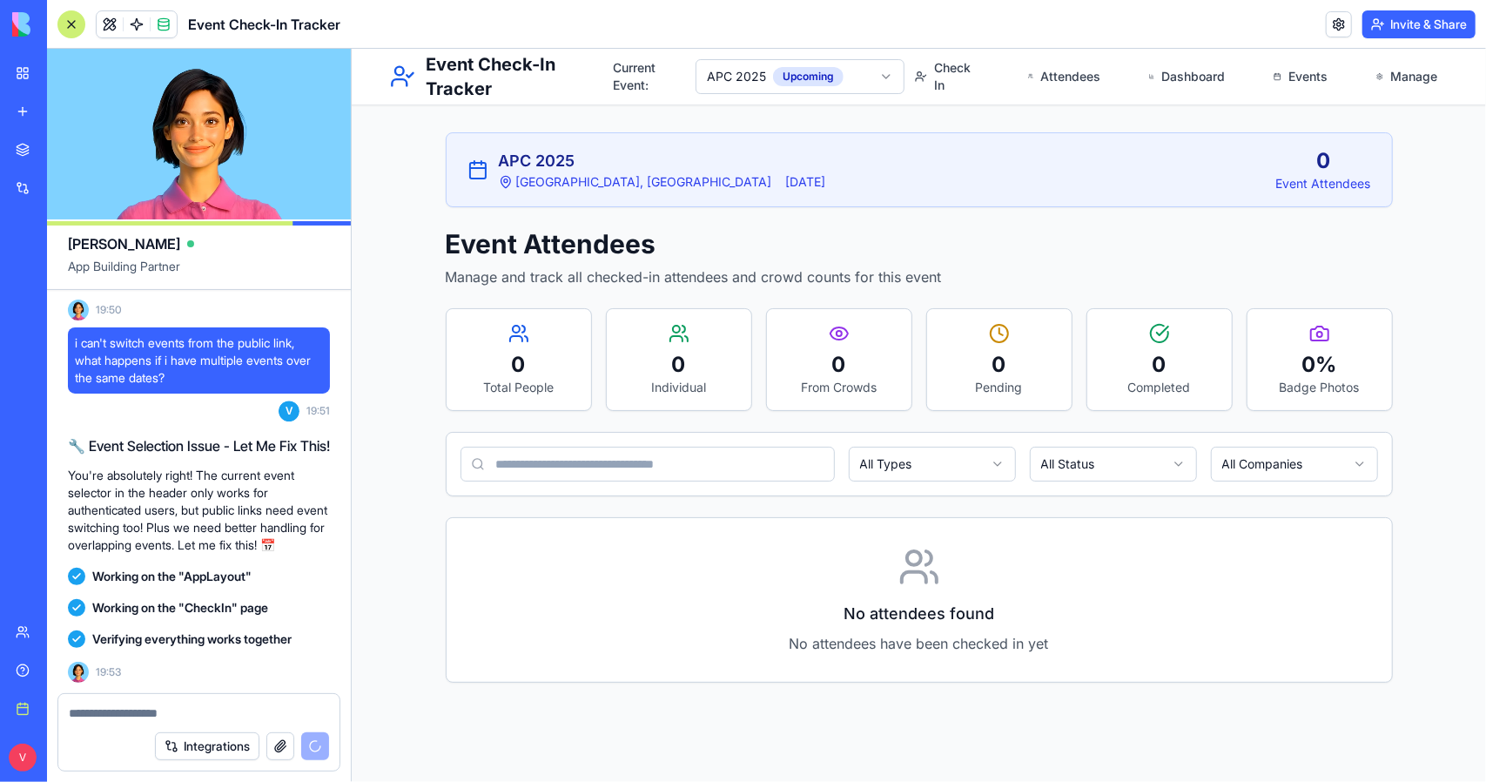
scroll to position [13846, 0]
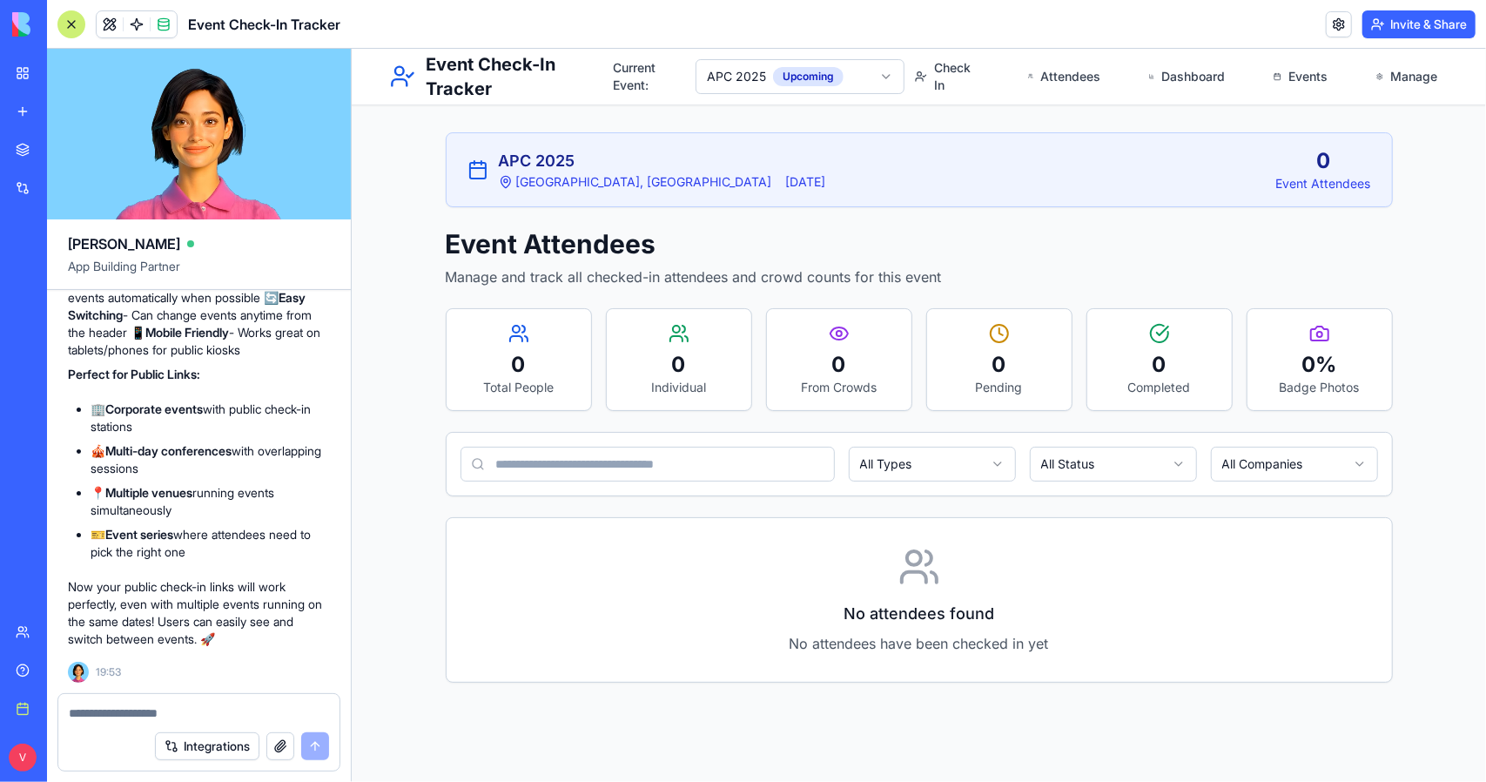
click at [461, 719] on div "Event Check-In Tracker Current Event: APC 2025 Upcoming Check In Attendees Dash…" at bounding box center [918, 414] width 1134 height 733
click at [423, 517] on div "APC 2025 [GEOGRAPHIC_DATA], [GEOGRAPHIC_DATA] [DATE] 0 Event Attendees Event At…" at bounding box center [918, 407] width 1003 height 606
click at [1431, 555] on main "APC 2025 [GEOGRAPHIC_DATA], [GEOGRAPHIC_DATA] [DATE] 0 Event Attendees Event At…" at bounding box center [918, 379] width 1134 height 662
click at [254, 719] on textarea at bounding box center [199, 712] width 261 height 17
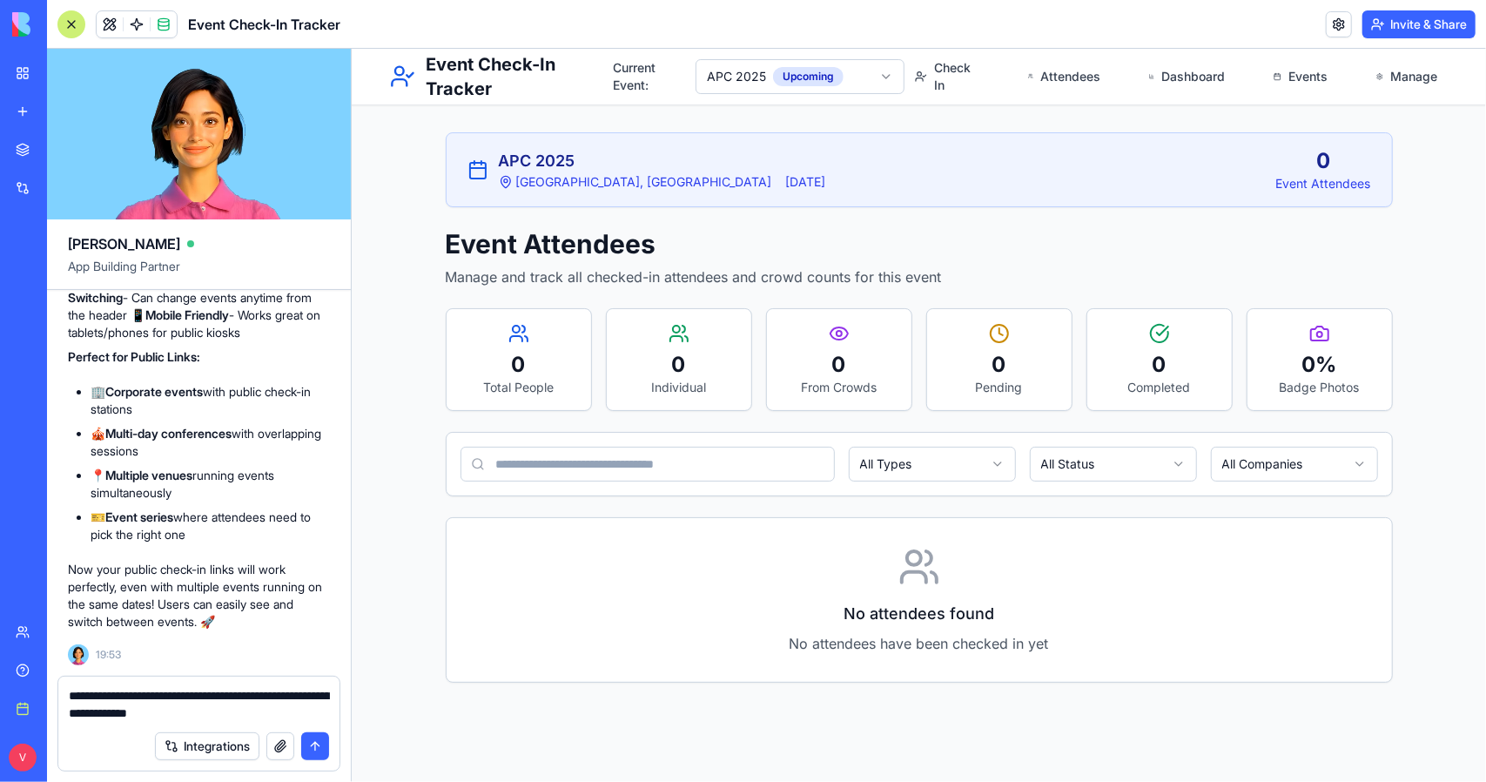
type textarea "**********"
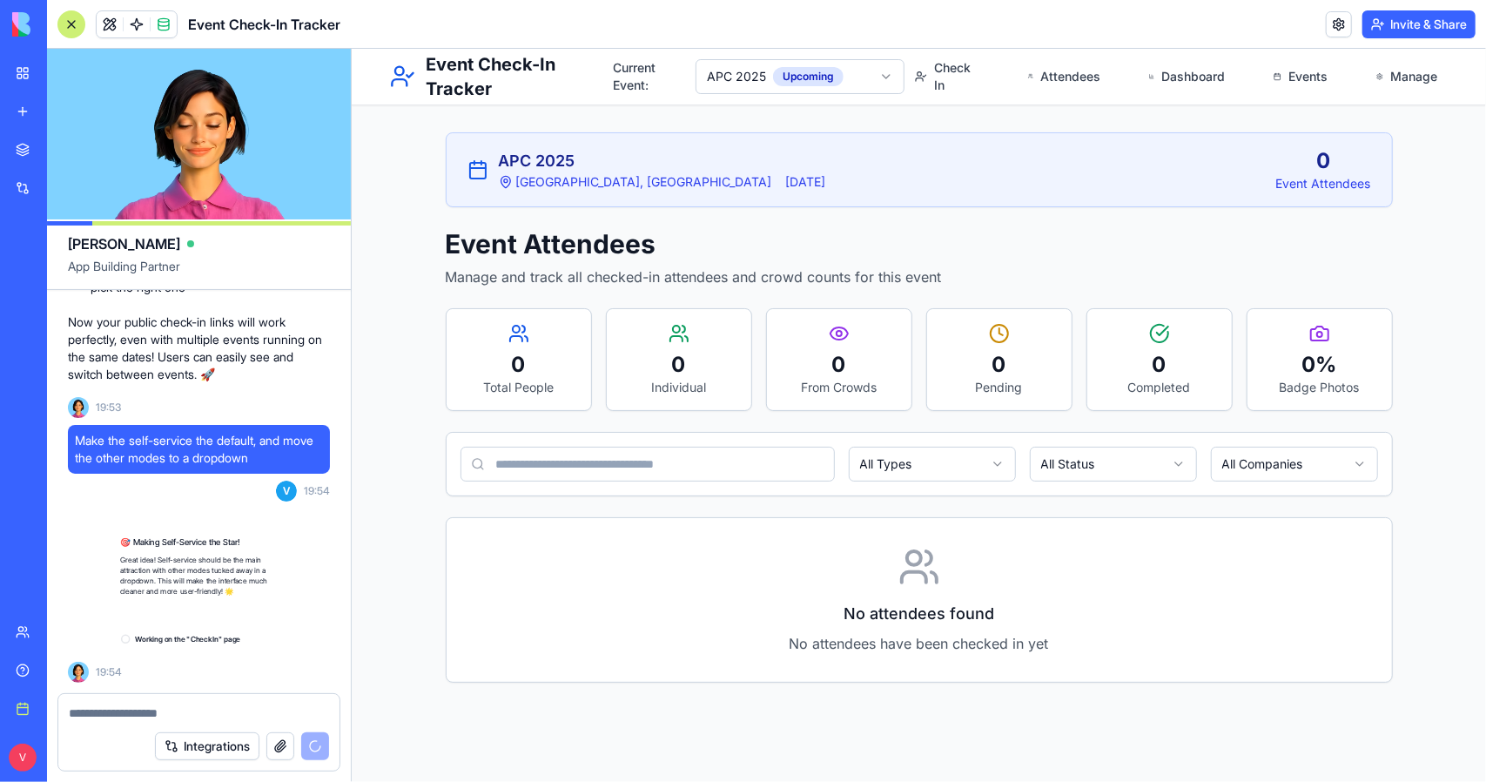
scroll to position [14111, 0]
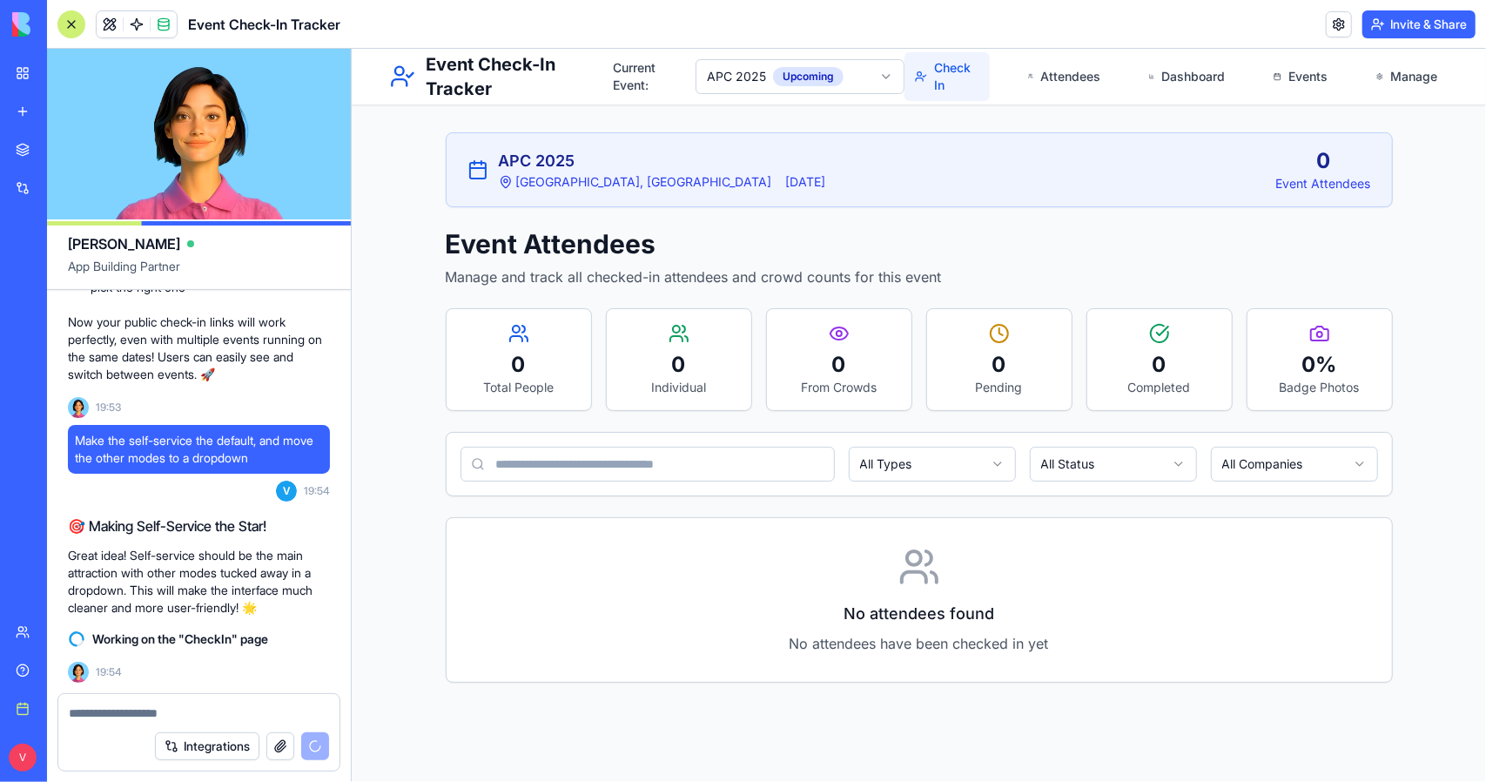
click at [952, 91] on link "Check In" at bounding box center [946, 75] width 85 height 49
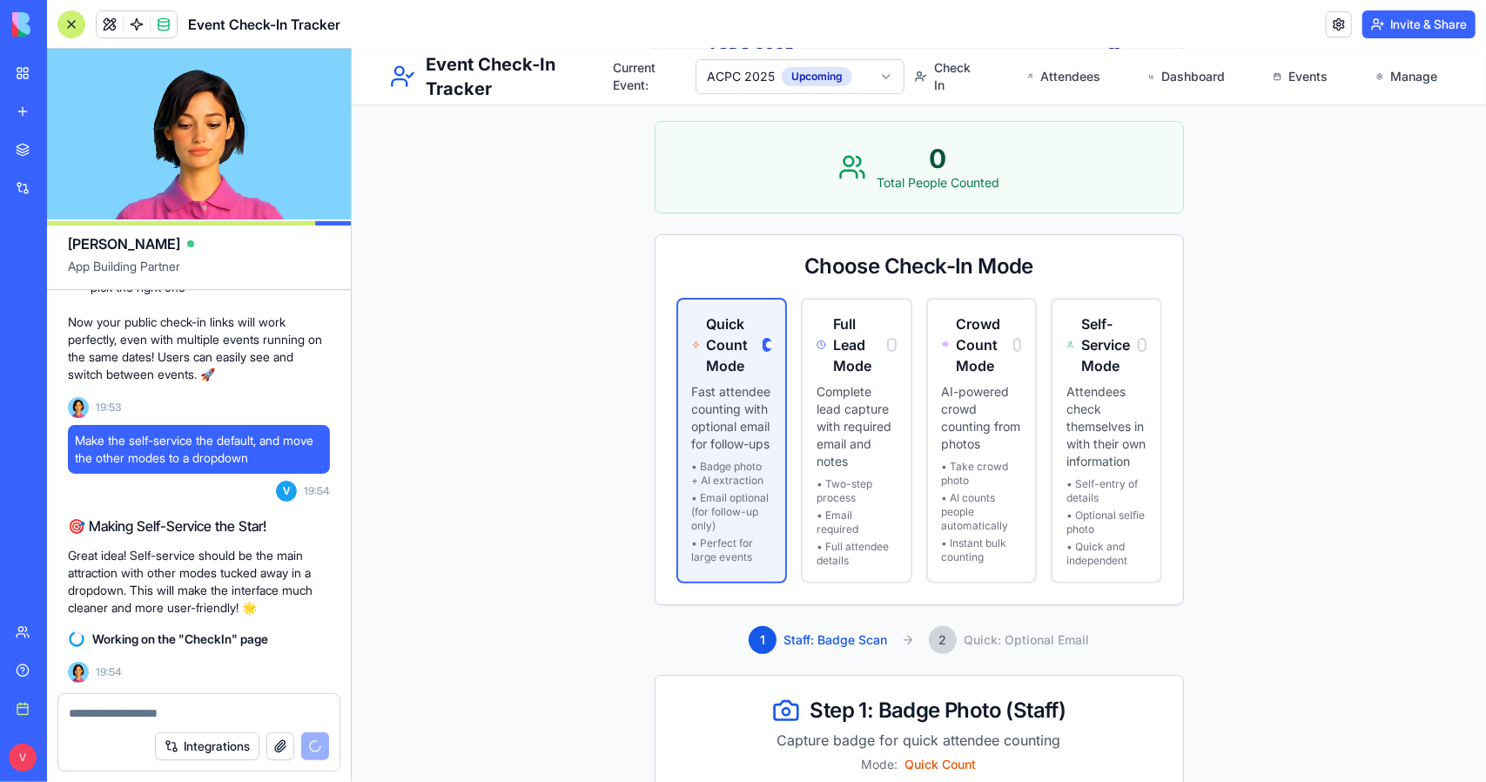
scroll to position [368, 0]
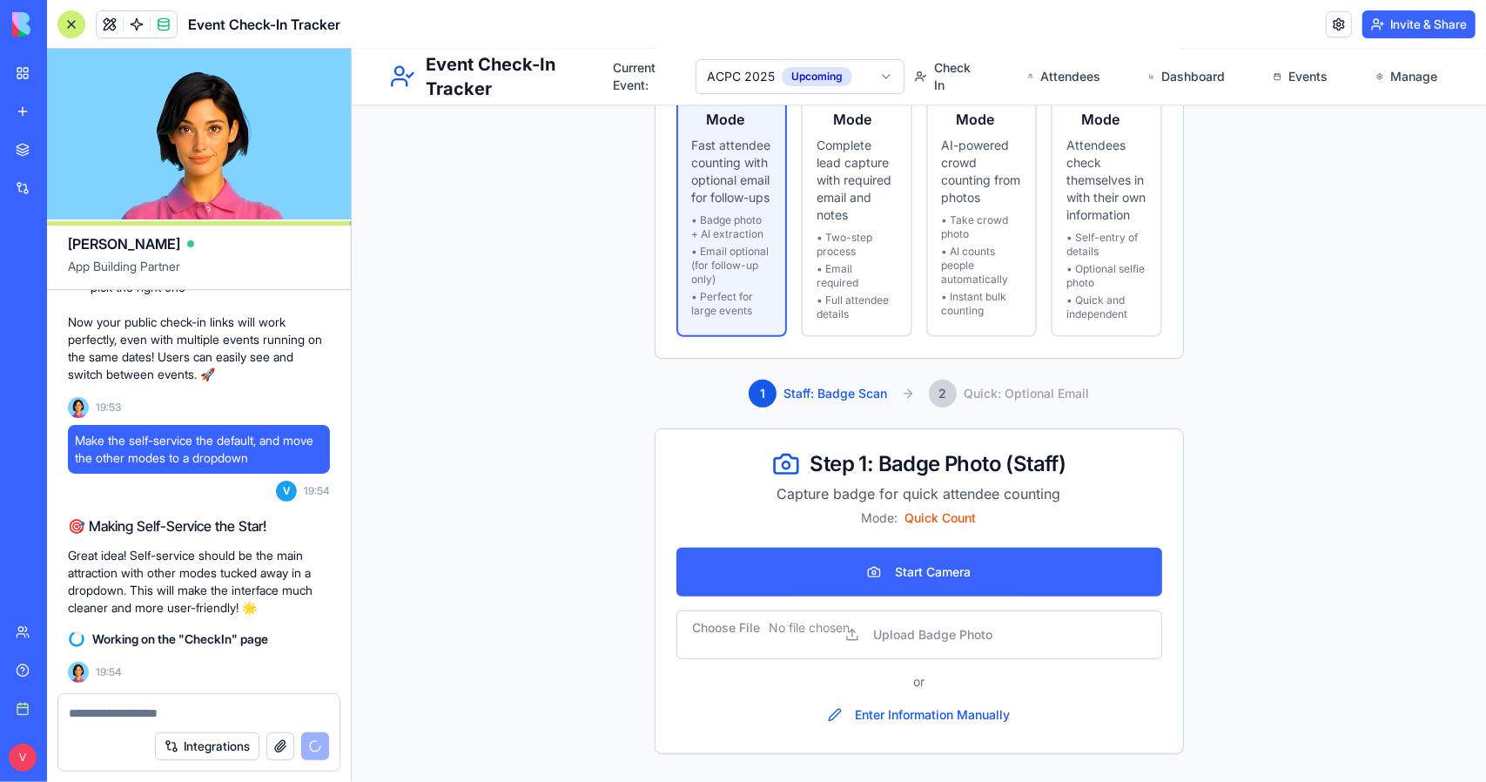
click at [14, 744] on div "V Upgrade" at bounding box center [23, 757] width 37 height 49
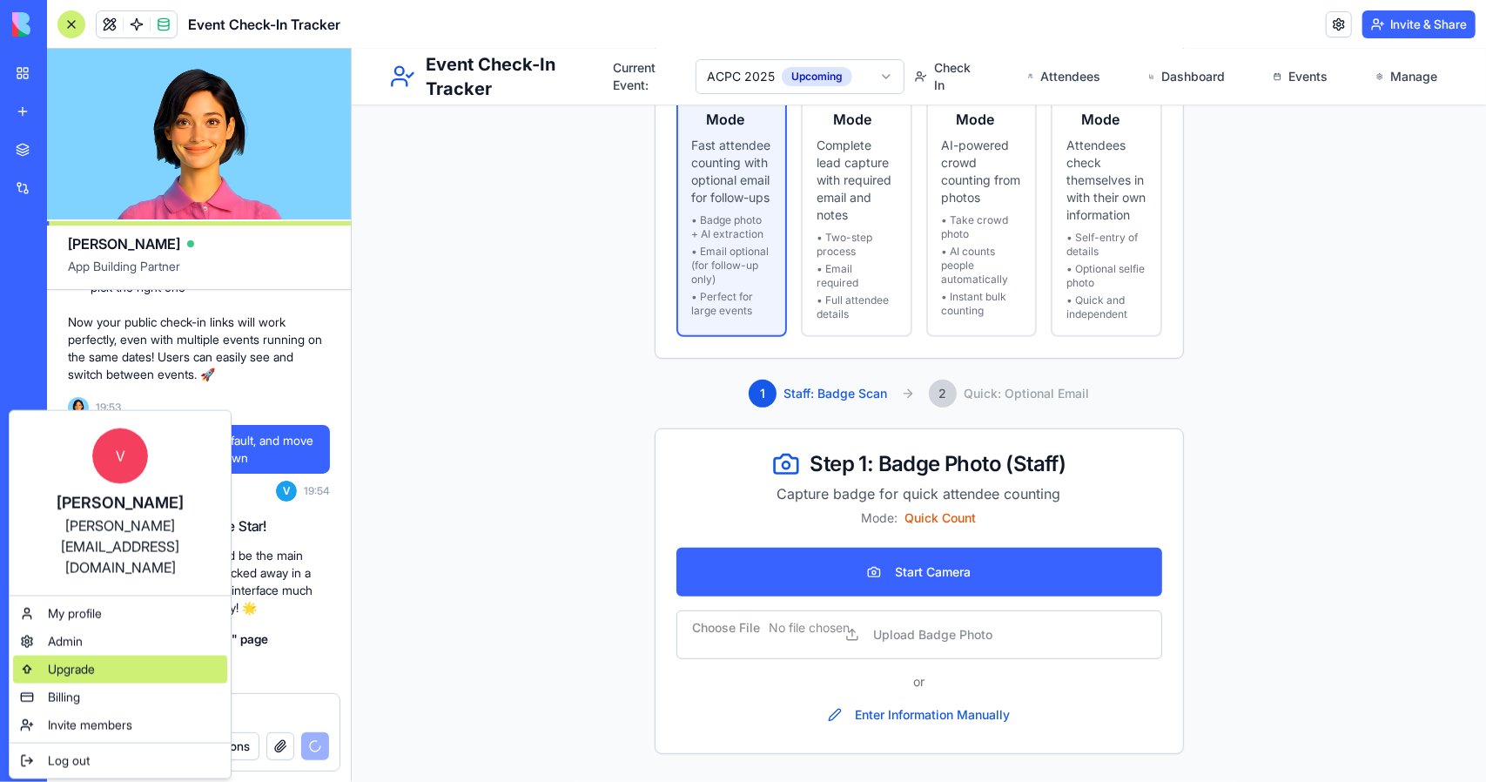
click at [107, 656] on div "Upgrade" at bounding box center [120, 670] width 214 height 28
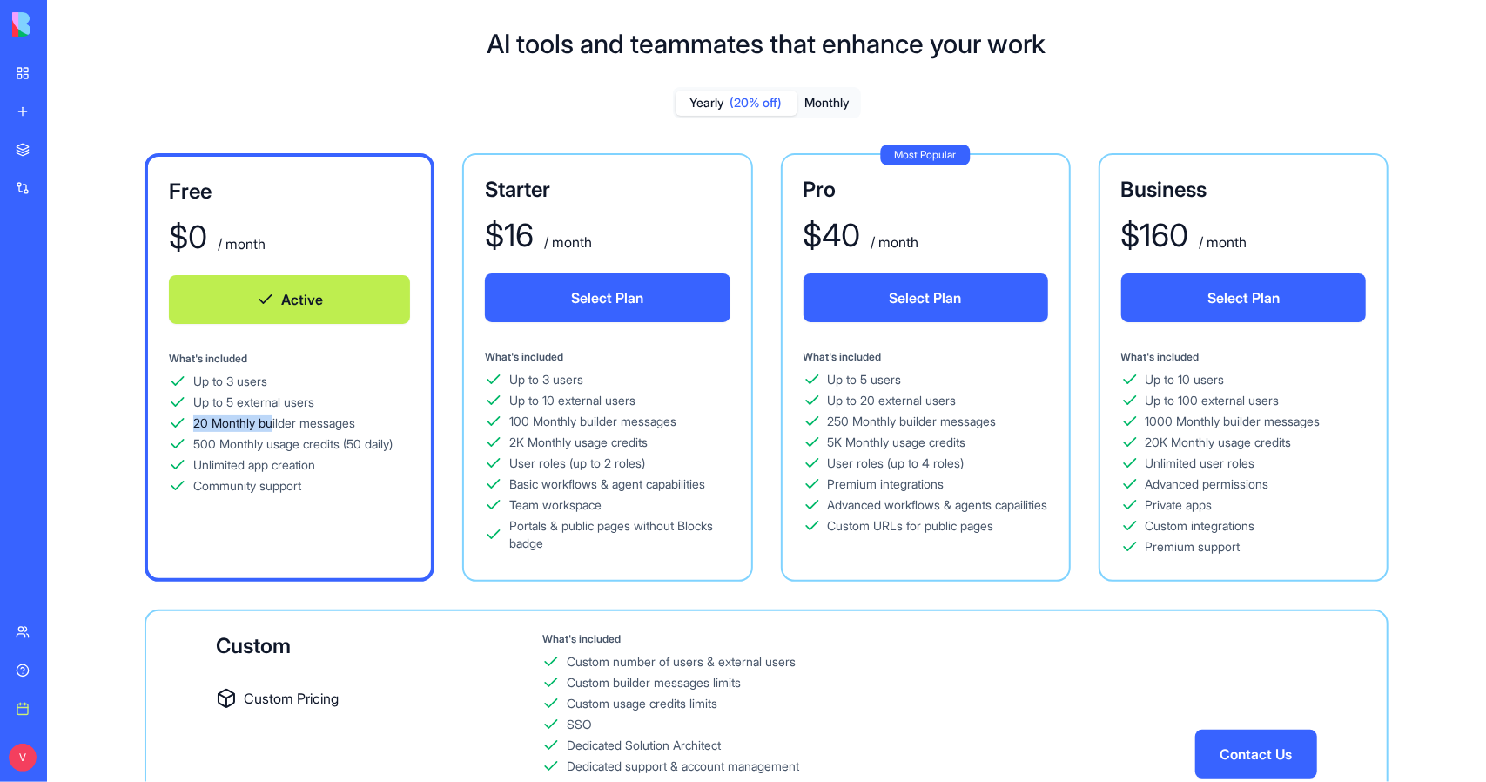
drag, startPoint x: 275, startPoint y: 425, endPoint x: 183, endPoint y: 427, distance: 92.3
click at [188, 427] on div "20 Monthly builder messages" at bounding box center [289, 422] width 241 height 17
click at [183, 427] on icon at bounding box center [177, 422] width 17 height 17
drag, startPoint x: 174, startPoint y: 425, endPoint x: 293, endPoint y: 417, distance: 118.7
click at [293, 417] on div "20 Monthly builder messages" at bounding box center [289, 422] width 241 height 17
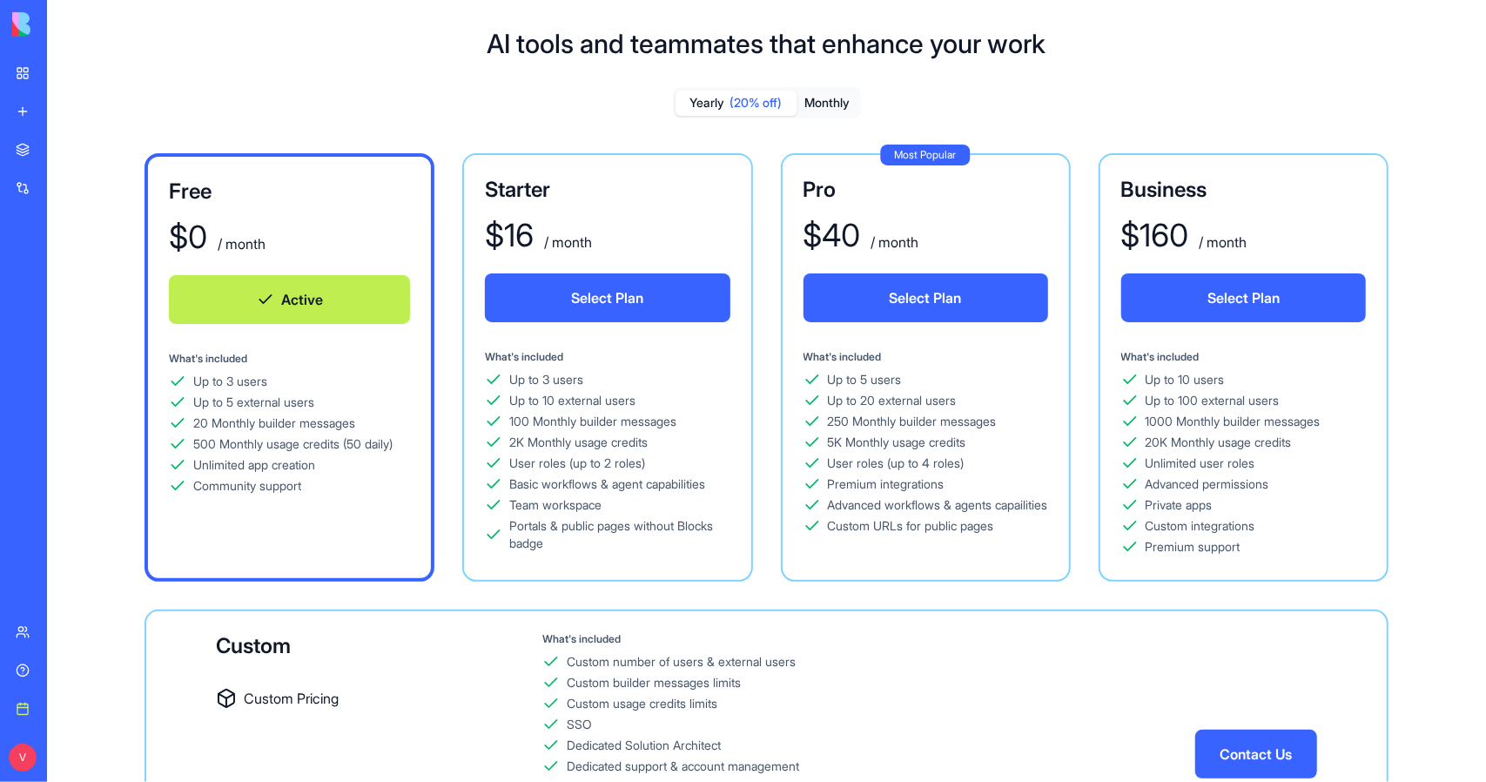
click at [298, 417] on div "20 Monthly builder messages" at bounding box center [274, 422] width 162 height 17
click at [64, 270] on div "Event Check-In Tracker" at bounding box center [40, 271] width 49 height 17
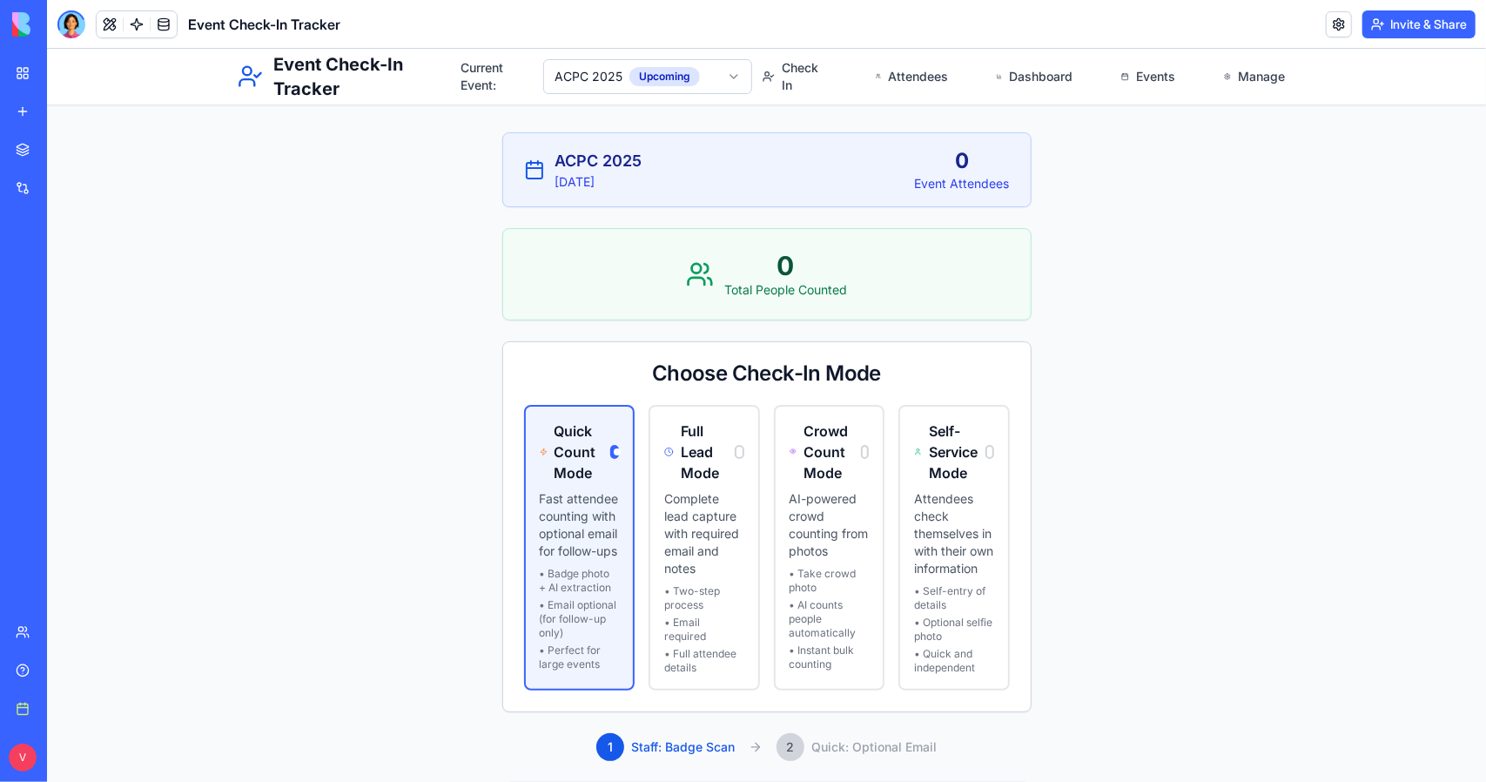
click at [370, 240] on main "ACPC 2025 [DATE] 0 Event Attendees 0 Total People Counted Choose Check-In Mode …" at bounding box center [765, 591] width 1439 height 1087
click at [100, 28] on button at bounding box center [110, 24] width 26 height 26
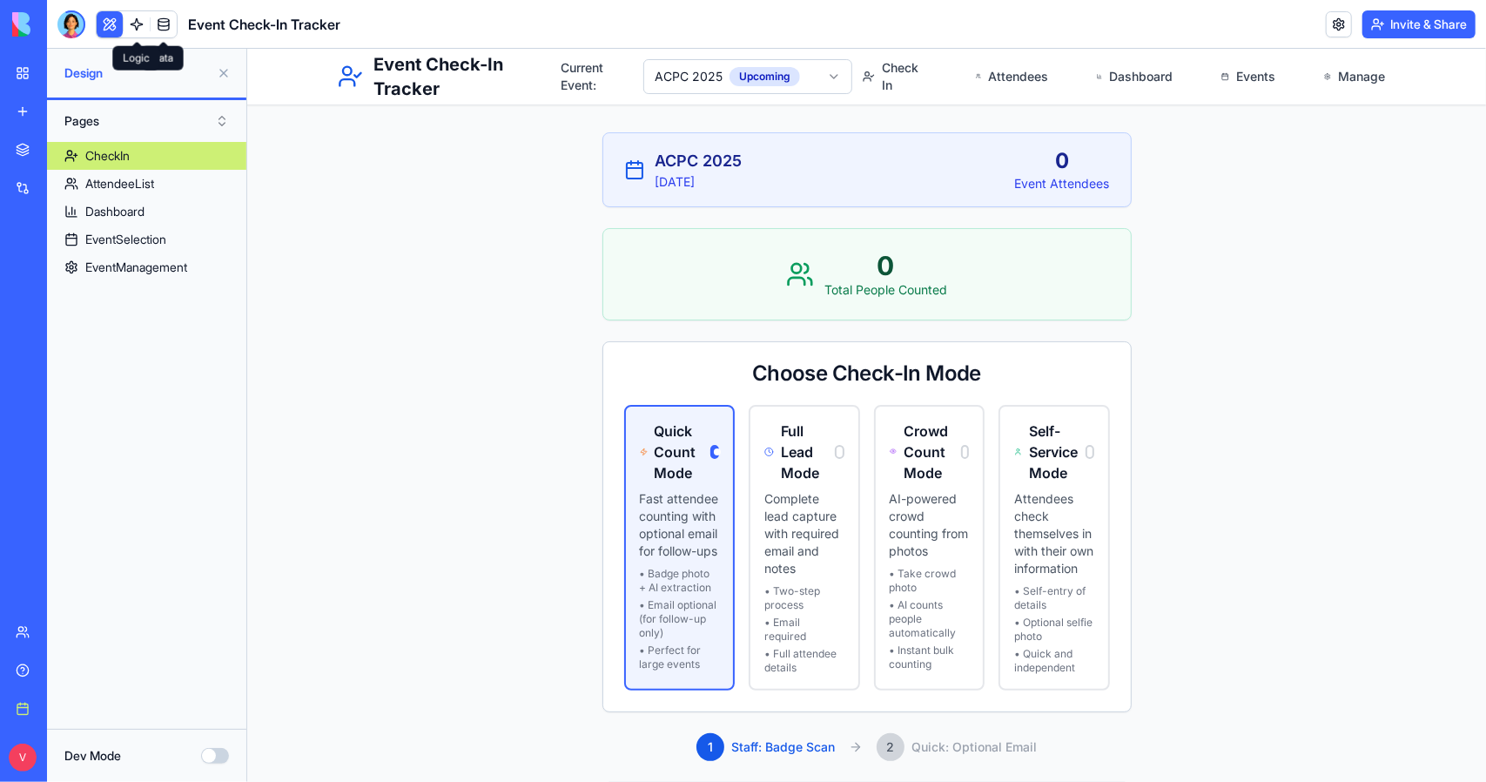
click at [135, 28] on link at bounding box center [137, 24] width 26 height 26
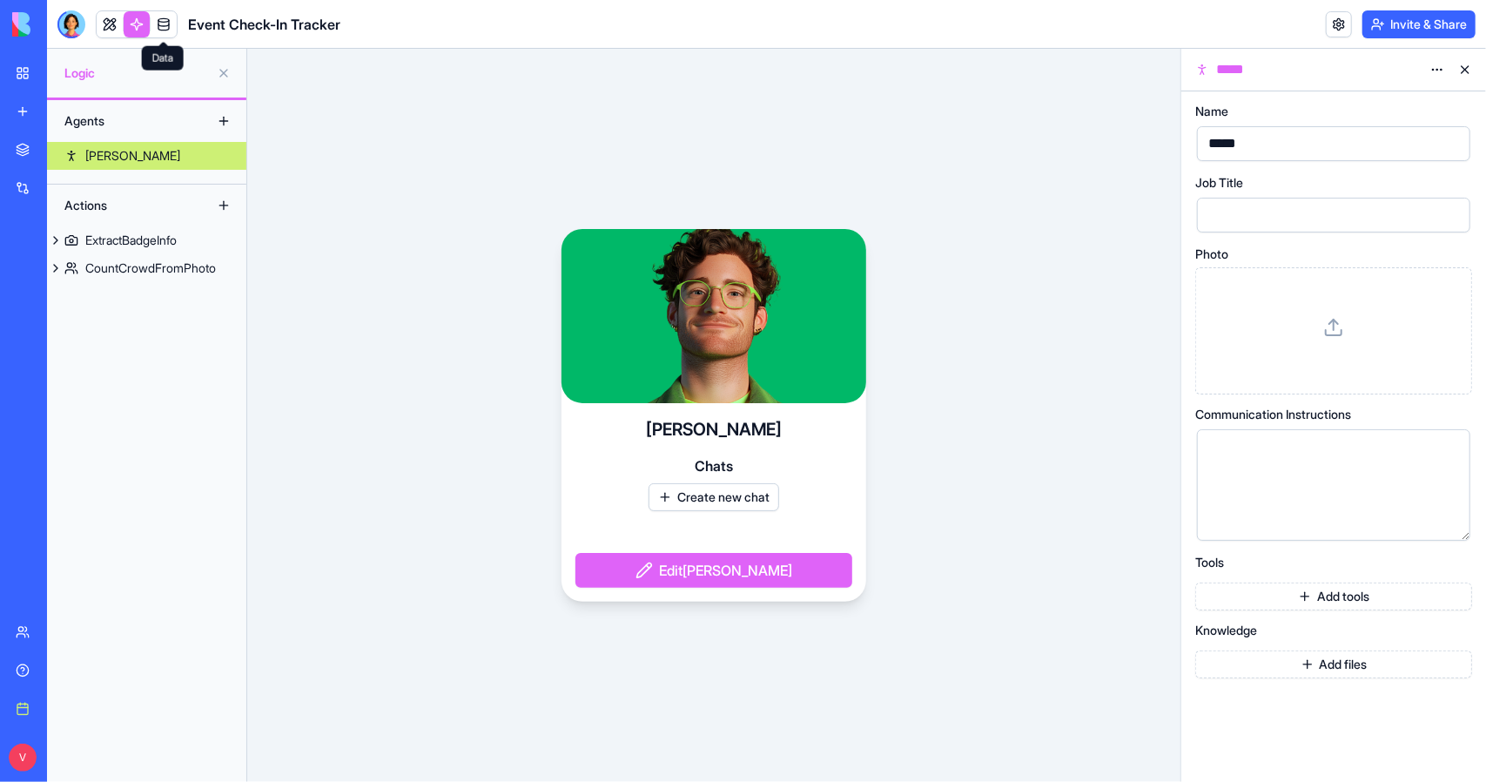
click at [178, 25] on div "Event Check-In Tracker" at bounding box center [198, 24] width 283 height 28
click at [172, 26] on link at bounding box center [164, 24] width 26 height 26
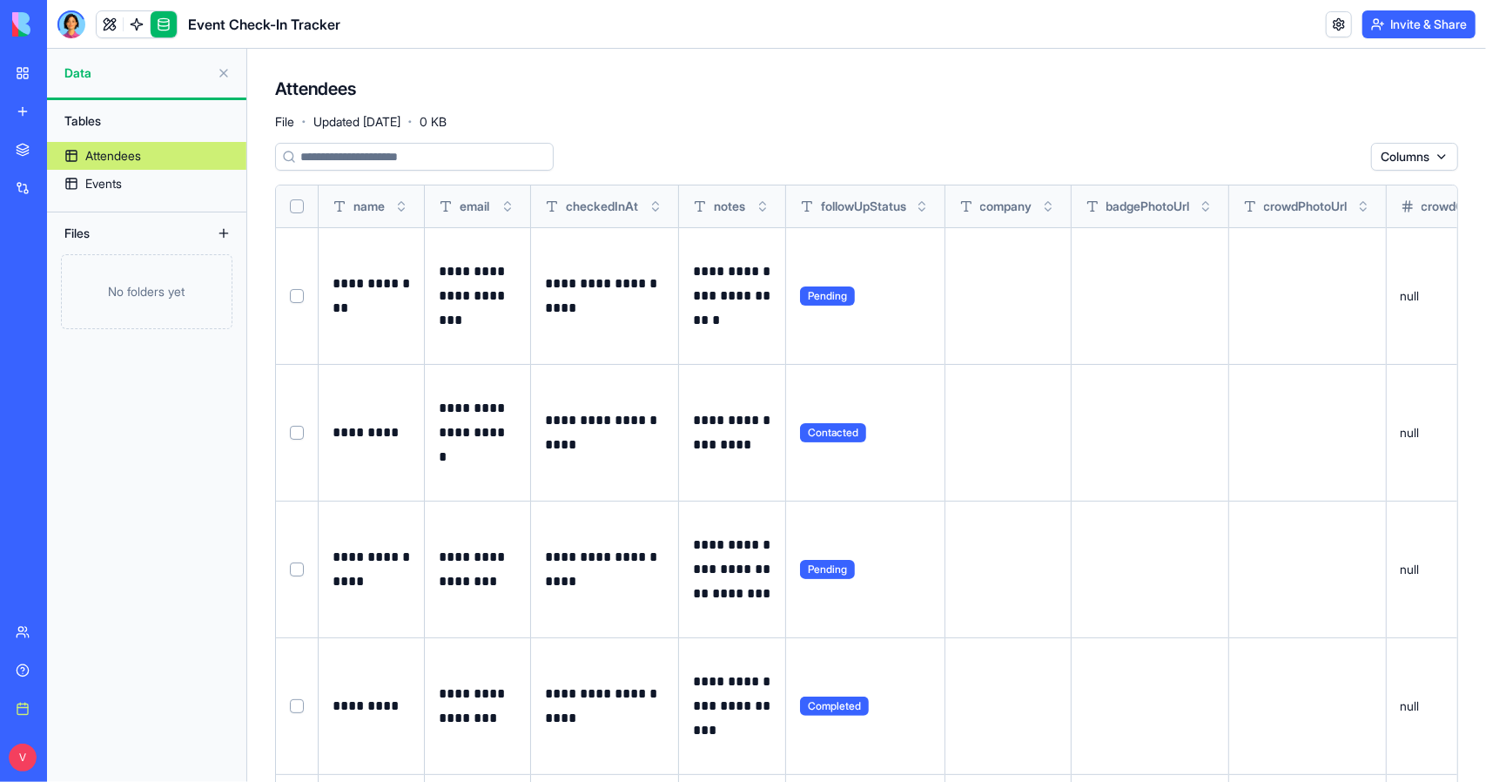
click at [301, 205] on button "Select all" at bounding box center [297, 206] width 14 height 14
click at [1308, 162] on html "**********" at bounding box center [743, 391] width 1486 height 782
click at [1301, 192] on div "Delete" at bounding box center [1306, 192] width 103 height 28
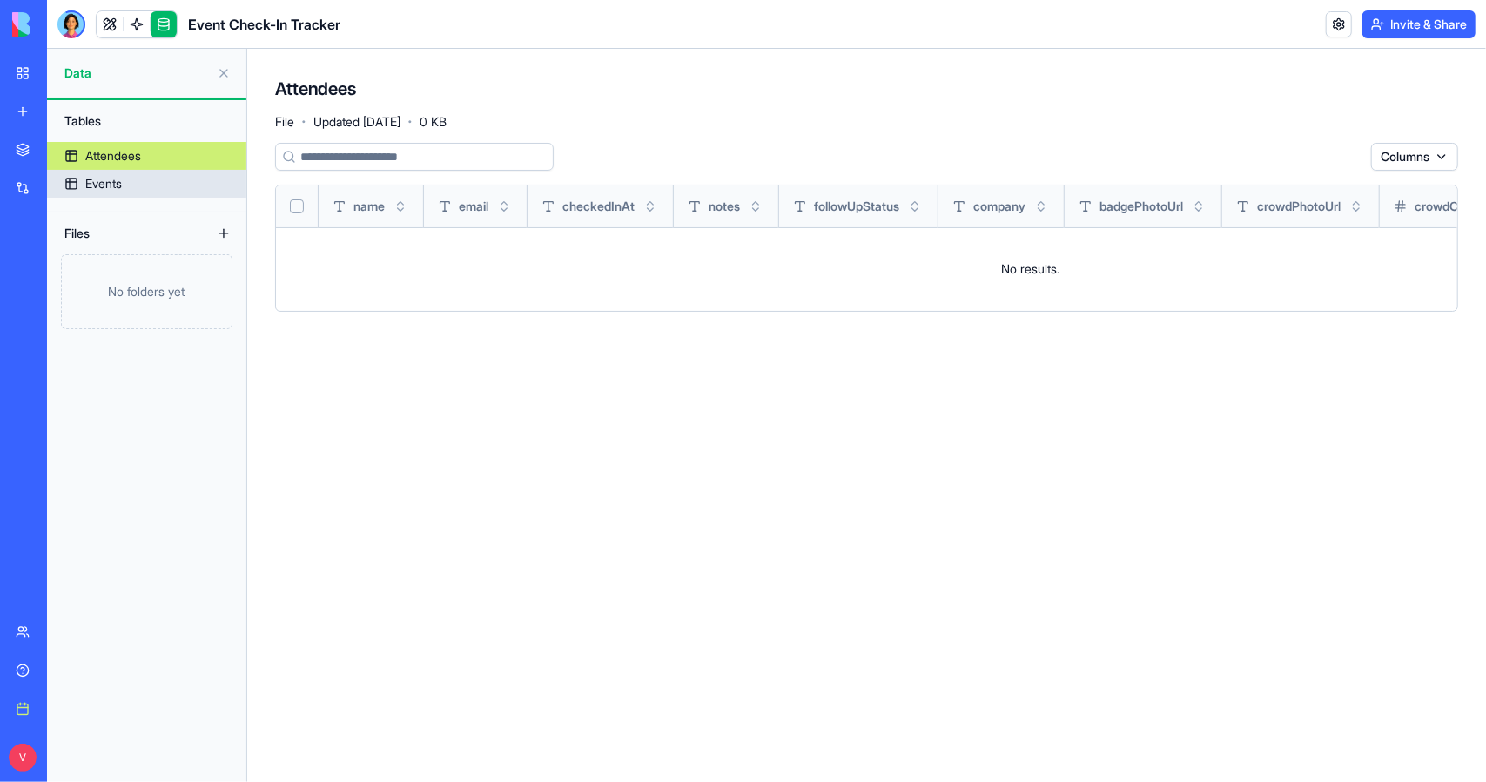
click at [148, 180] on link "Events" at bounding box center [146, 184] width 199 height 28
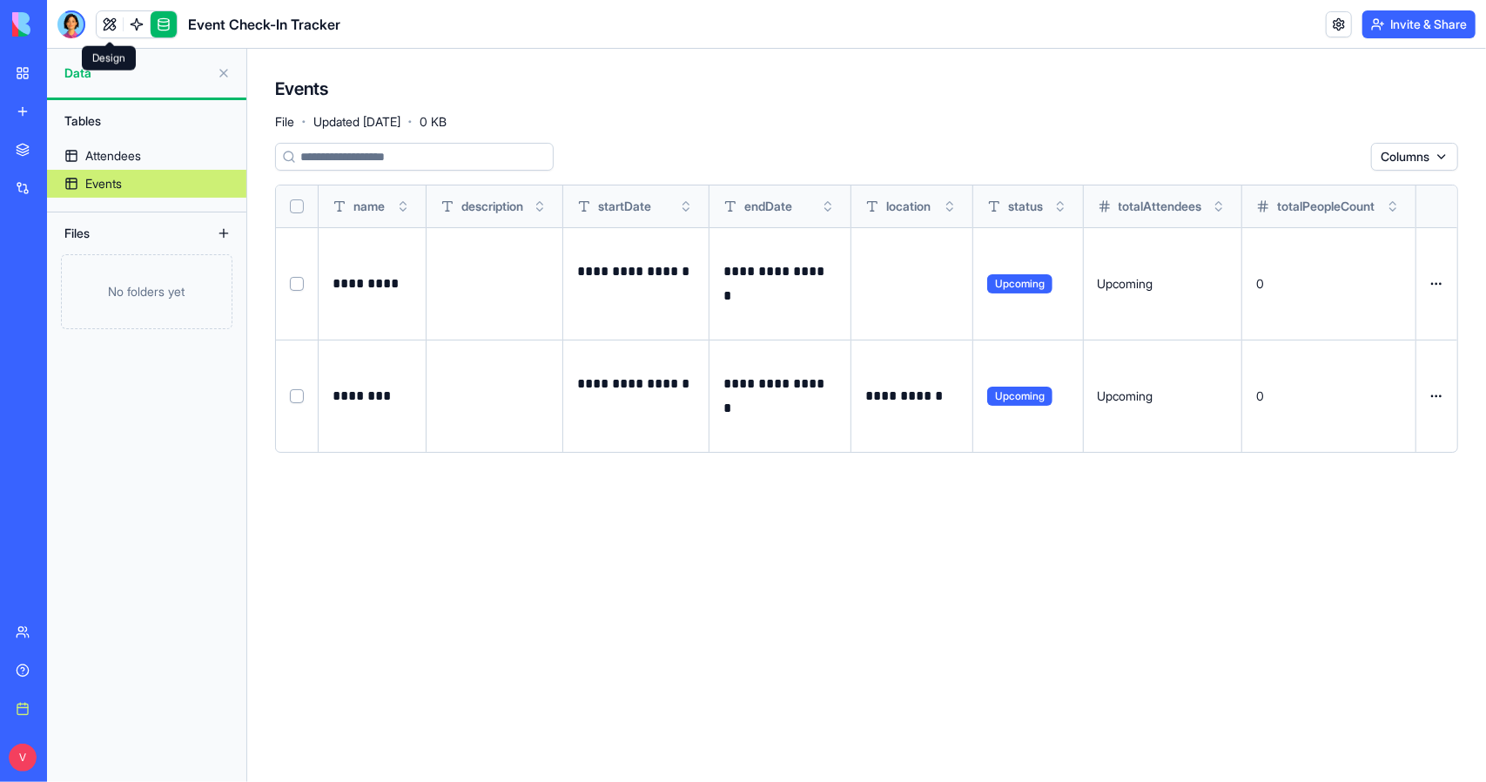
click at [112, 20] on link at bounding box center [110, 24] width 26 height 26
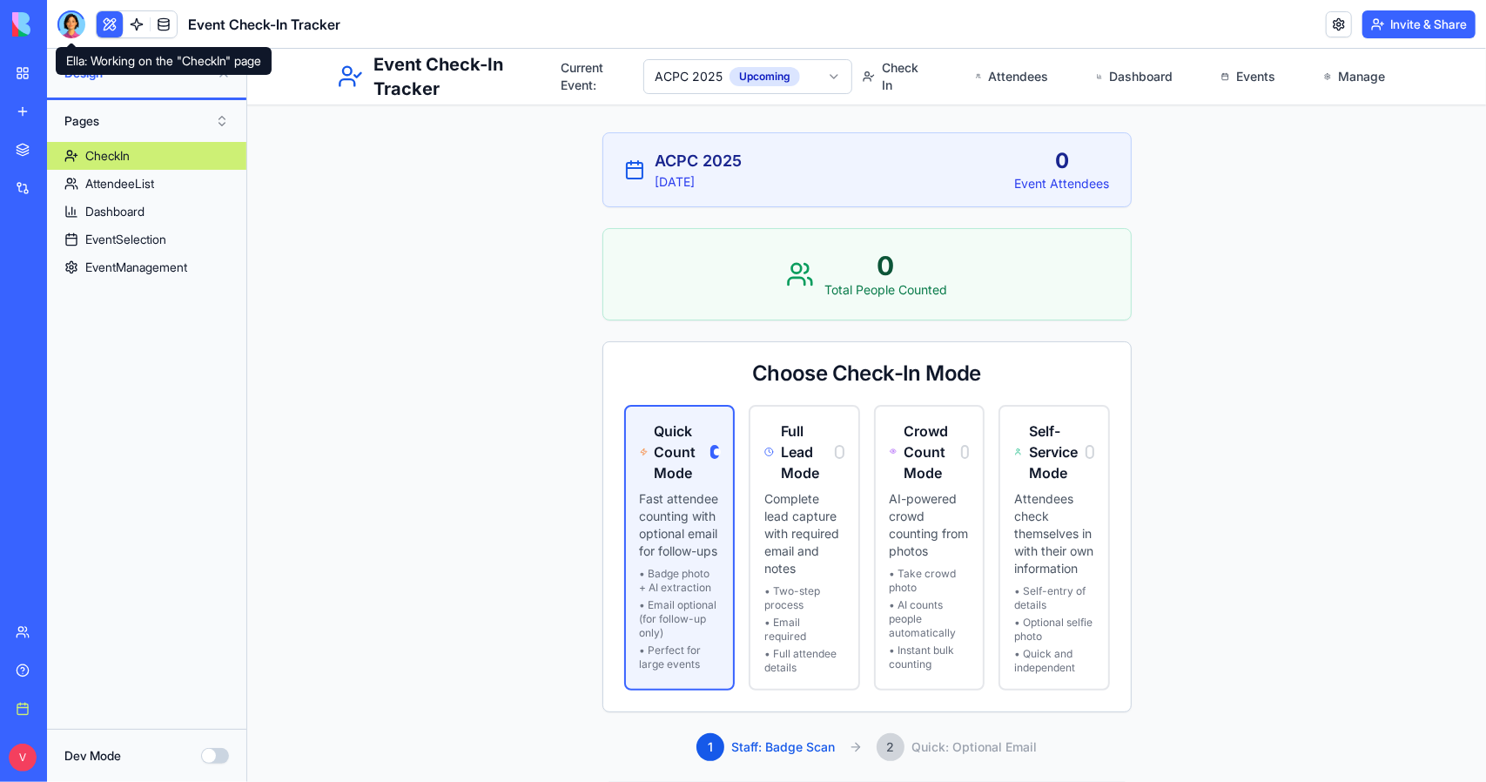
click at [65, 28] on div at bounding box center [71, 24] width 28 height 28
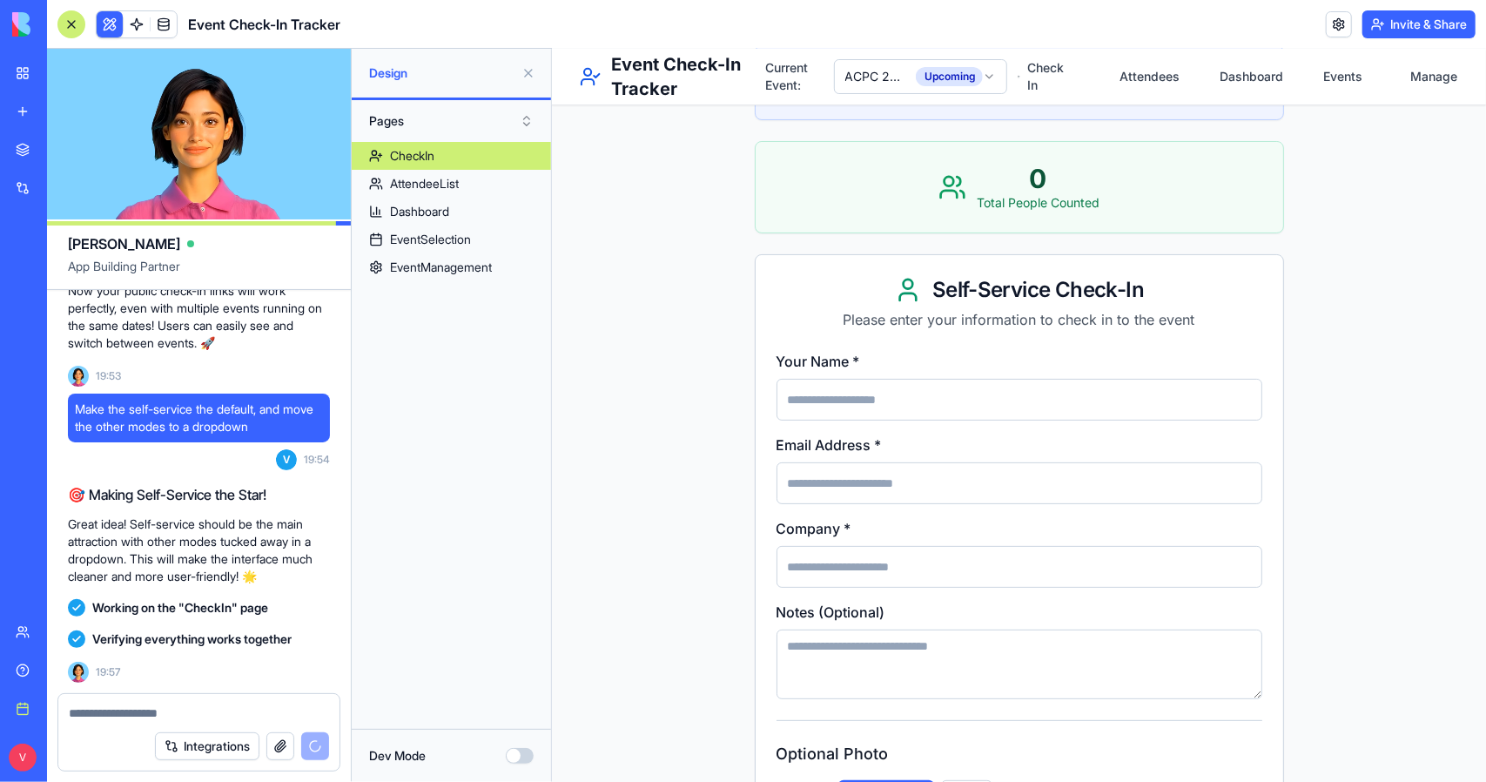
scroll to position [174, 0]
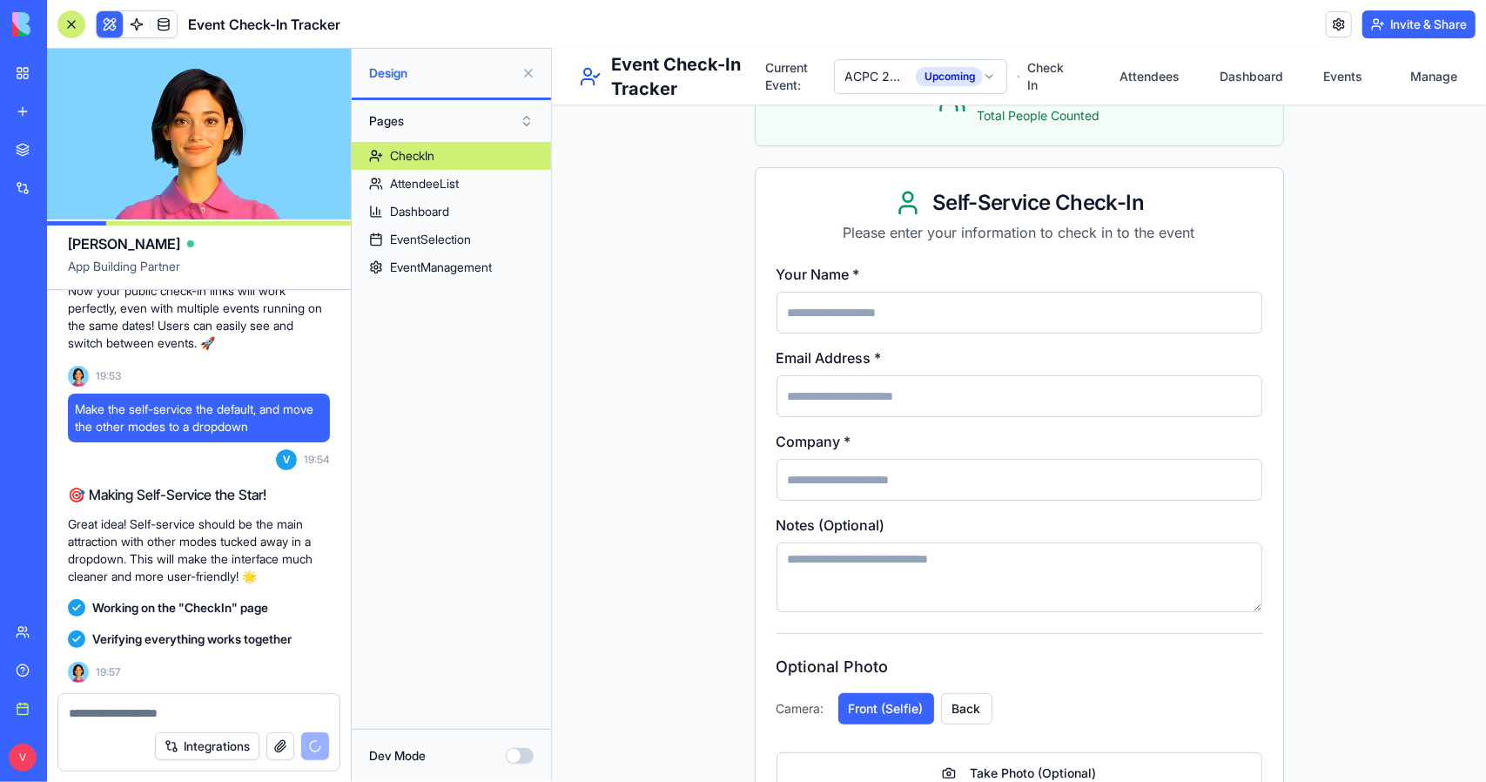
click at [1191, 232] on p "Please enter your information to check in to the event" at bounding box center [1019, 231] width 486 height 21
click at [1169, 232] on p "Please enter your information to check in to the event" at bounding box center [1019, 231] width 486 height 21
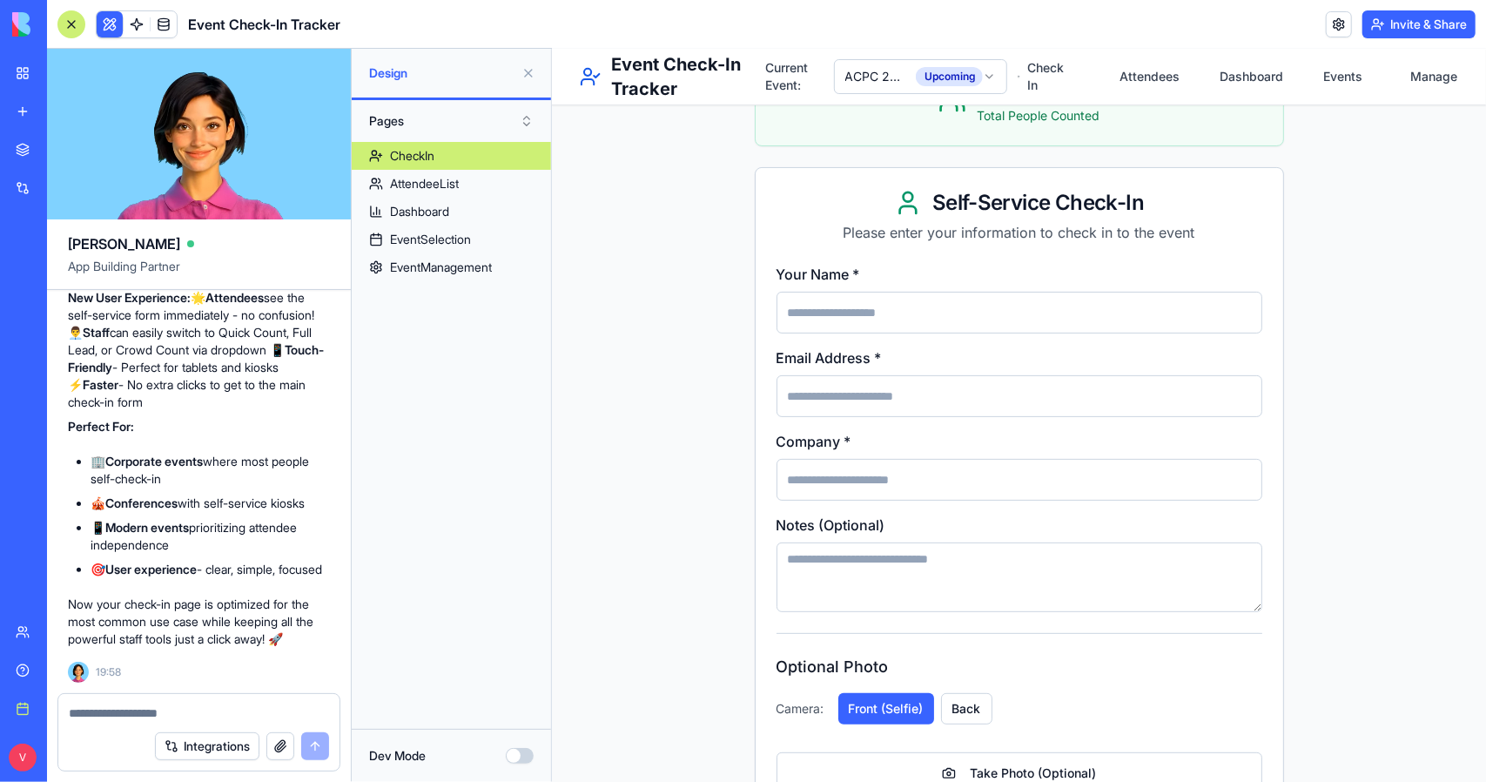
drag, startPoint x: 151, startPoint y: 695, endPoint x: 151, endPoint y: 715, distance: 20.0
click at [151, 711] on div at bounding box center [198, 708] width 281 height 28
click at [160, 706] on textarea at bounding box center [199, 712] width 260 height 17
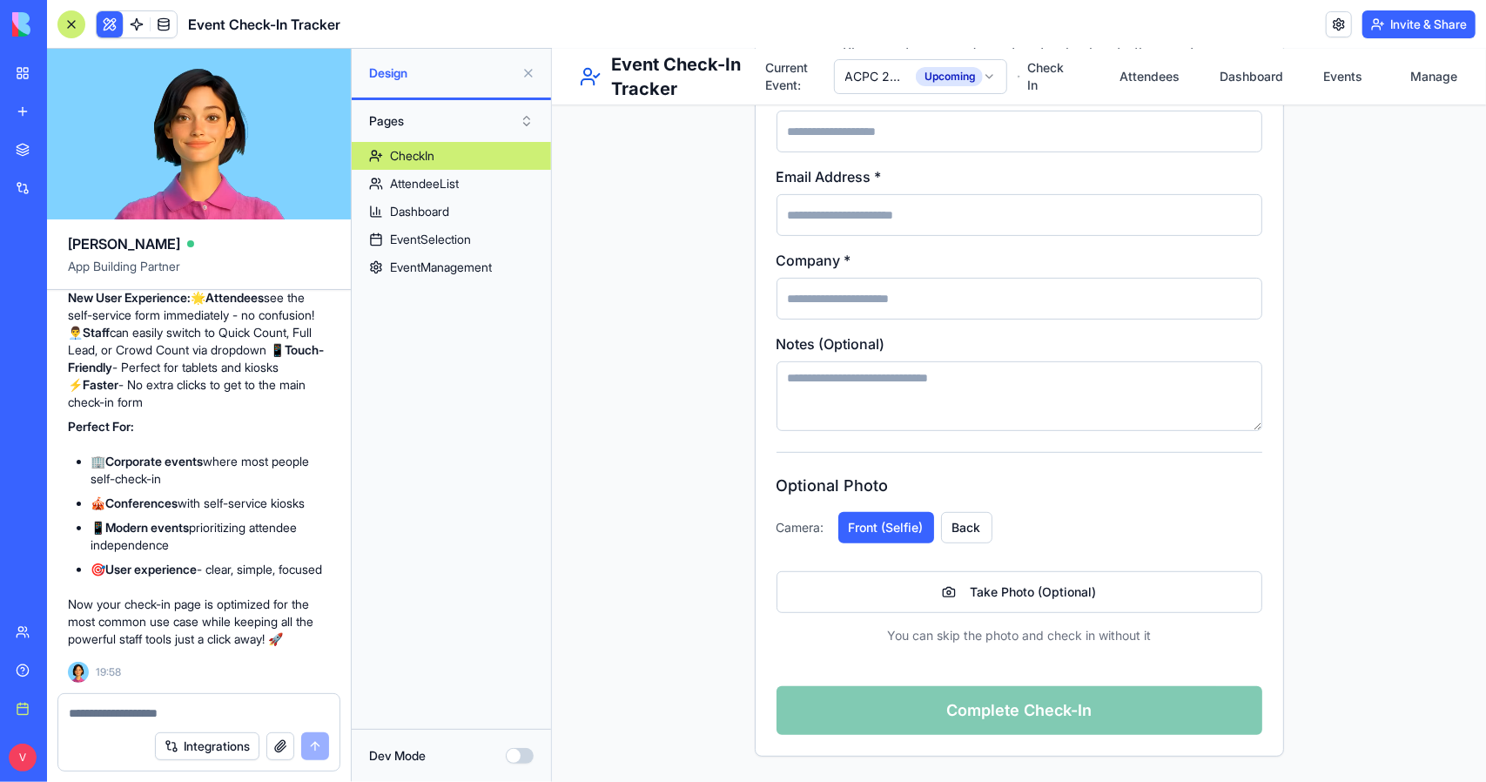
scroll to position [7, 0]
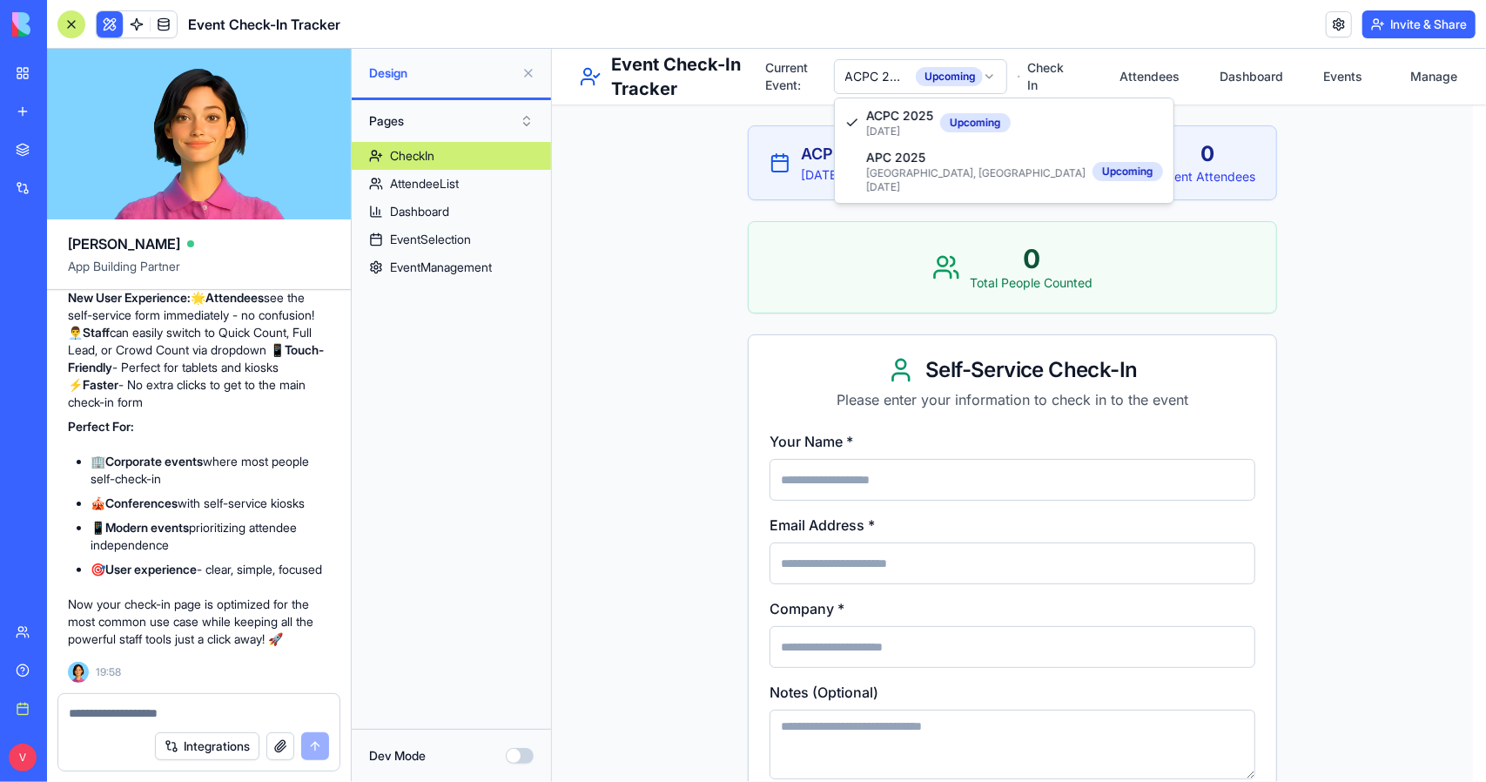
click at [878, 82] on html "Event Check-In Tracker Current Event: ACPC 2025 Upcoming Check In Attendees Das…" at bounding box center [1018, 586] width 934 height 1091
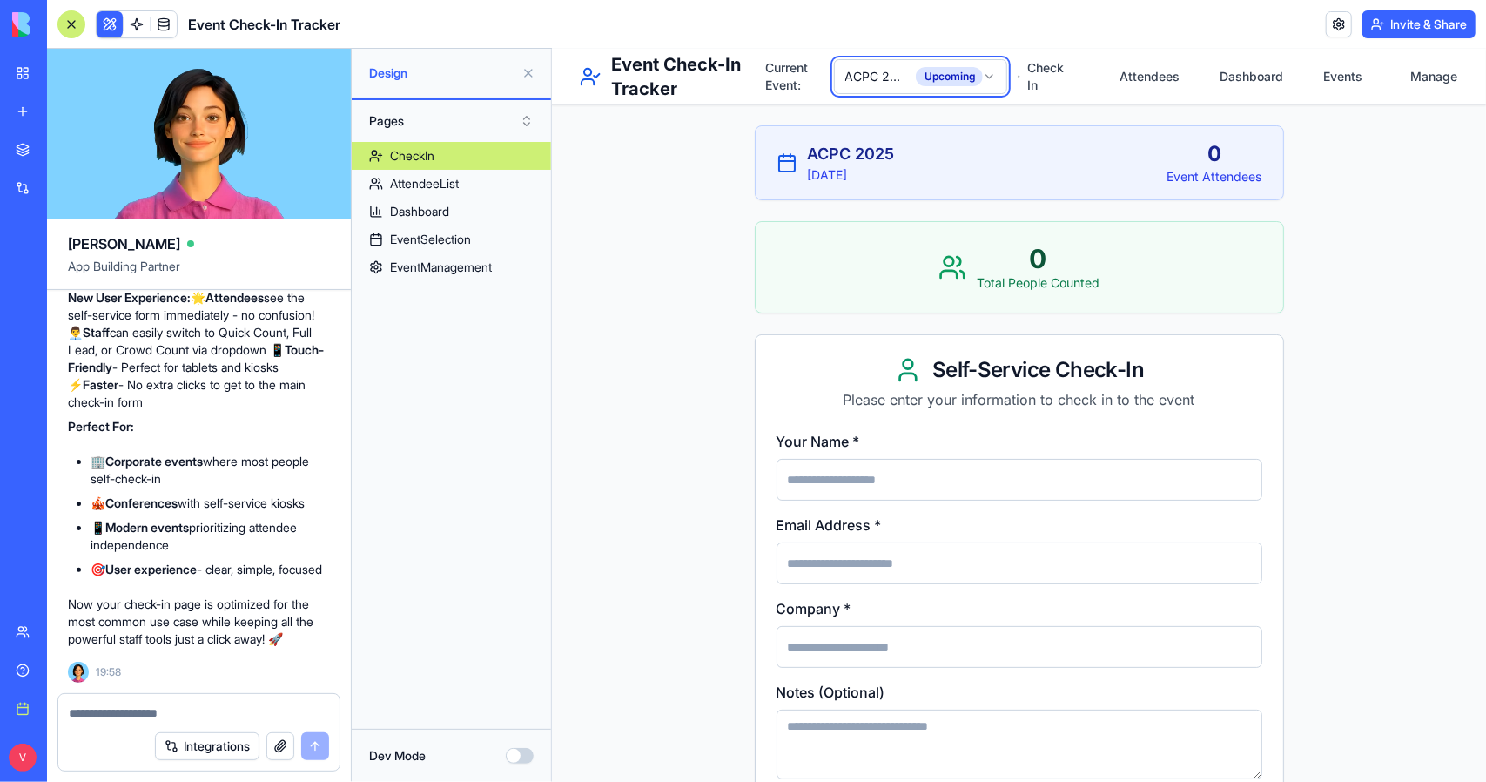
click at [889, 78] on html "Event Check-In Tracker Current Event: ACPC 2025 Upcoming Check In Attendees Das…" at bounding box center [1018, 586] width 934 height 1091
click at [1051, 75] on link "Check In" at bounding box center [1039, 75] width 67 height 49
click at [1164, 80] on link "Attendees" at bounding box center [1137, 75] width 73 height 49
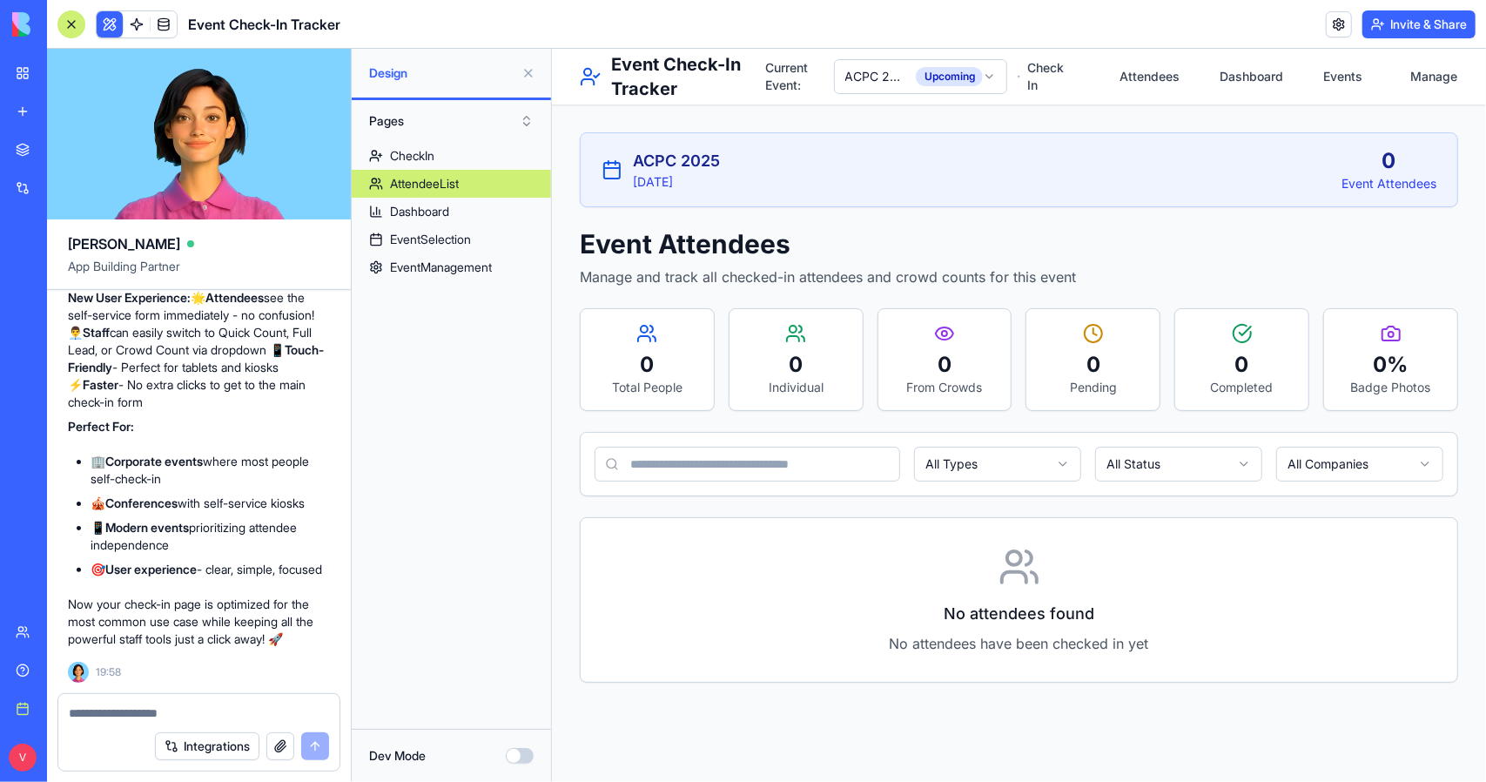
click at [997, 82] on html "Event Check-In Tracker Current Event: ACPC 2025 Upcoming Check In Attendees Das…" at bounding box center [1018, 414] width 934 height 733
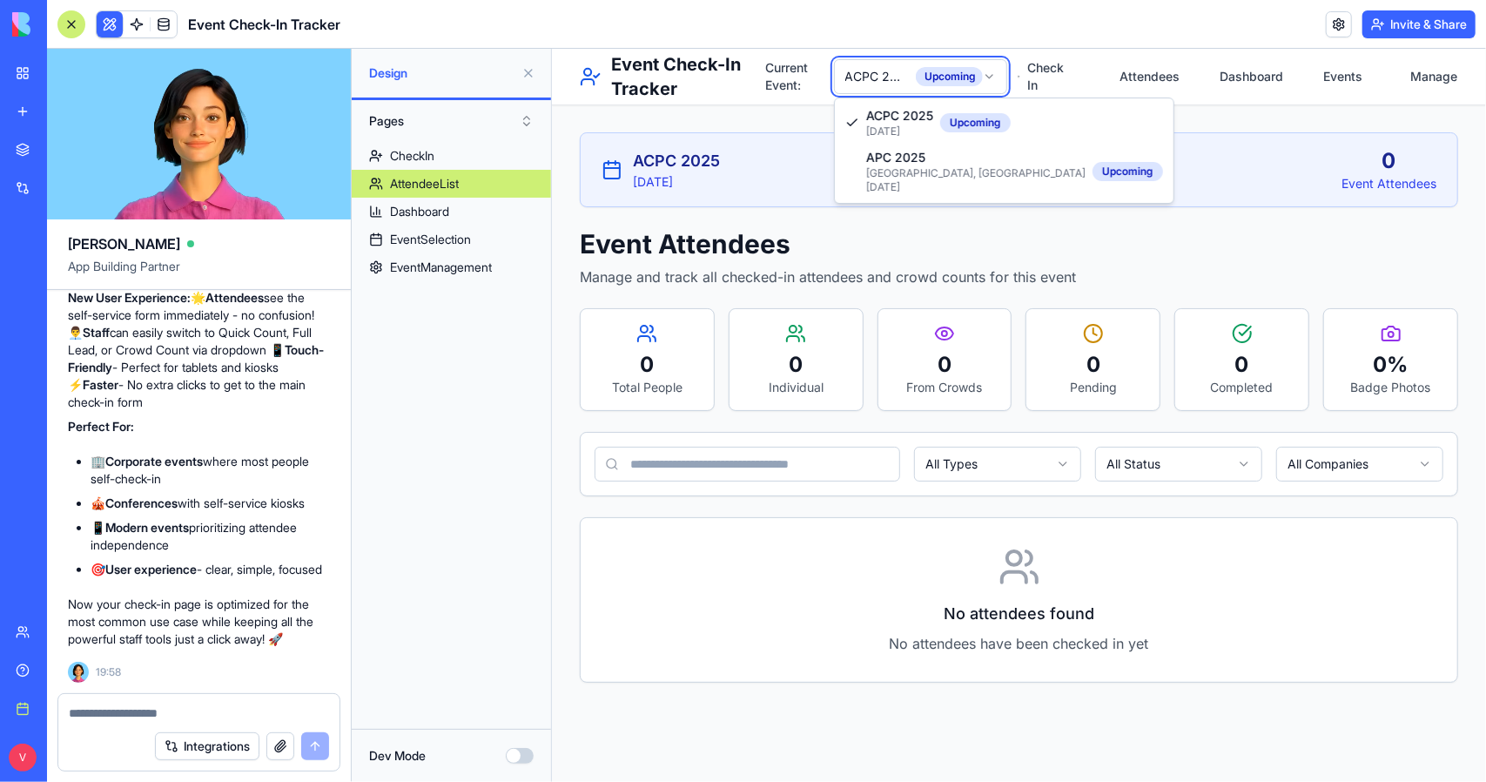
click at [1025, 78] on html "Event Check-In Tracker Current Event: ACPC 2025 Upcoming Check In Attendees Das…" at bounding box center [1018, 414] width 934 height 733
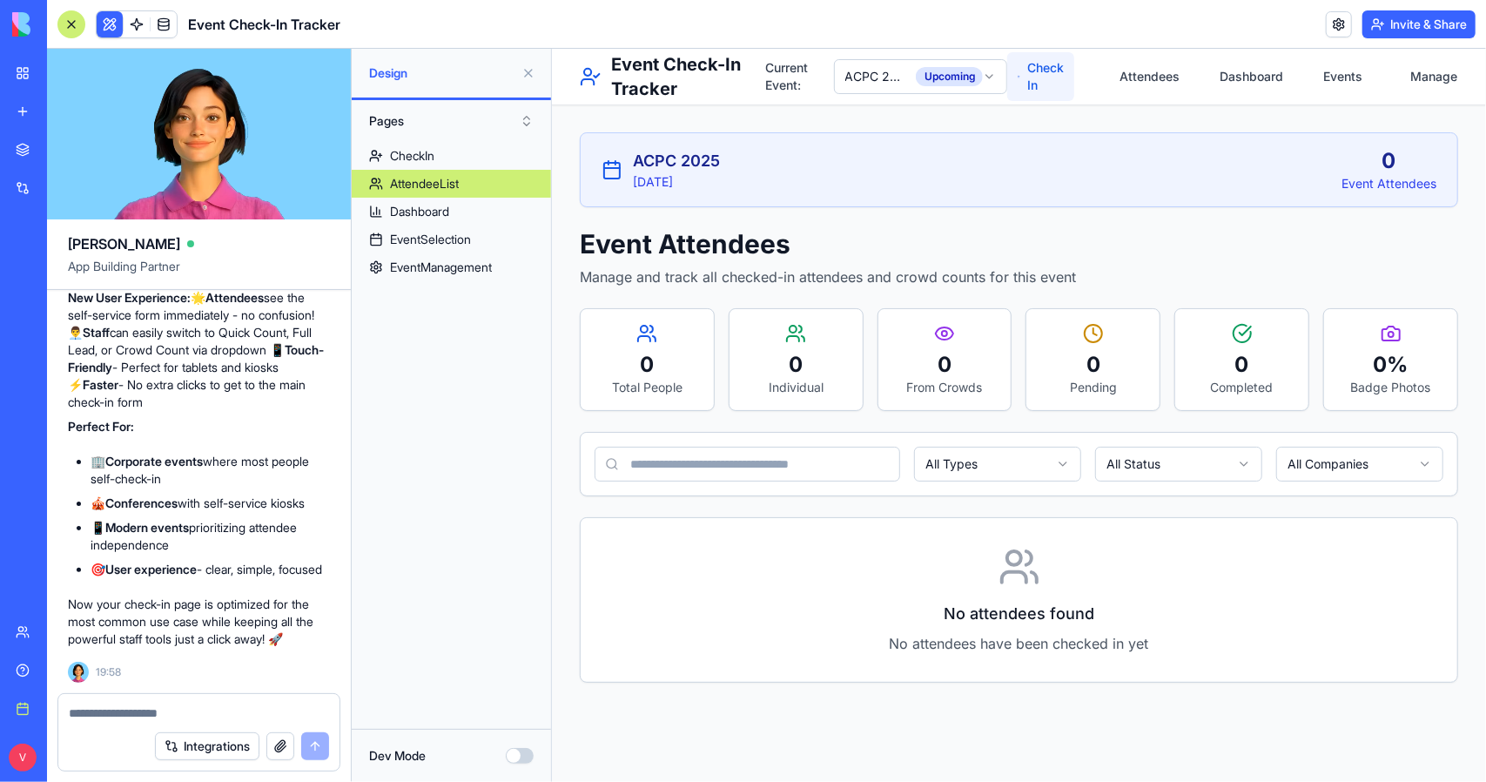
click at [1026, 77] on link "Check In" at bounding box center [1039, 75] width 67 height 49
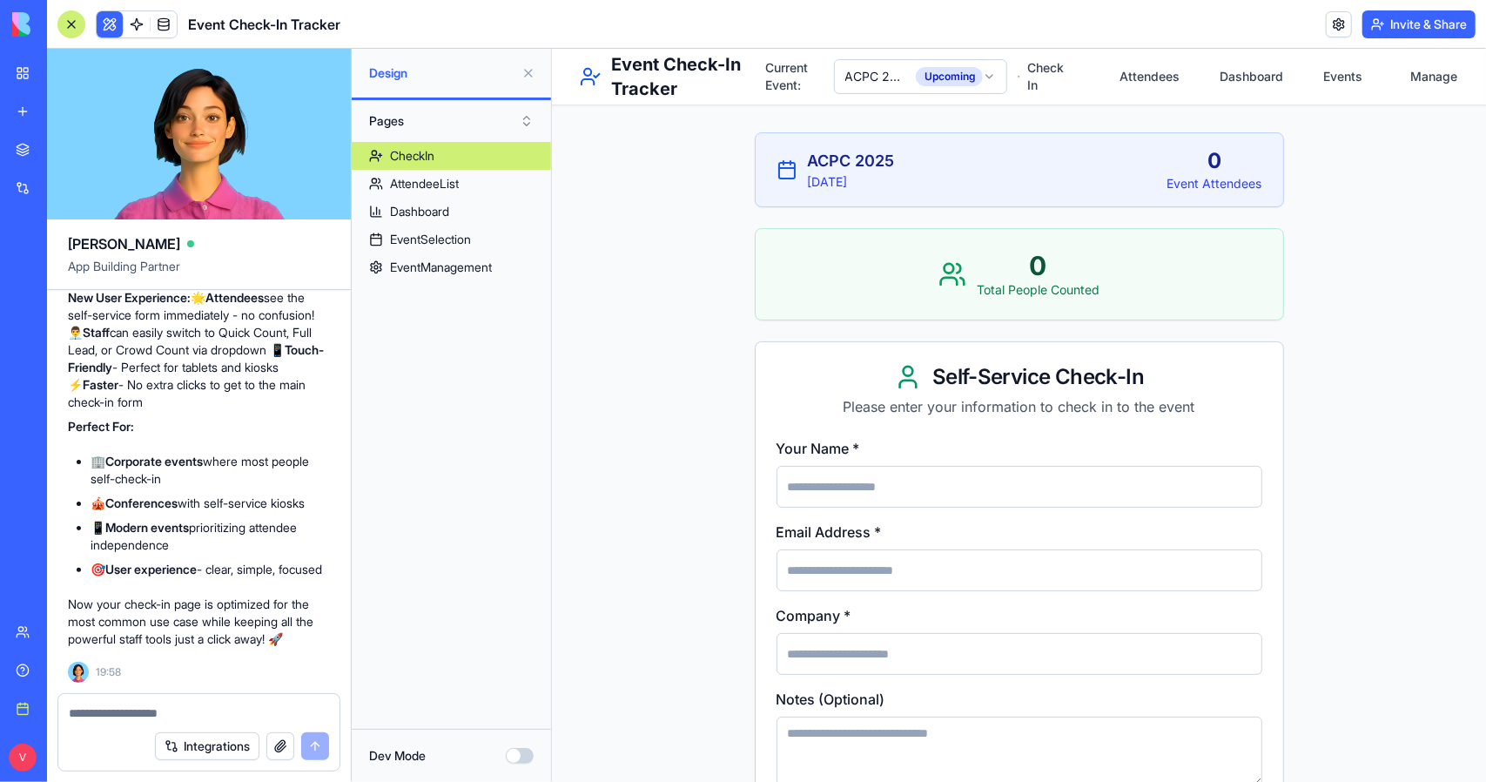
click at [522, 77] on button at bounding box center [529, 73] width 28 height 28
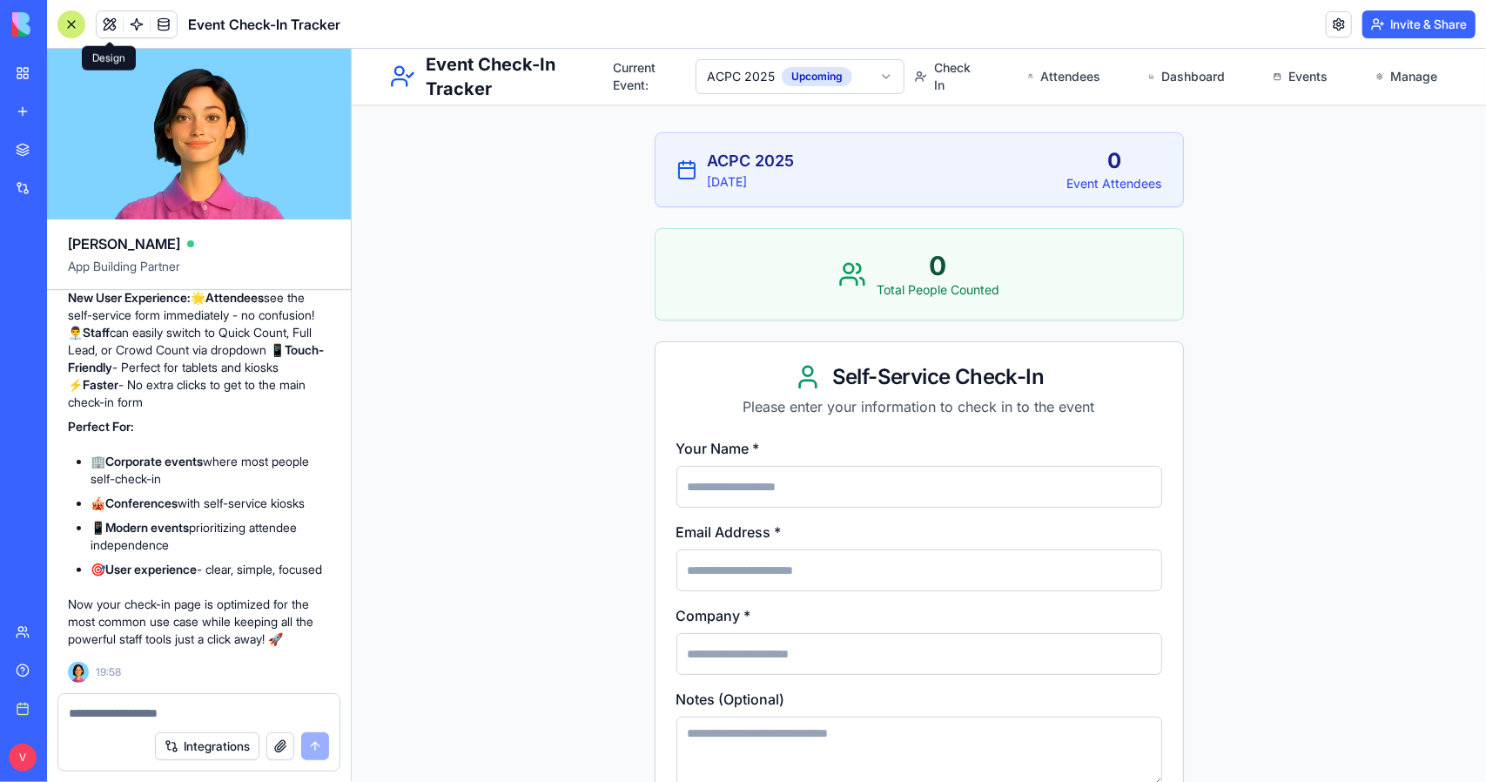
click at [1285, 219] on main "ACPC 2025 [DATE] 0 Event Attendees 0 Total People Counted Self-Service Check-In…" at bounding box center [918, 593] width 1134 height 1091
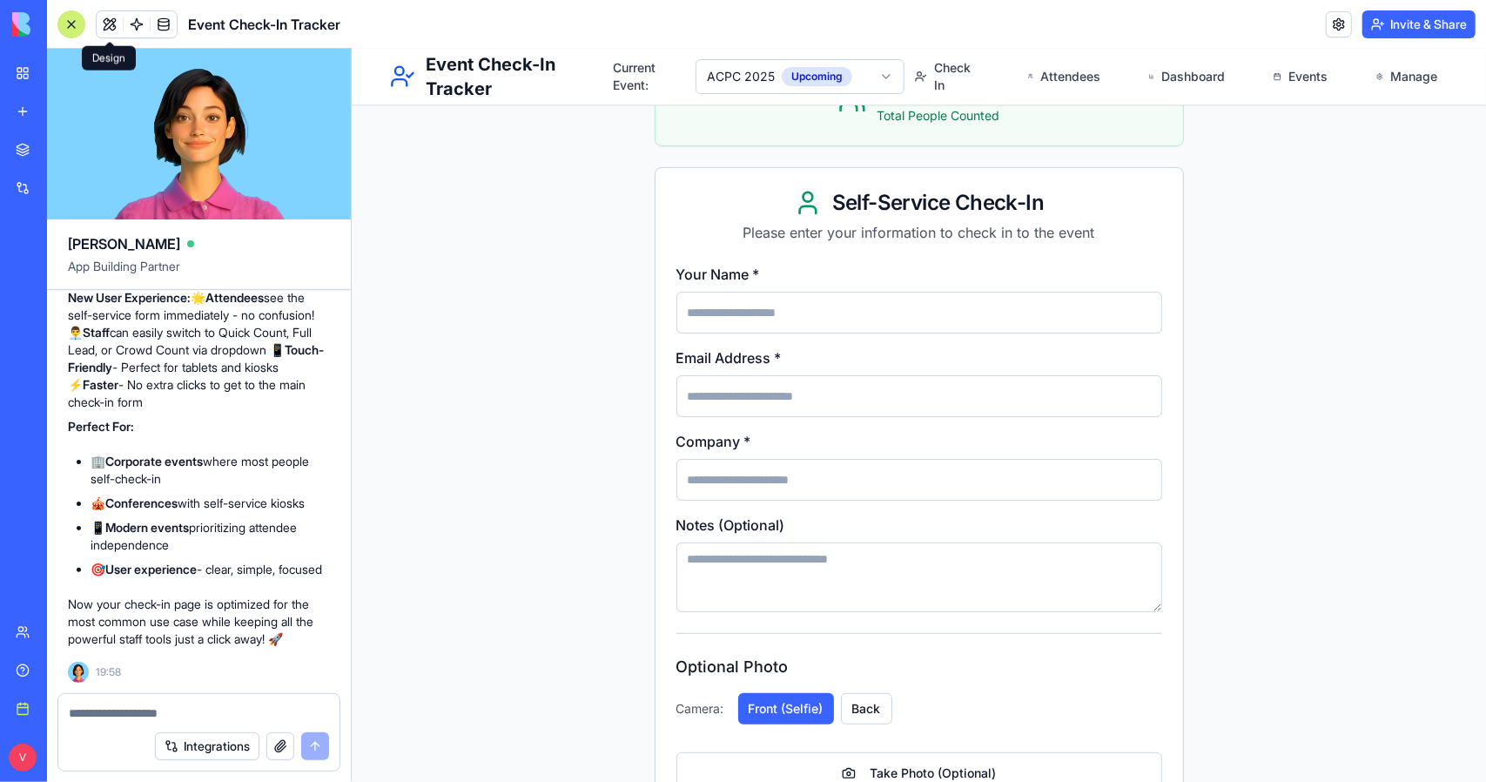
scroll to position [261, 0]
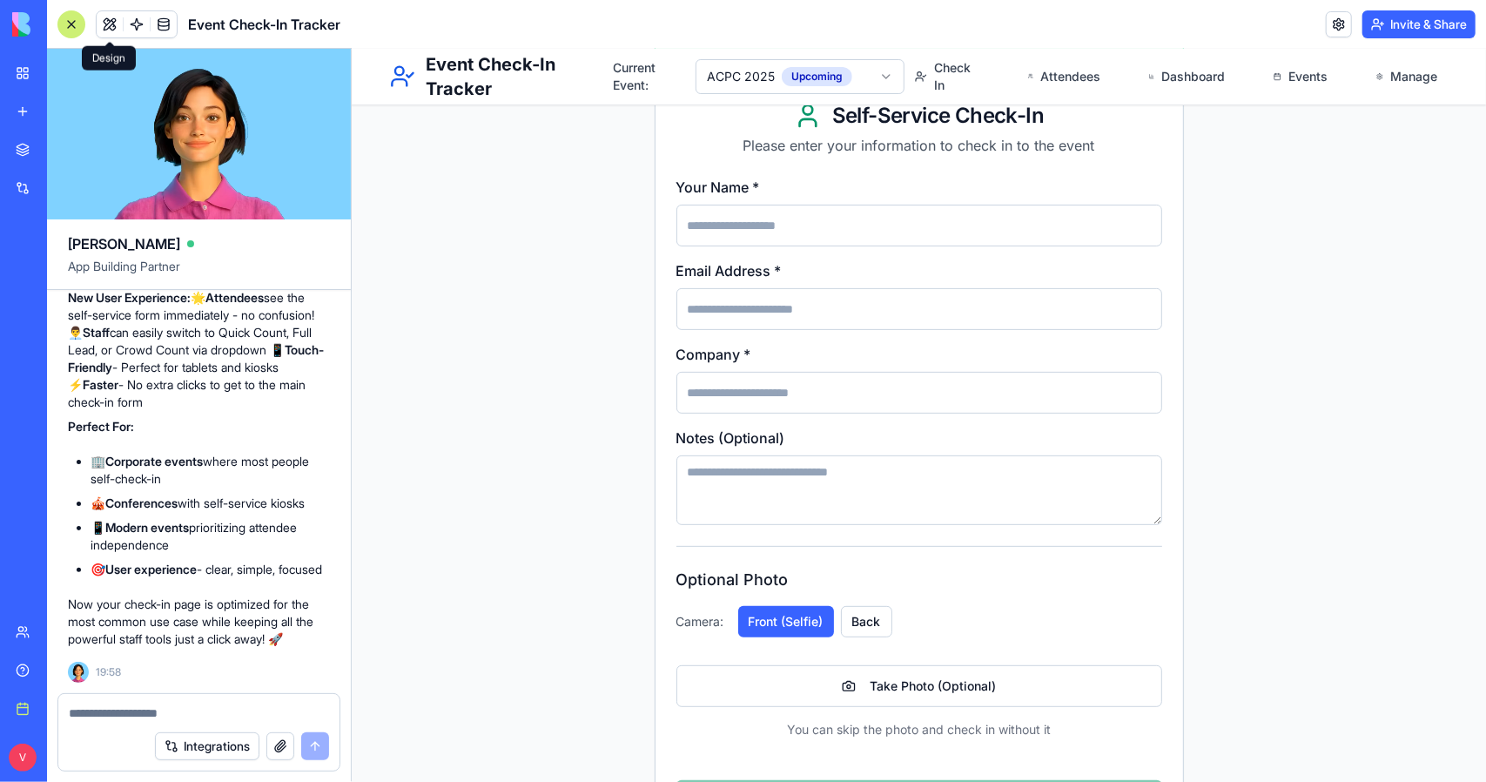
click at [118, 20] on button at bounding box center [110, 24] width 26 height 26
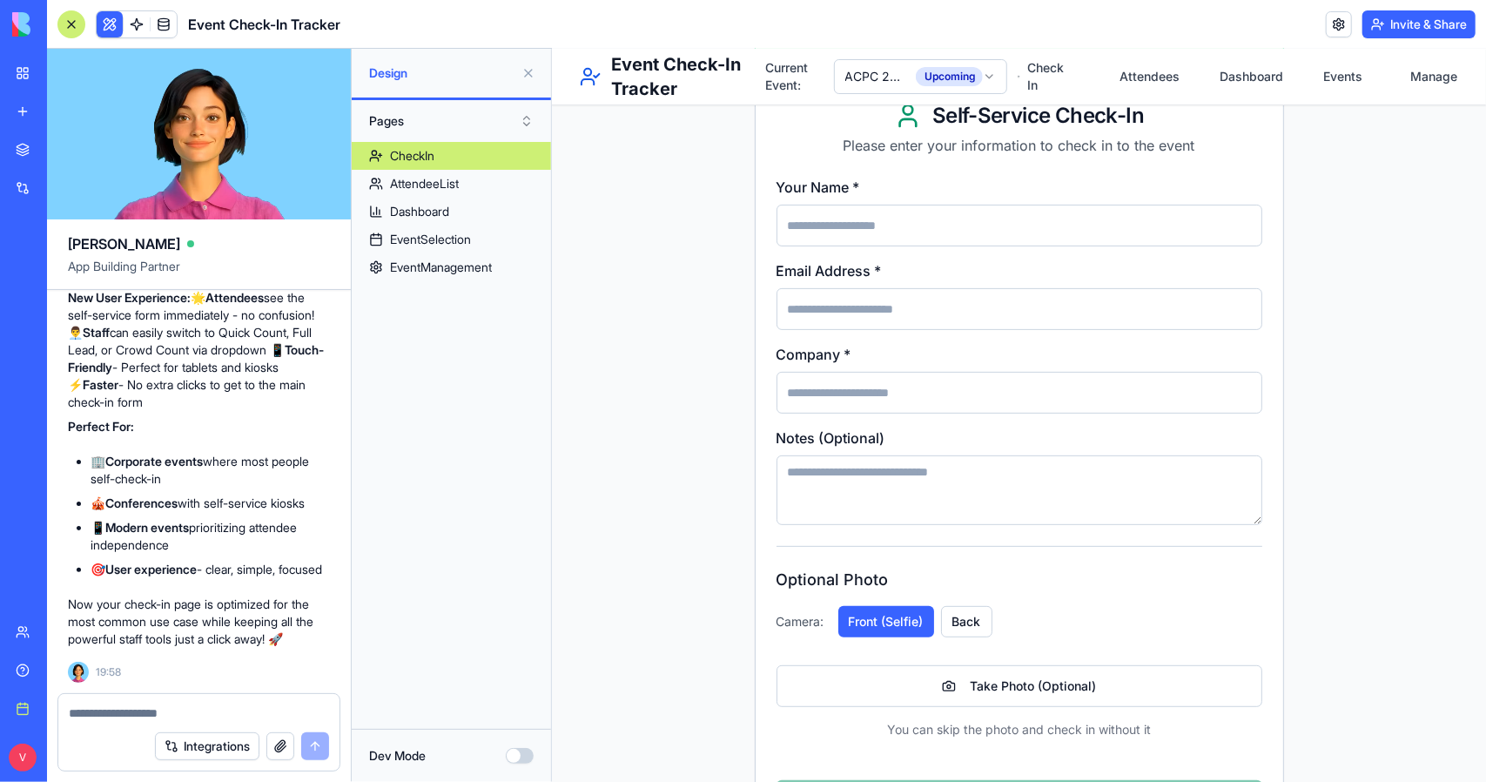
click at [1063, 144] on p "Please enter your information to check in to the event" at bounding box center [1019, 144] width 486 height 21
click at [1169, 146] on p "Please enter your information to check in to the event" at bounding box center [1019, 144] width 486 height 21
click at [492, 151] on link "CheckIn" at bounding box center [451, 156] width 199 height 28
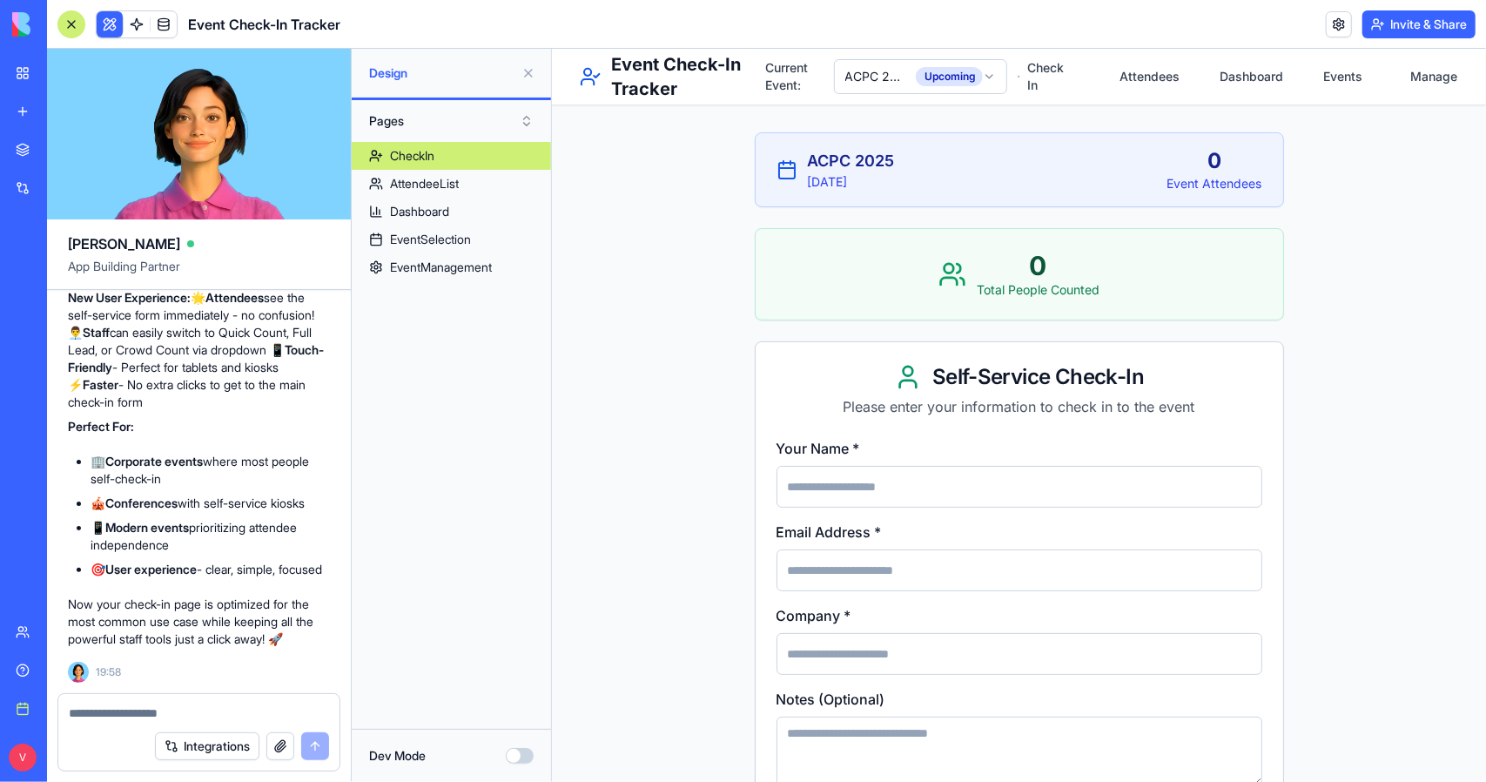
click at [1141, 369] on div "Self-Service Check-In" at bounding box center [1019, 376] width 486 height 28
click at [1147, 402] on p "Please enter your information to check in to the event" at bounding box center [1019, 405] width 486 height 21
click at [515, 763] on button "Dev Mode" at bounding box center [520, 756] width 28 height 16
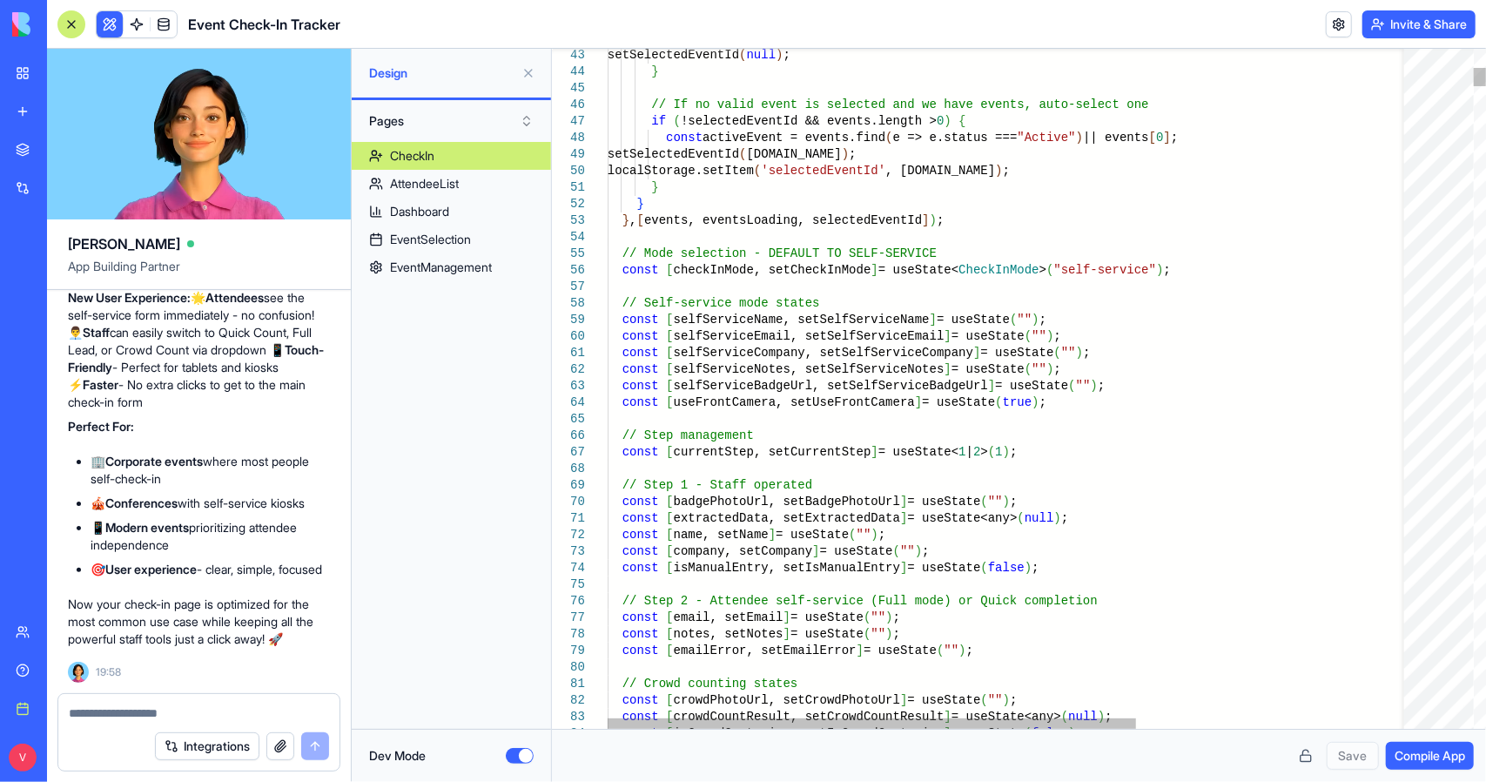
type textarea "**********"
type textarea "*"
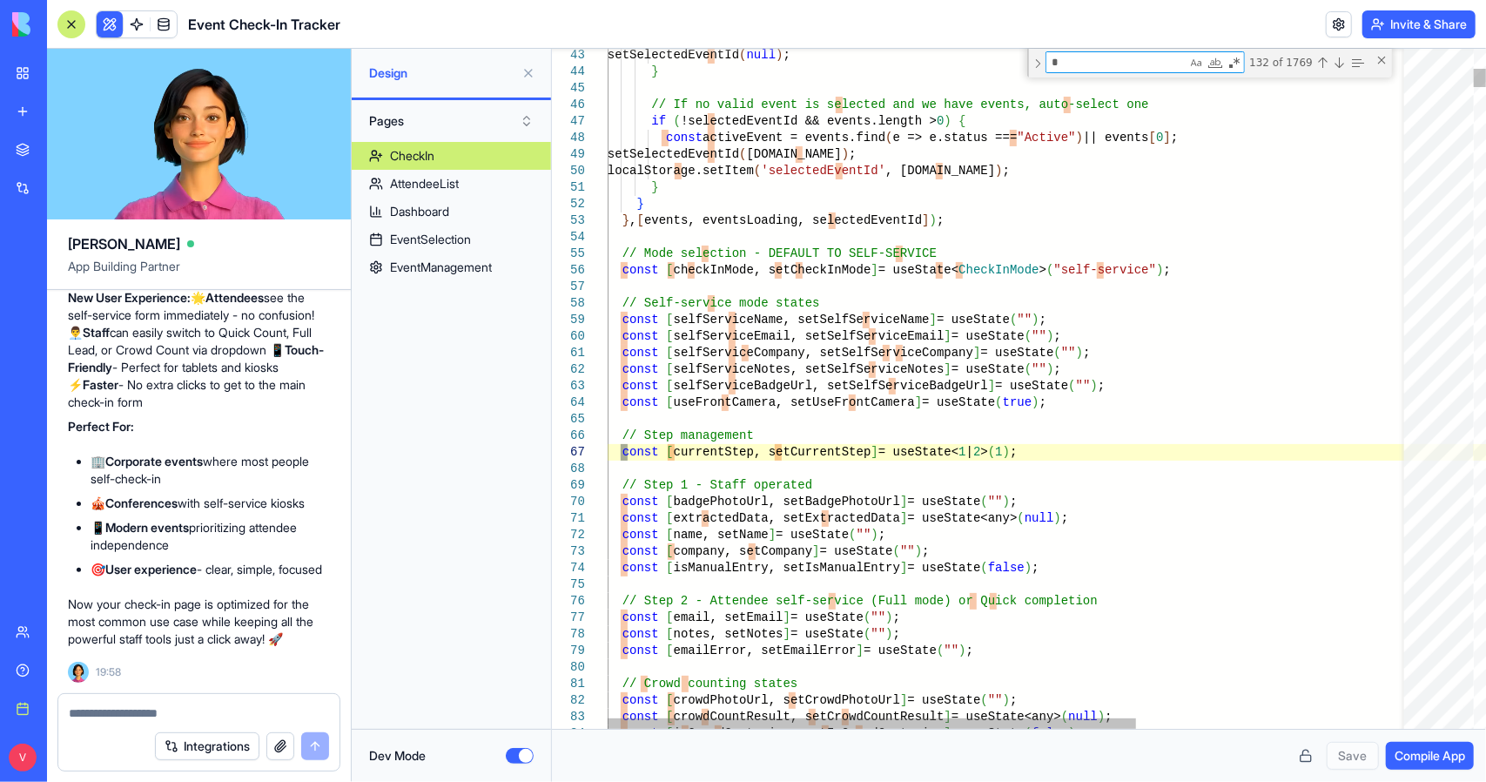
type textarea "**********"
type textarea "***"
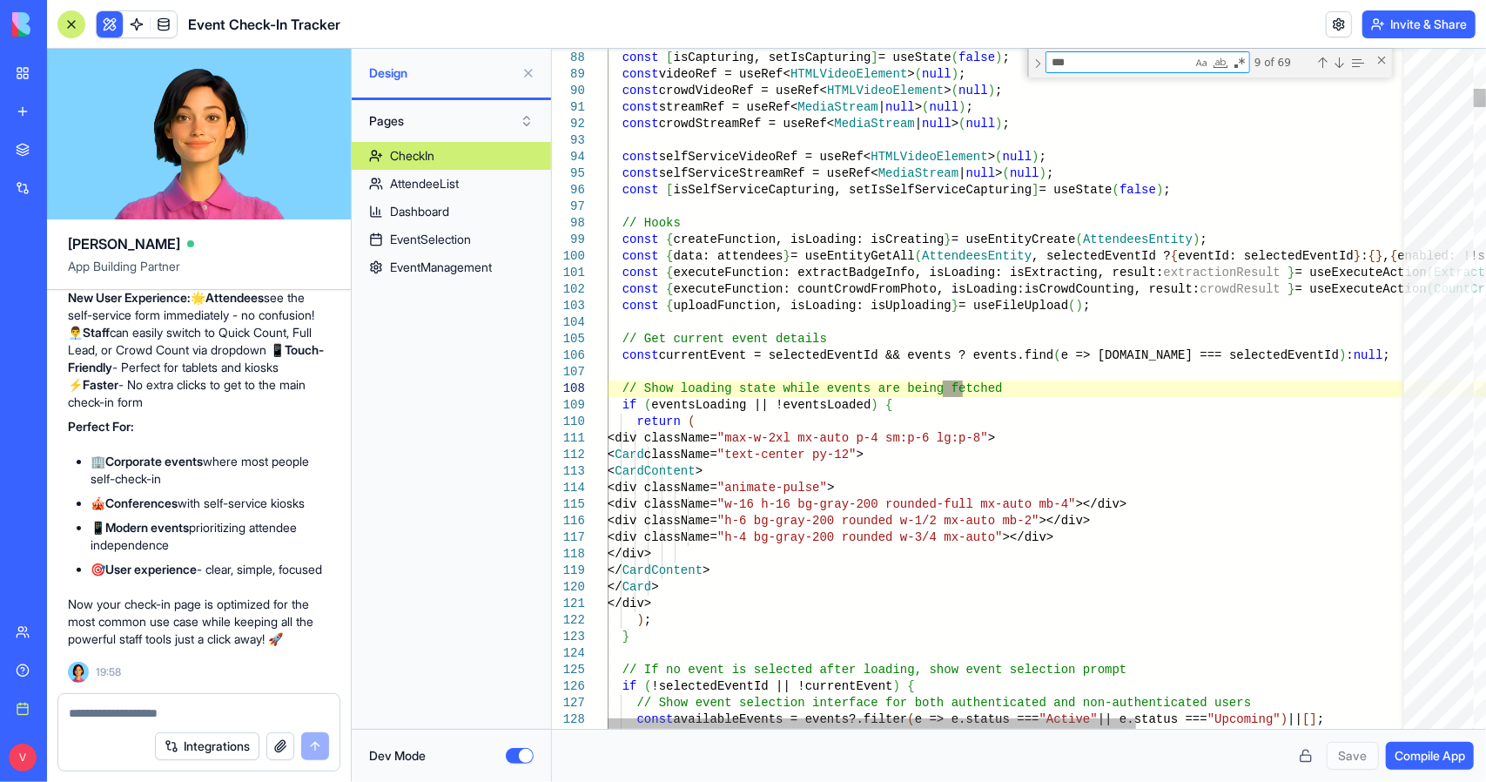
type textarea "**********"
type textarea "*****"
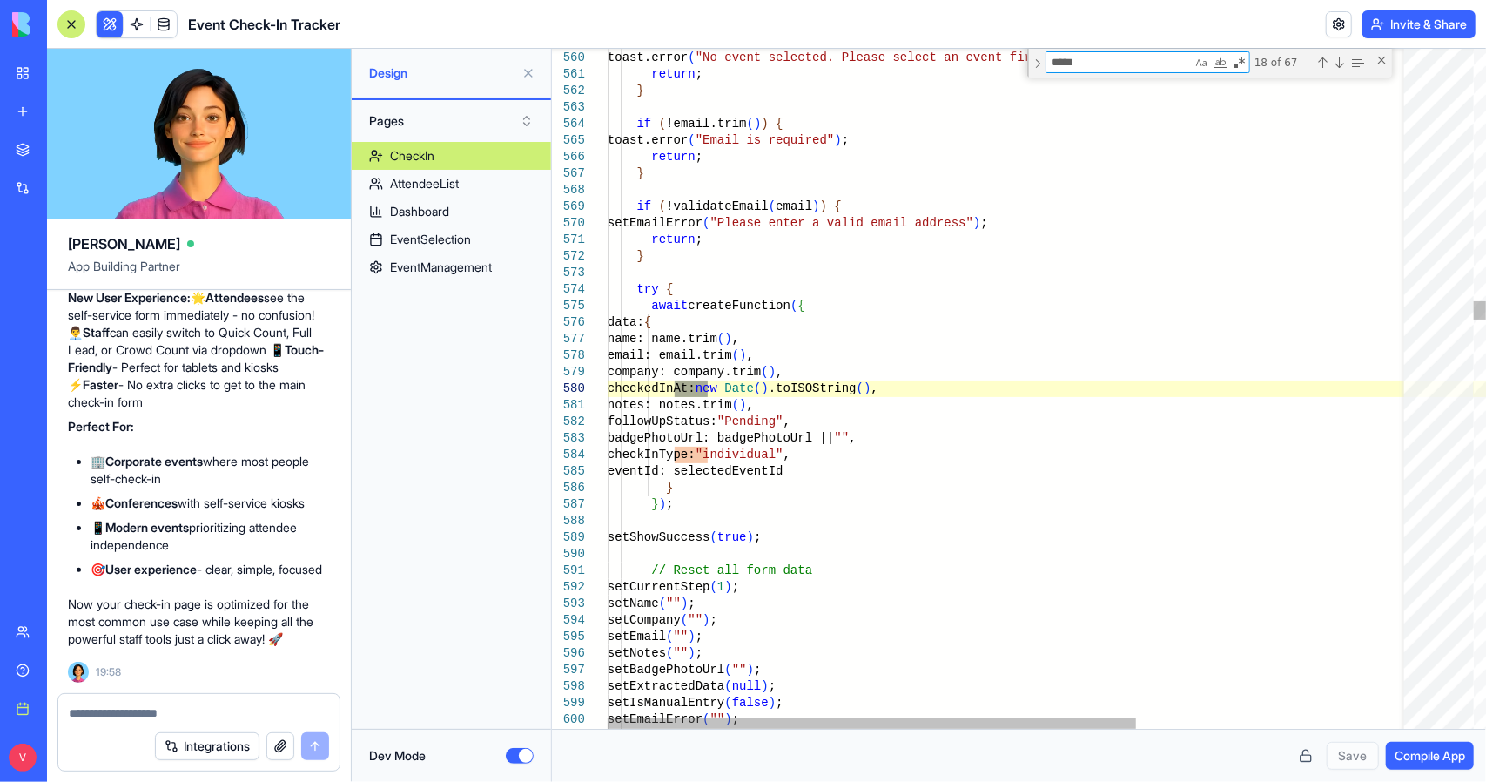
scroll to position [0, 300]
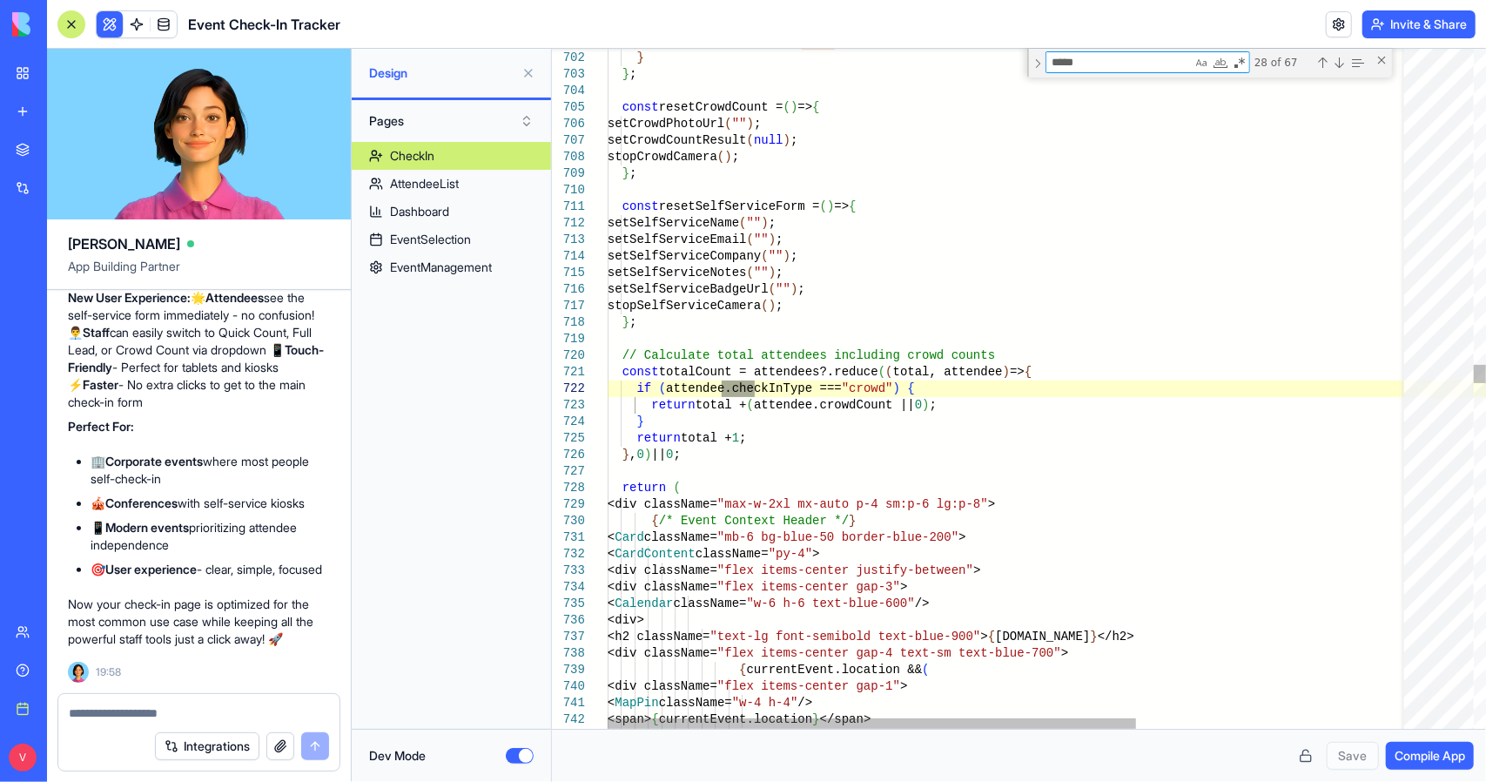
type textarea "**********"
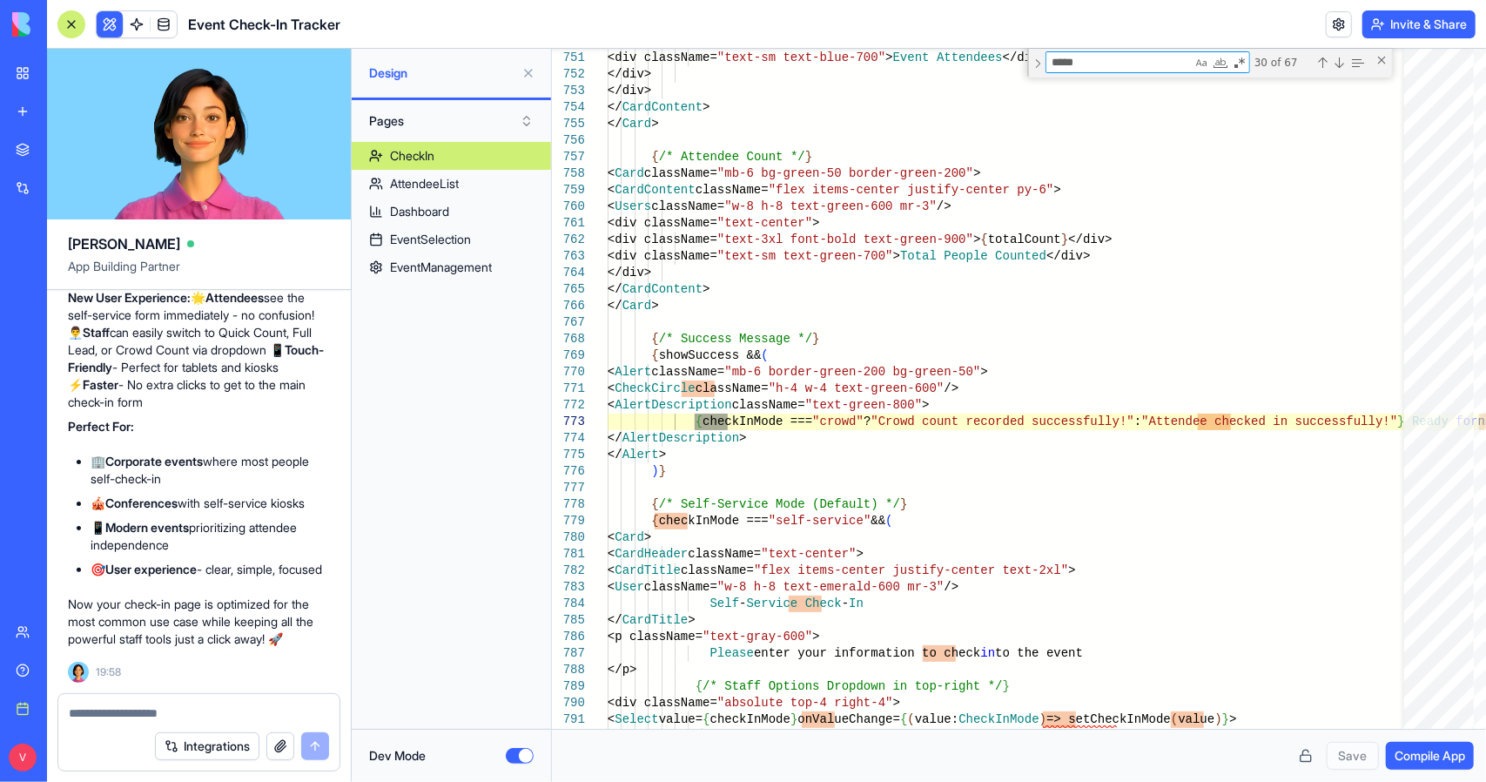
type textarea "*****"
click at [528, 78] on button at bounding box center [529, 73] width 28 height 28
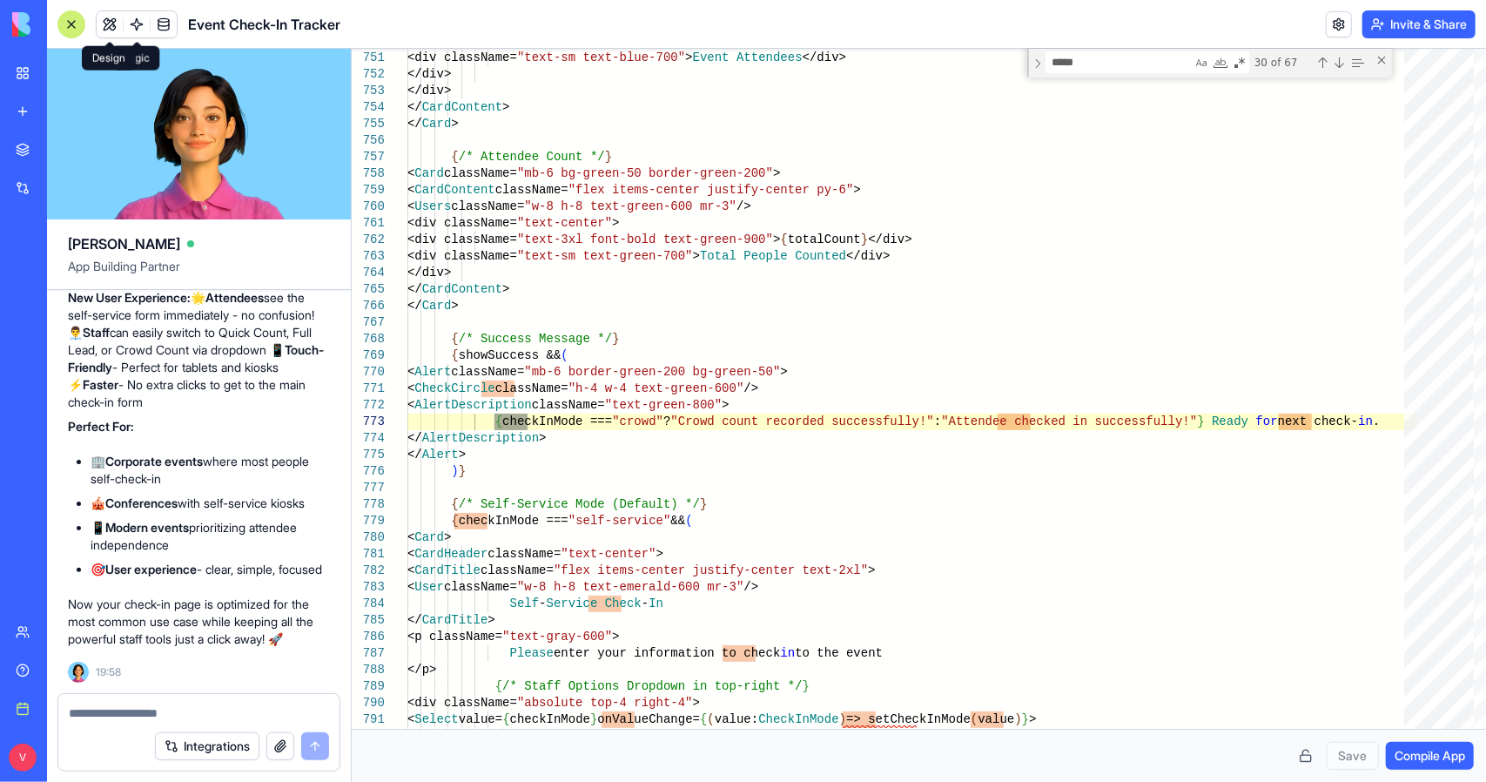
click at [118, 21] on button at bounding box center [110, 24] width 26 height 26
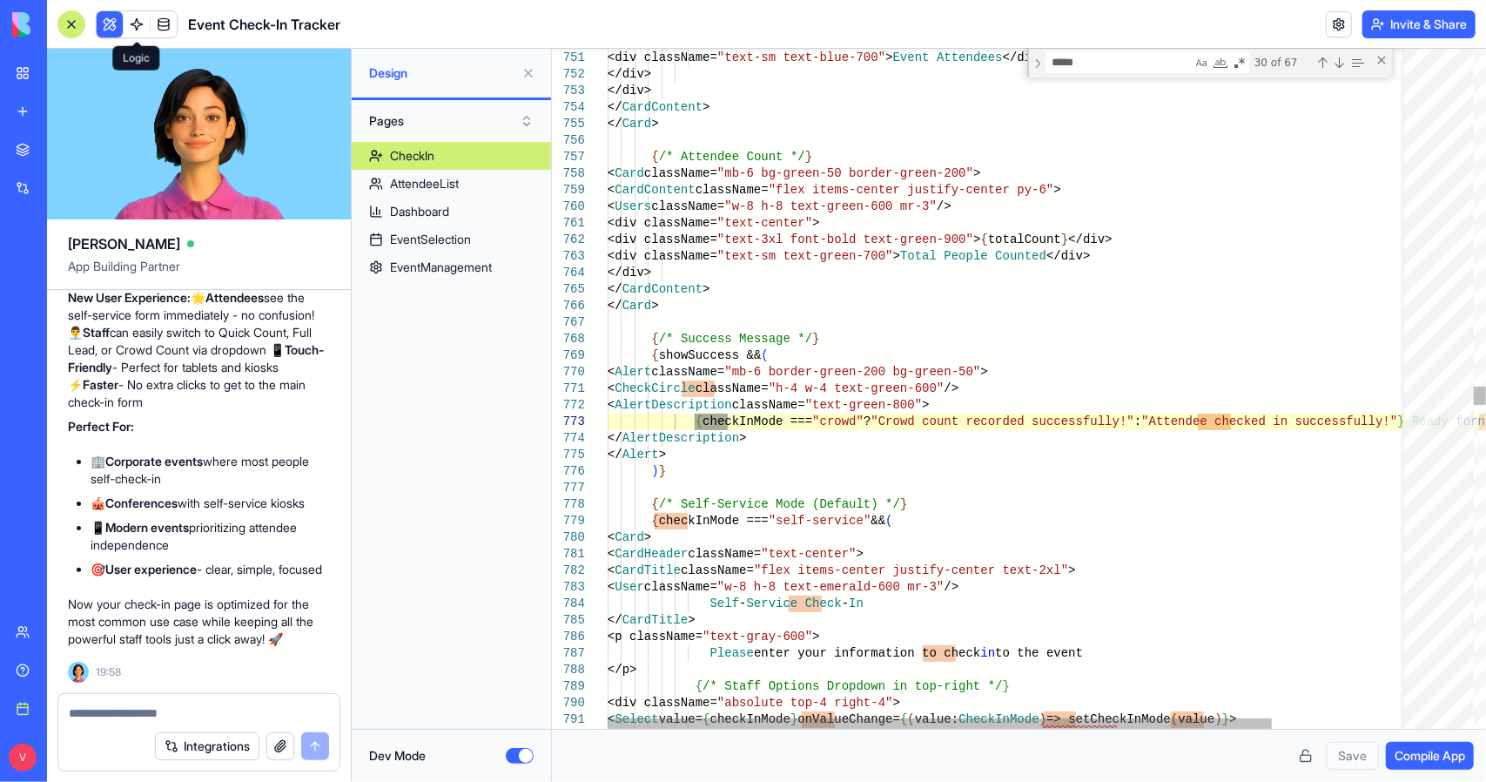
click at [138, 21] on link at bounding box center [137, 24] width 26 height 26
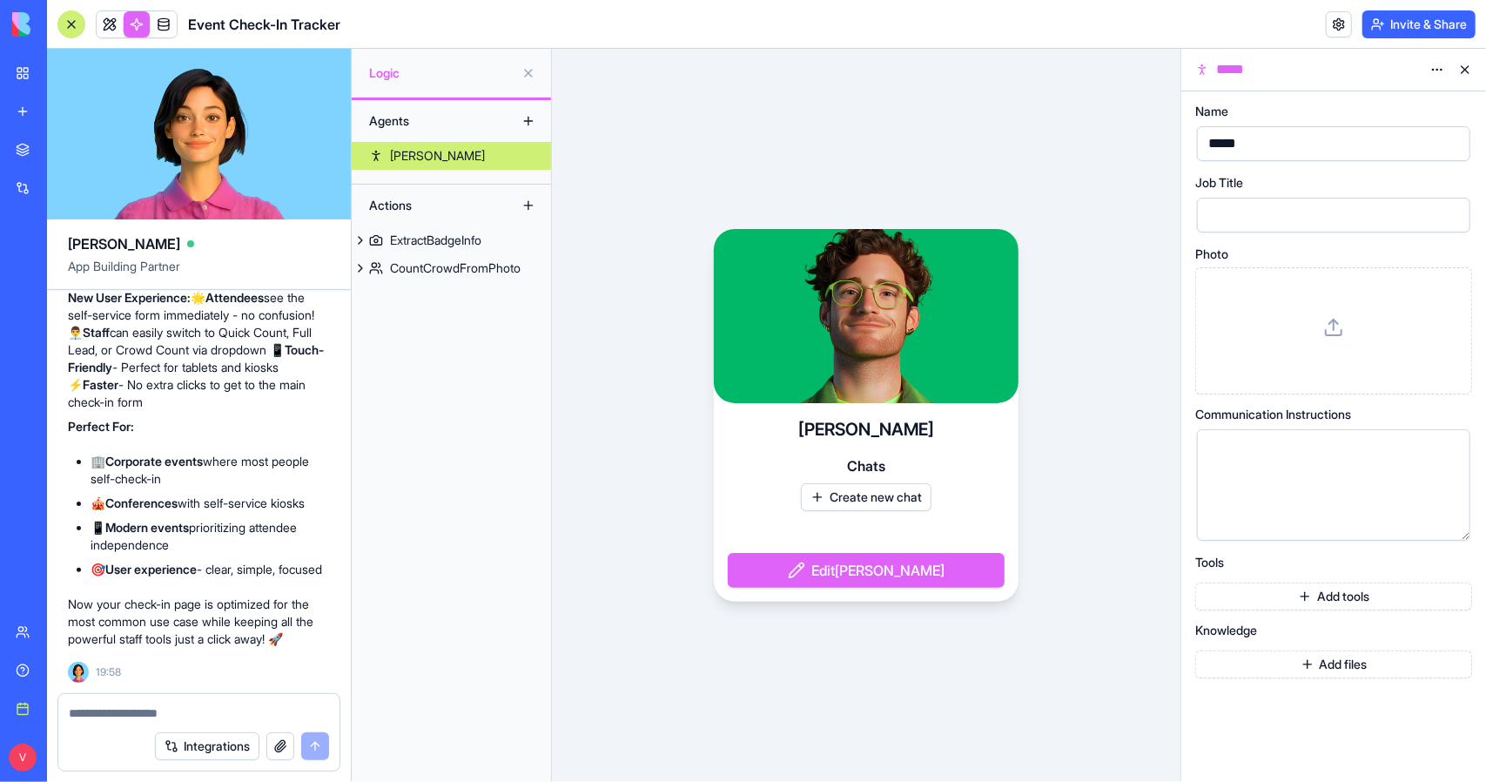
click at [383, 282] on div "Agents [PERSON_NAME] Actions ExtractBadgeInfo CountCrowdFromPhoto" at bounding box center [451, 441] width 199 height 682
click at [387, 276] on link "CountCrowdFromPhoto" at bounding box center [451, 268] width 199 height 28
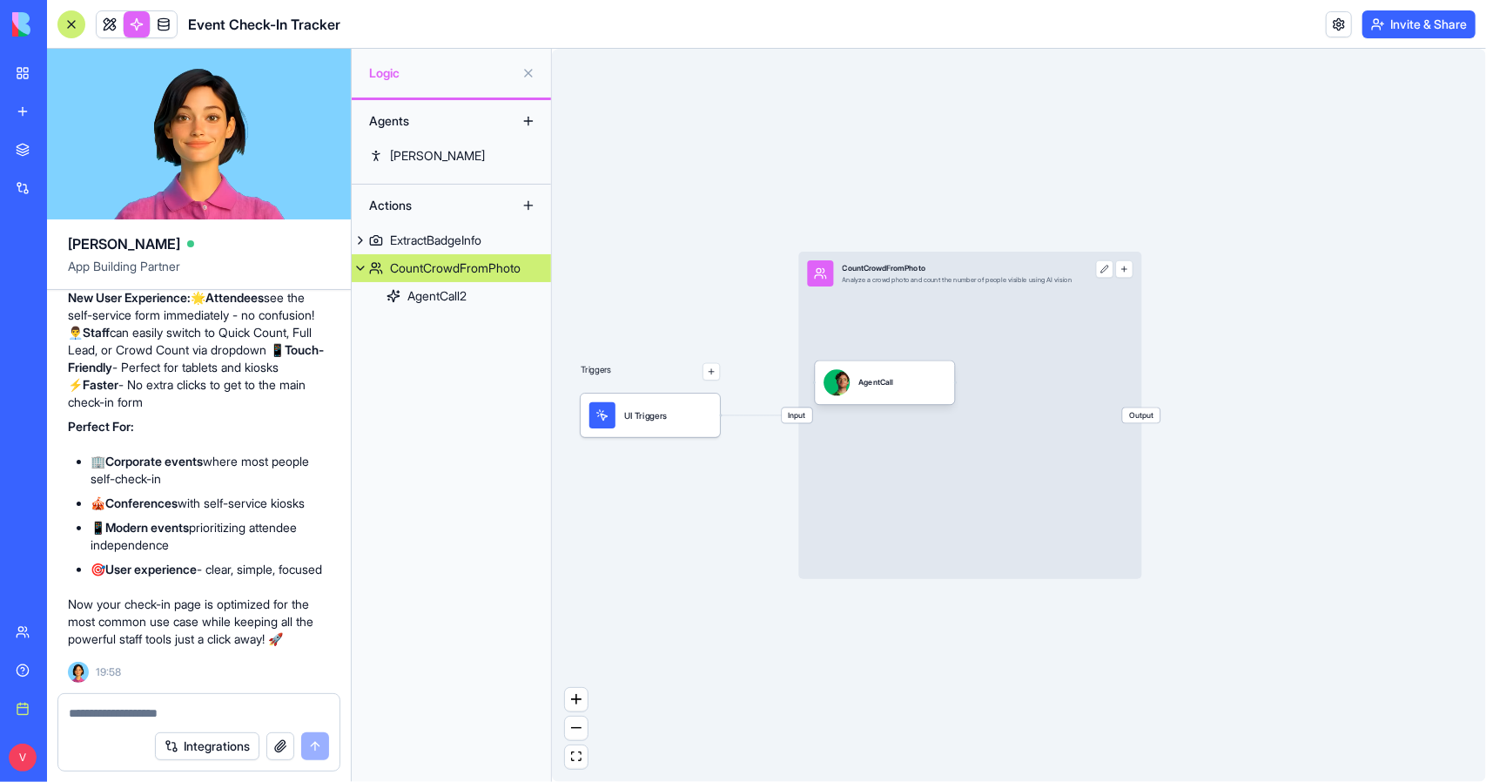
click at [461, 302] on div "AgentCall2" at bounding box center [436, 295] width 59 height 17
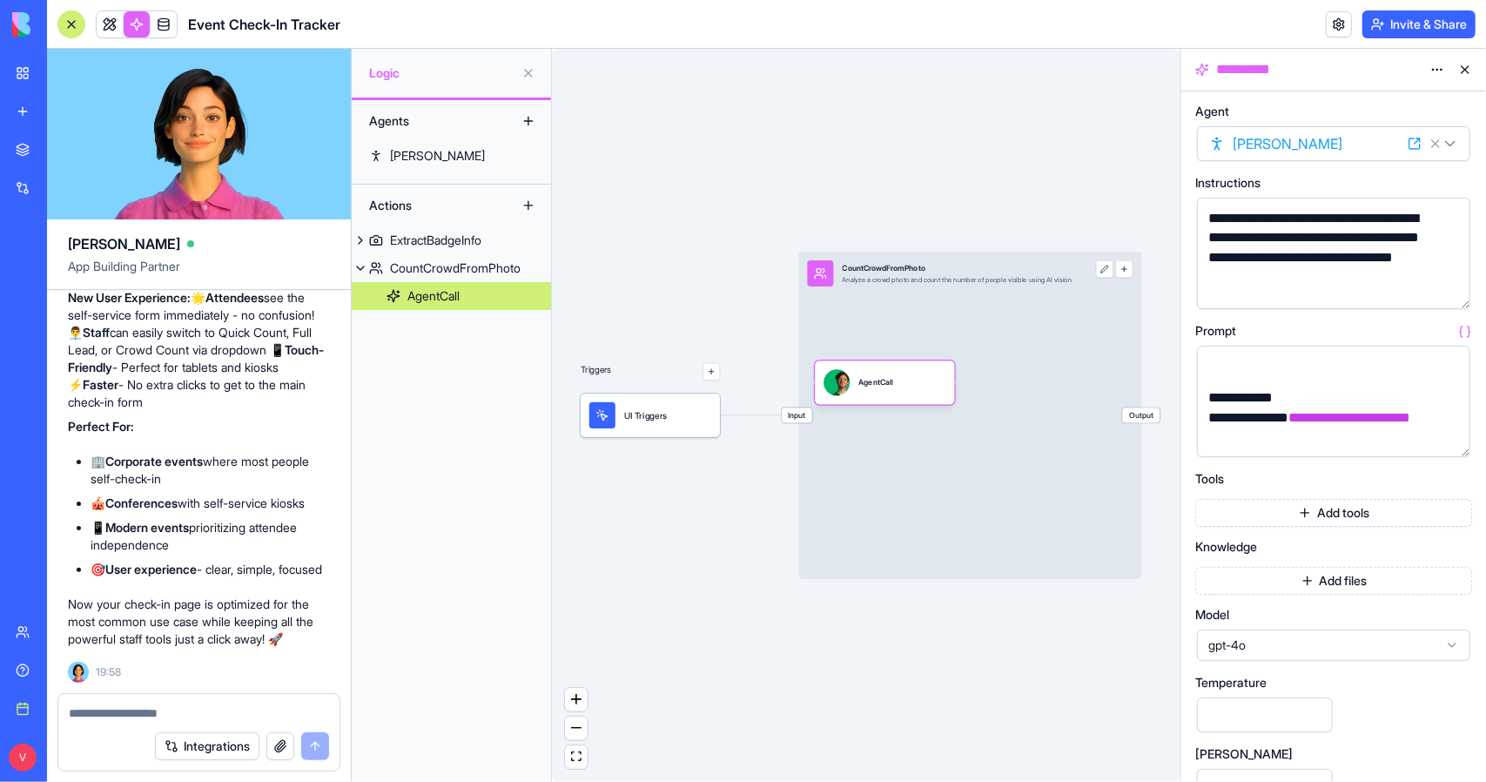
scroll to position [37, 0]
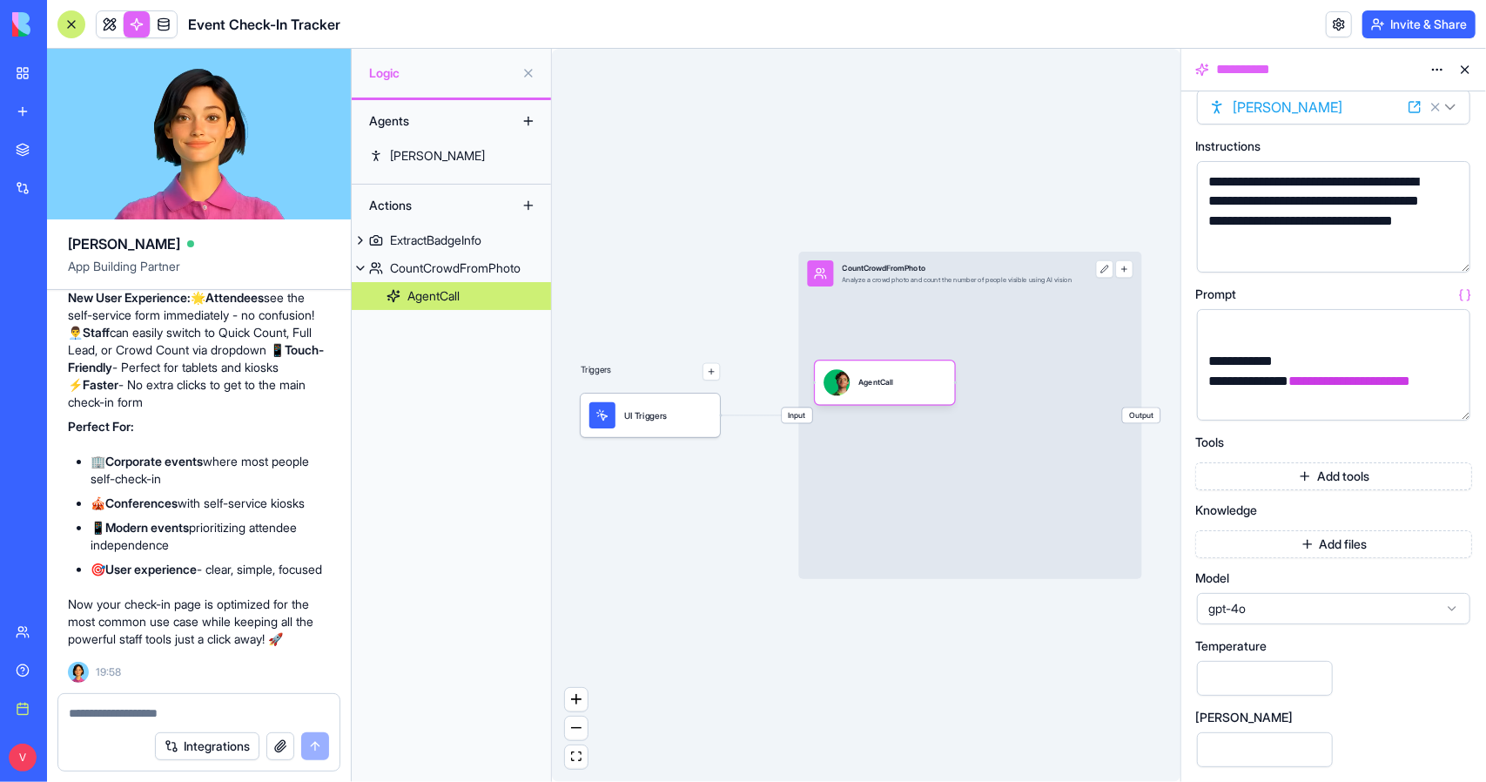
click at [1330, 611] on span "gpt-4o" at bounding box center [1323, 608] width 230 height 17
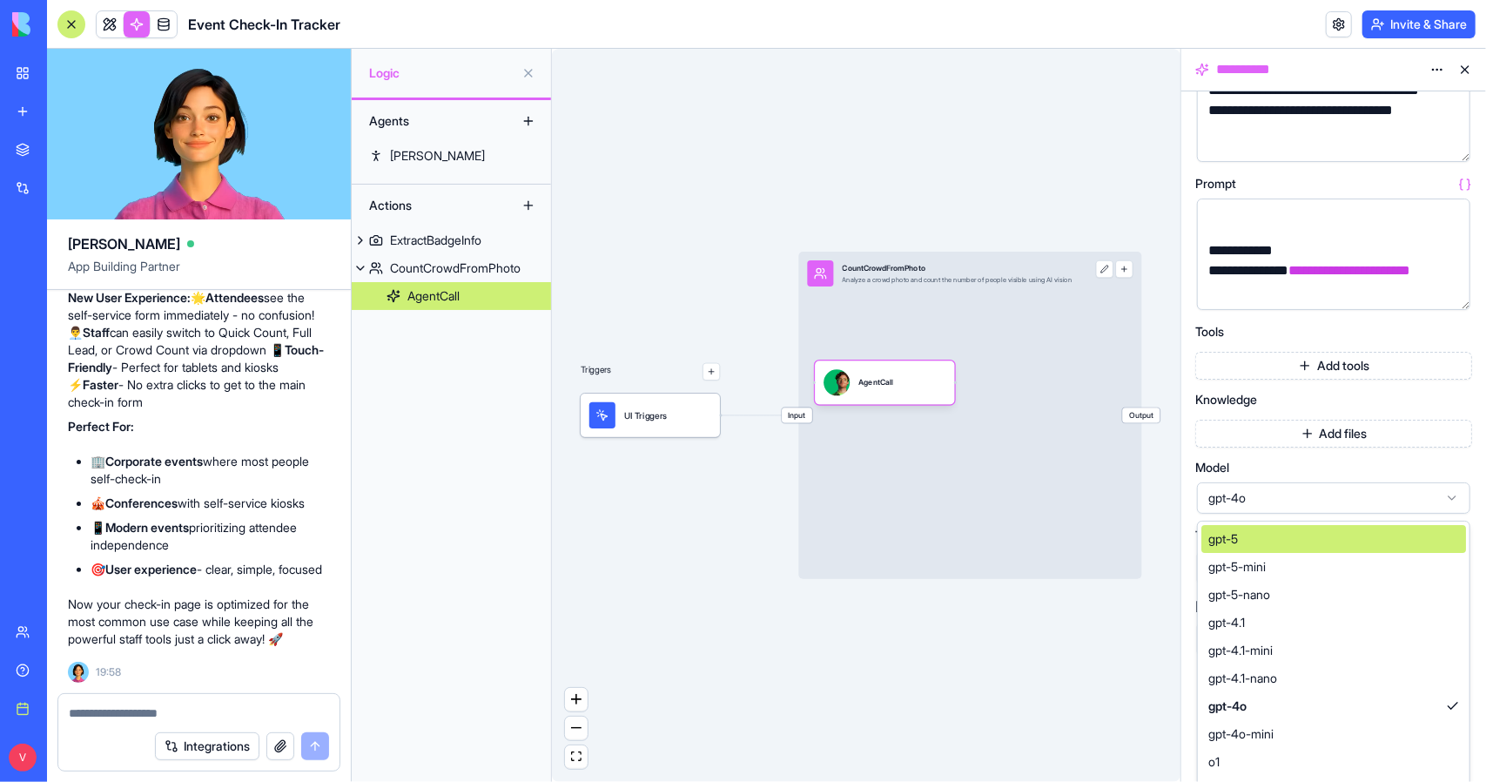
click at [1325, 548] on div "gpt-5" at bounding box center [1333, 539] width 265 height 28
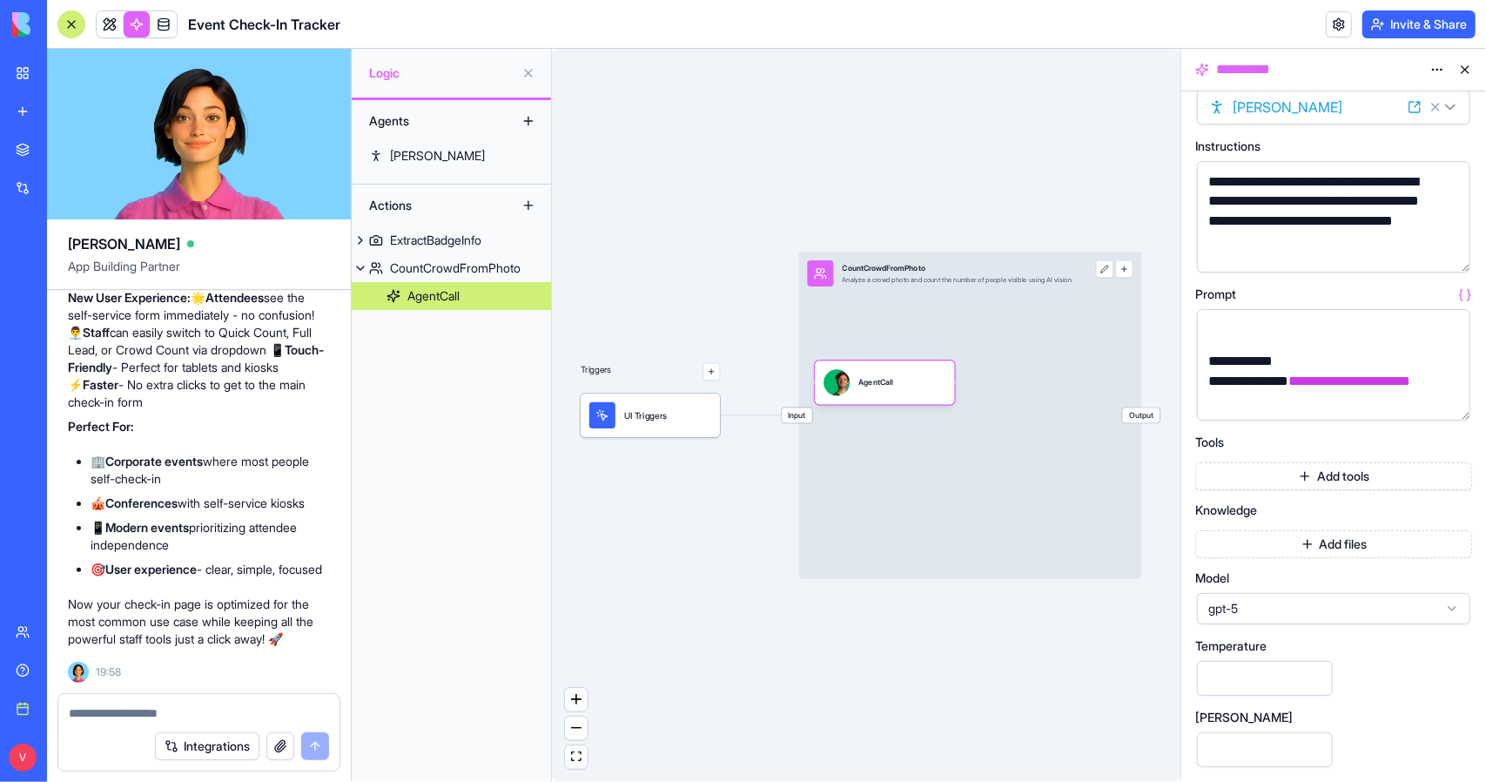
click at [1382, 649] on div "Temperature" at bounding box center [1333, 646] width 277 height 12
click at [1467, 67] on button at bounding box center [1465, 70] width 28 height 28
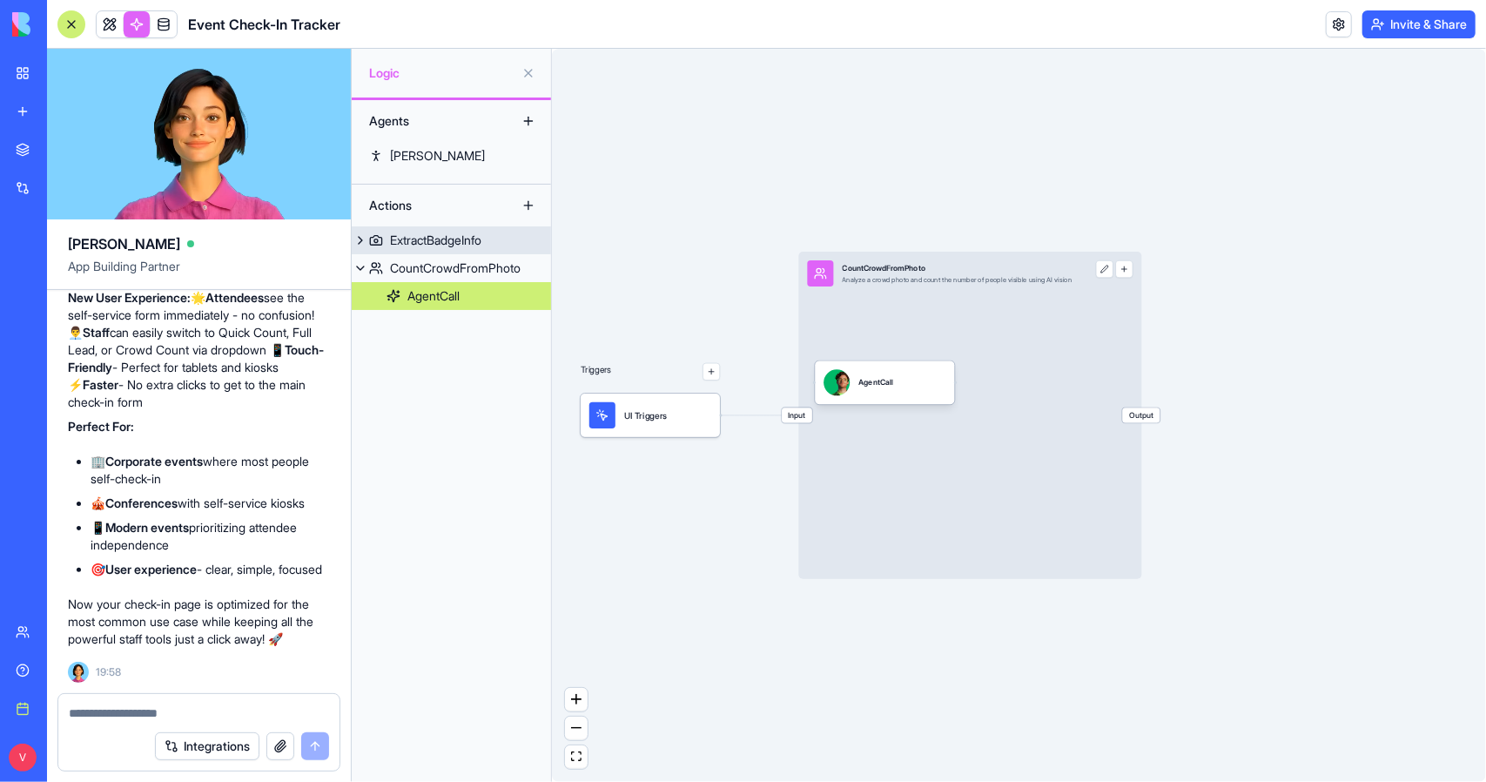
click at [404, 247] on div "ExtractBadgeInfo" at bounding box center [435, 240] width 91 height 17
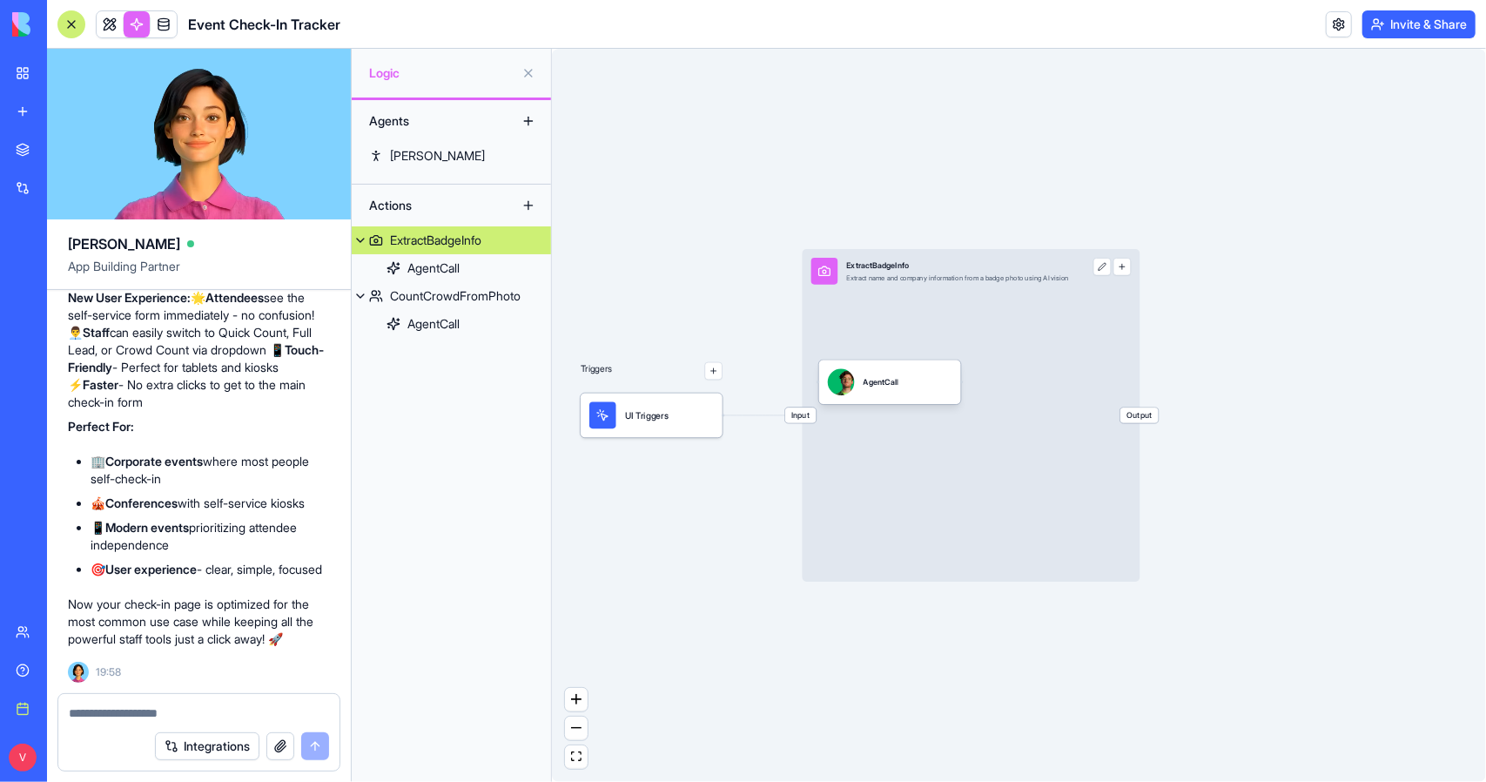
click at [54, 18] on header "Event Check-In Tracker Invite & Share" at bounding box center [766, 24] width 1439 height 49
click at [59, 20] on div at bounding box center [71, 24] width 28 height 28
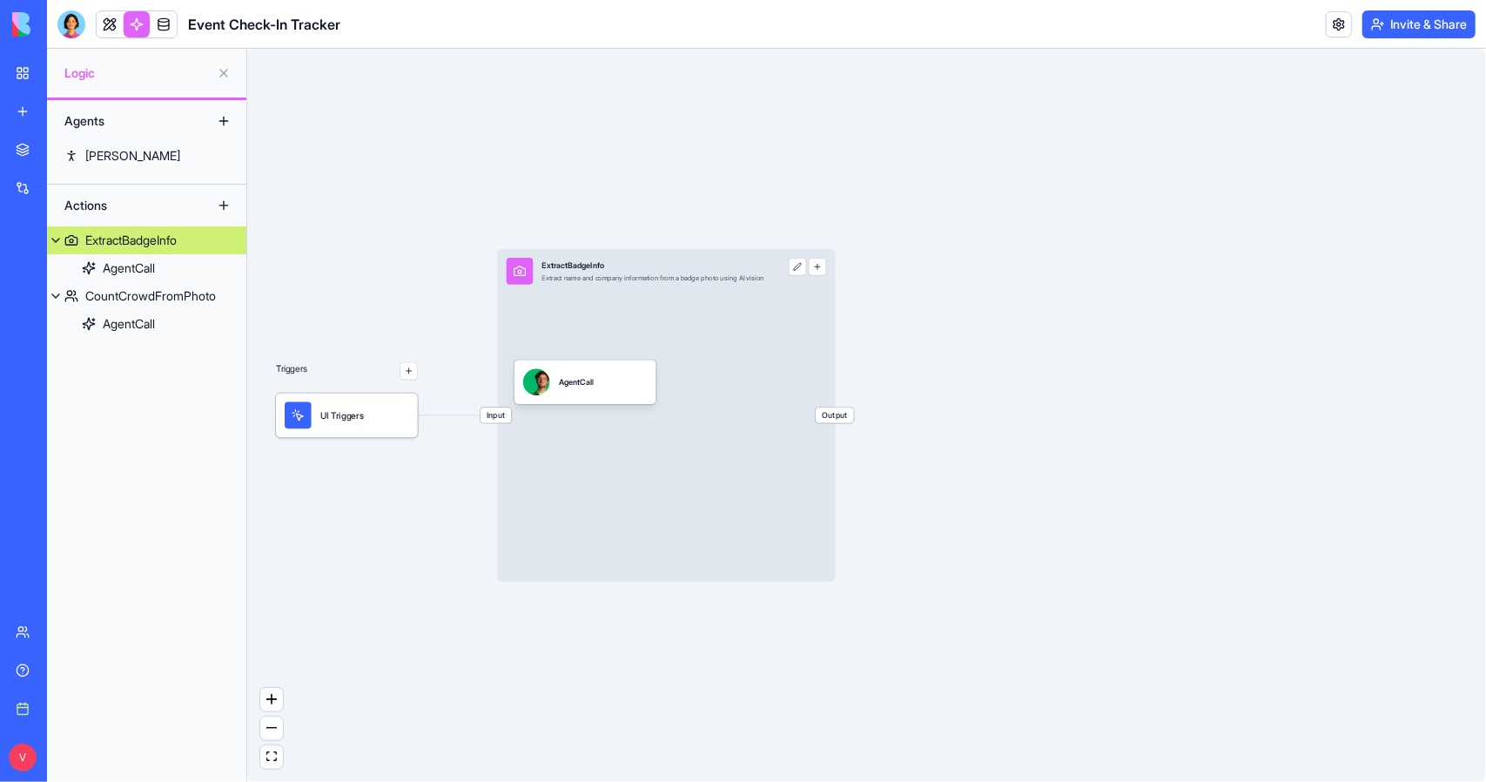
click at [66, 22] on div at bounding box center [71, 24] width 28 height 28
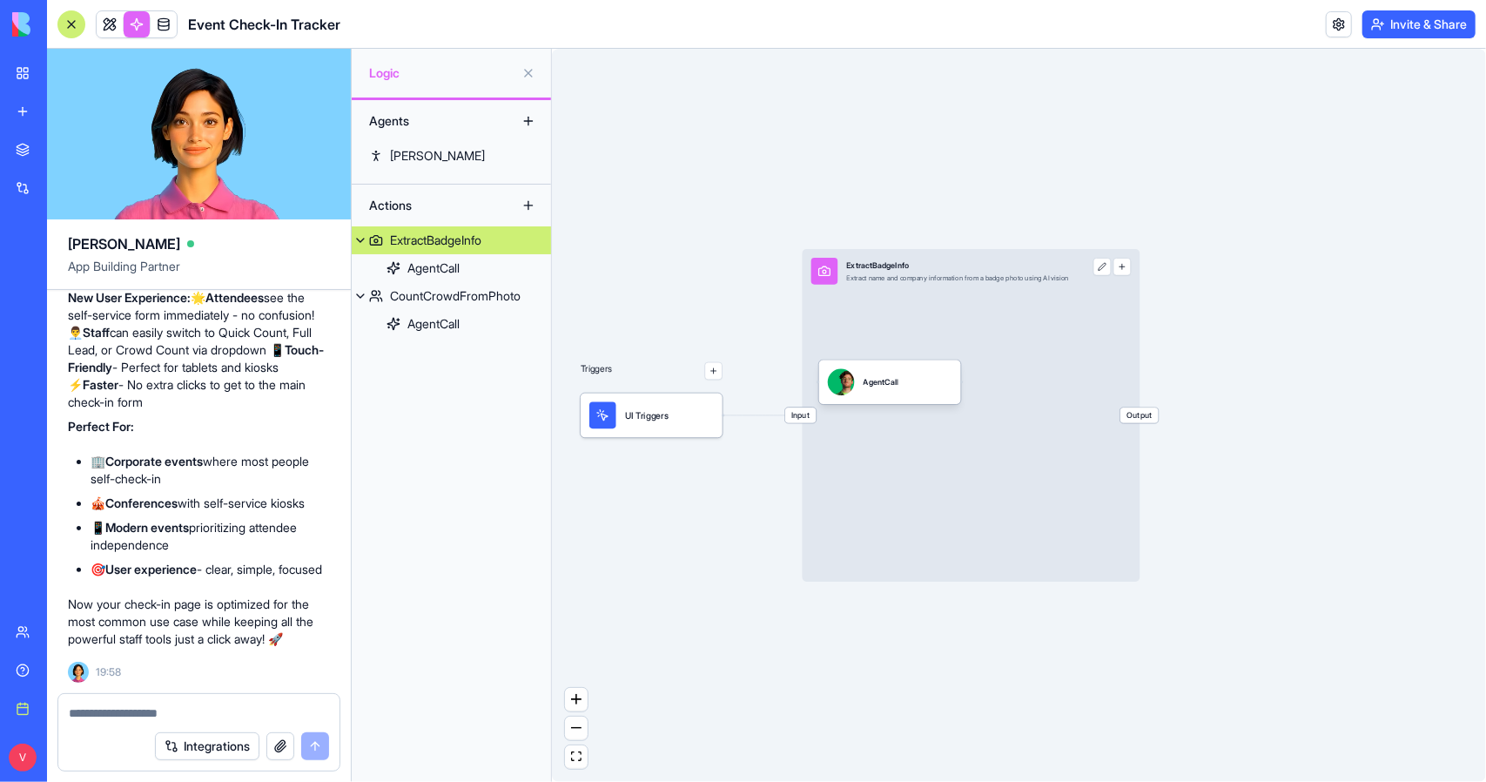
click at [219, 711] on textarea at bounding box center [199, 712] width 260 height 17
click at [124, 24] on link at bounding box center [137, 24] width 26 height 26
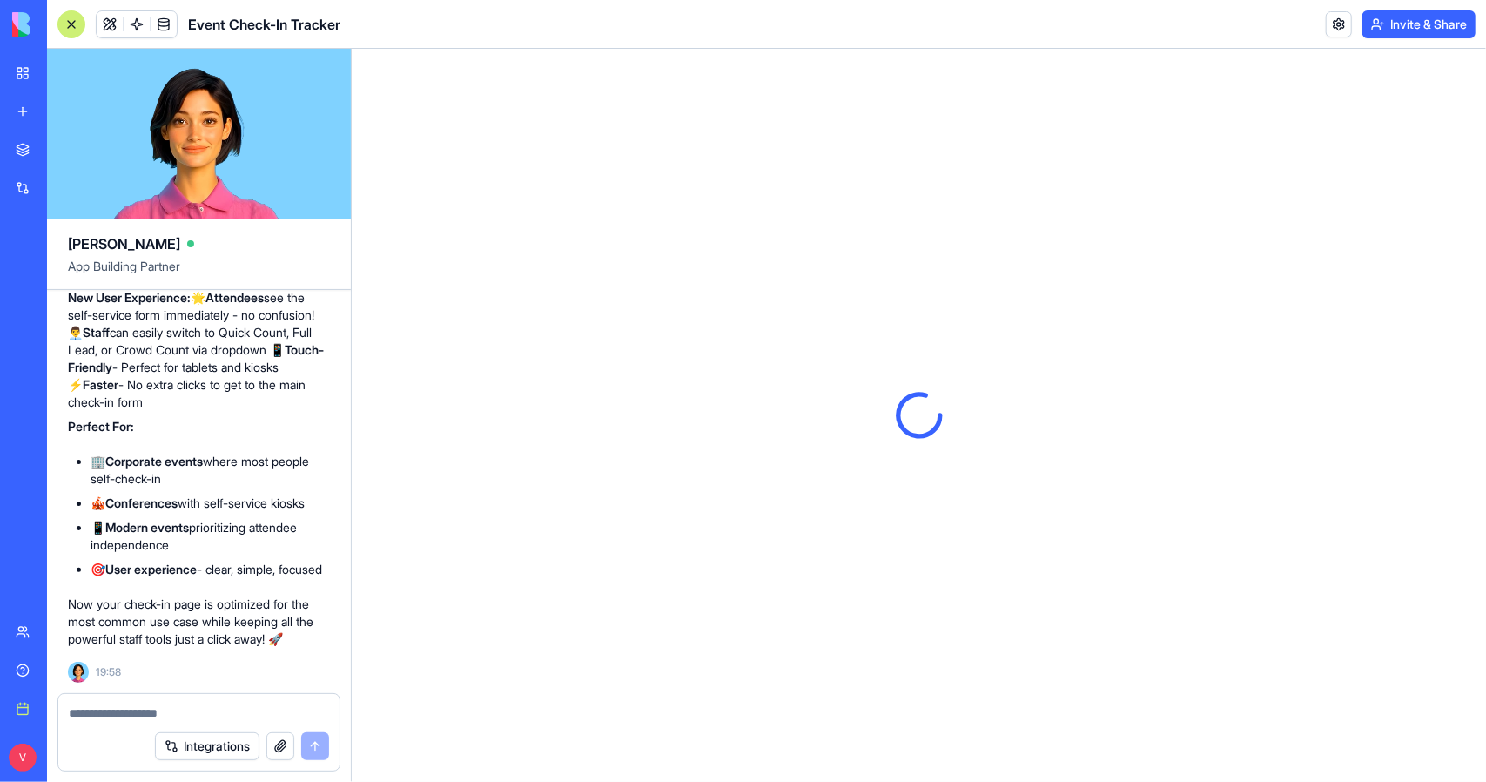
click at [118, 22] on button at bounding box center [110, 24] width 26 height 26
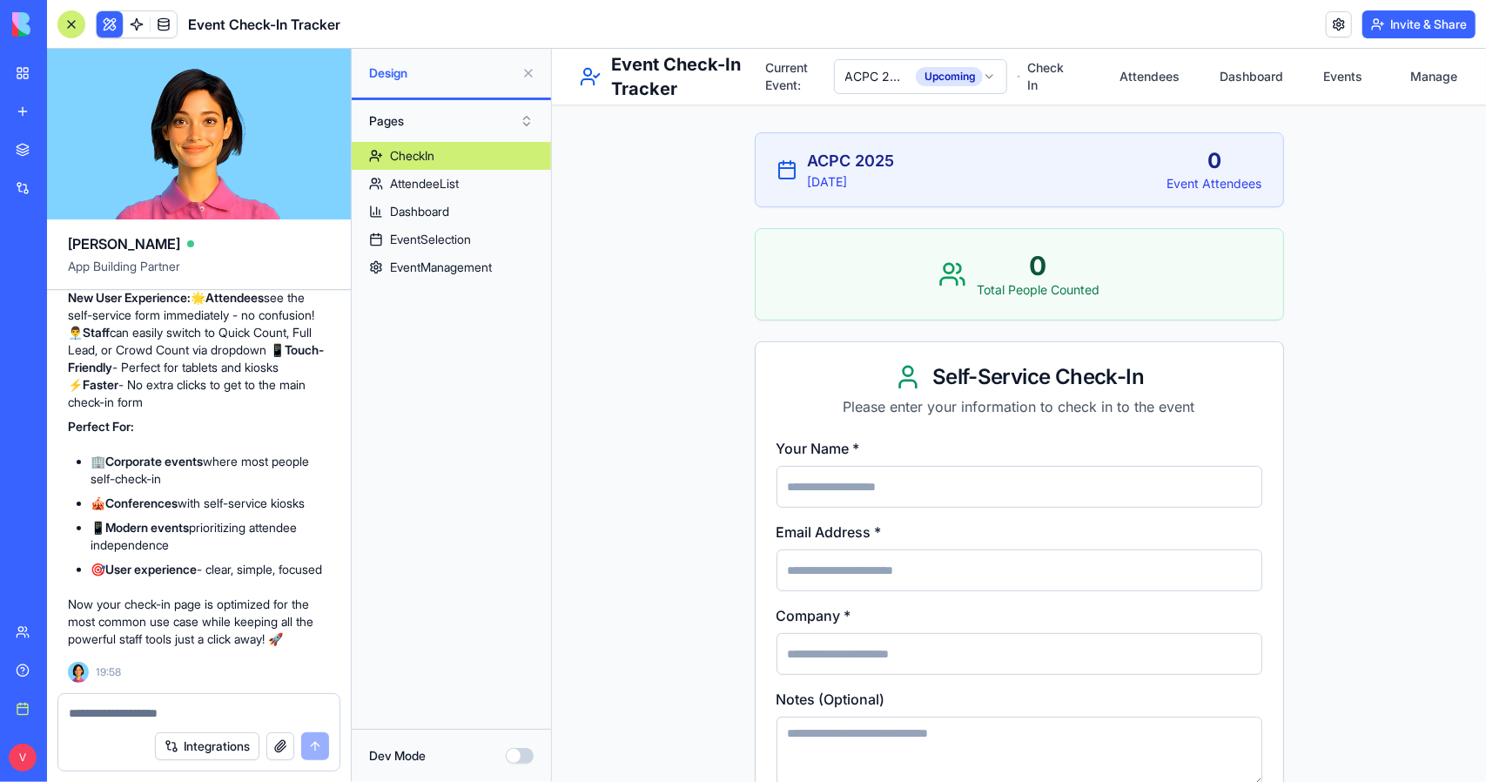
click at [160, 718] on textarea at bounding box center [199, 712] width 260 height 17
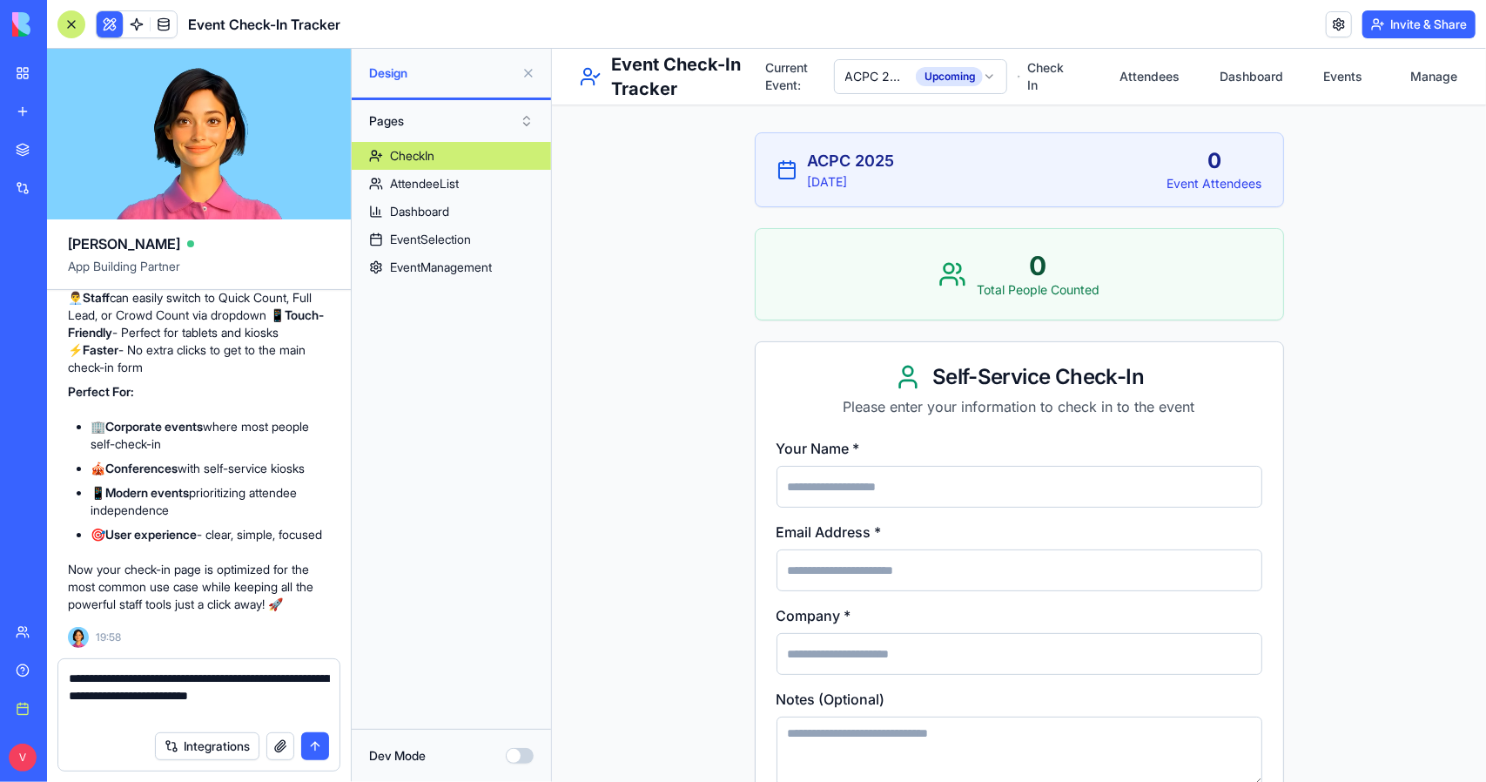
type textarea "**********"
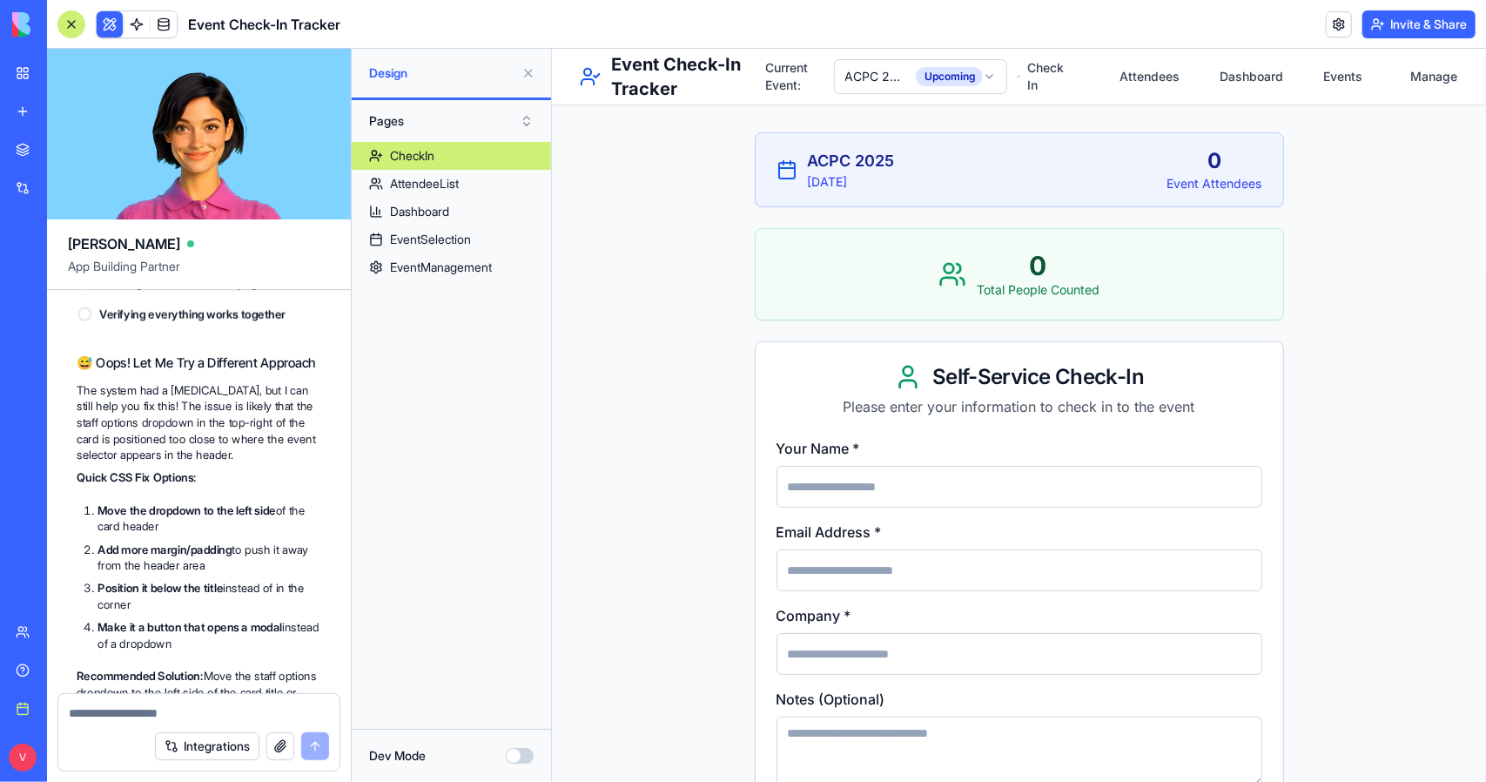
scroll to position [15737, 0]
